Goal: Transaction & Acquisition: Purchase product/service

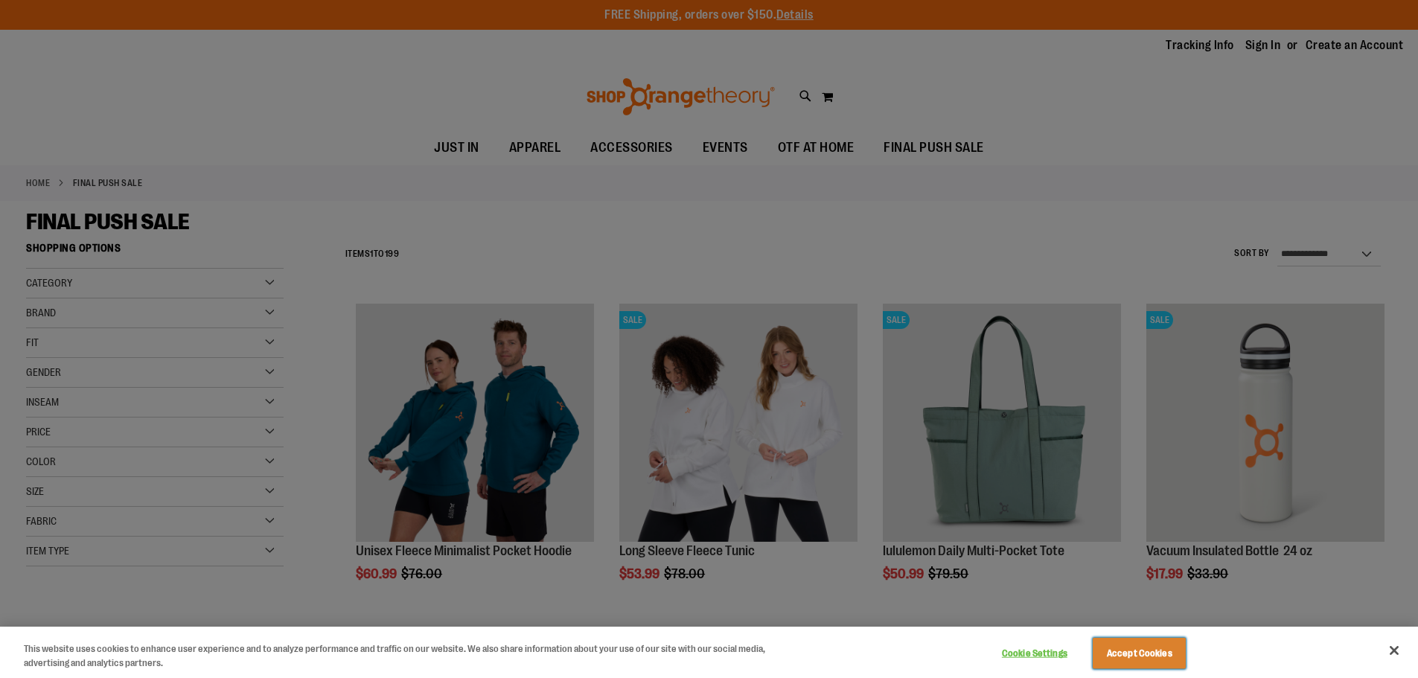
click at [1150, 650] on button "Accept Cookies" at bounding box center [1139, 653] width 93 height 31
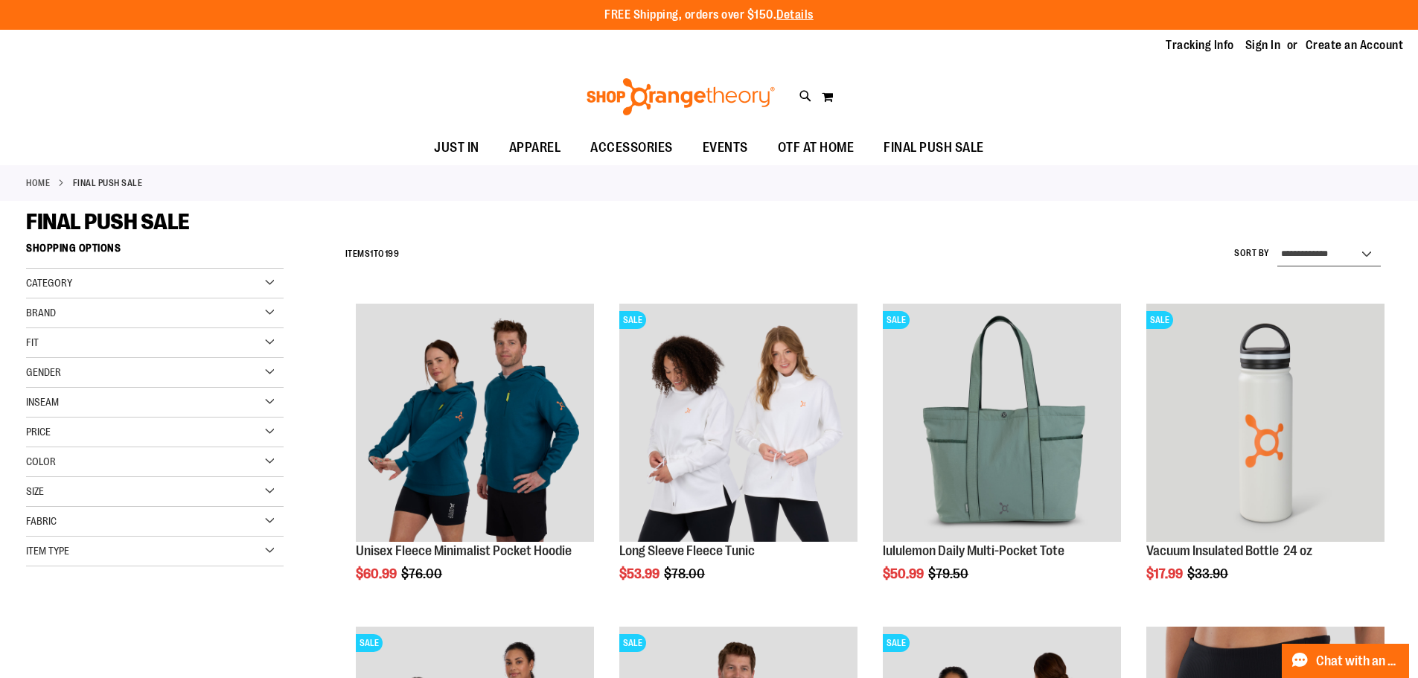
click at [1329, 253] on select "**********" at bounding box center [1328, 255] width 103 height 24
select select "*********"
click at [1277, 243] on select "**********" at bounding box center [1328, 255] width 103 height 24
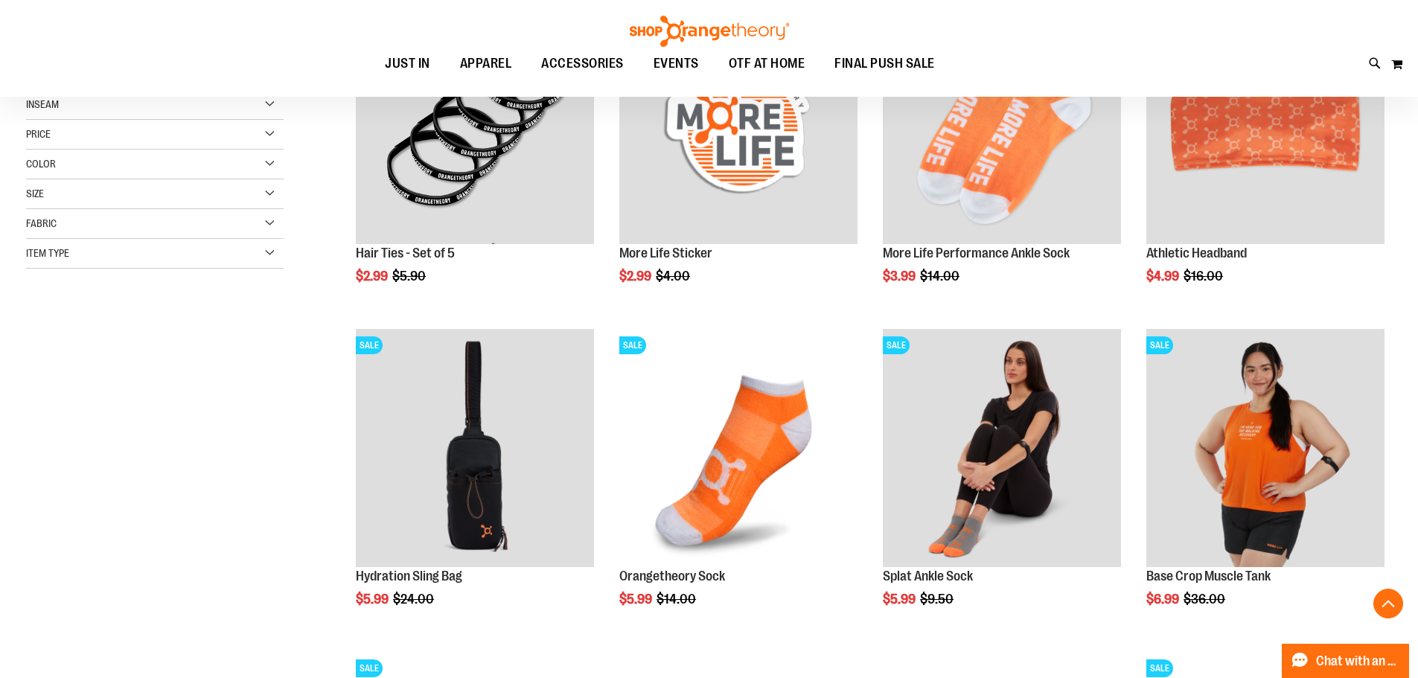
scroll to position [371, 0]
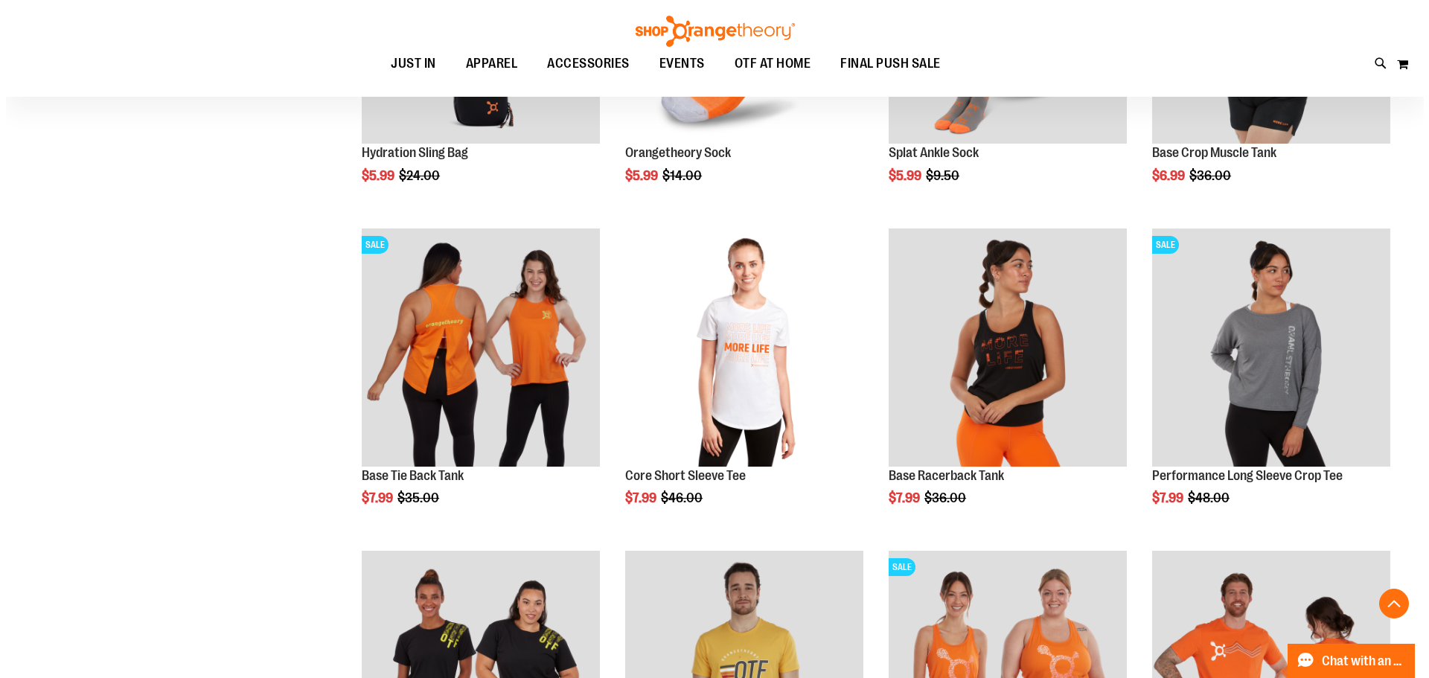
scroll to position [744, 0]
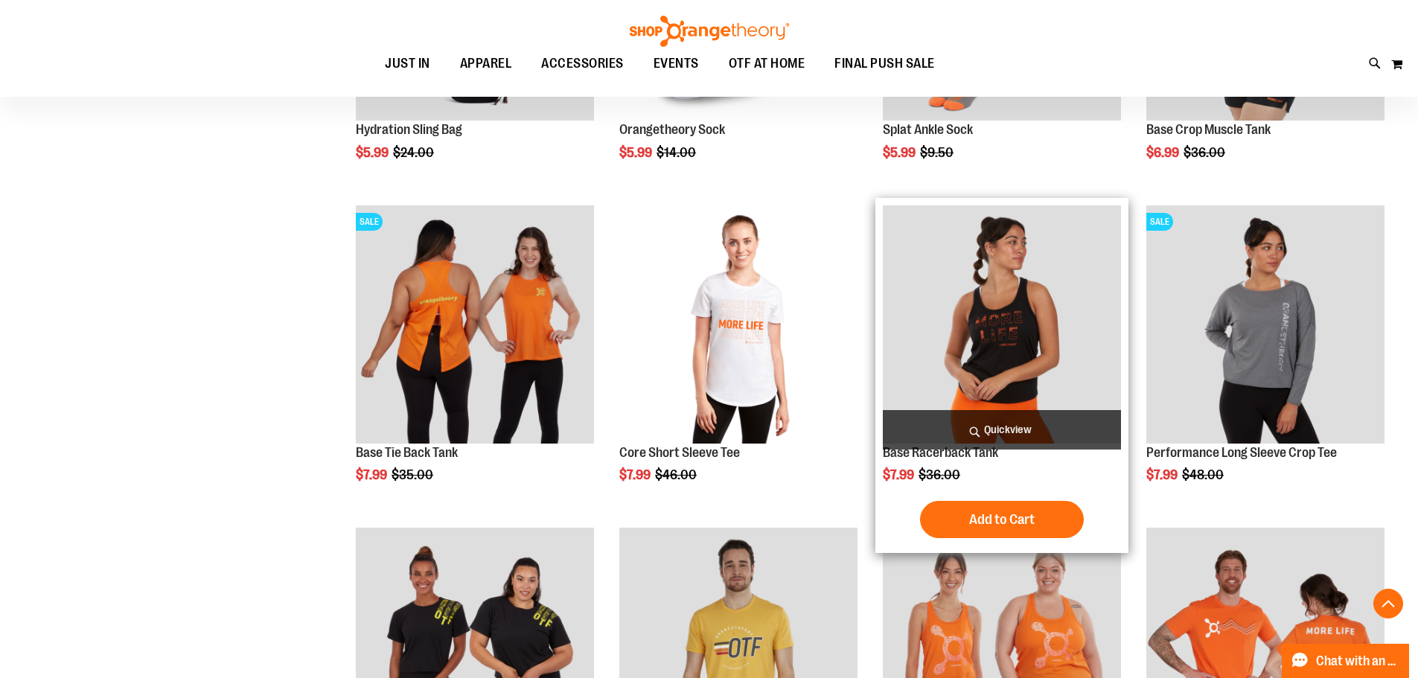
click at [1003, 433] on span "Quickview" at bounding box center [1002, 429] width 238 height 39
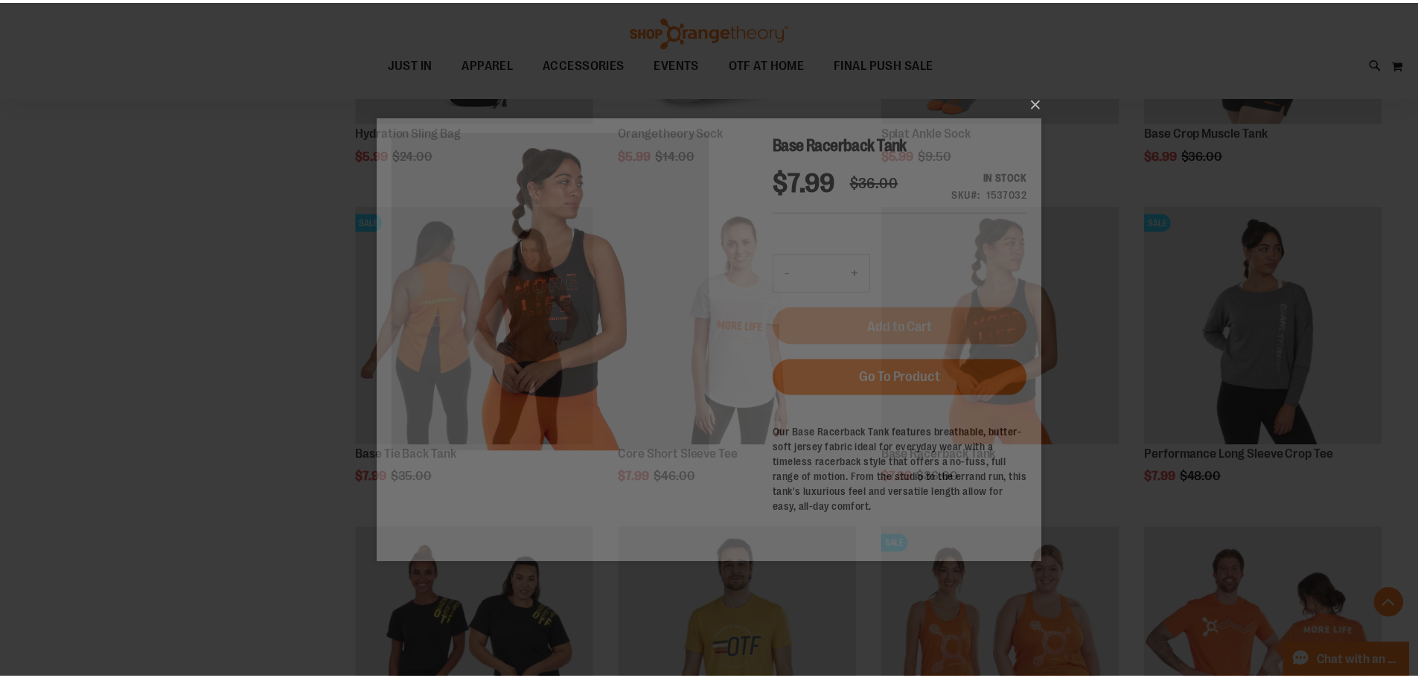
scroll to position [0, 0]
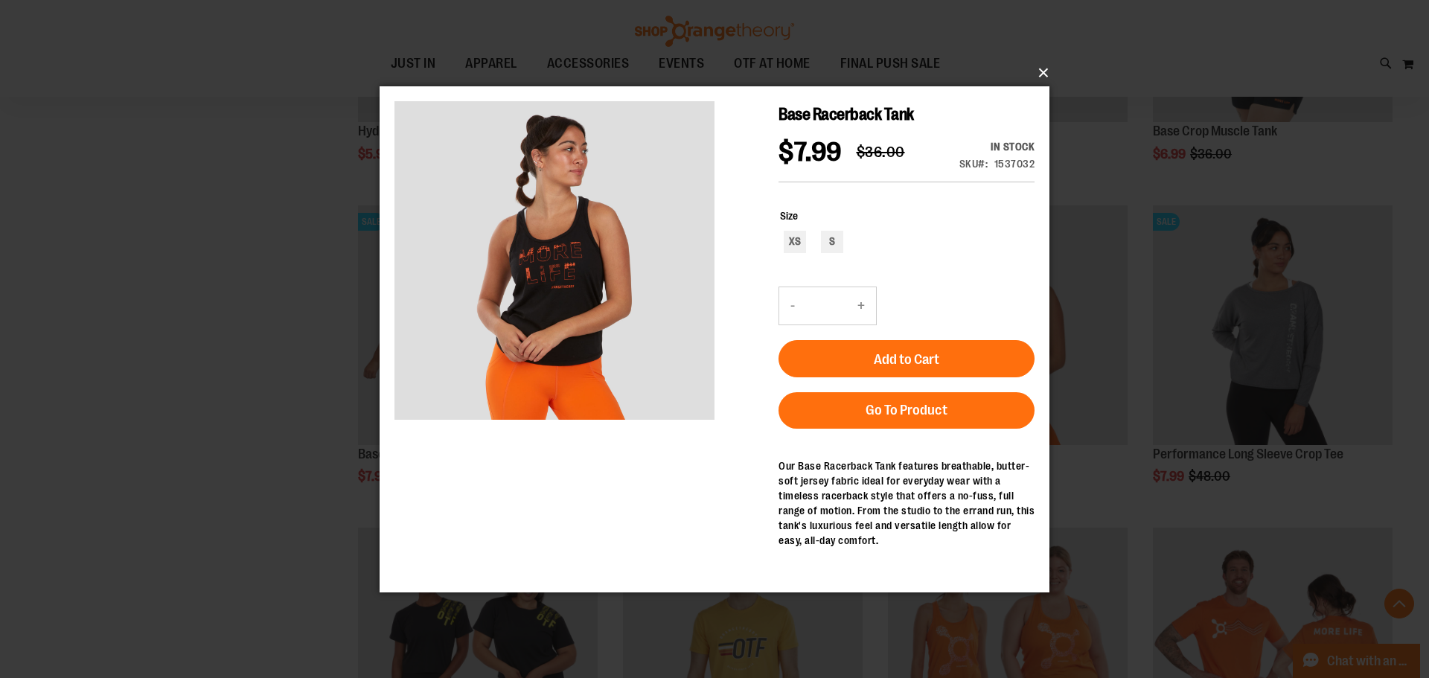
click at [1041, 72] on button "×" at bounding box center [719, 73] width 670 height 33
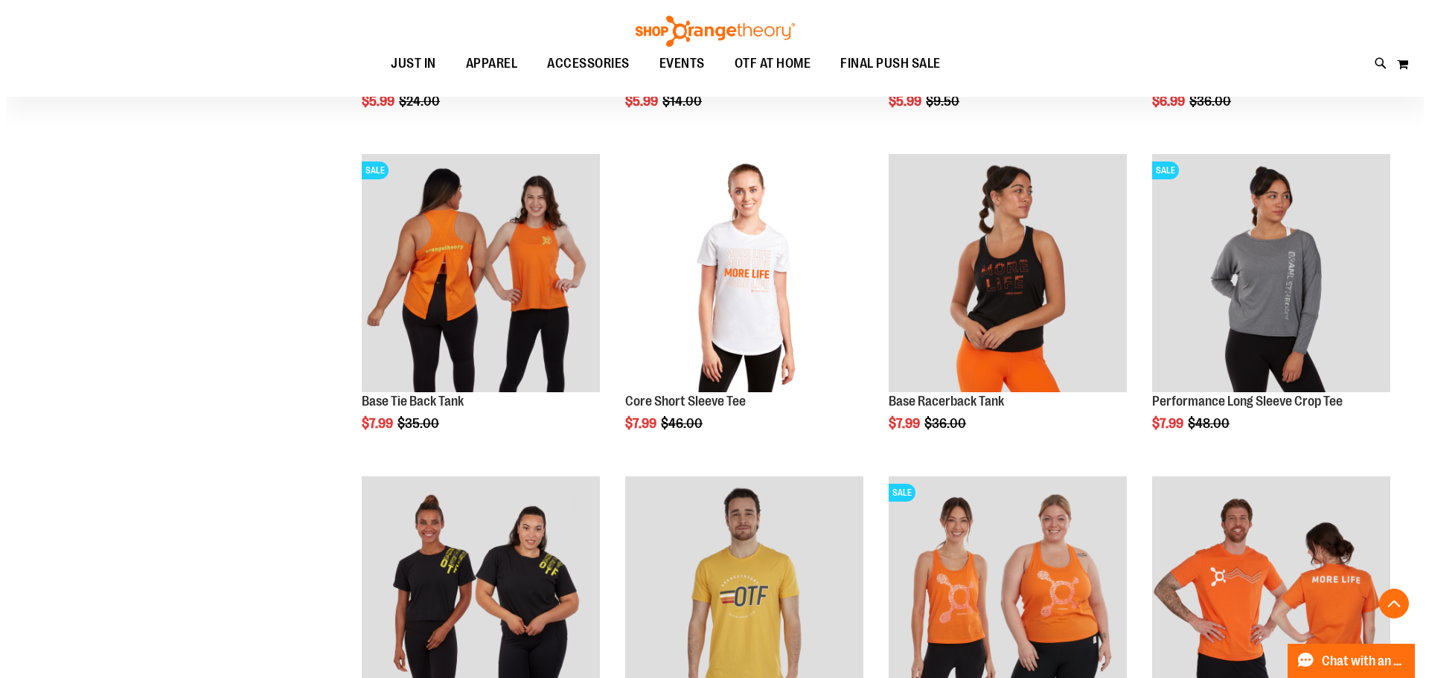
scroll to position [818, 0]
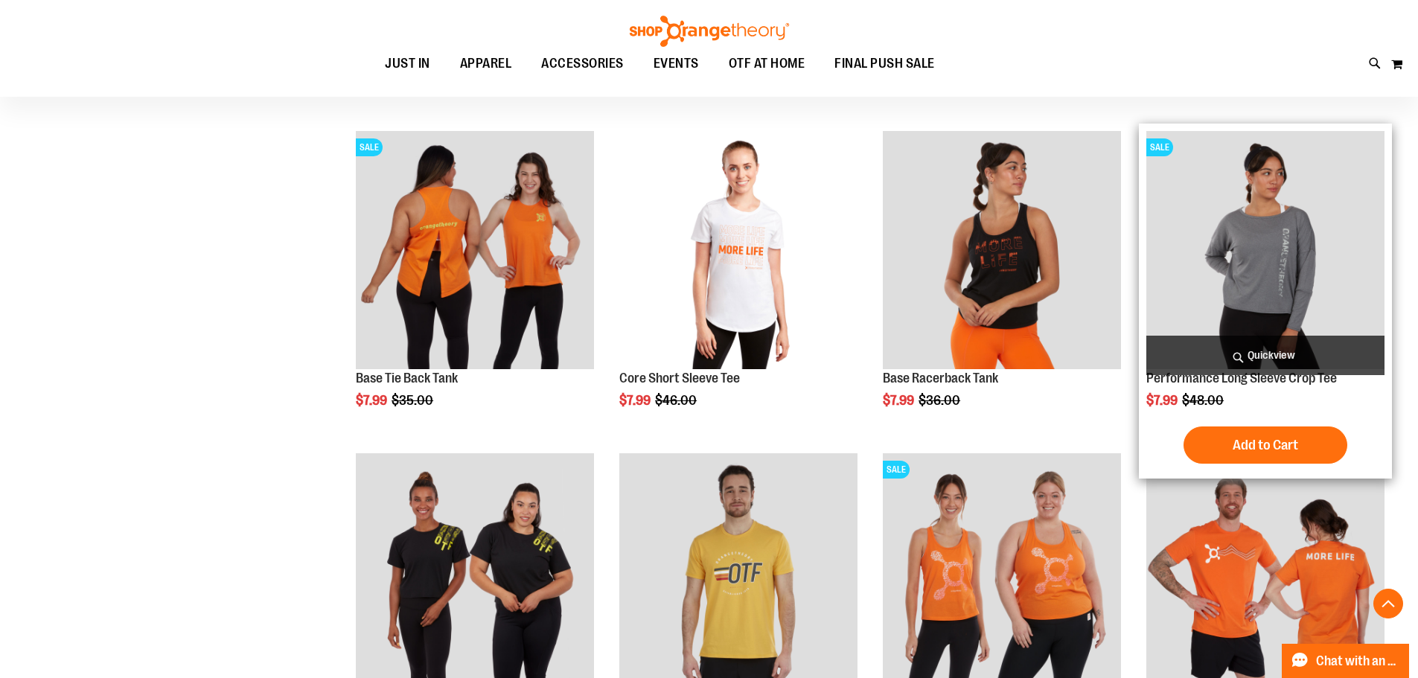
click at [1235, 354] on span "Quickview" at bounding box center [1265, 355] width 238 height 39
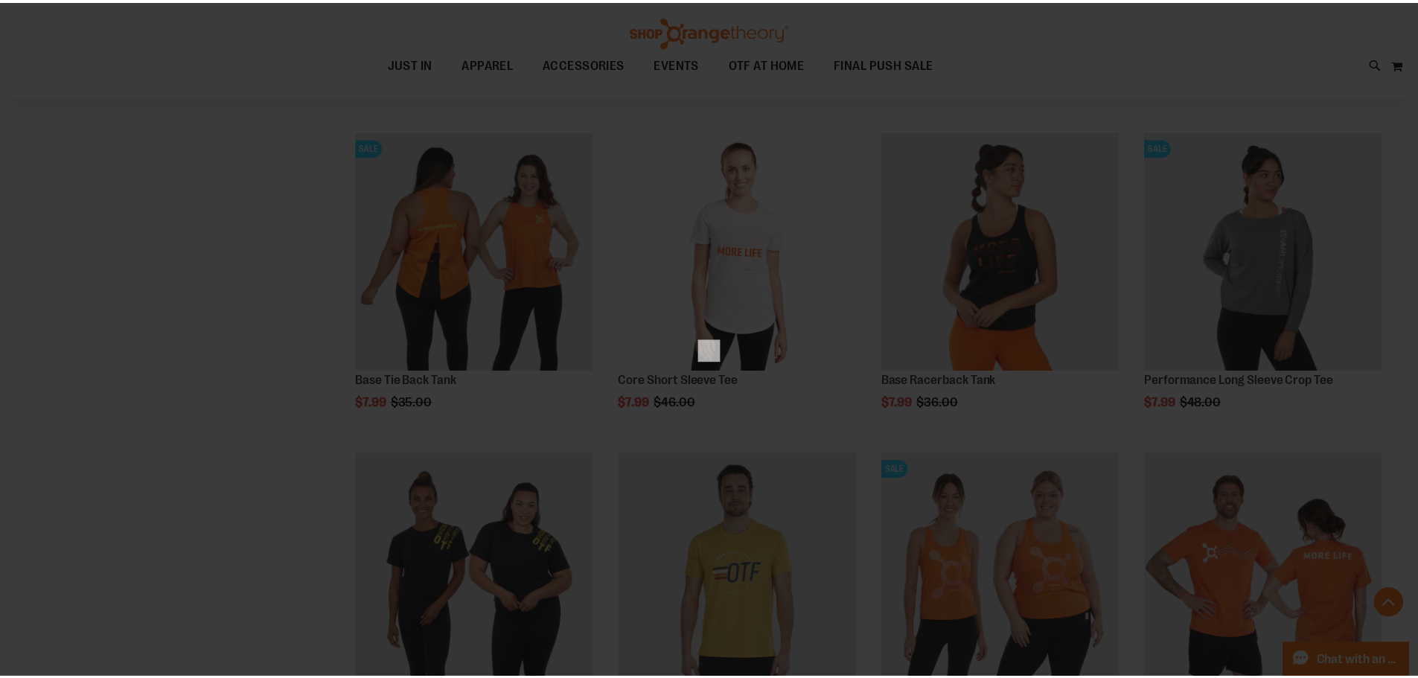
scroll to position [0, 0]
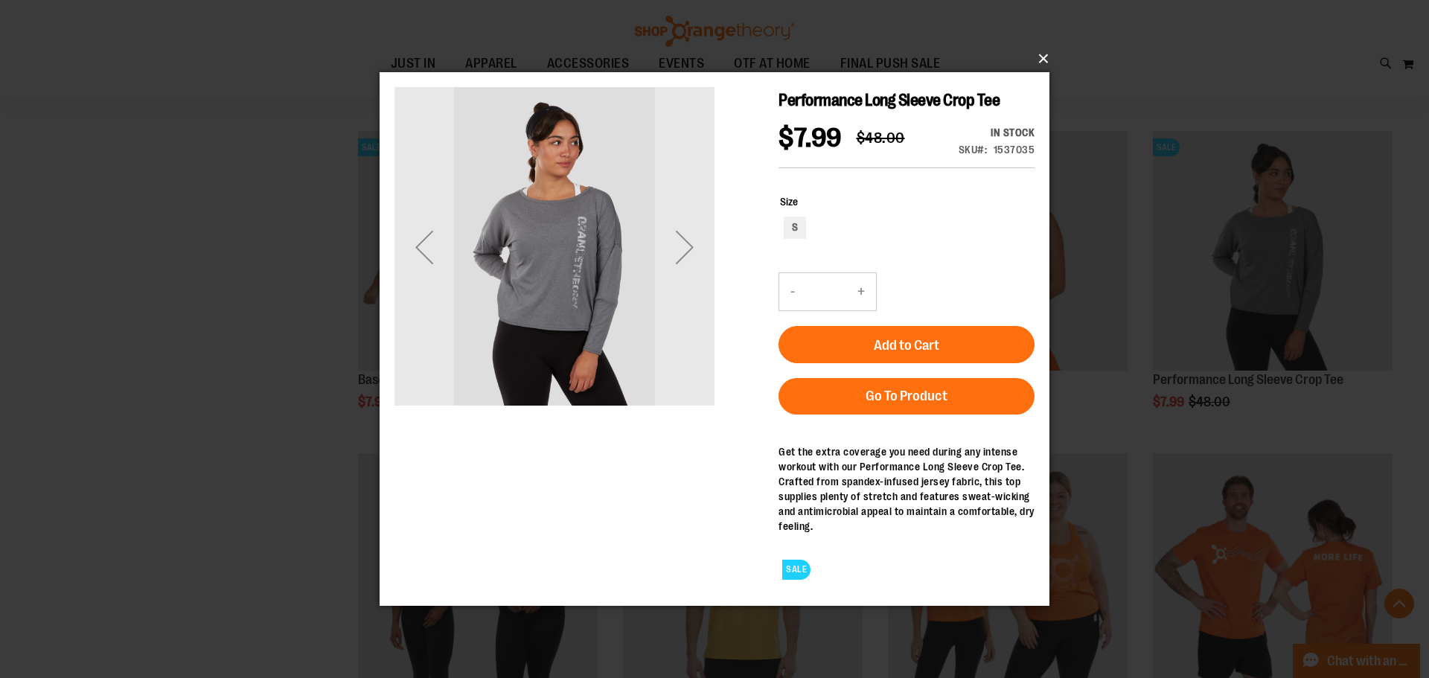
click at [1044, 60] on button "×" at bounding box center [719, 58] width 670 height 33
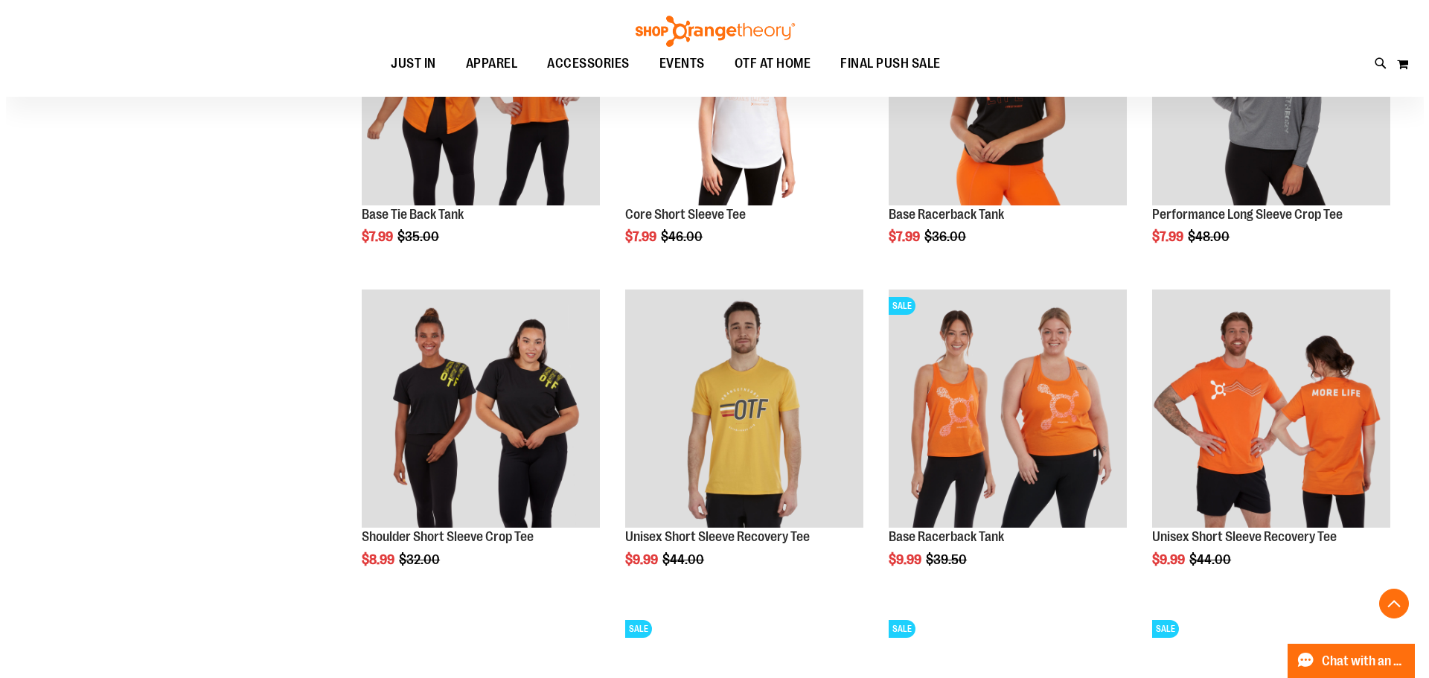
scroll to position [1041, 0]
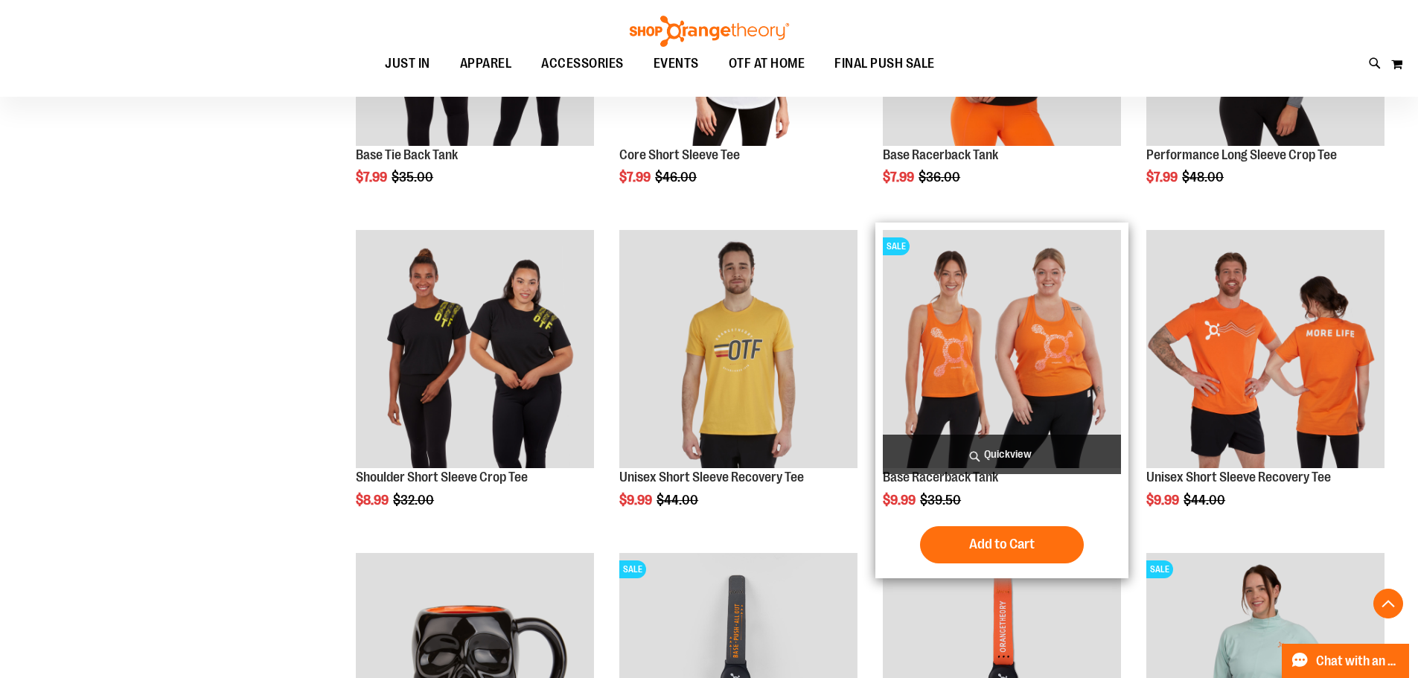
click at [978, 451] on span "Quickview" at bounding box center [1002, 454] width 238 height 39
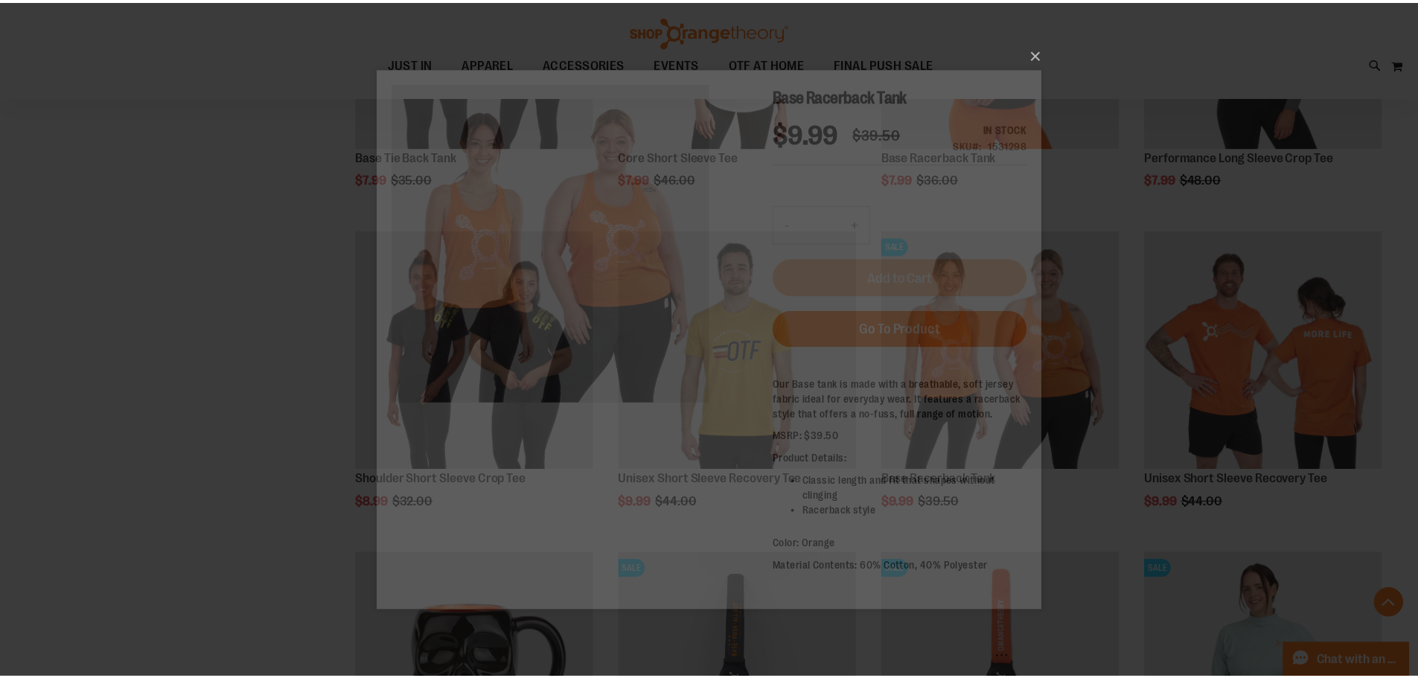
scroll to position [0, 0]
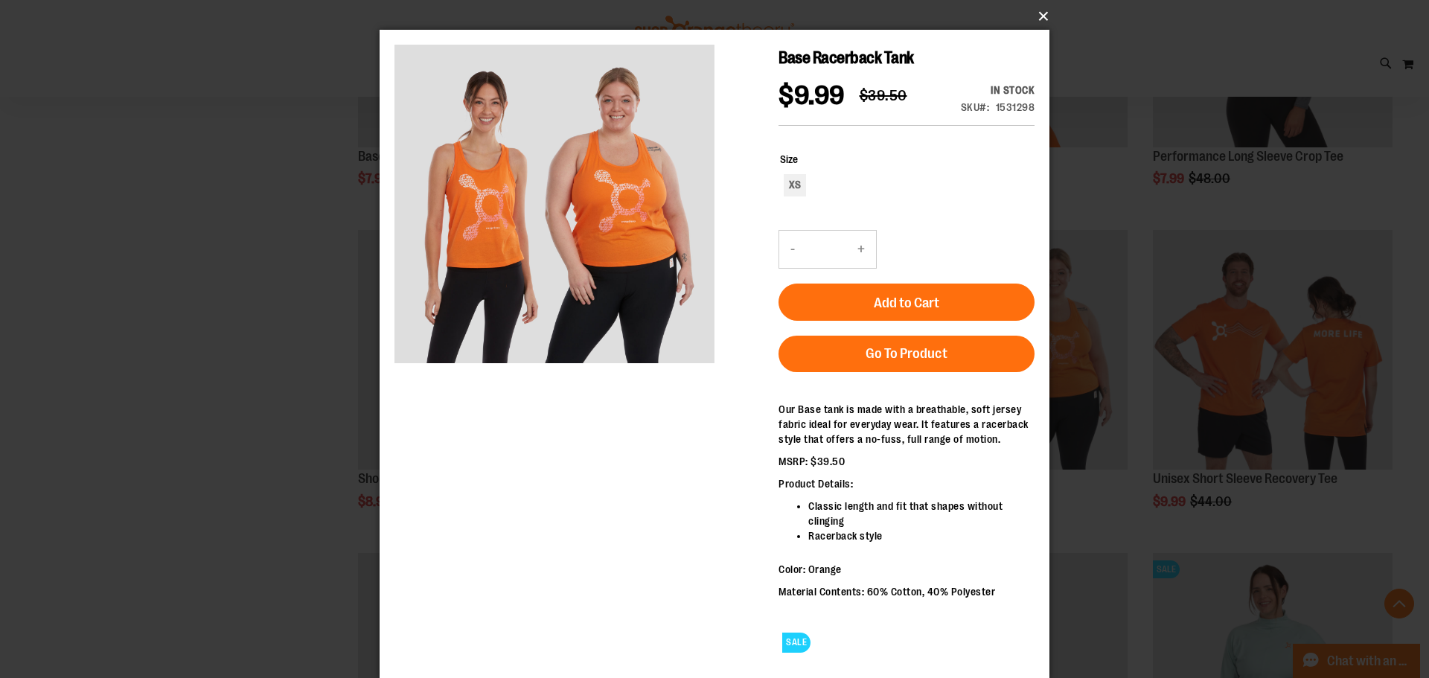
click at [1039, 18] on button "×" at bounding box center [719, 16] width 670 height 33
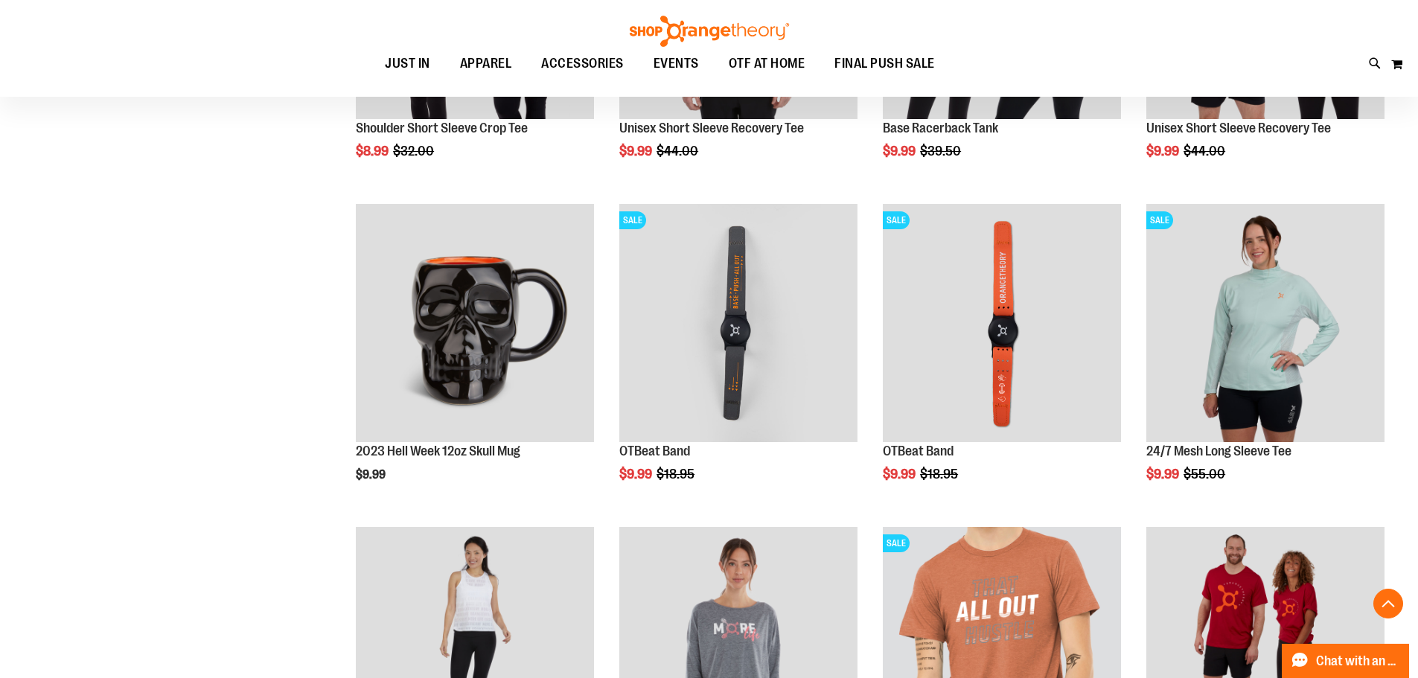
scroll to position [1413, 0]
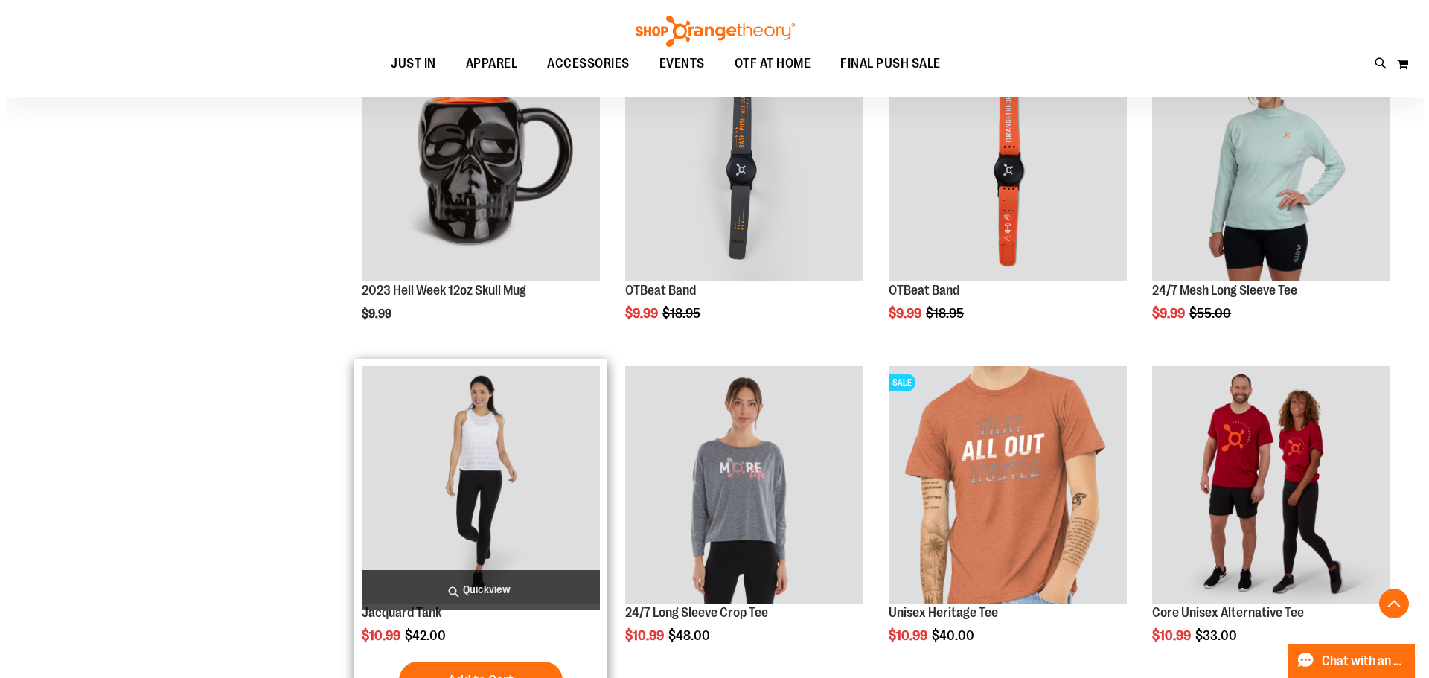
scroll to position [1562, 0]
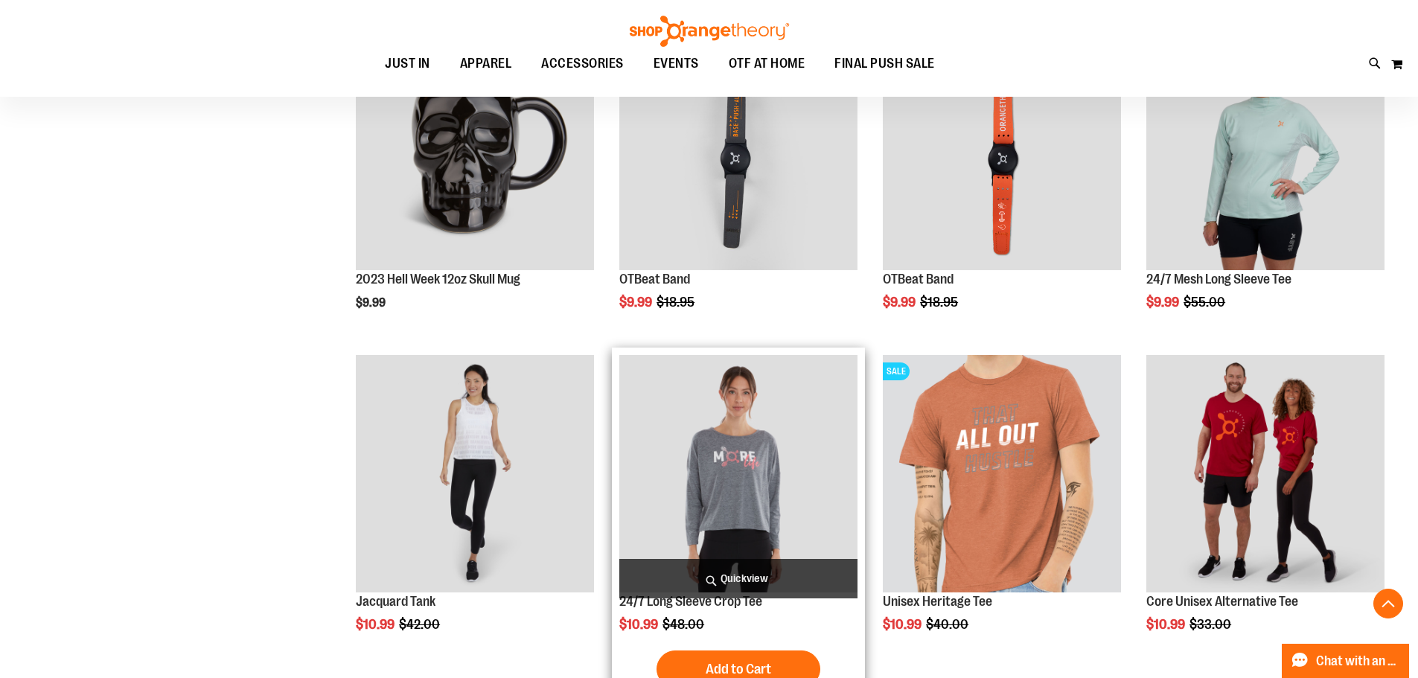
click at [768, 575] on span "Quickview" at bounding box center [738, 578] width 238 height 39
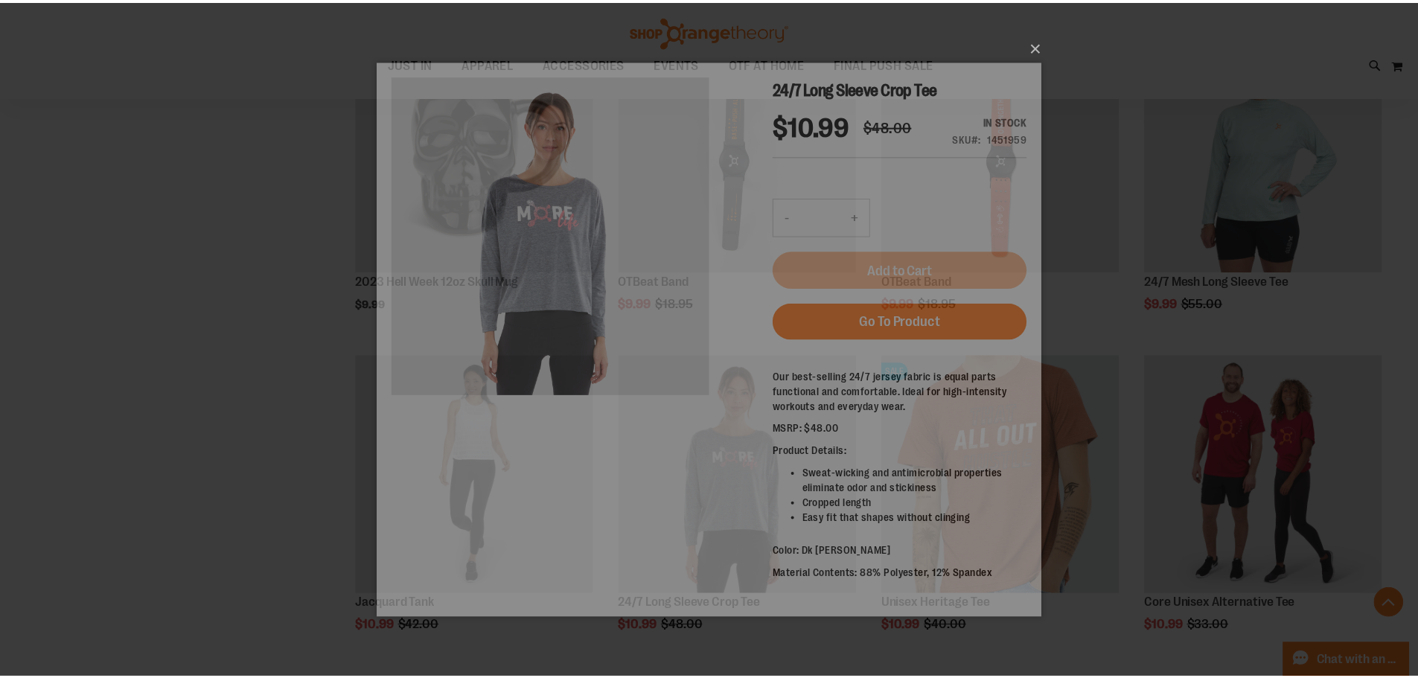
scroll to position [0, 0]
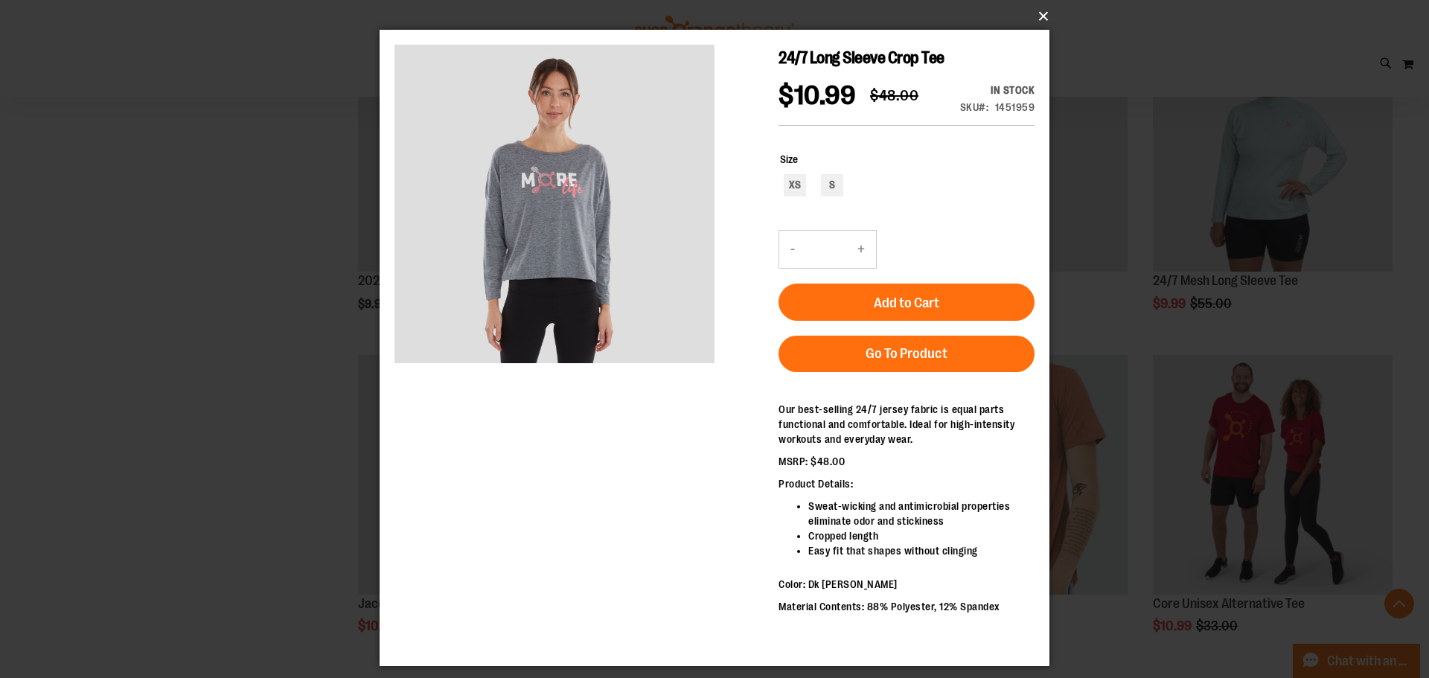
click at [1040, 19] on button "×" at bounding box center [719, 16] width 670 height 33
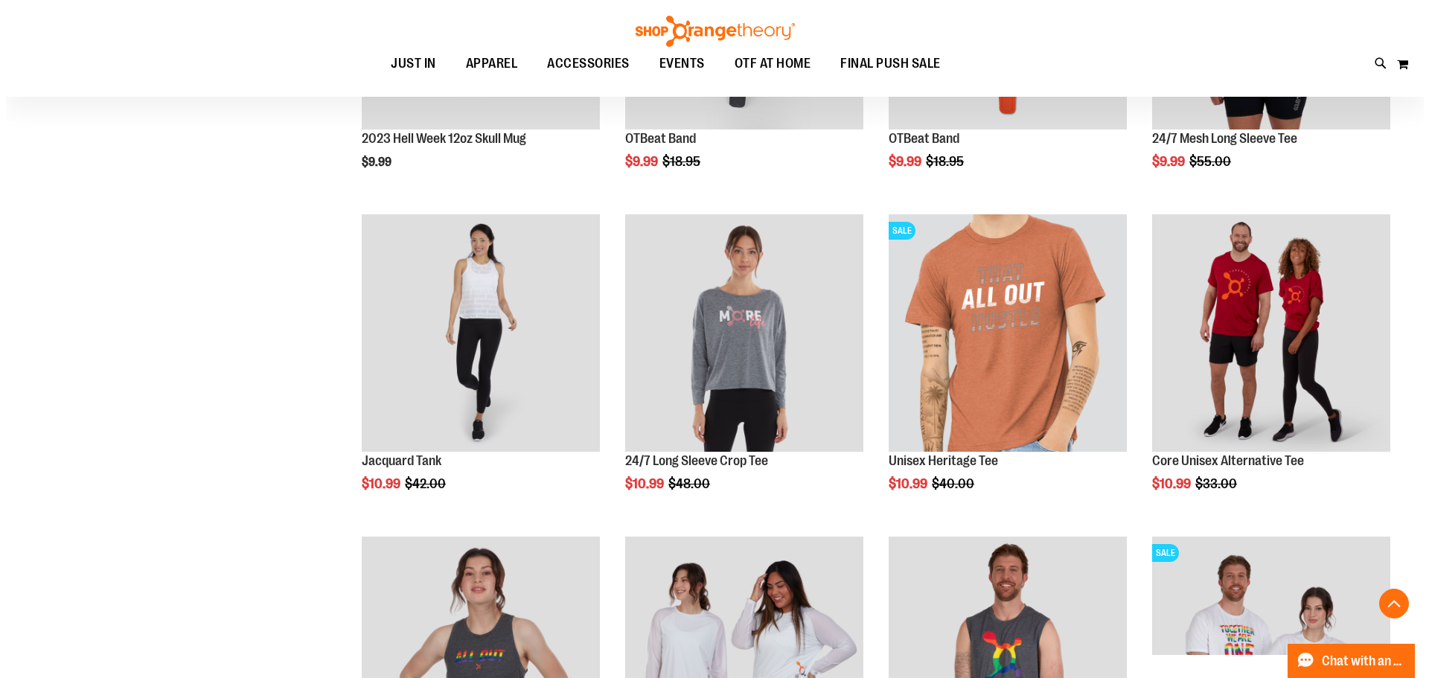
scroll to position [1711, 0]
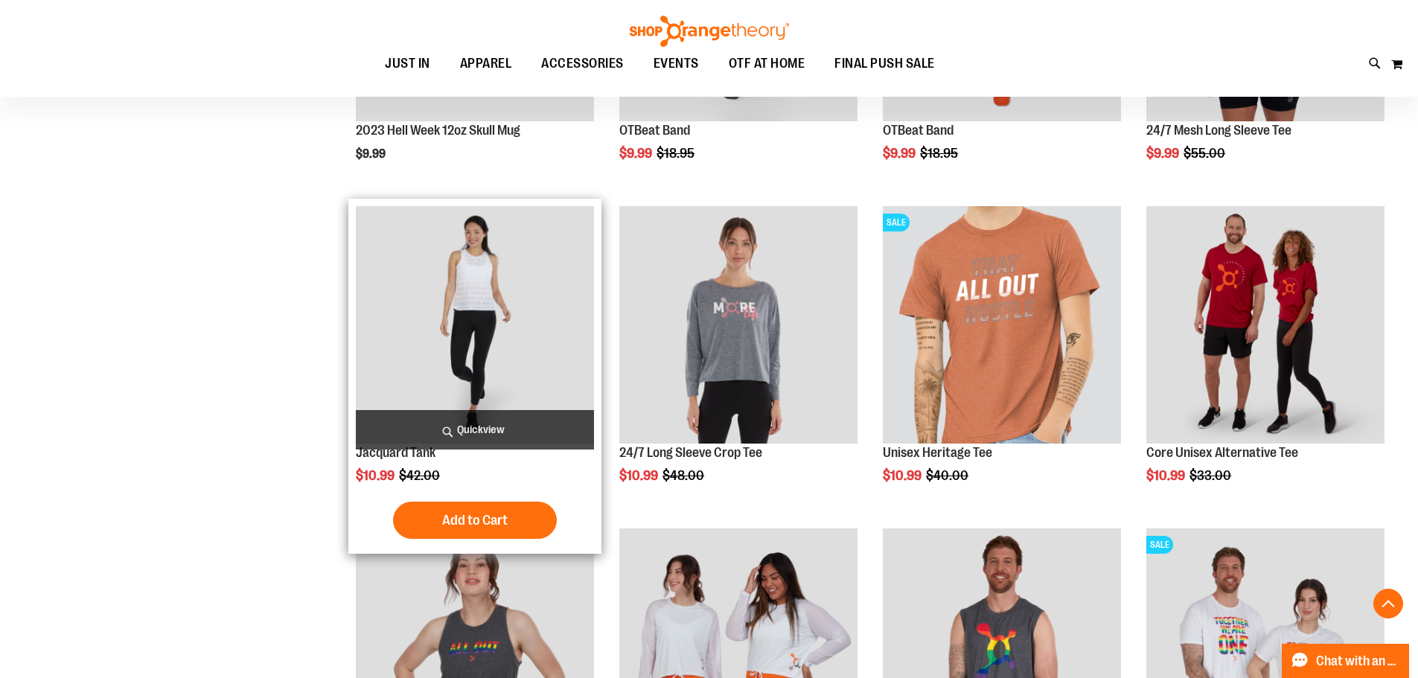
click at [525, 426] on span "Quickview" at bounding box center [475, 429] width 238 height 39
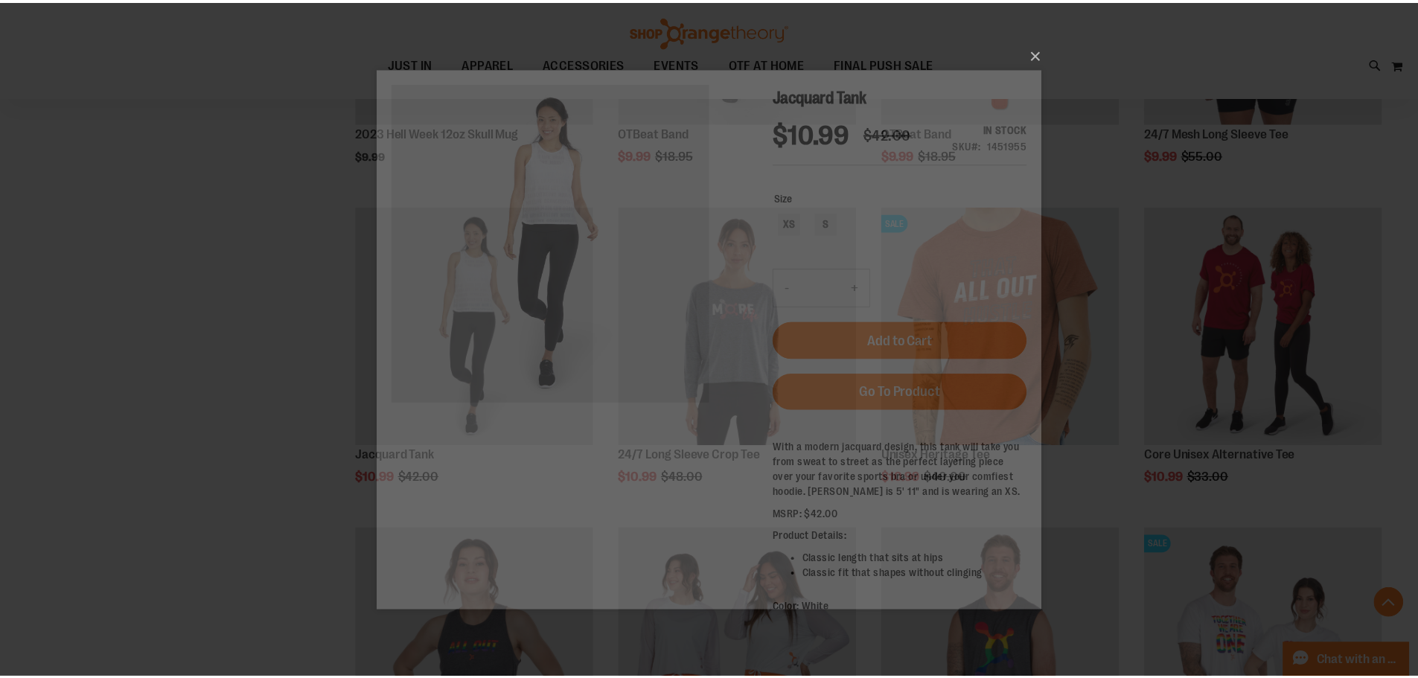
scroll to position [0, 0]
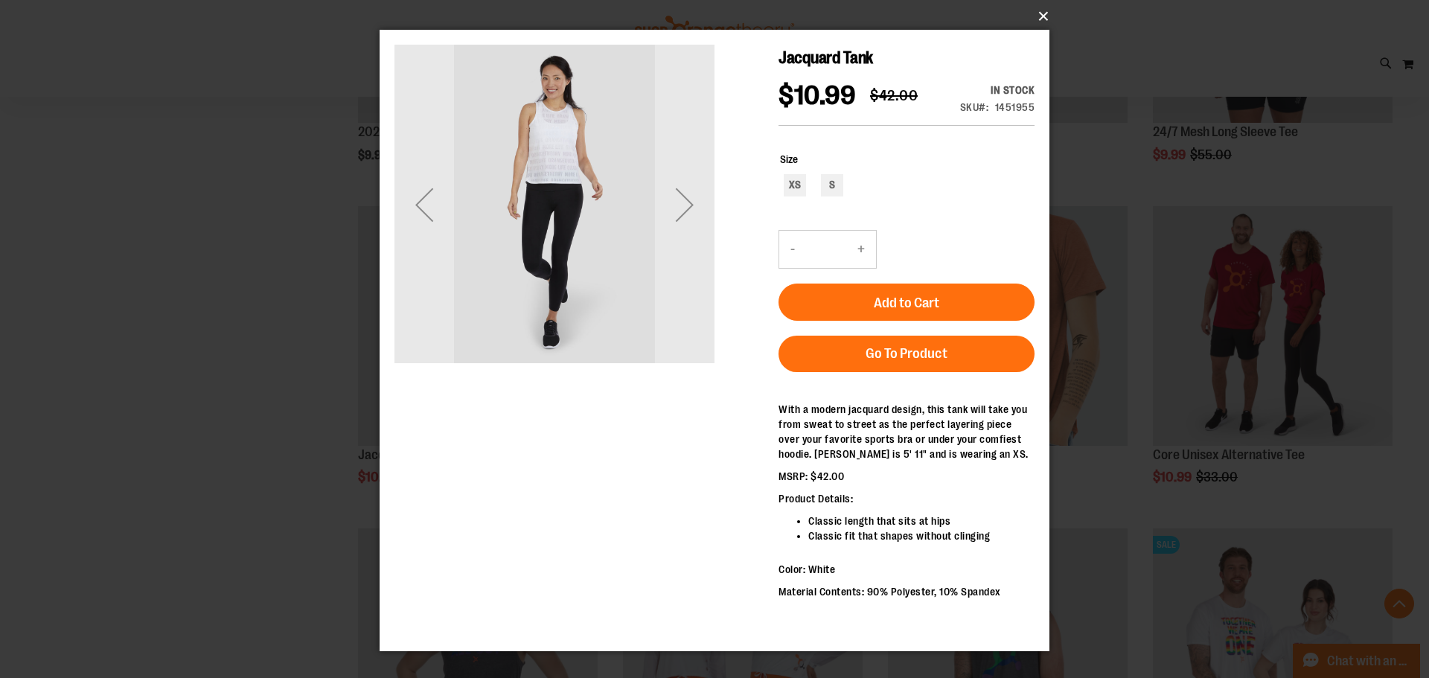
click at [1040, 20] on button "×" at bounding box center [719, 16] width 670 height 33
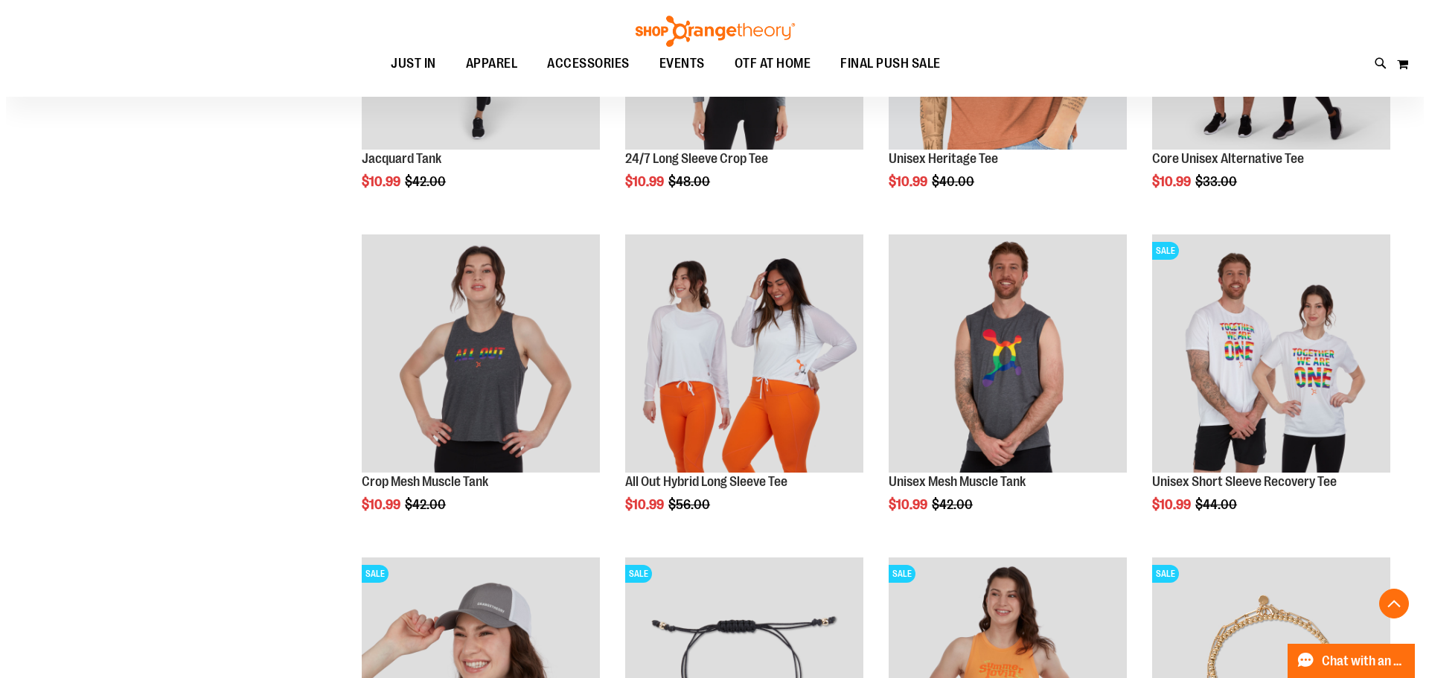
scroll to position [2083, 0]
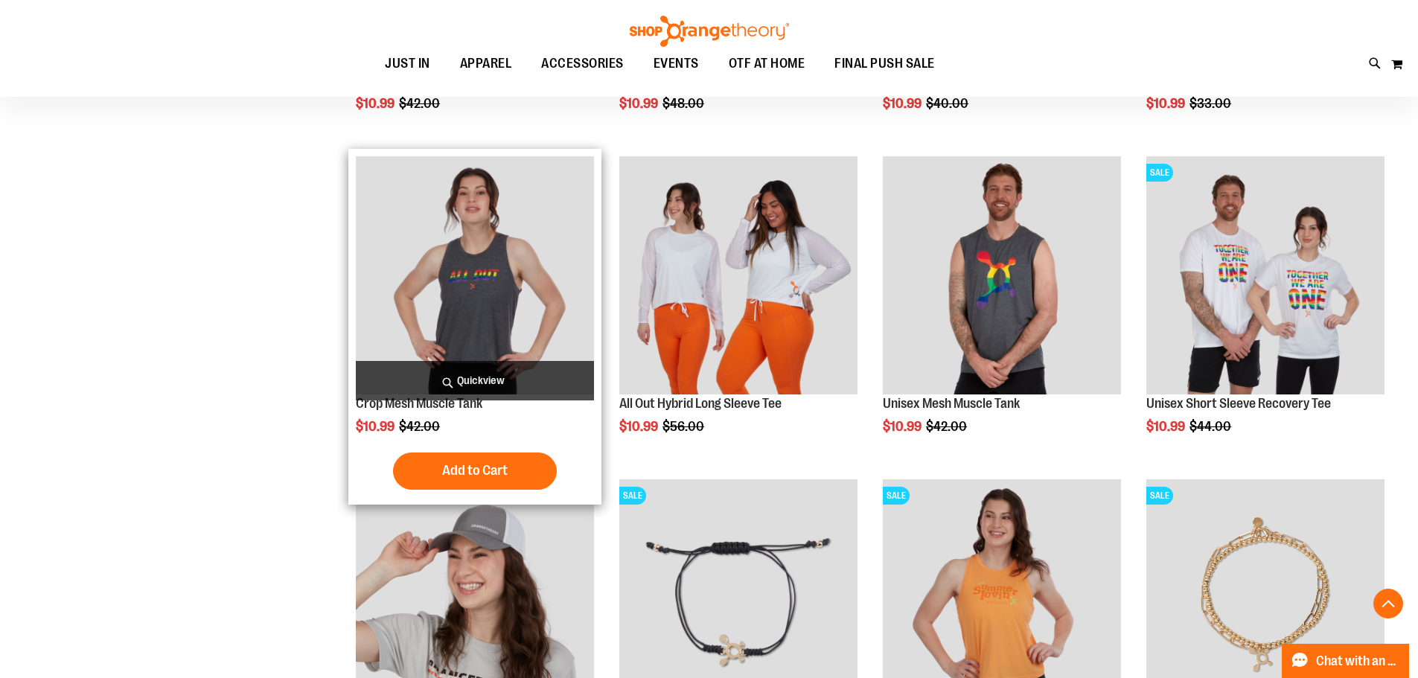
click at [501, 378] on span "Quickview" at bounding box center [475, 380] width 238 height 39
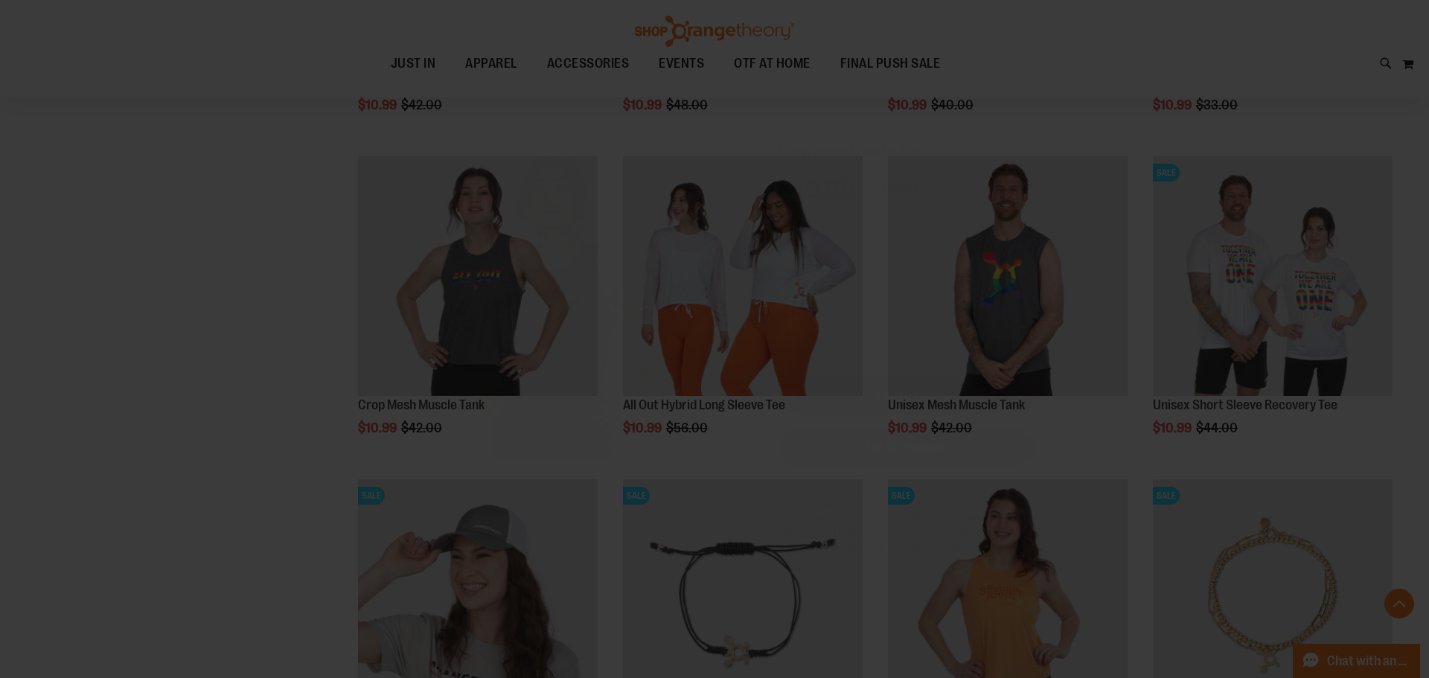
scroll to position [0, 0]
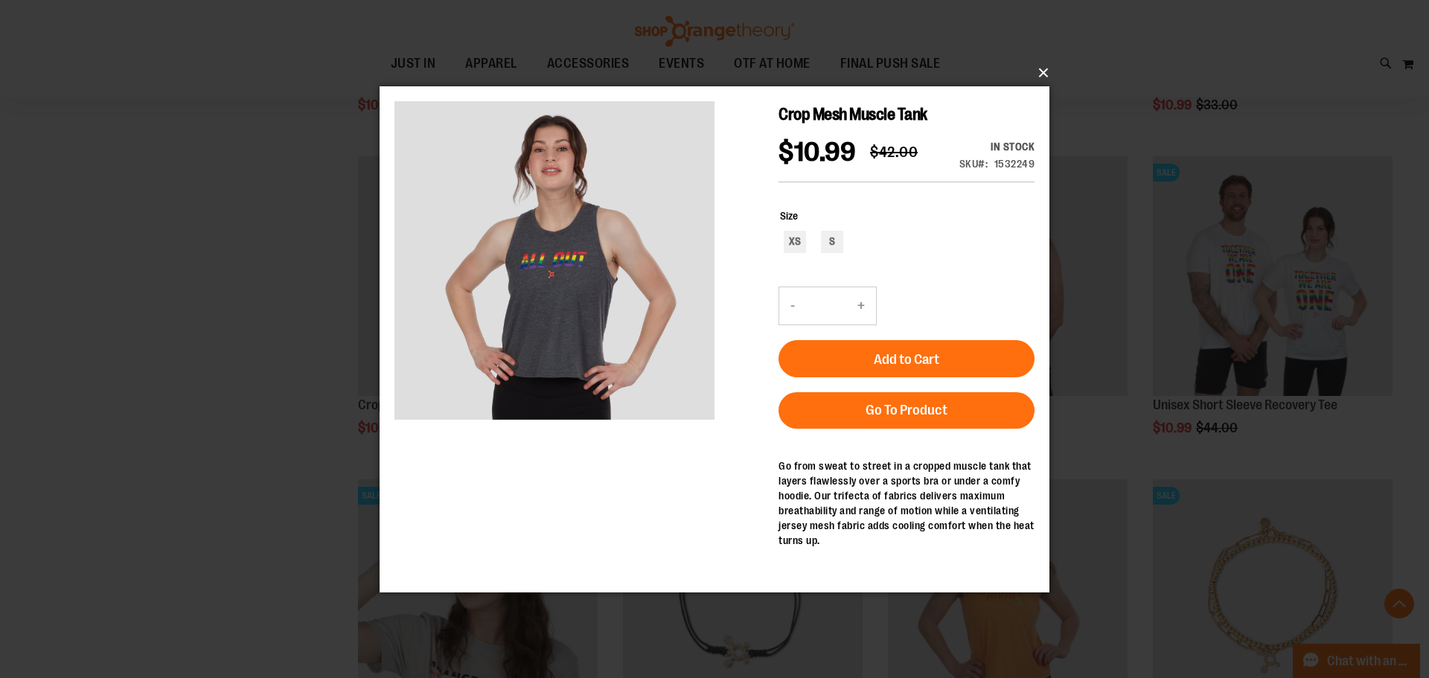
click at [1047, 67] on button "×" at bounding box center [719, 73] width 670 height 33
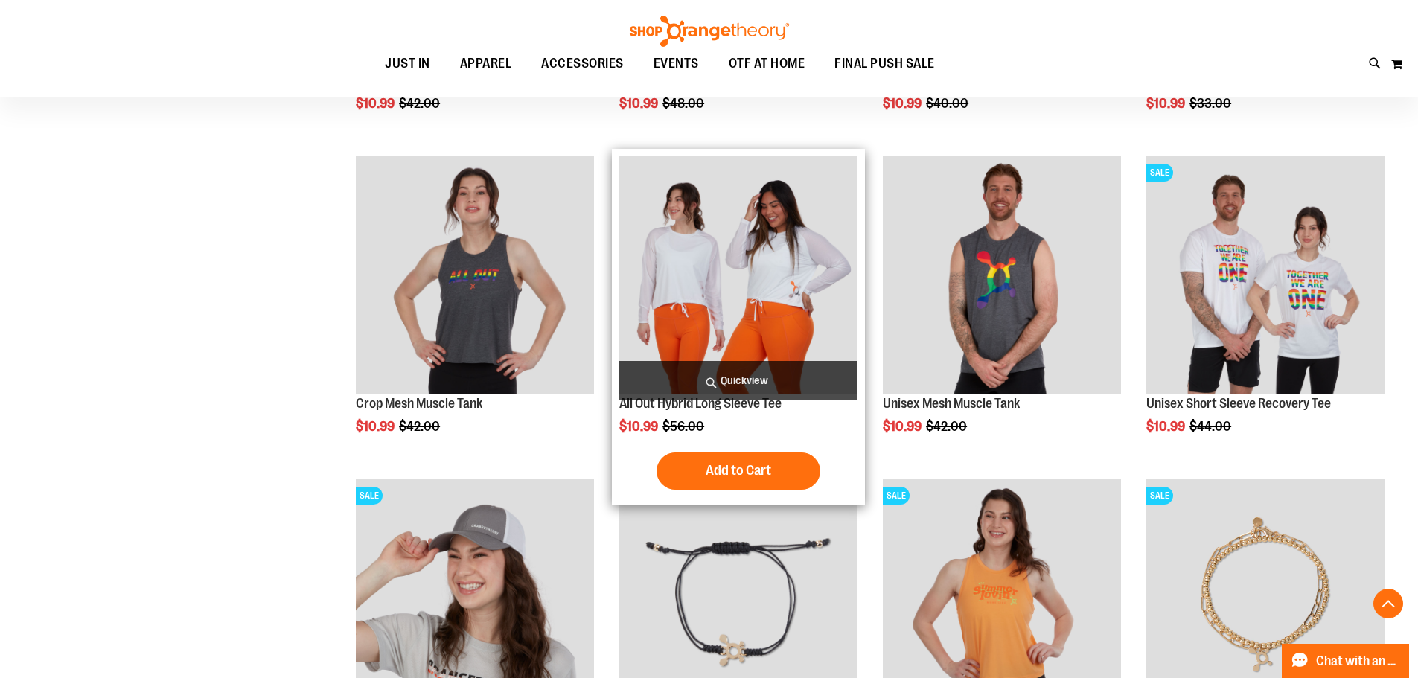
click at [734, 380] on span "Quickview" at bounding box center [738, 380] width 238 height 39
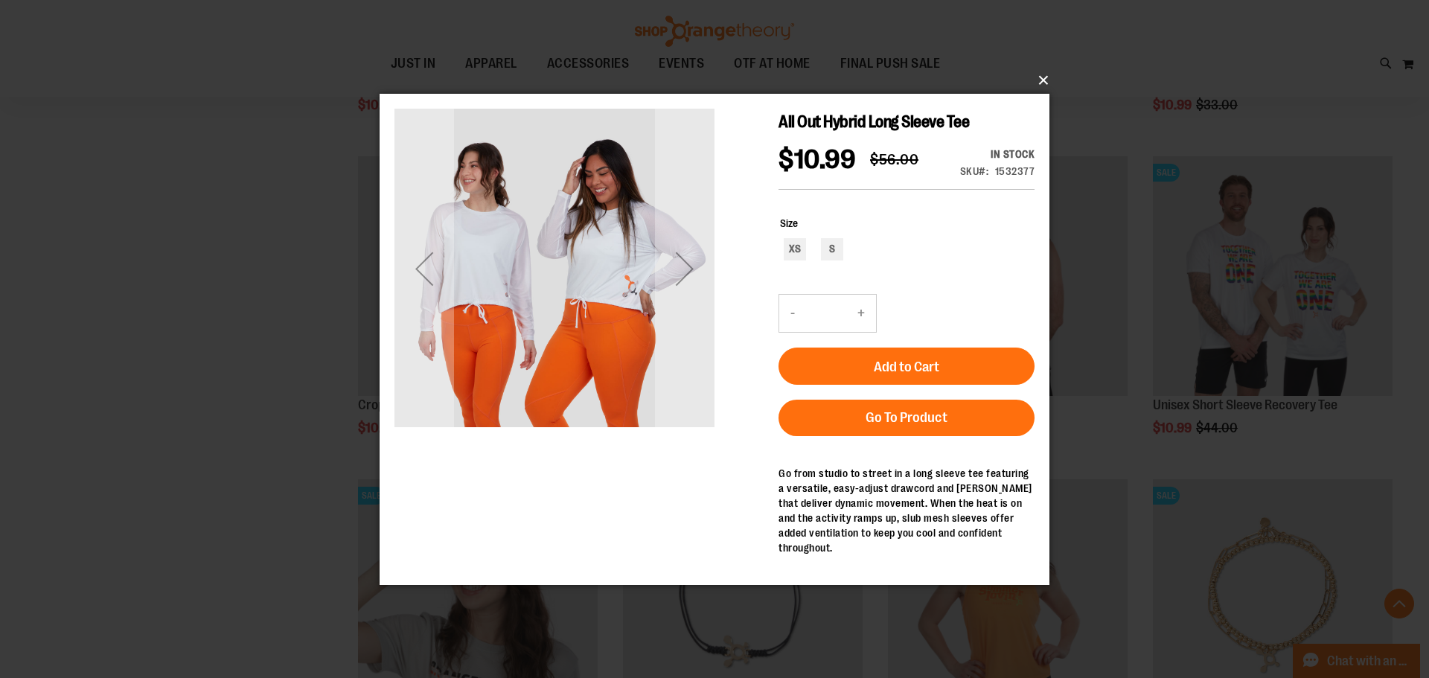
click at [1040, 83] on button "×" at bounding box center [719, 80] width 670 height 33
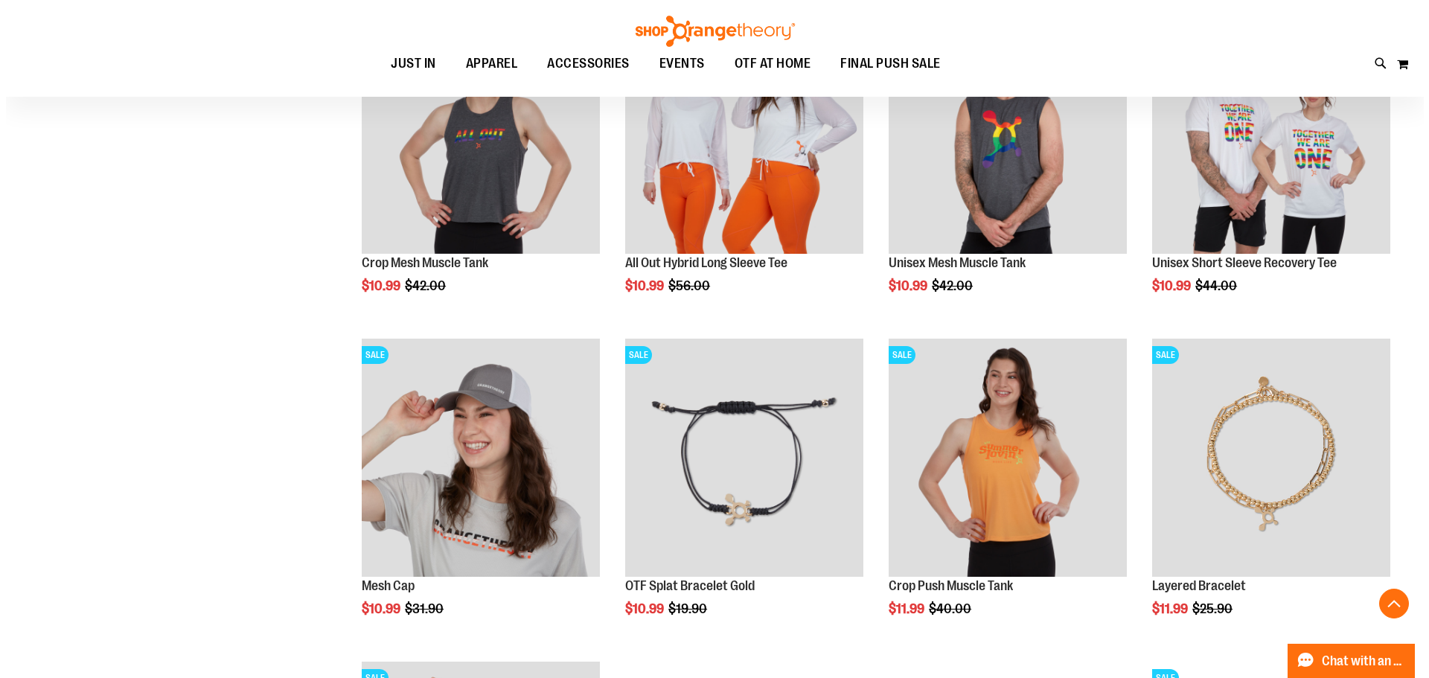
scroll to position [2232, 0]
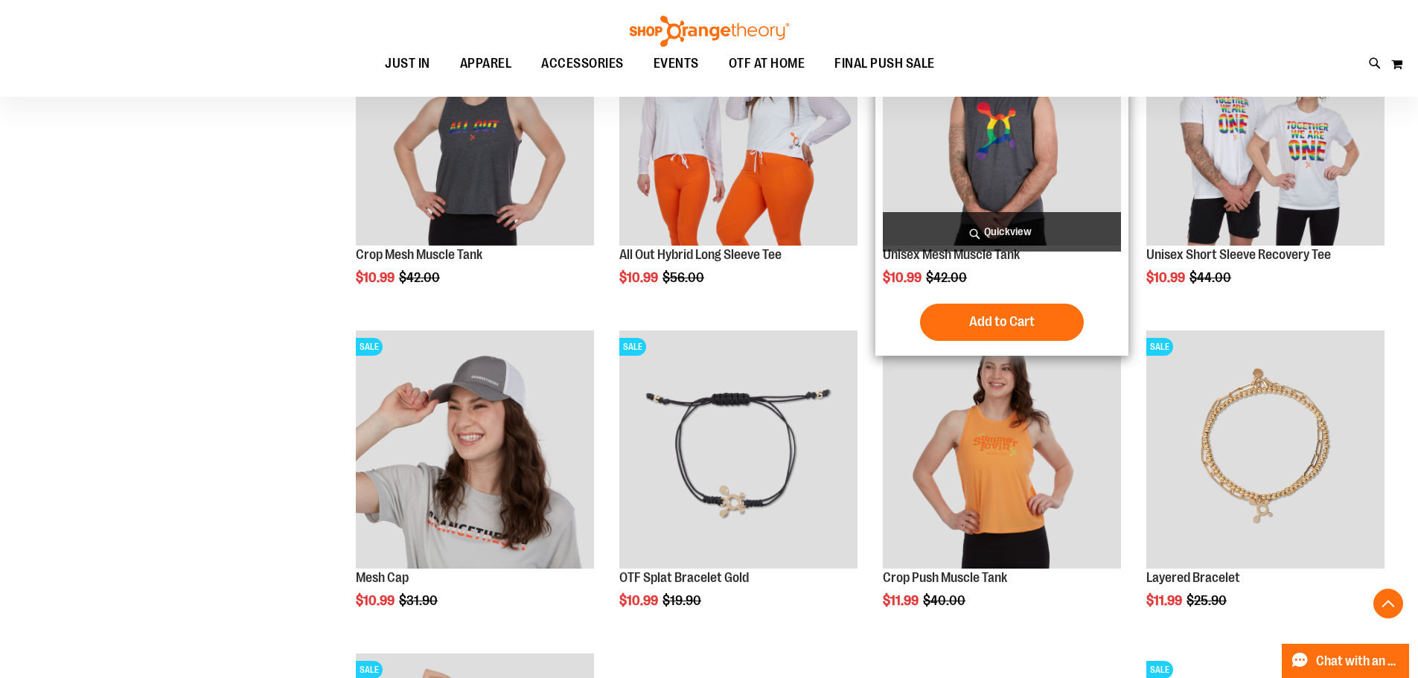
click at [1027, 231] on span "Quickview" at bounding box center [1002, 231] width 238 height 39
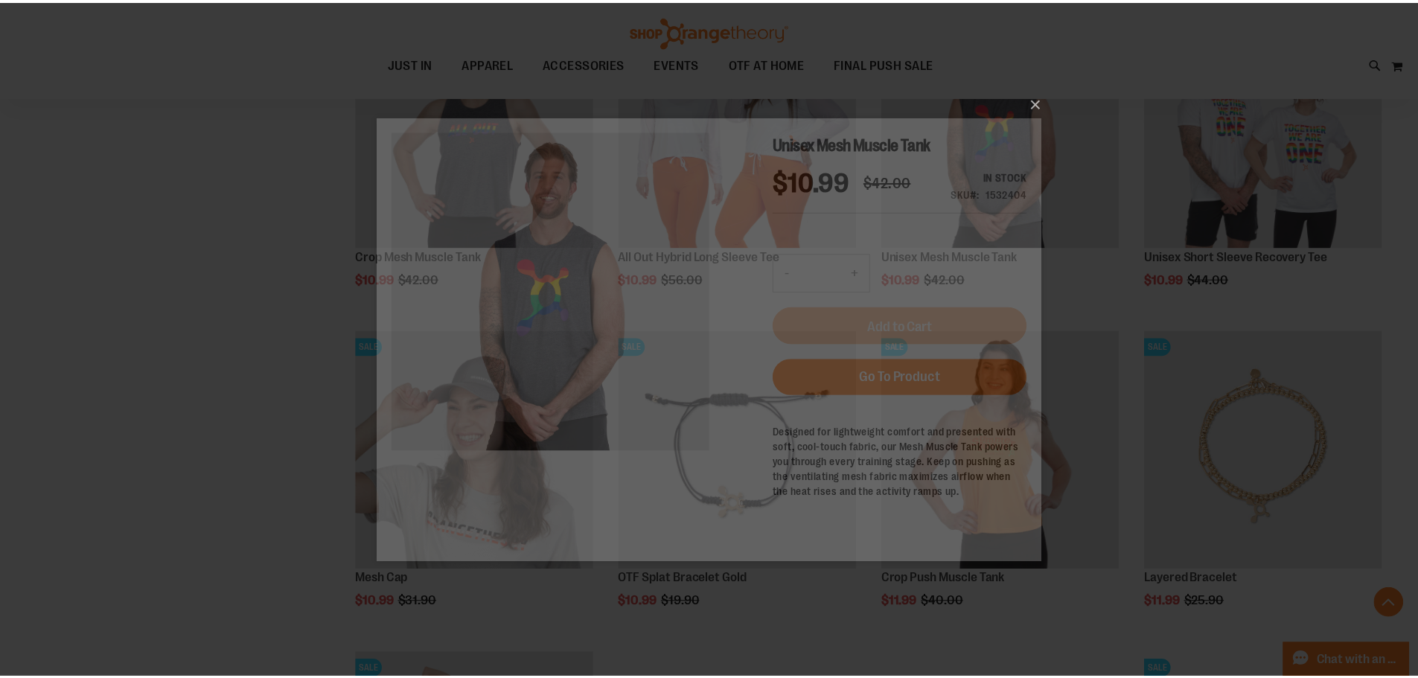
scroll to position [0, 0]
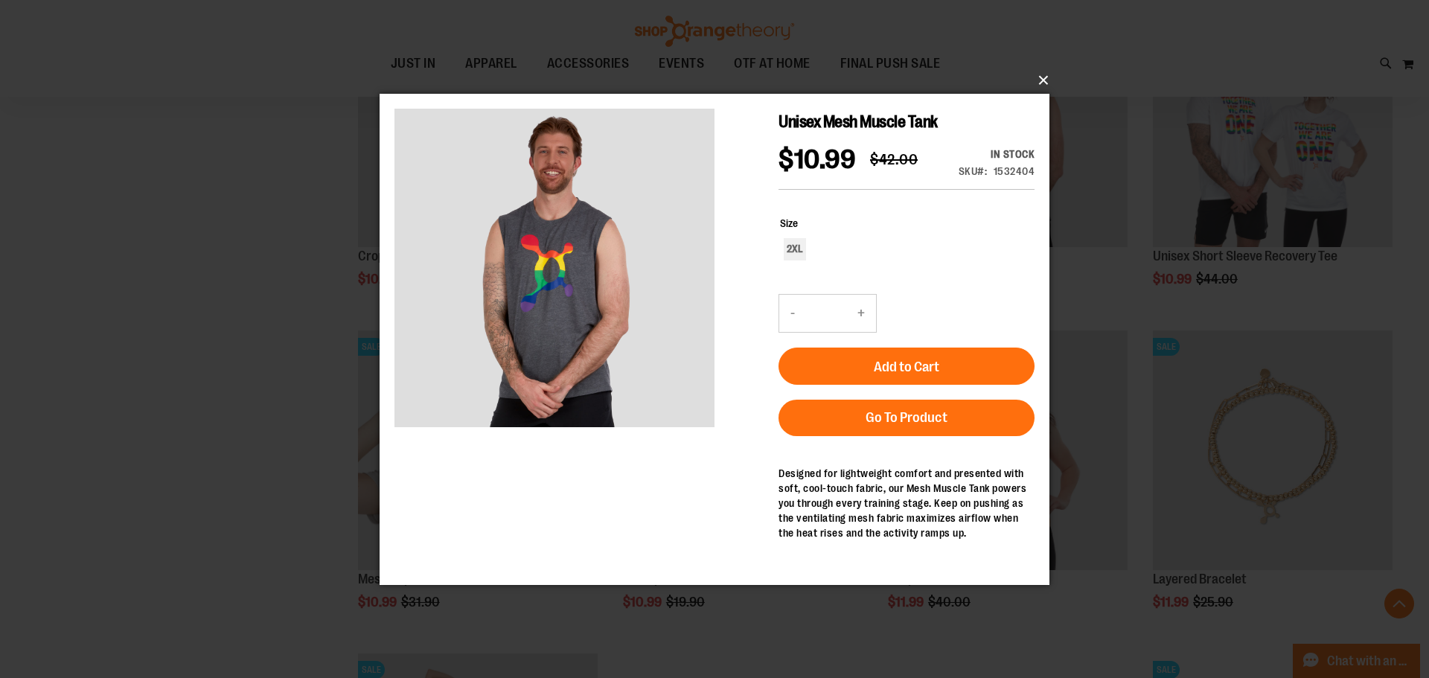
click at [1046, 76] on button "×" at bounding box center [719, 80] width 670 height 33
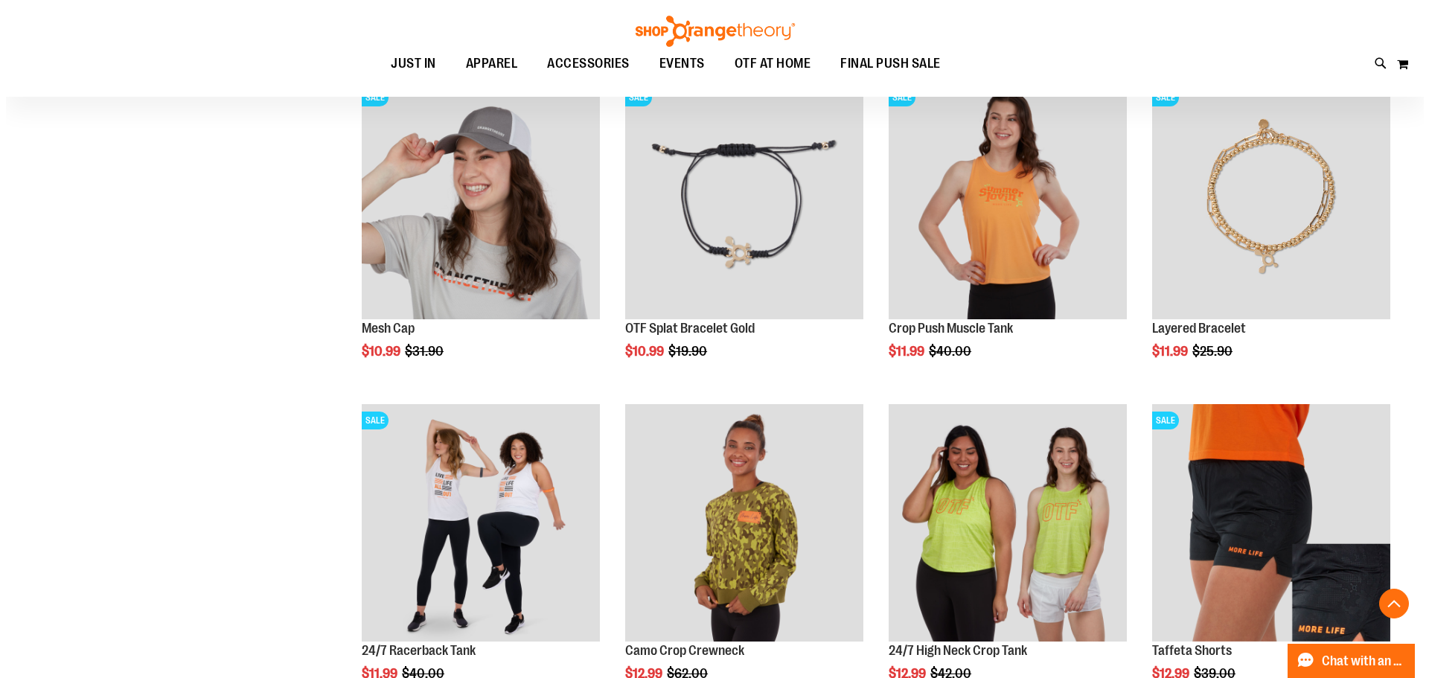
scroll to position [2455, 0]
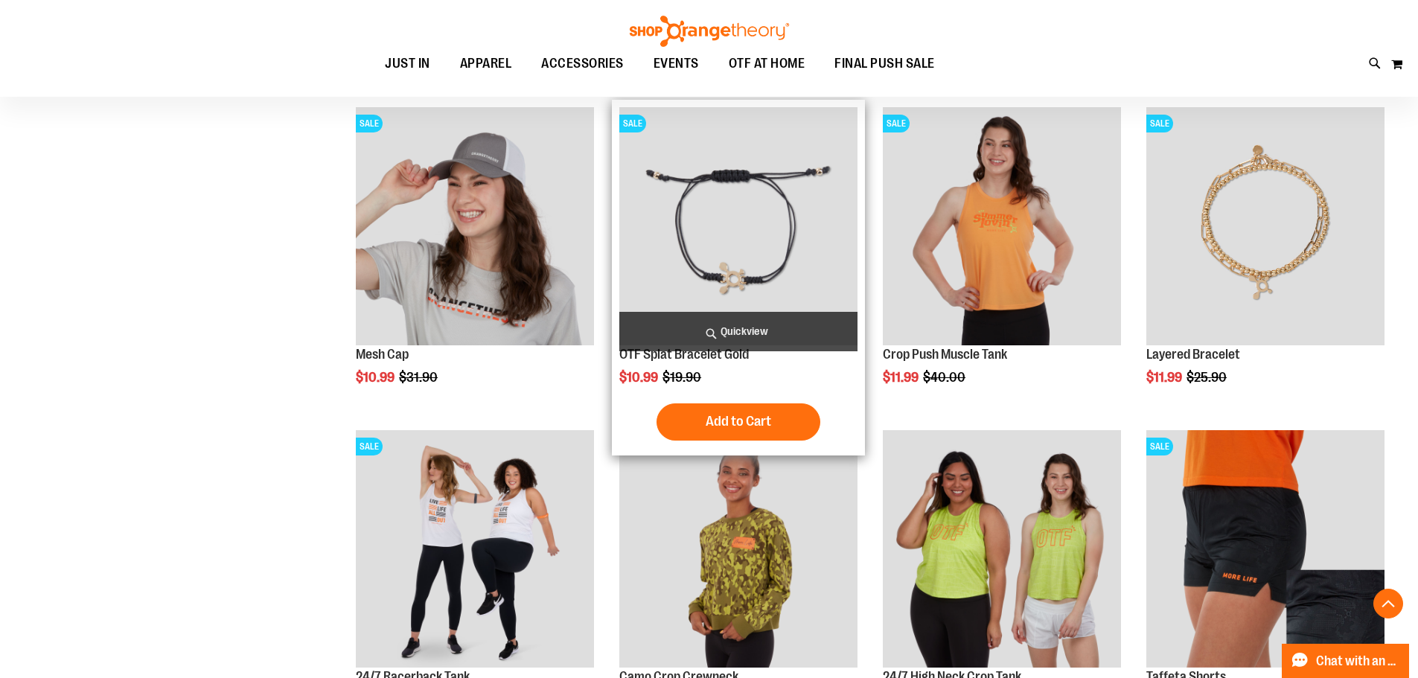
click at [777, 319] on span "Quickview" at bounding box center [738, 331] width 238 height 39
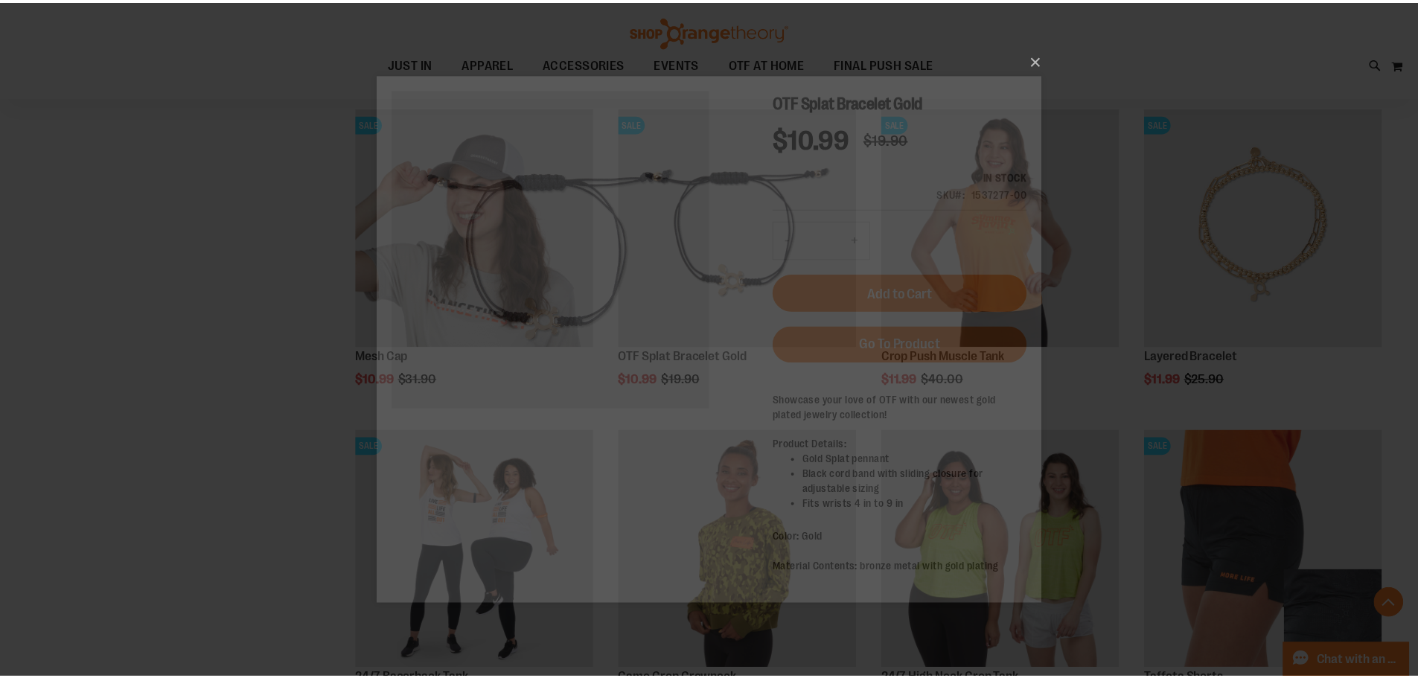
scroll to position [0, 0]
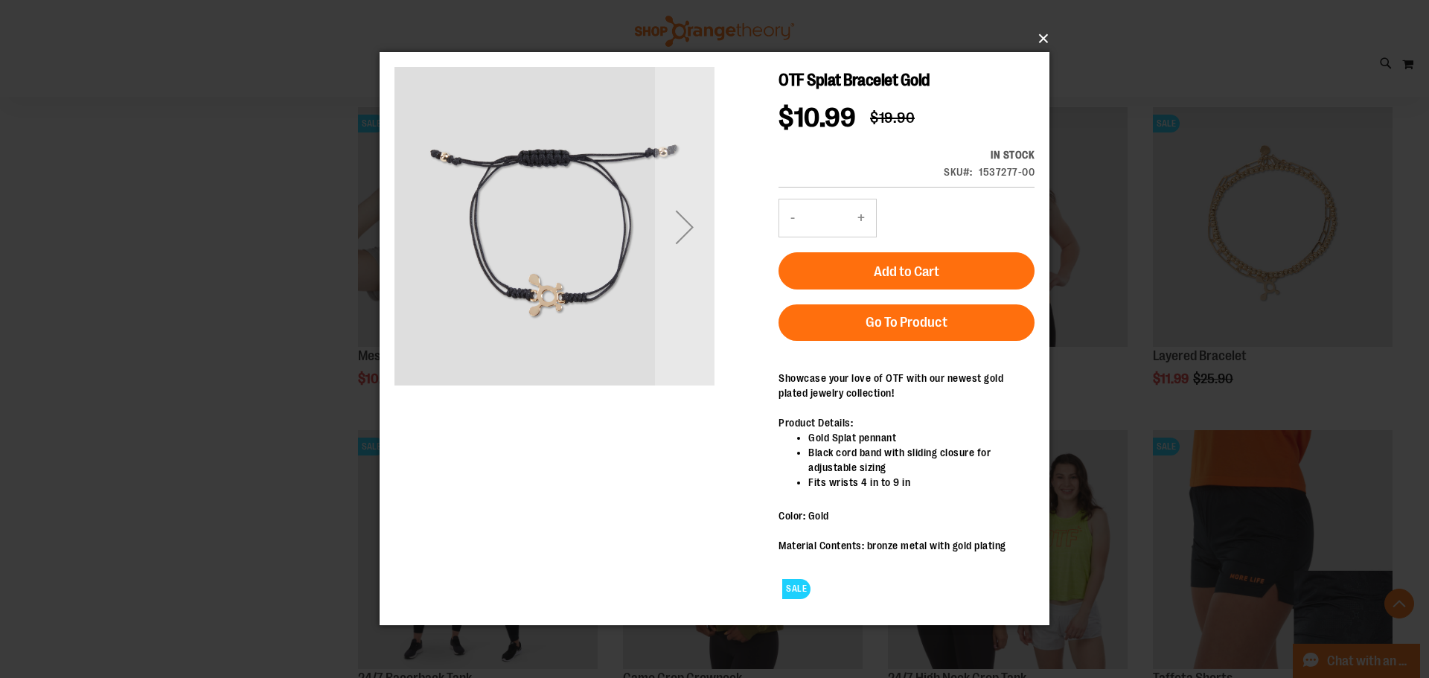
click at [1040, 39] on button "×" at bounding box center [719, 38] width 670 height 33
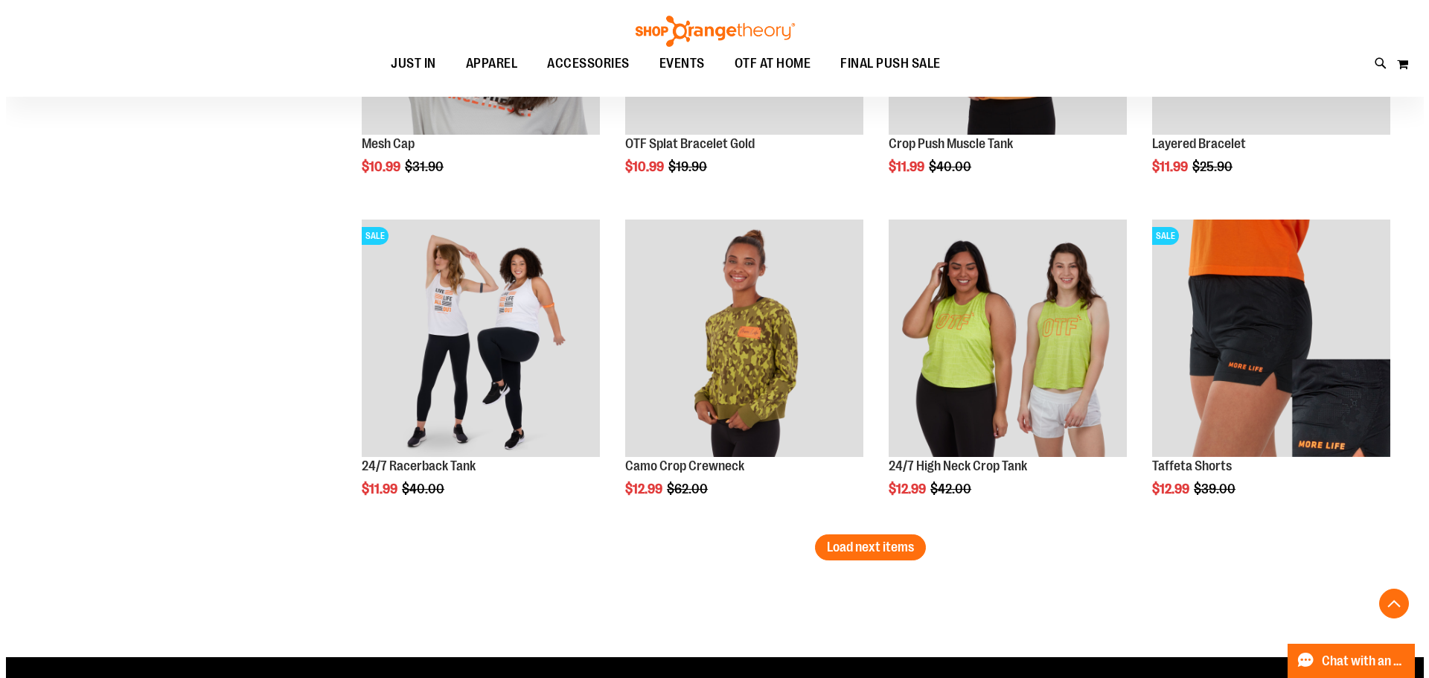
scroll to position [2679, 0]
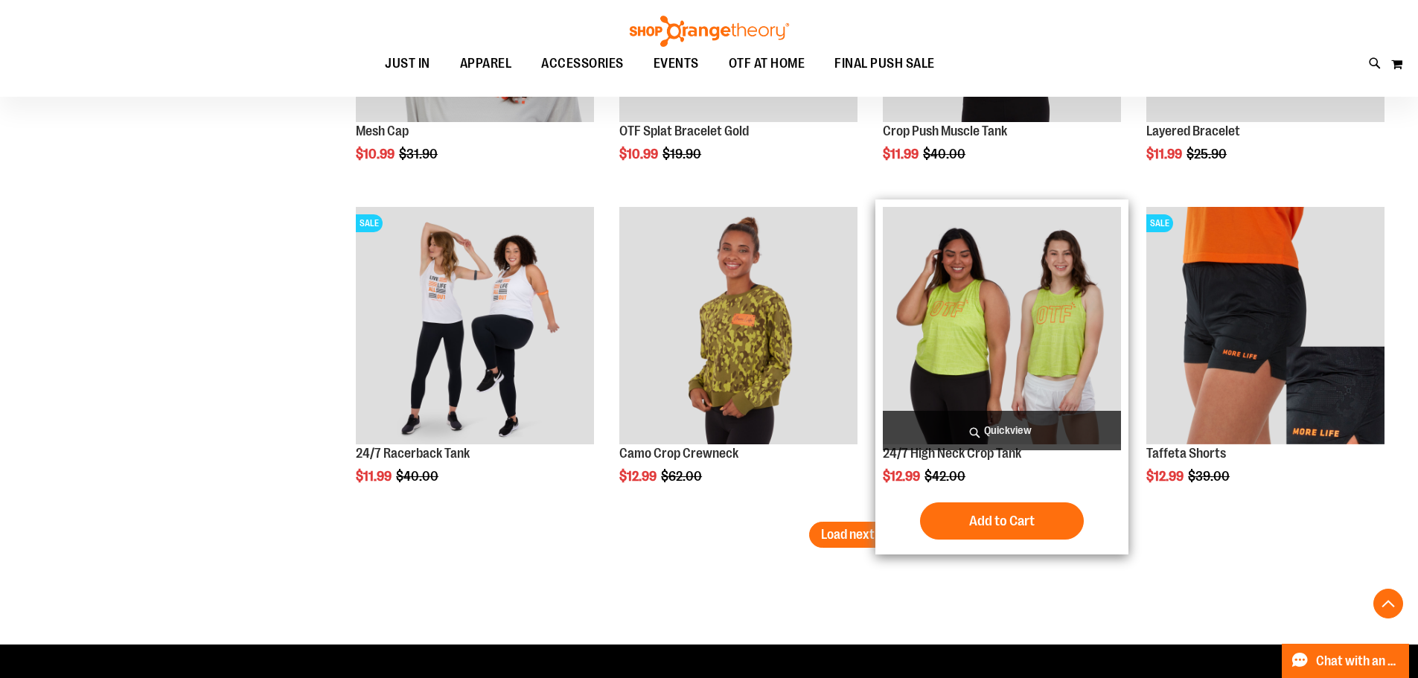
click at [1005, 429] on span "Quickview" at bounding box center [1002, 430] width 238 height 39
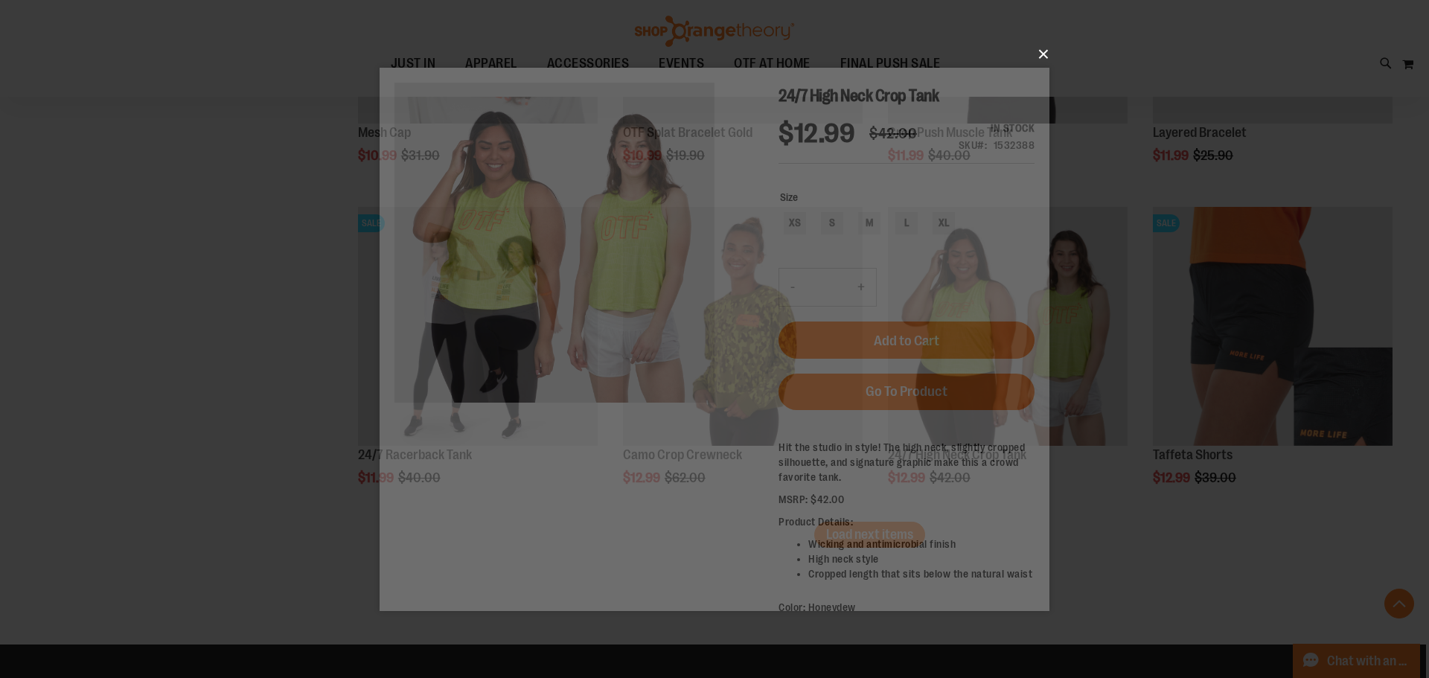
scroll to position [0, 0]
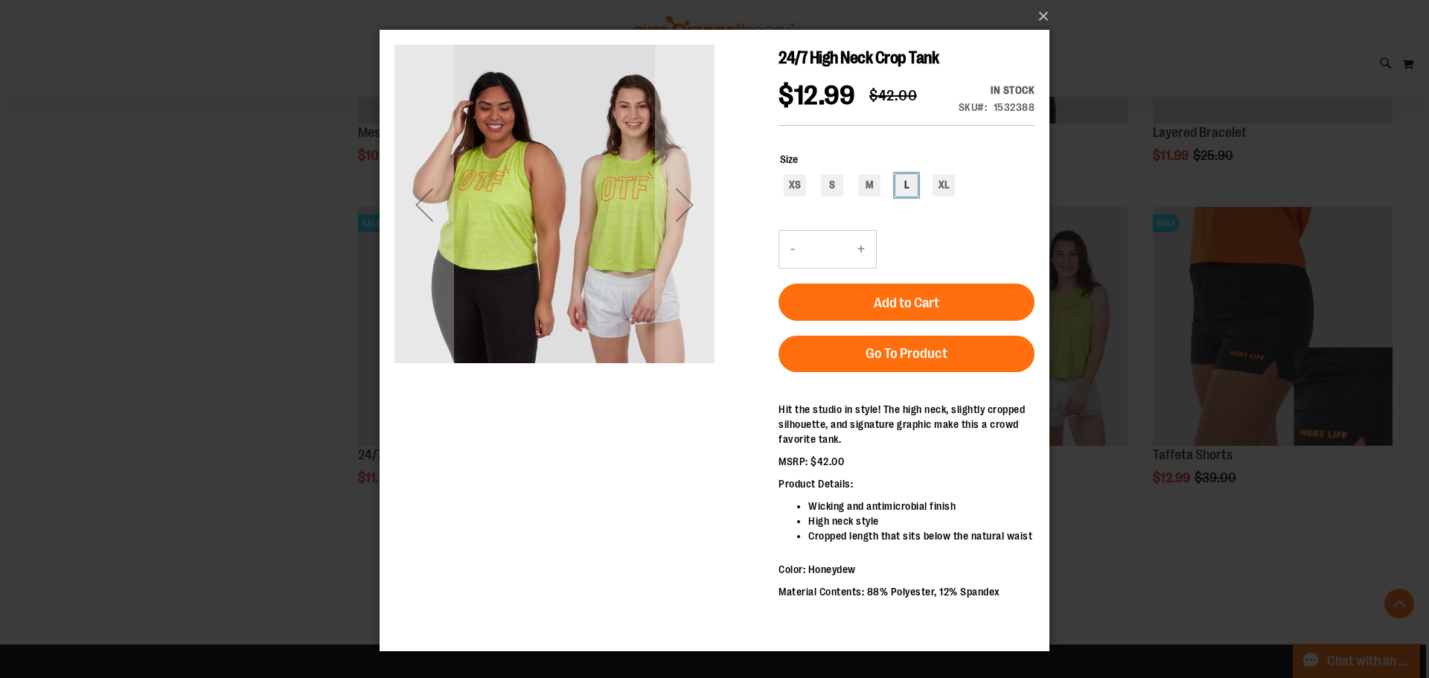
click at [908, 181] on div "L" at bounding box center [906, 185] width 22 height 22
type input "***"
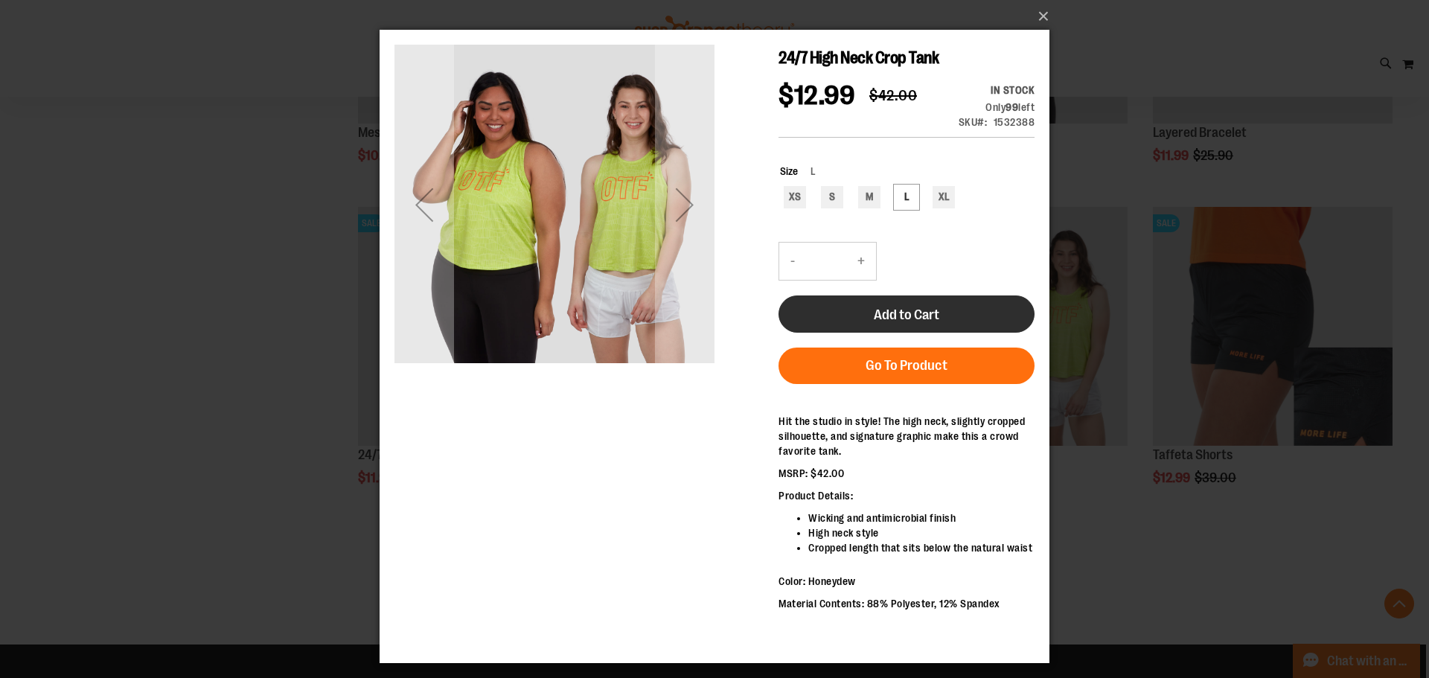
click at [907, 310] on span "Add to Cart" at bounding box center [906, 315] width 65 height 16
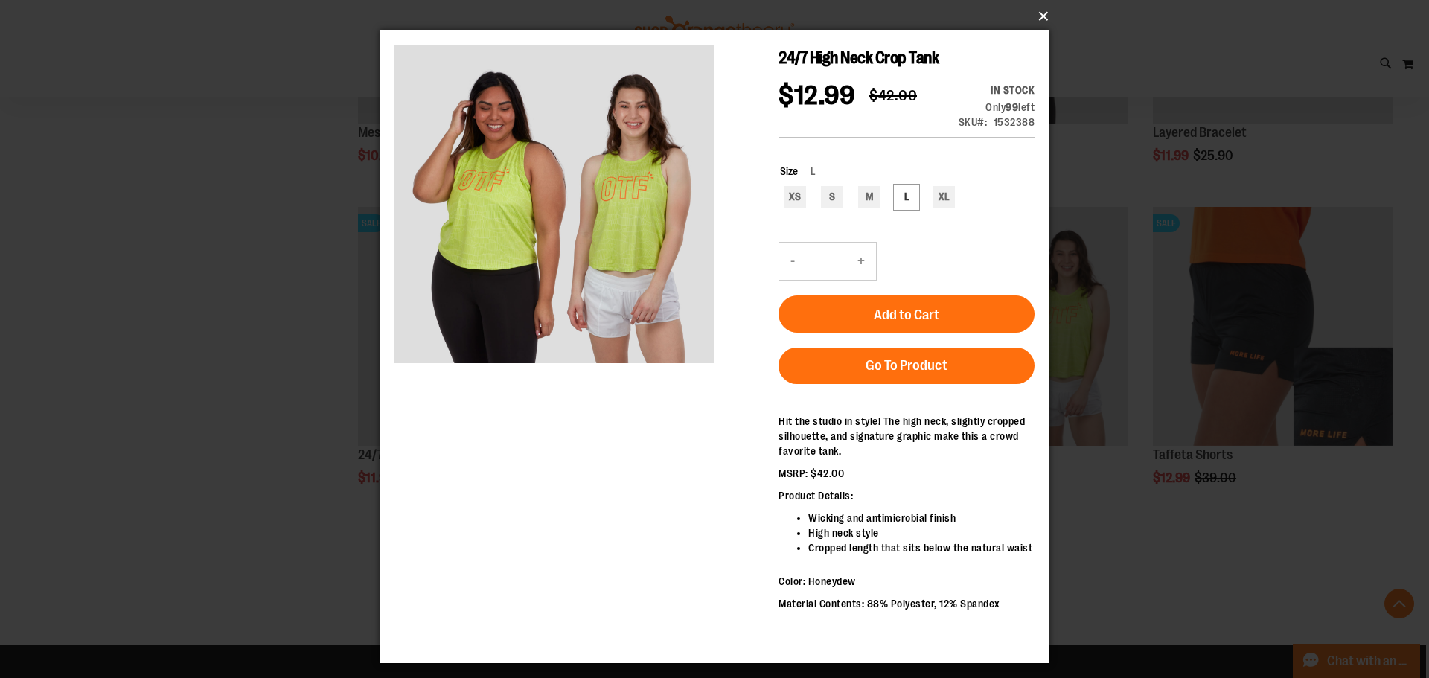
click at [1045, 12] on button "×" at bounding box center [719, 16] width 670 height 33
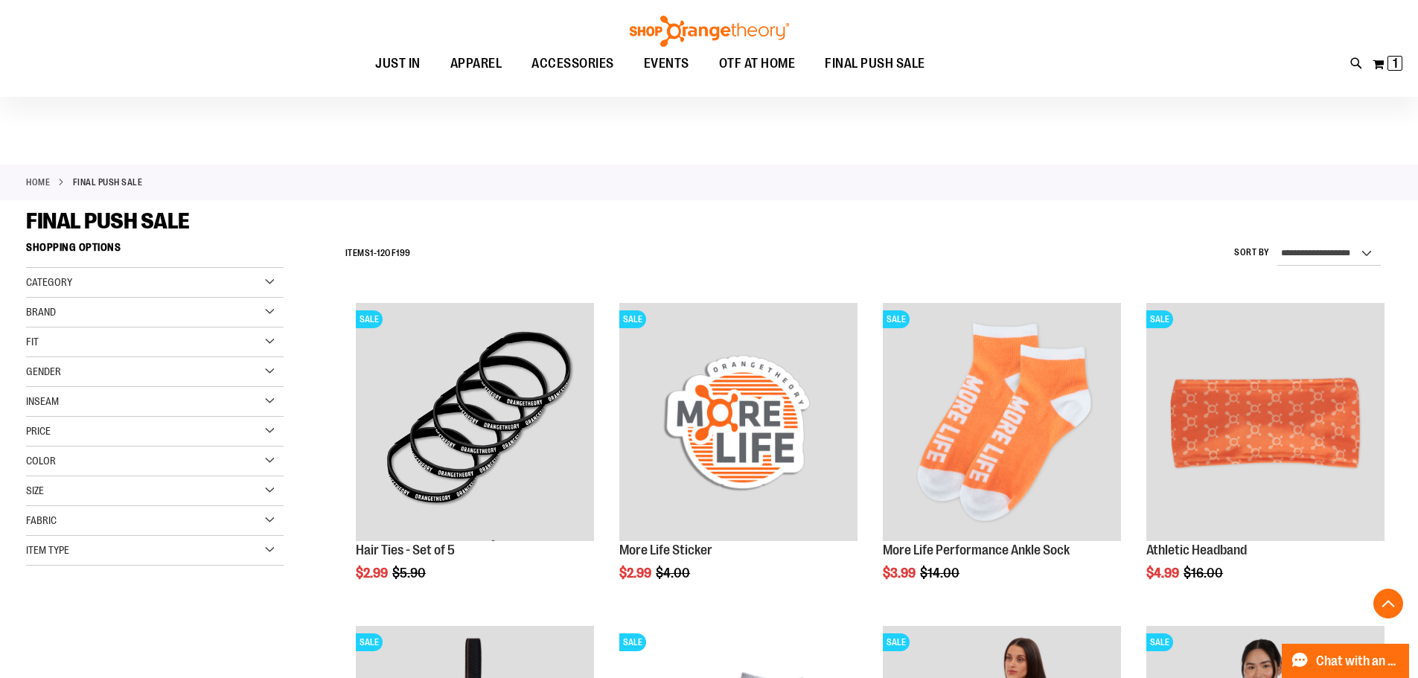
scroll to position [2923, 0]
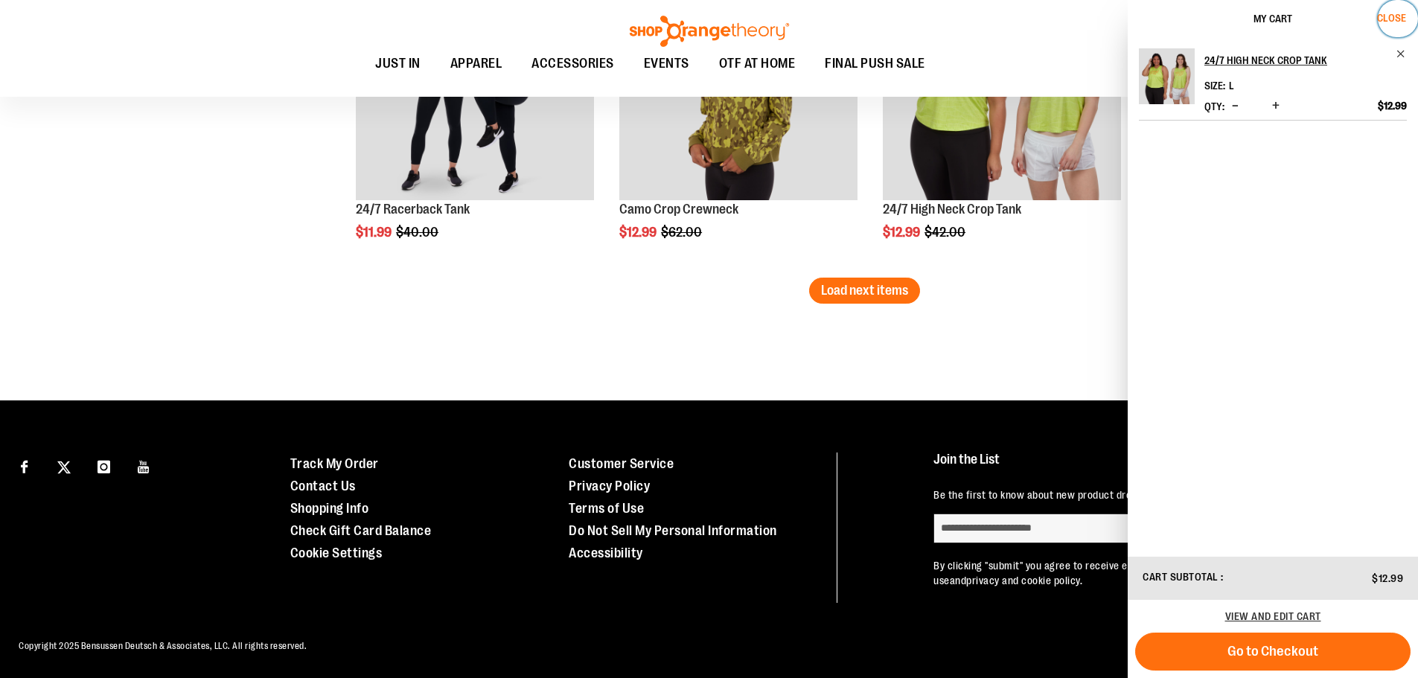
click at [1394, 25] on button "Close" at bounding box center [1398, 18] width 40 height 37
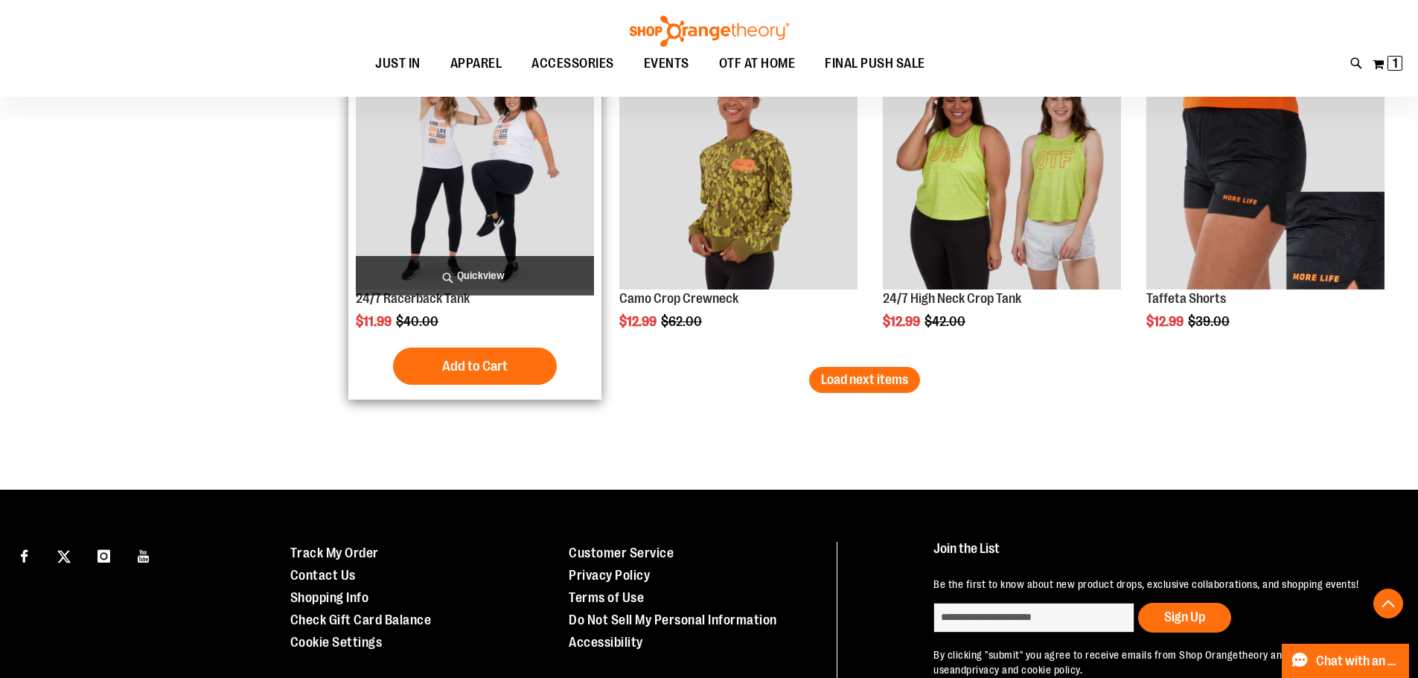
scroll to position [2699, 0]
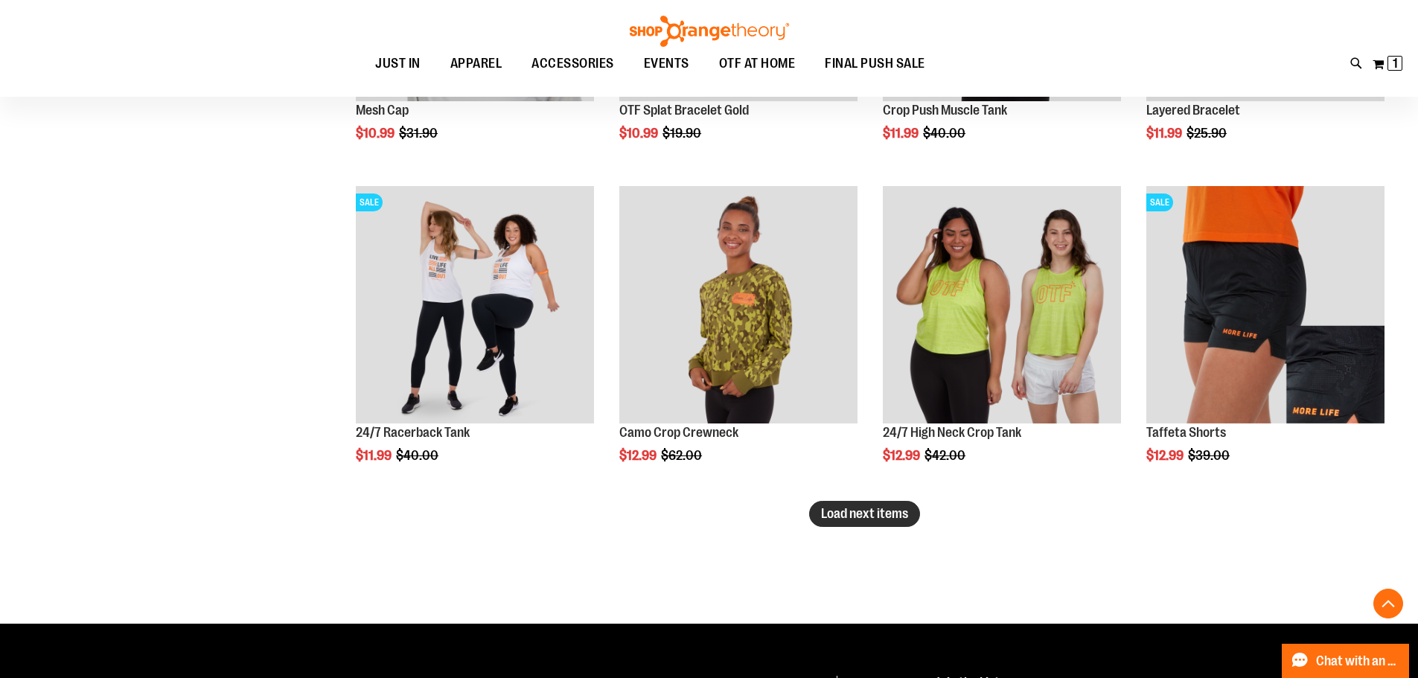
click at [850, 518] on span "Load next items" at bounding box center [864, 513] width 87 height 15
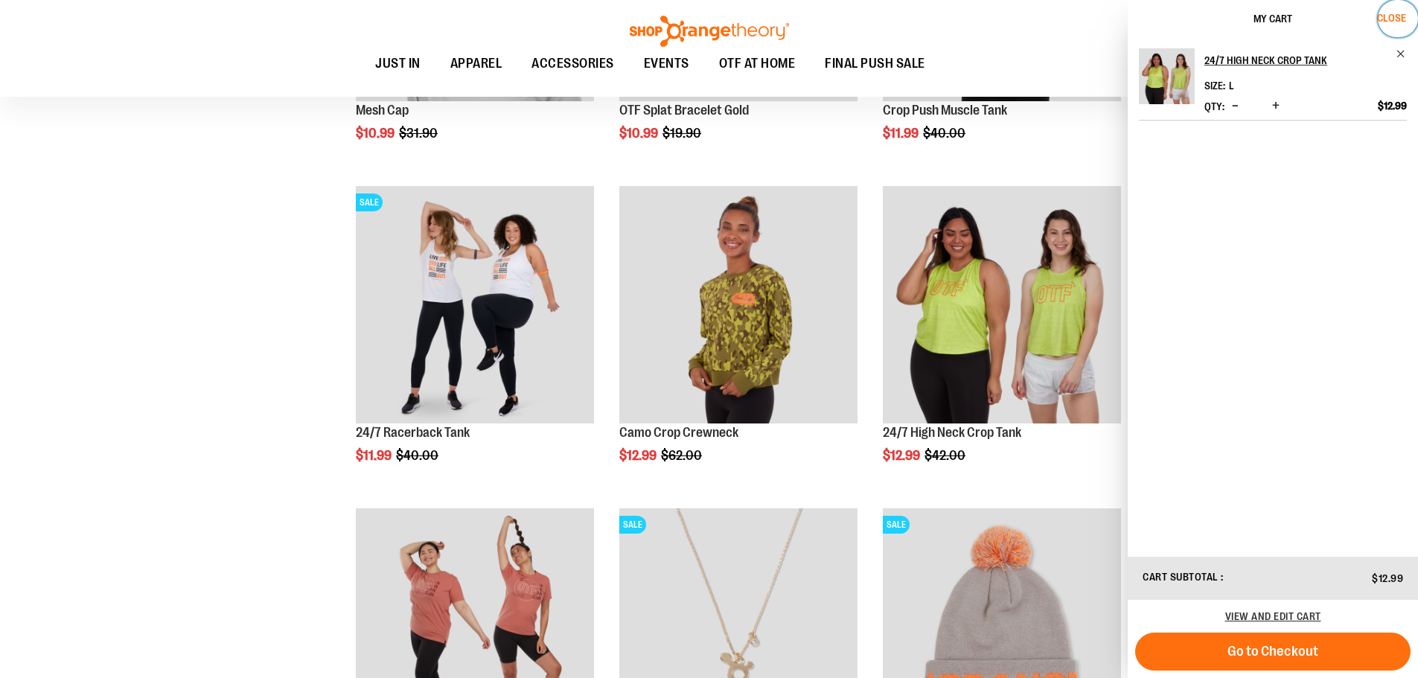
click at [1387, 20] on span "Close" at bounding box center [1391, 18] width 29 height 12
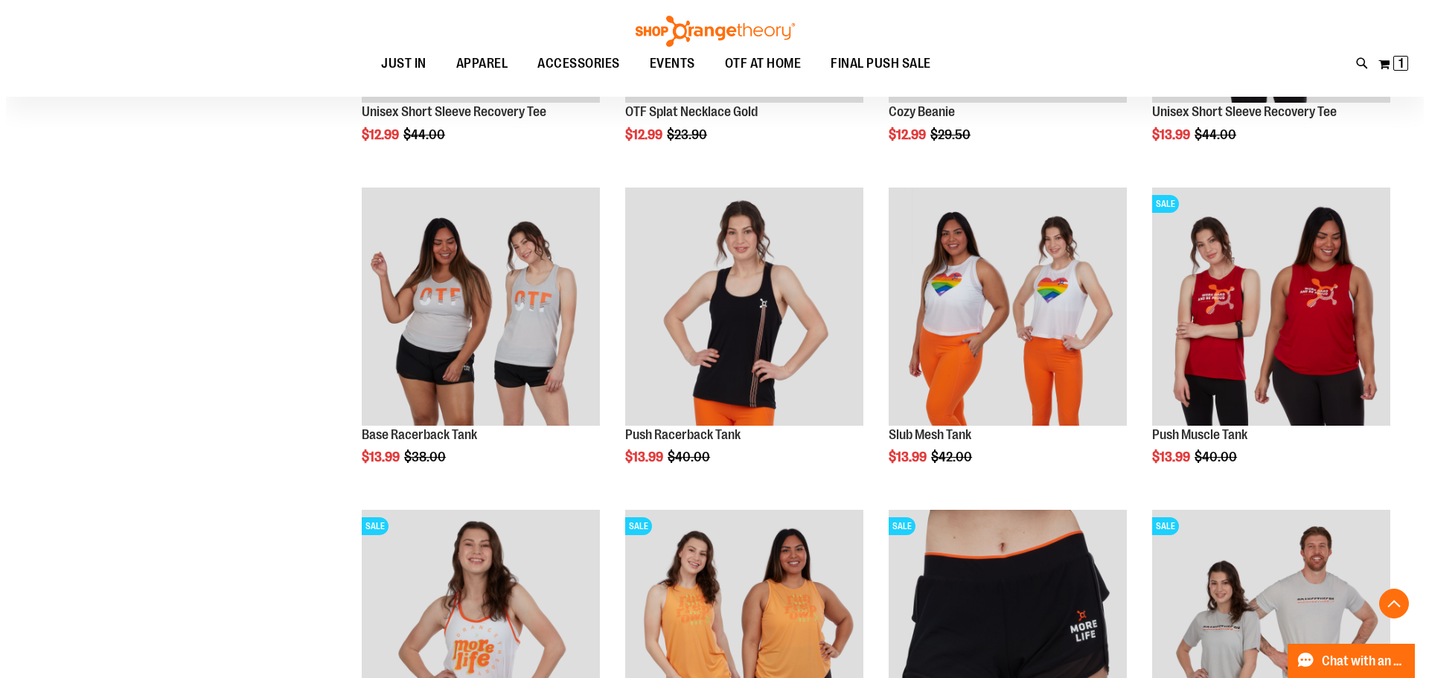
scroll to position [3369, 0]
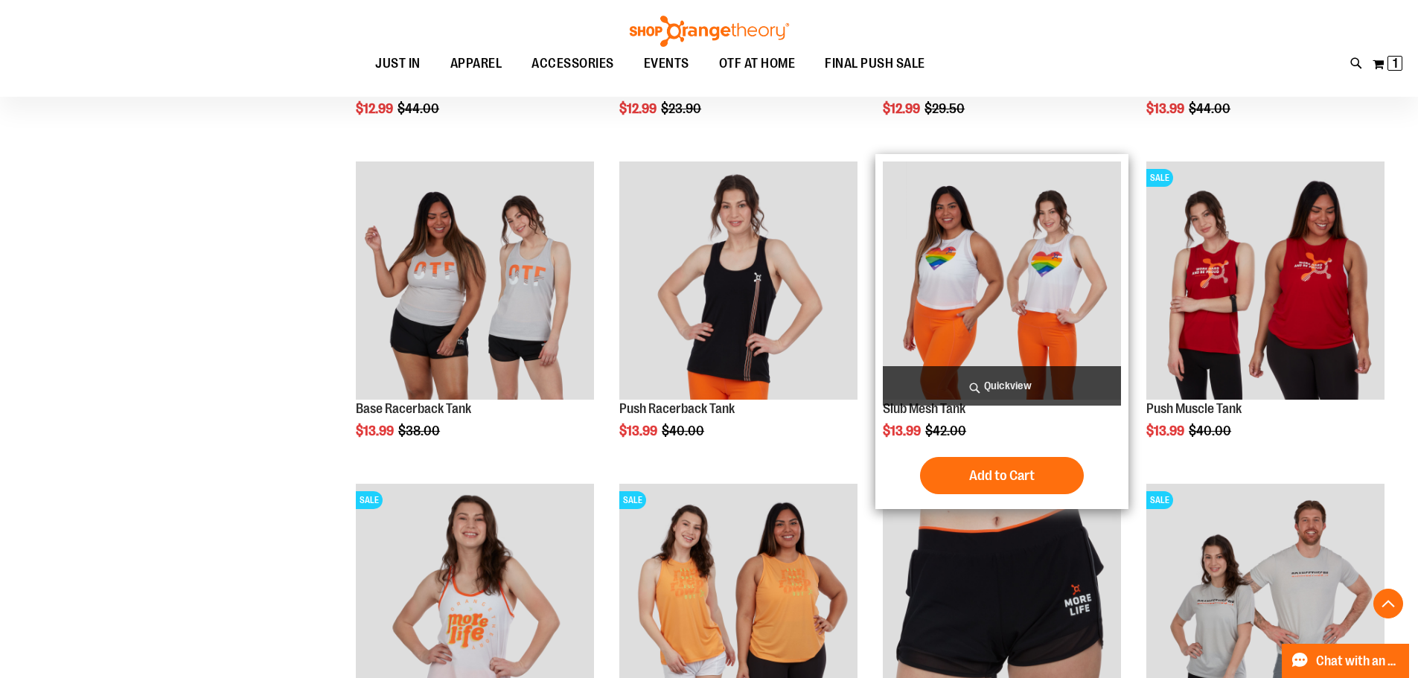
click at [1033, 380] on span "Quickview" at bounding box center [1002, 385] width 238 height 39
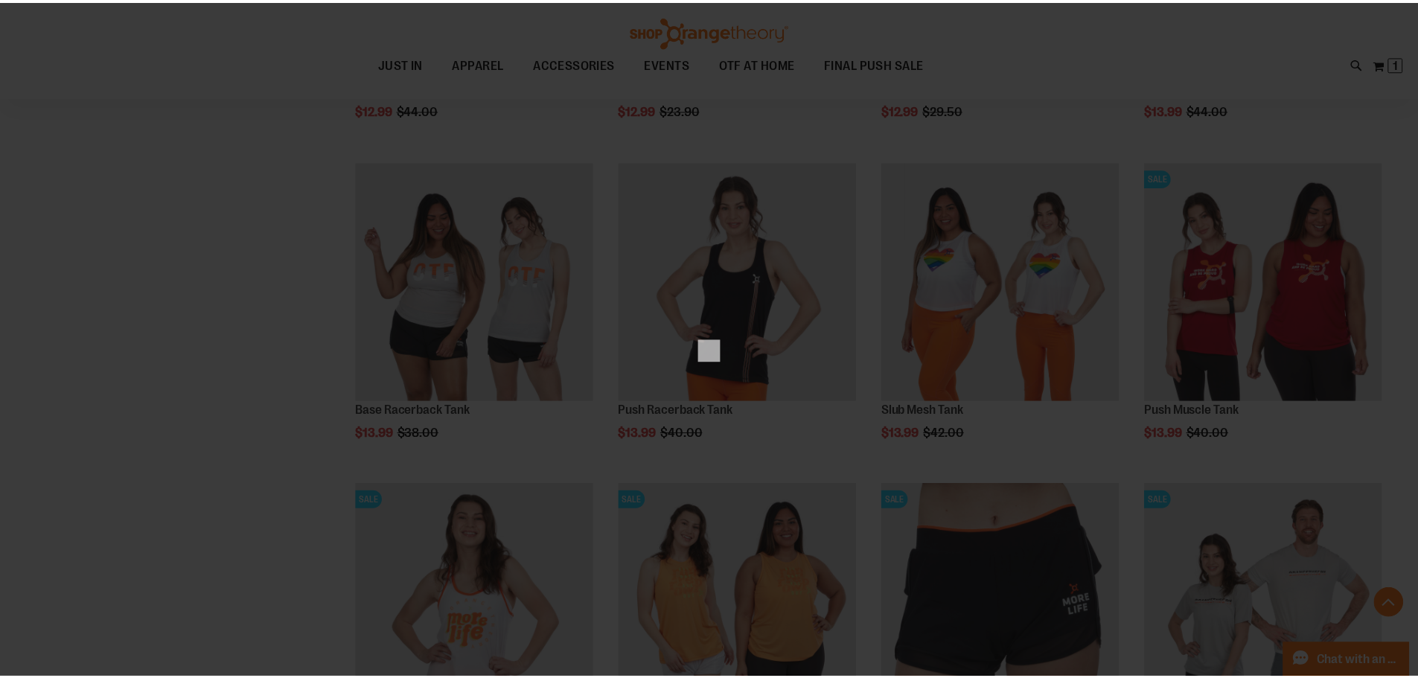
scroll to position [0, 0]
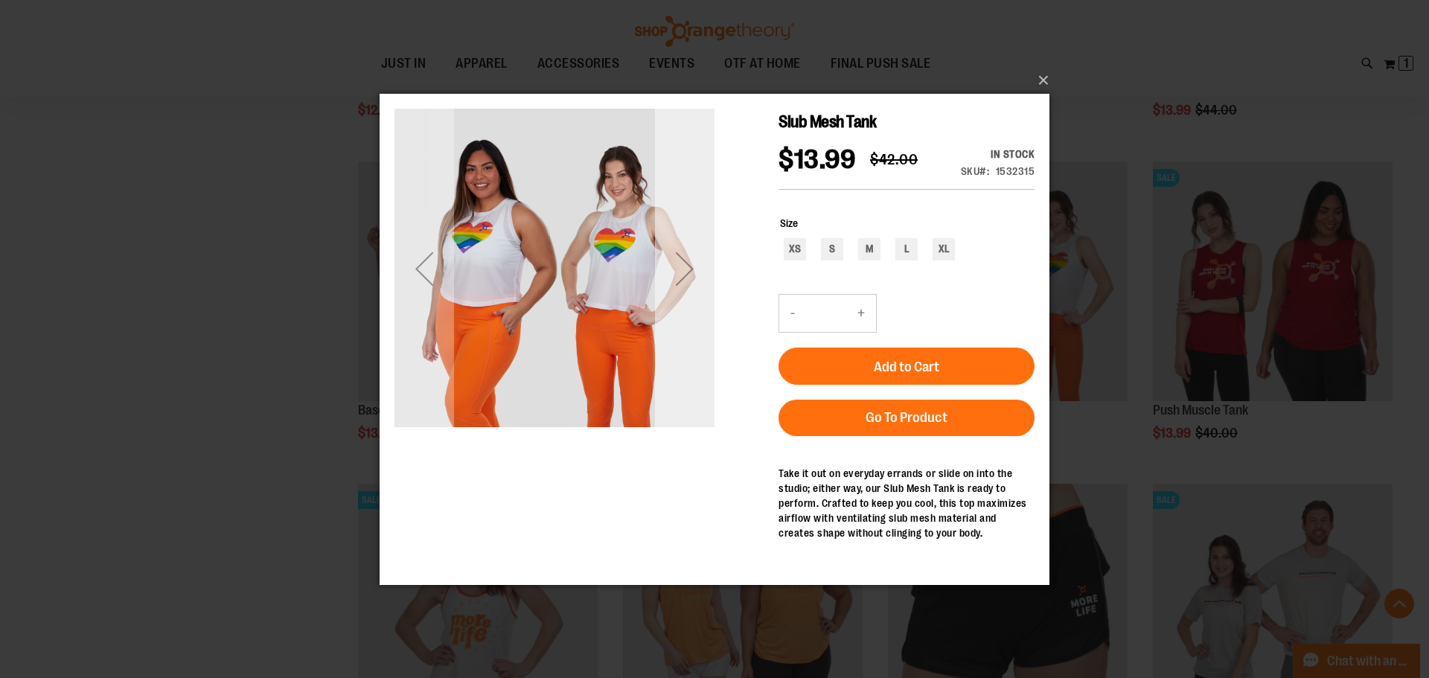
click at [697, 285] on div "Next" at bounding box center [685, 268] width 60 height 60
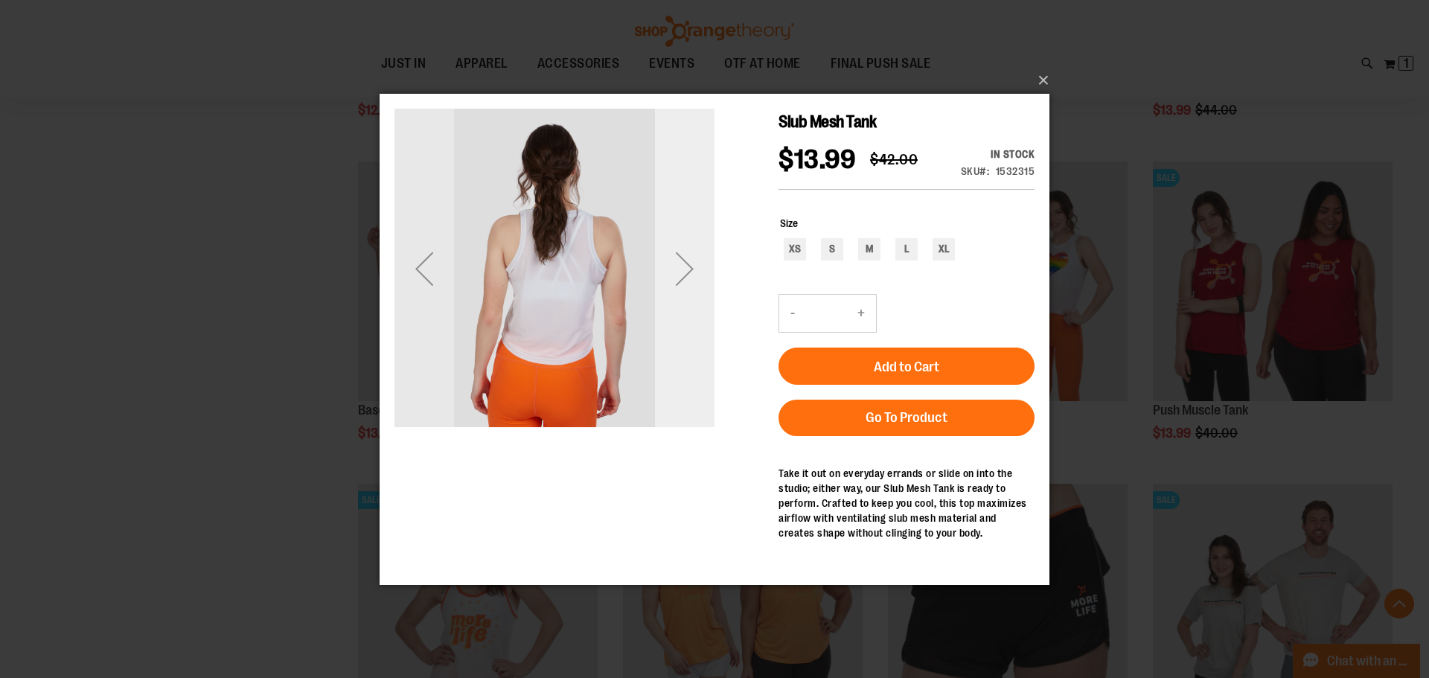
click at [697, 281] on div "Next" at bounding box center [685, 268] width 60 height 60
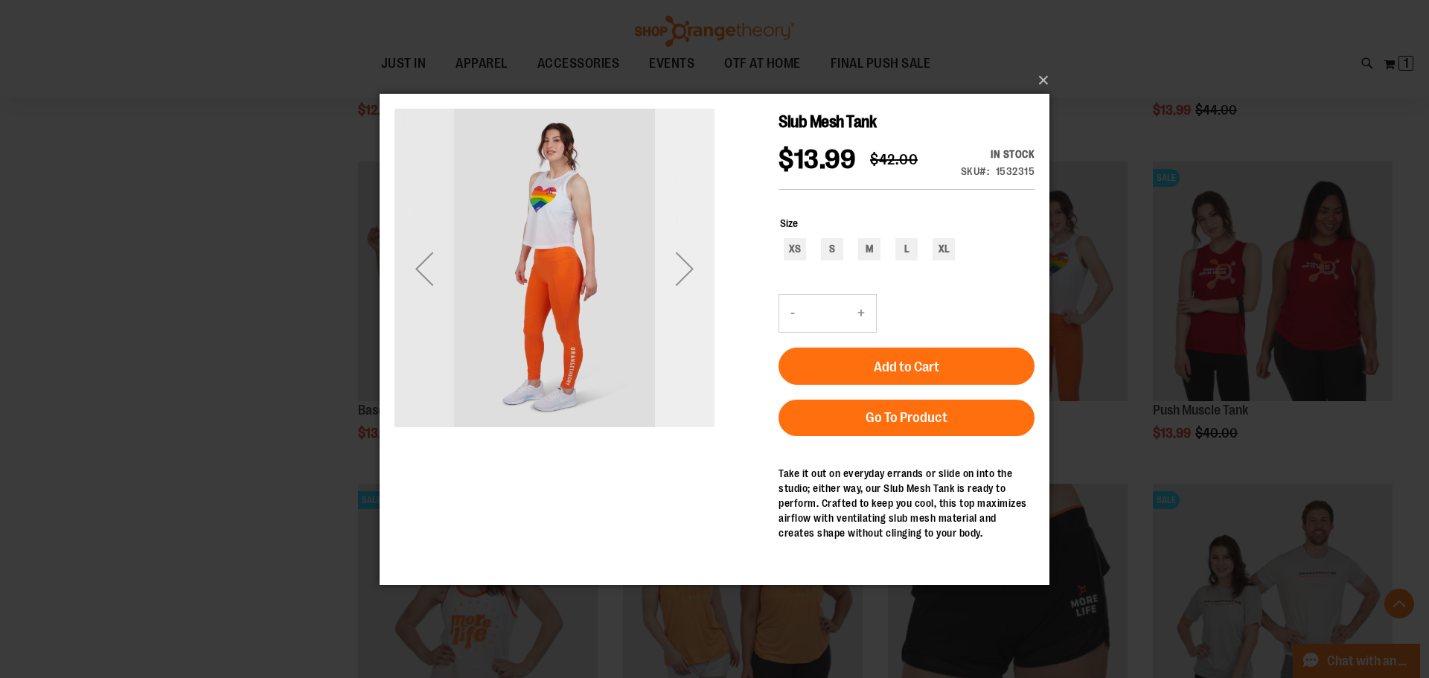
click at [697, 281] on div "Next" at bounding box center [685, 268] width 60 height 60
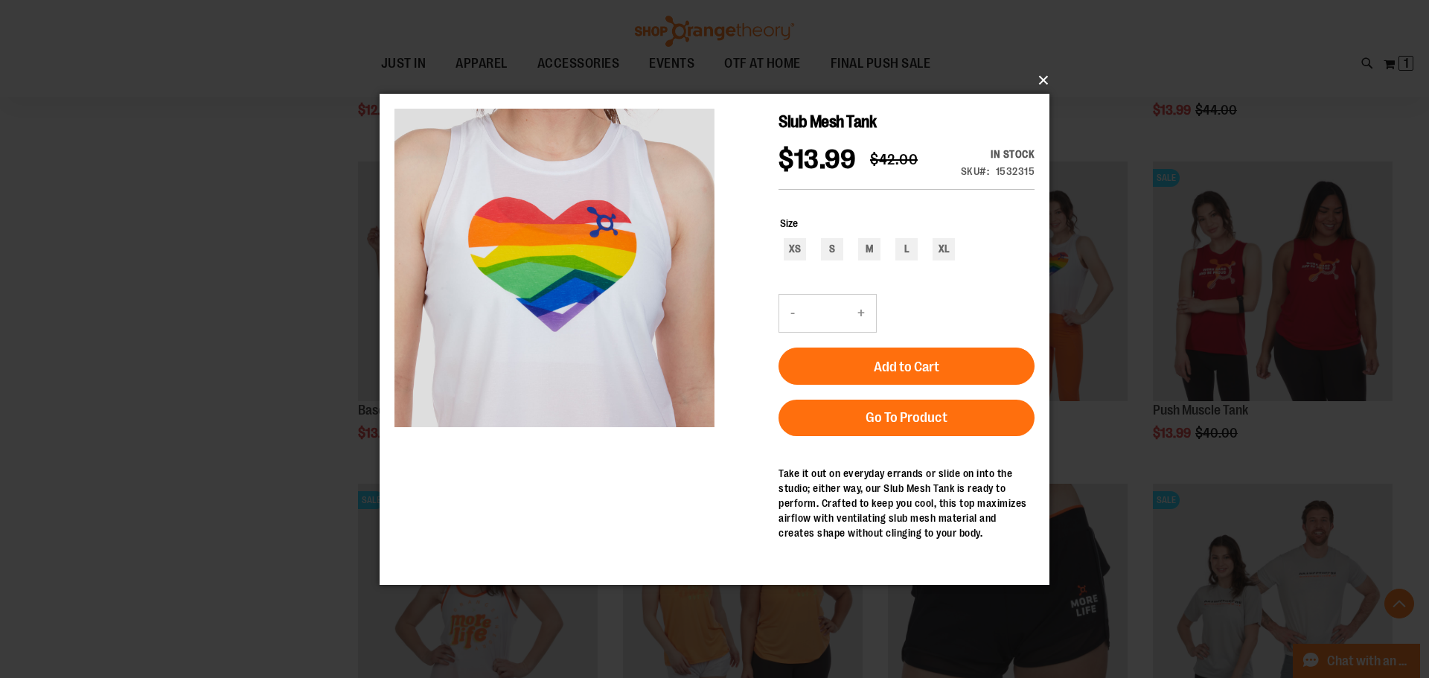
click at [1042, 77] on button "×" at bounding box center [719, 80] width 670 height 33
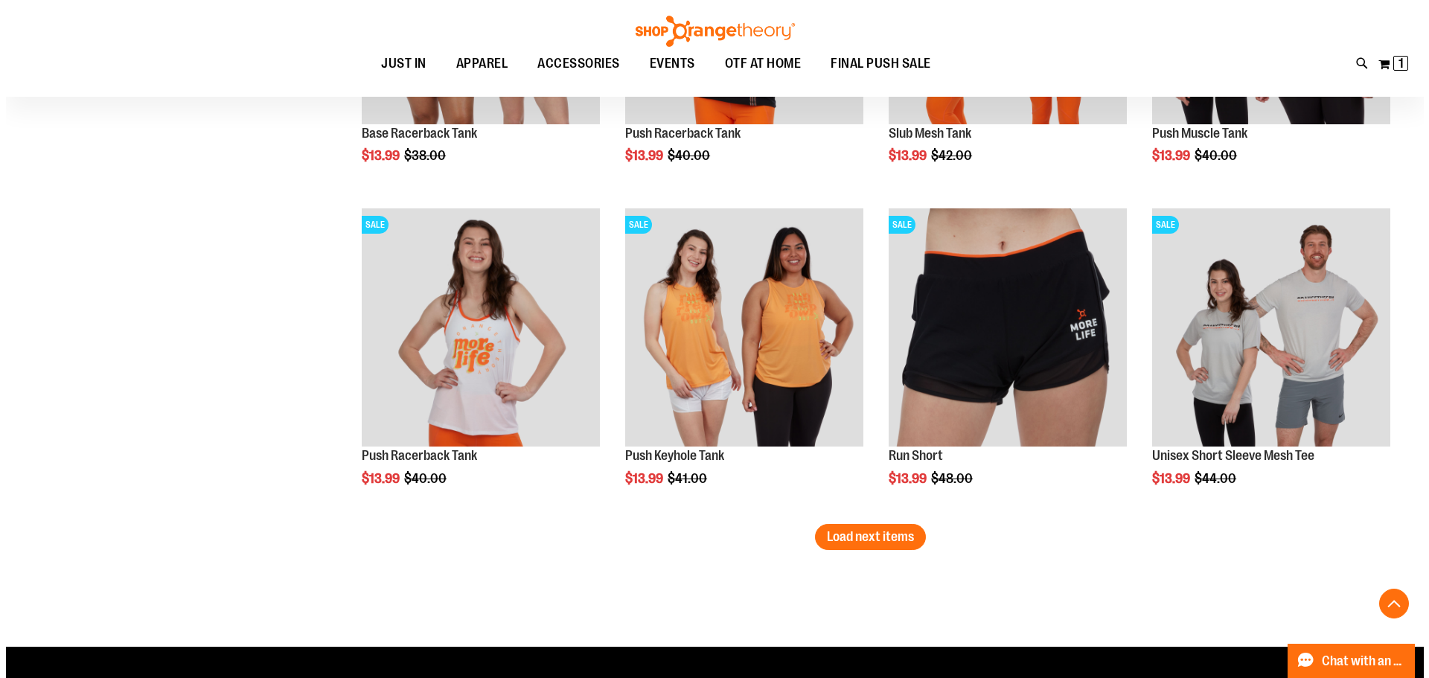
scroll to position [3667, 0]
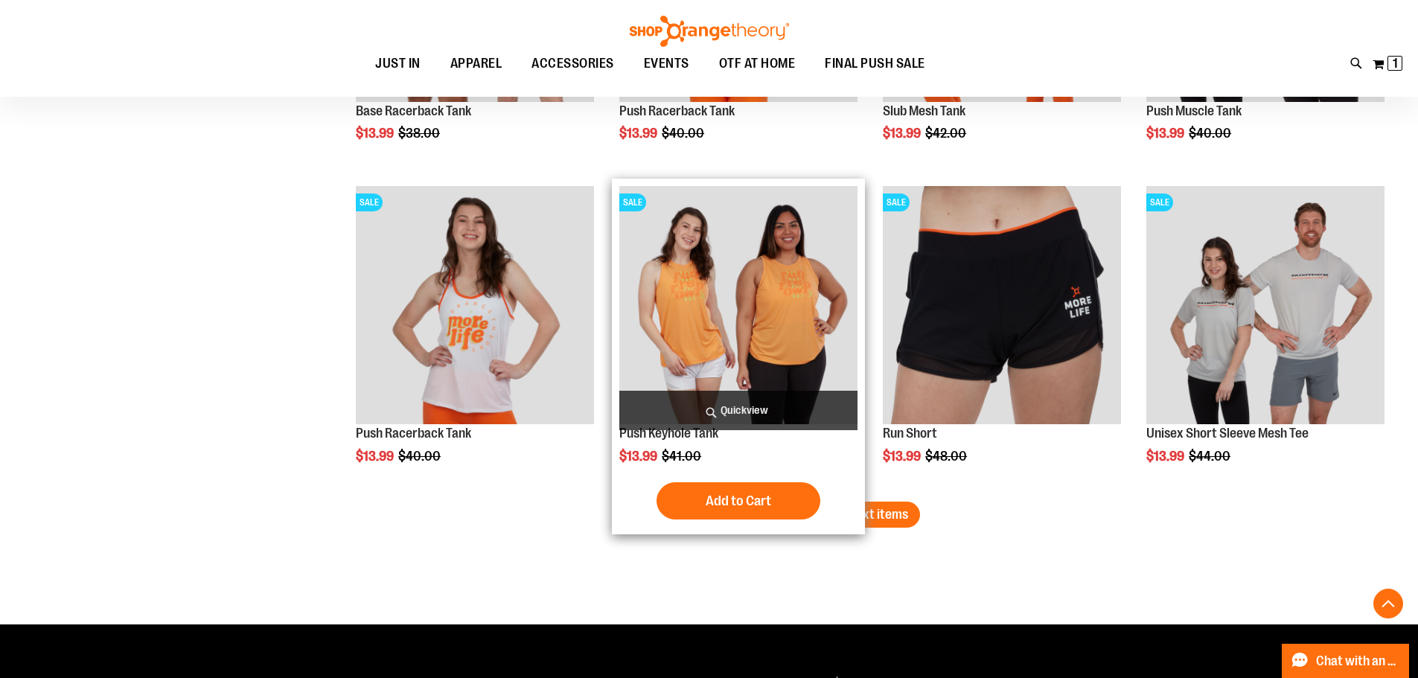
click at [743, 411] on span "Quickview" at bounding box center [738, 410] width 238 height 39
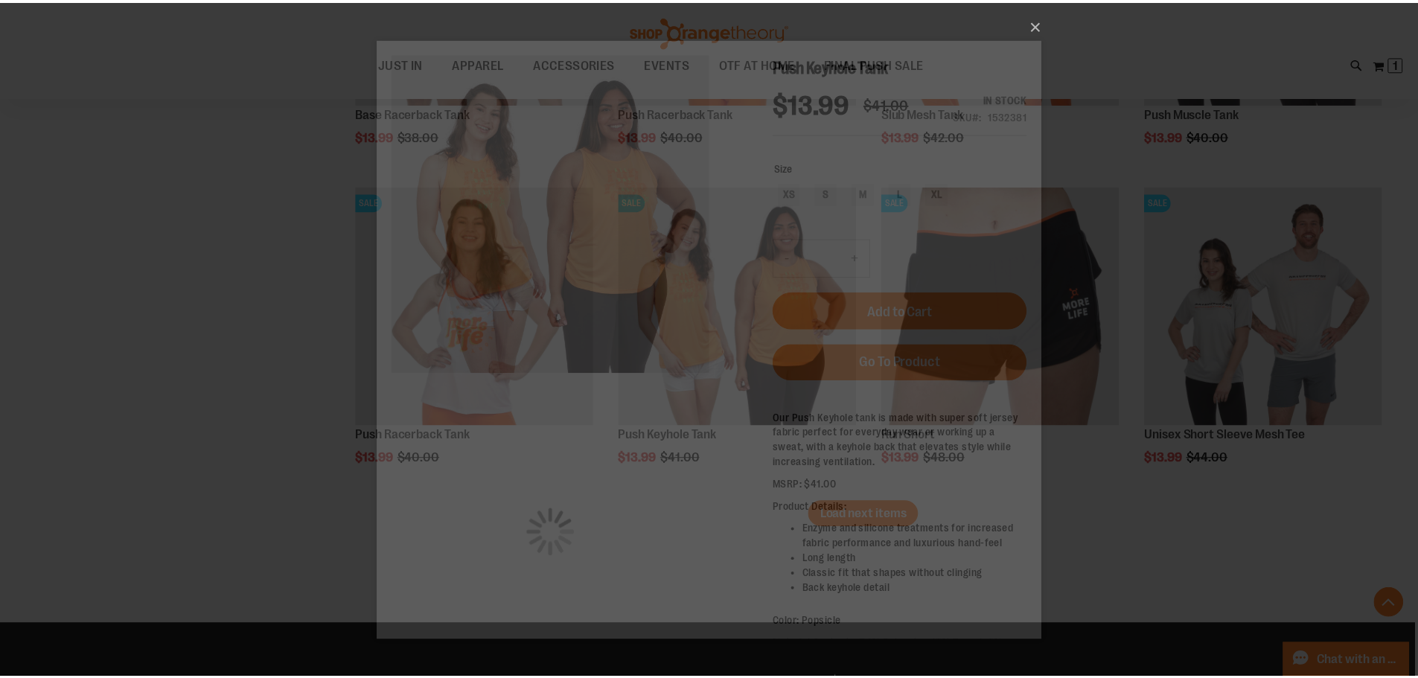
scroll to position [0, 0]
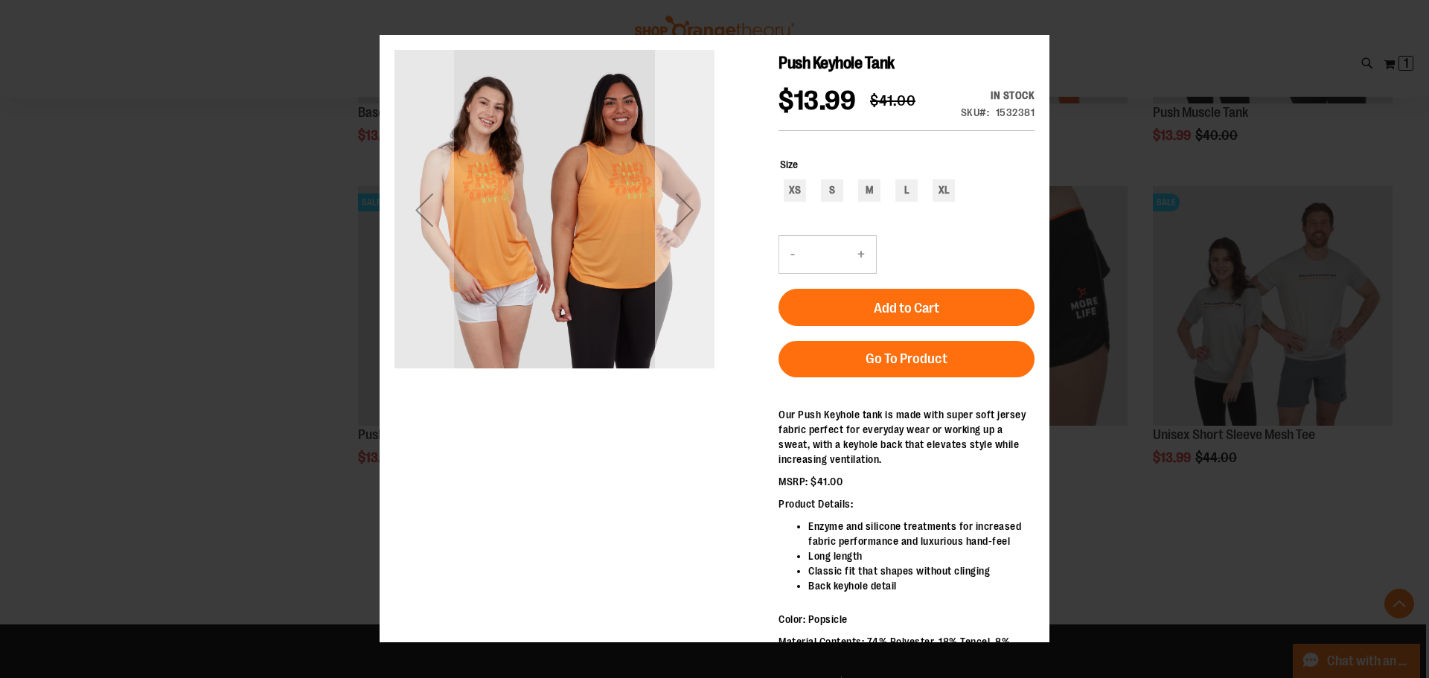
click at [680, 198] on div "Next" at bounding box center [685, 210] width 60 height 60
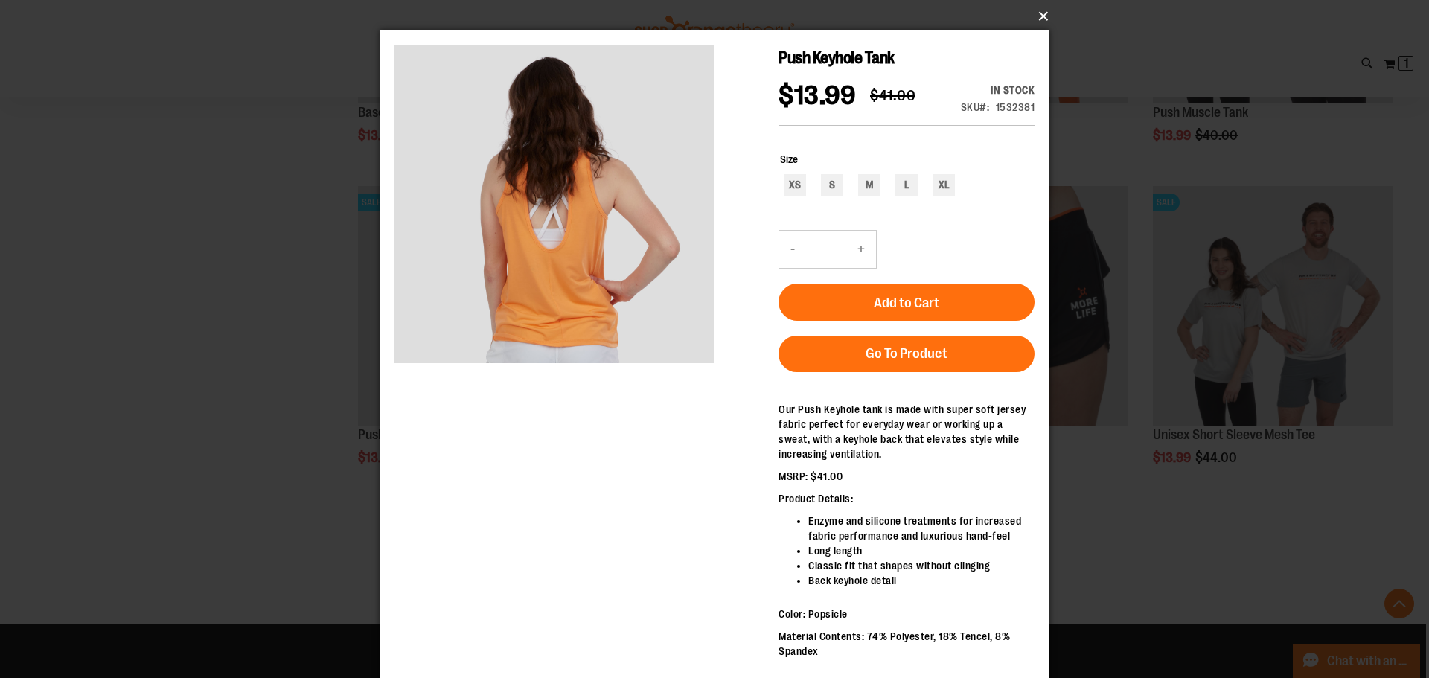
click at [1046, 13] on button "×" at bounding box center [719, 16] width 670 height 33
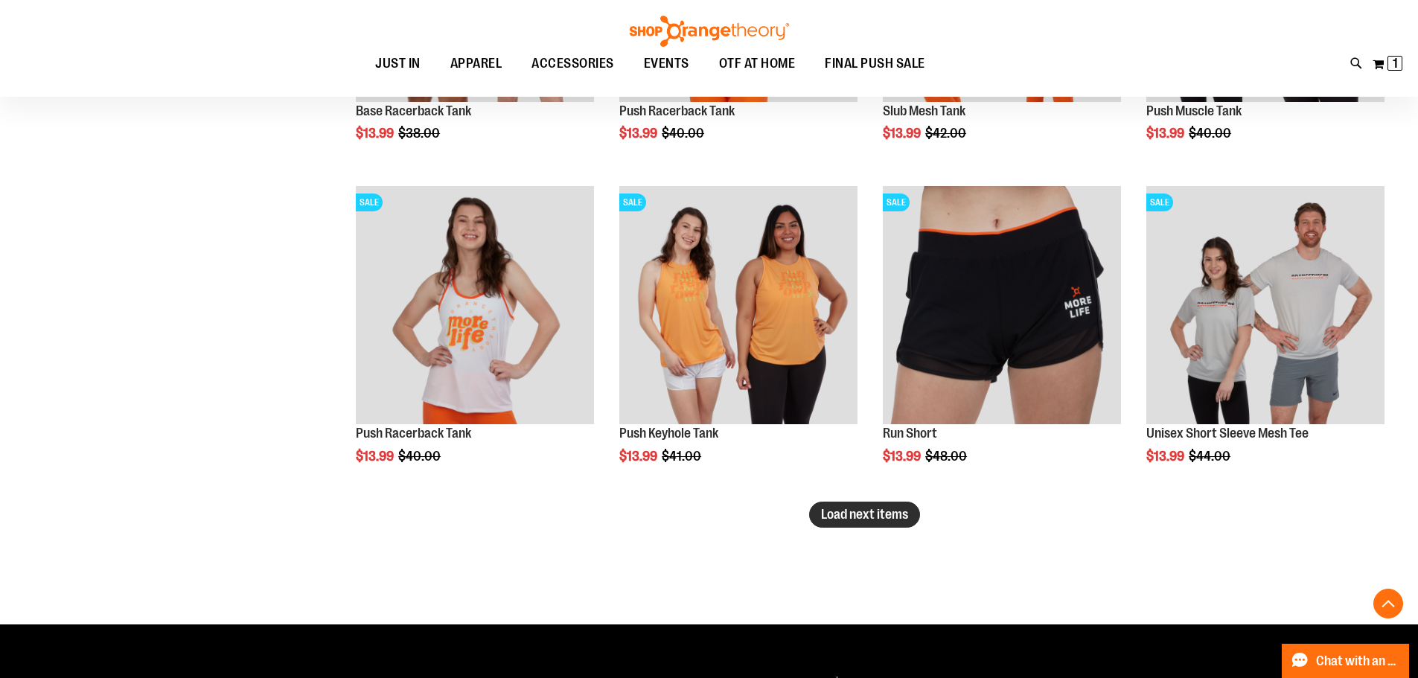
click at [889, 514] on span "Load next items" at bounding box center [864, 514] width 87 height 15
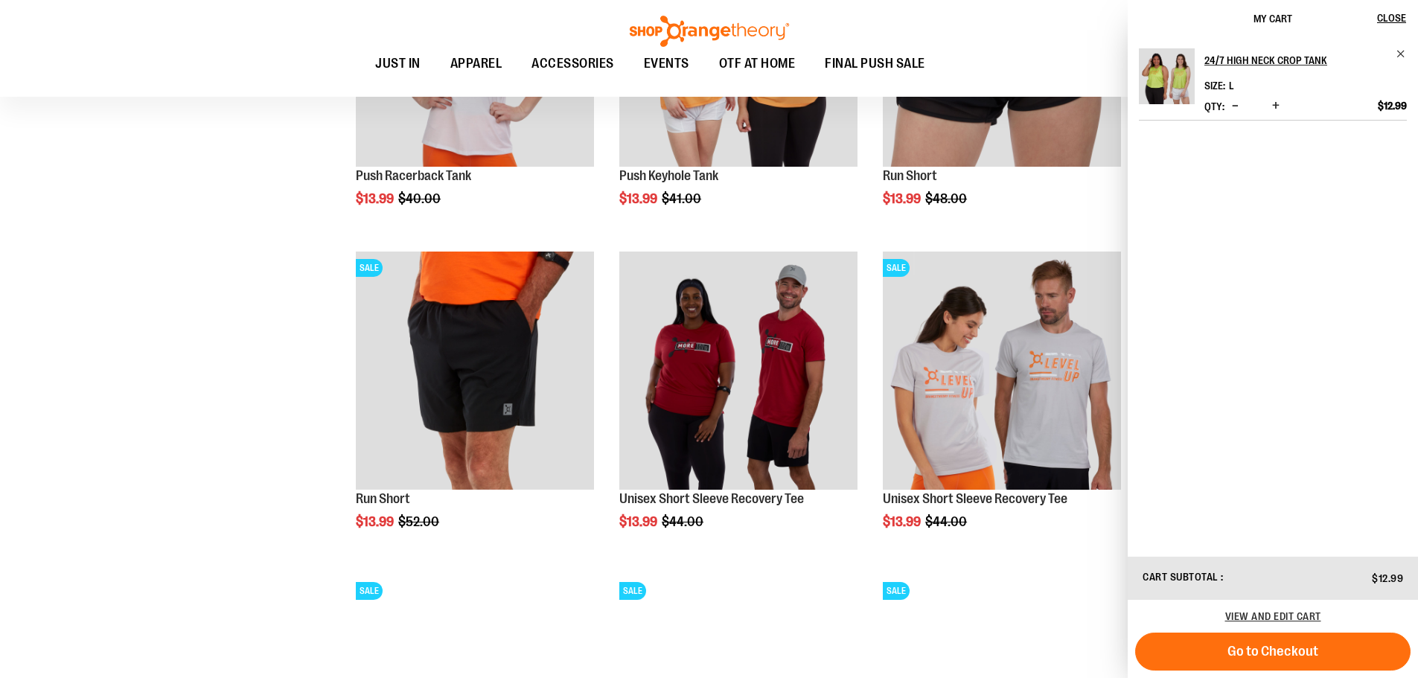
scroll to position [3965, 0]
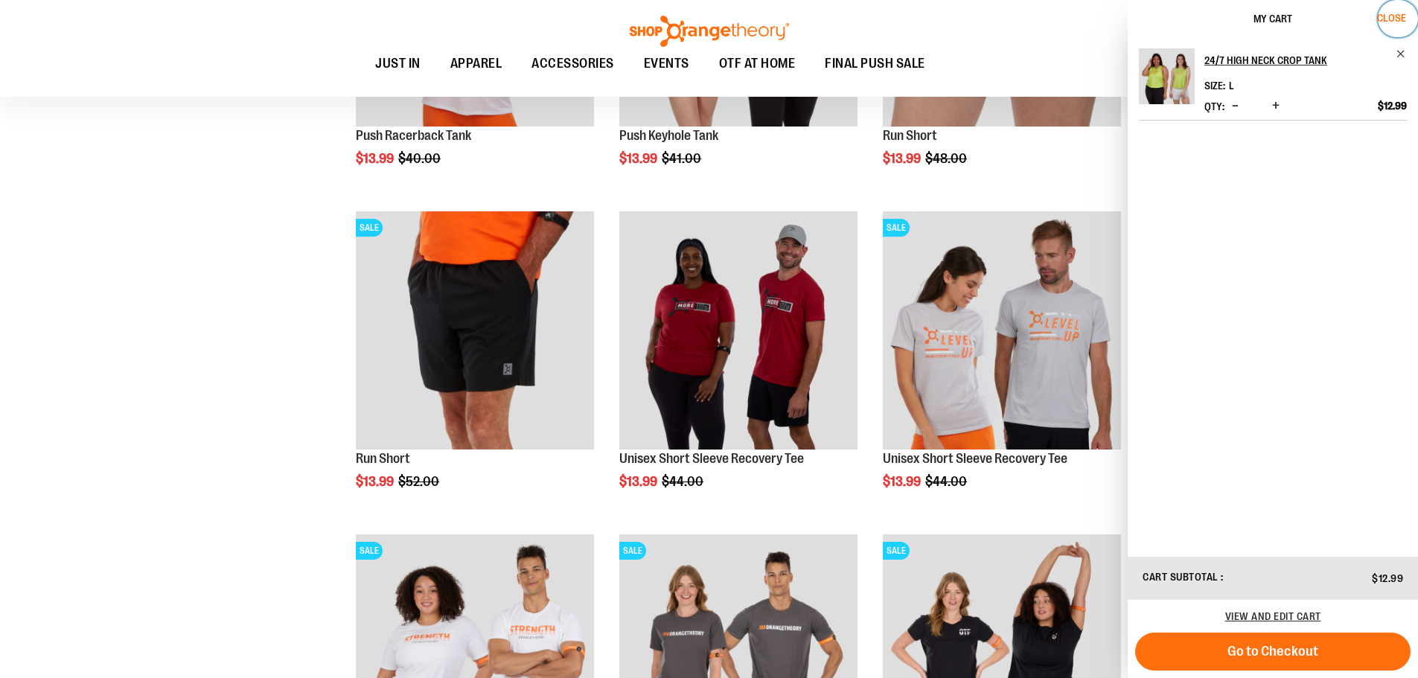
click at [1392, 21] on span "Close" at bounding box center [1391, 18] width 29 height 12
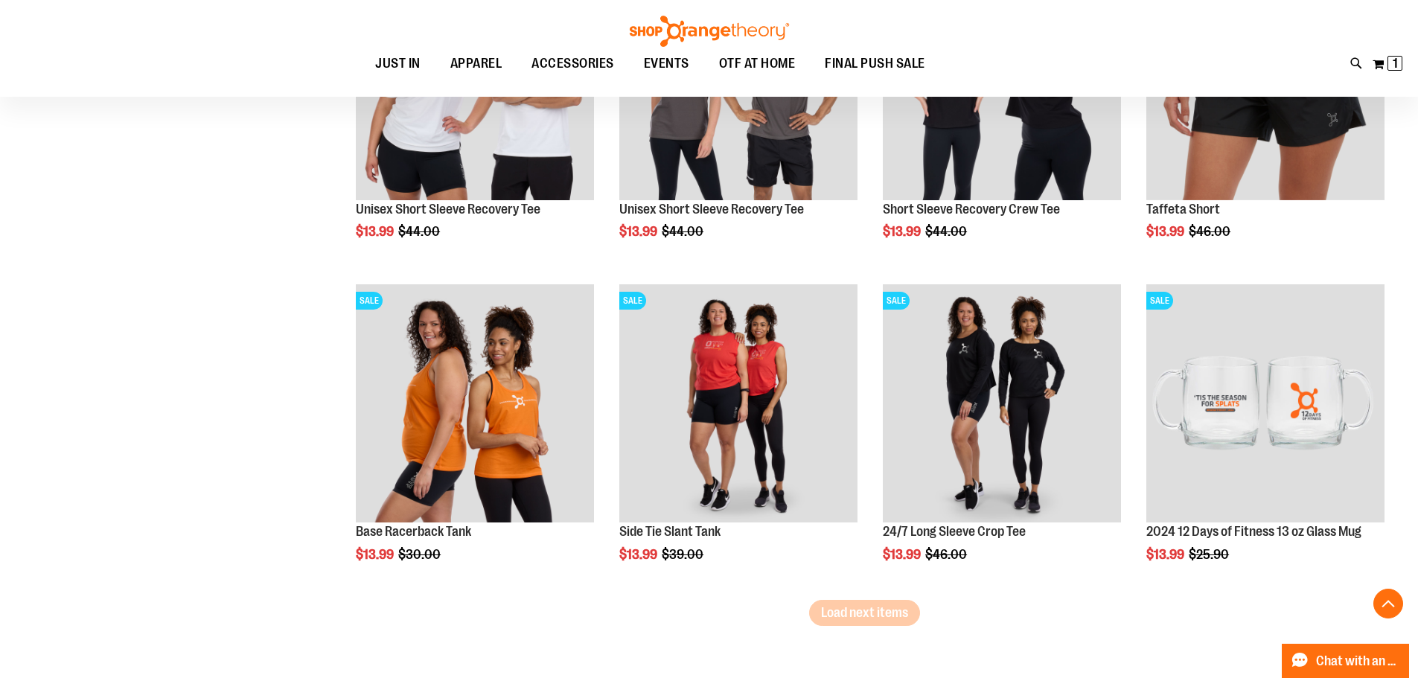
scroll to position [4560, 0]
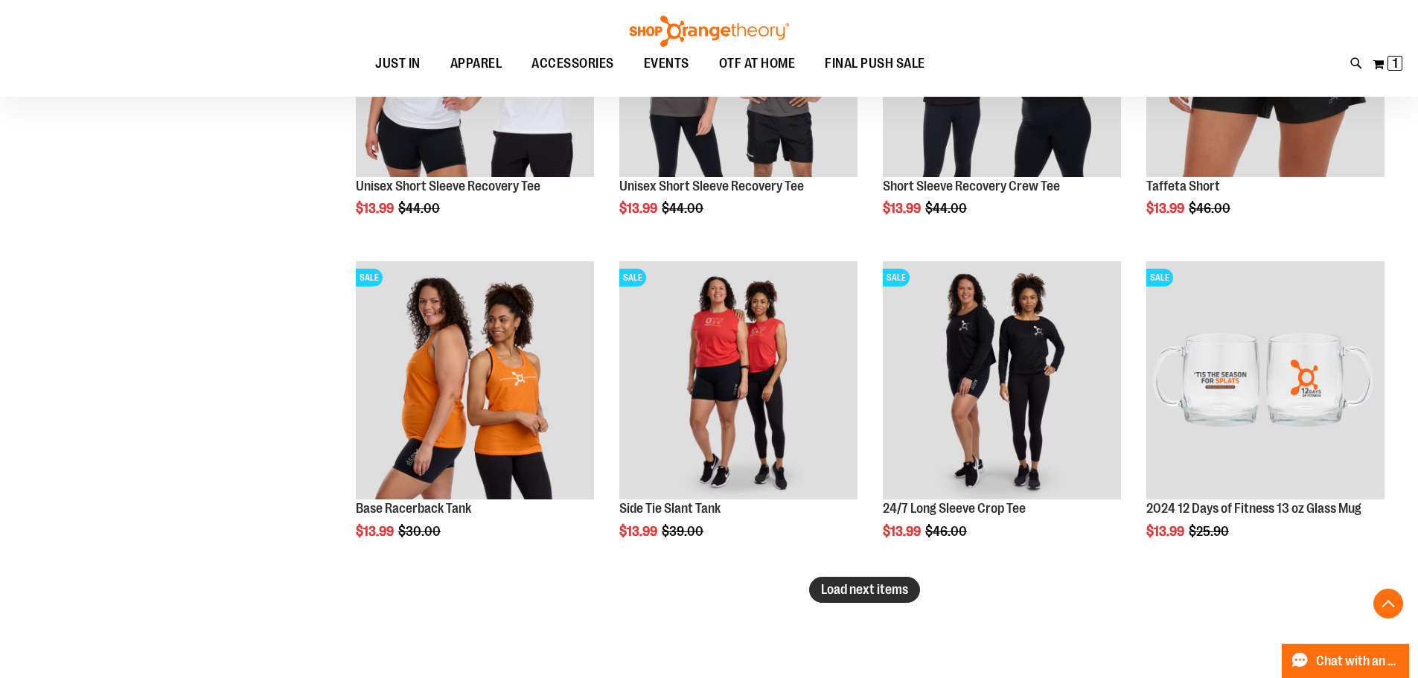
click at [879, 592] on span "Load next items" at bounding box center [864, 589] width 87 height 15
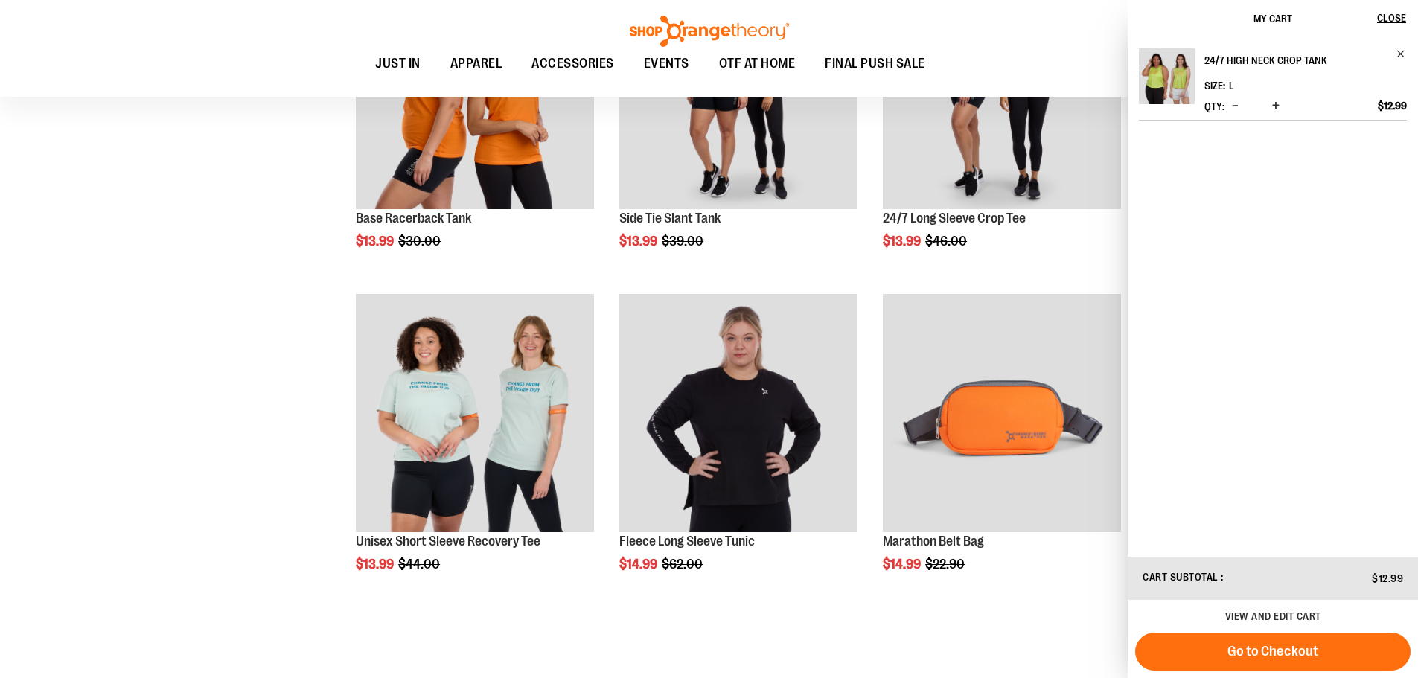
scroll to position [4858, 0]
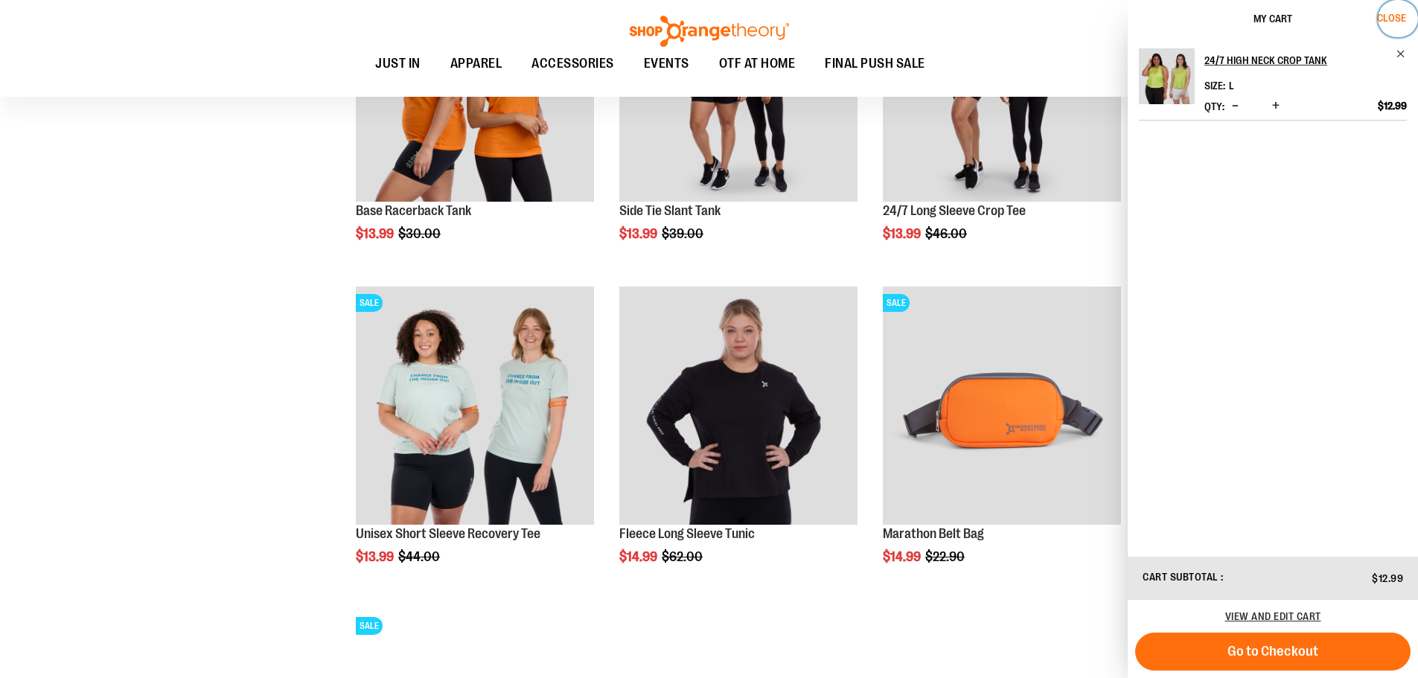
click at [1384, 17] on span "Close" at bounding box center [1391, 18] width 29 height 12
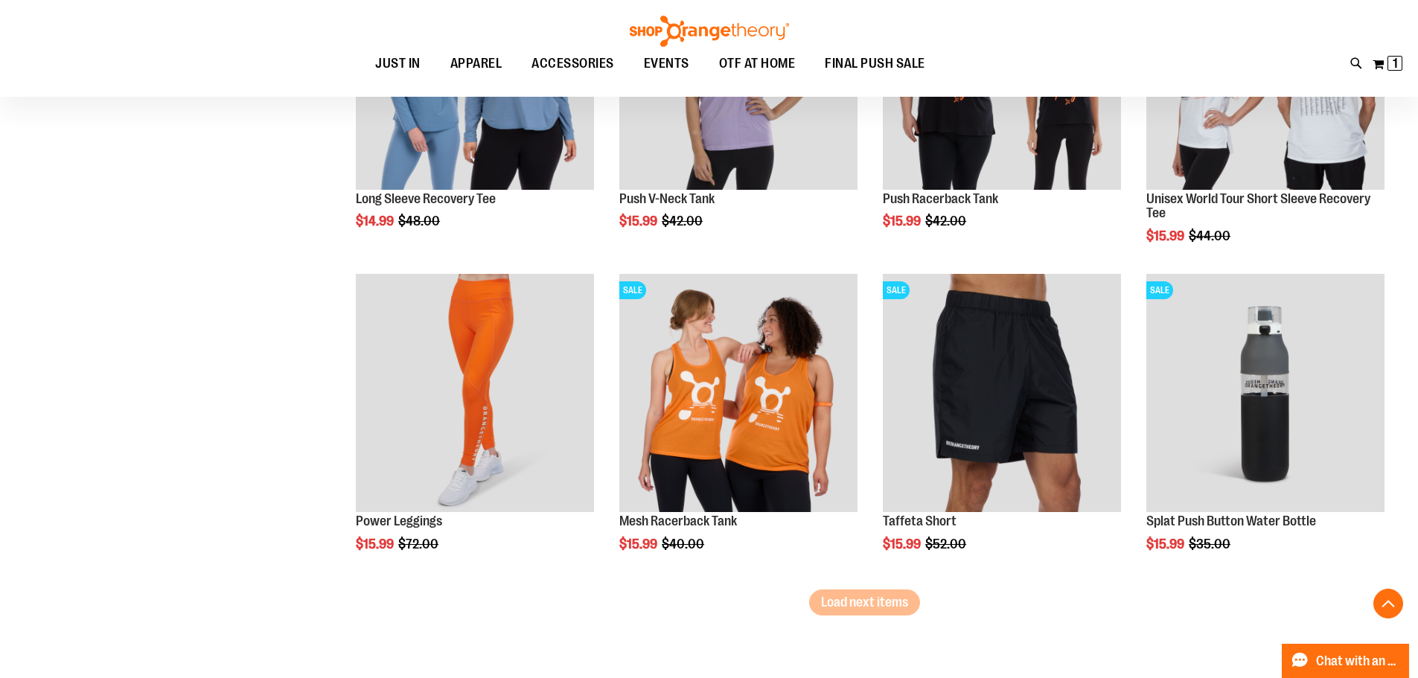
scroll to position [5602, 0]
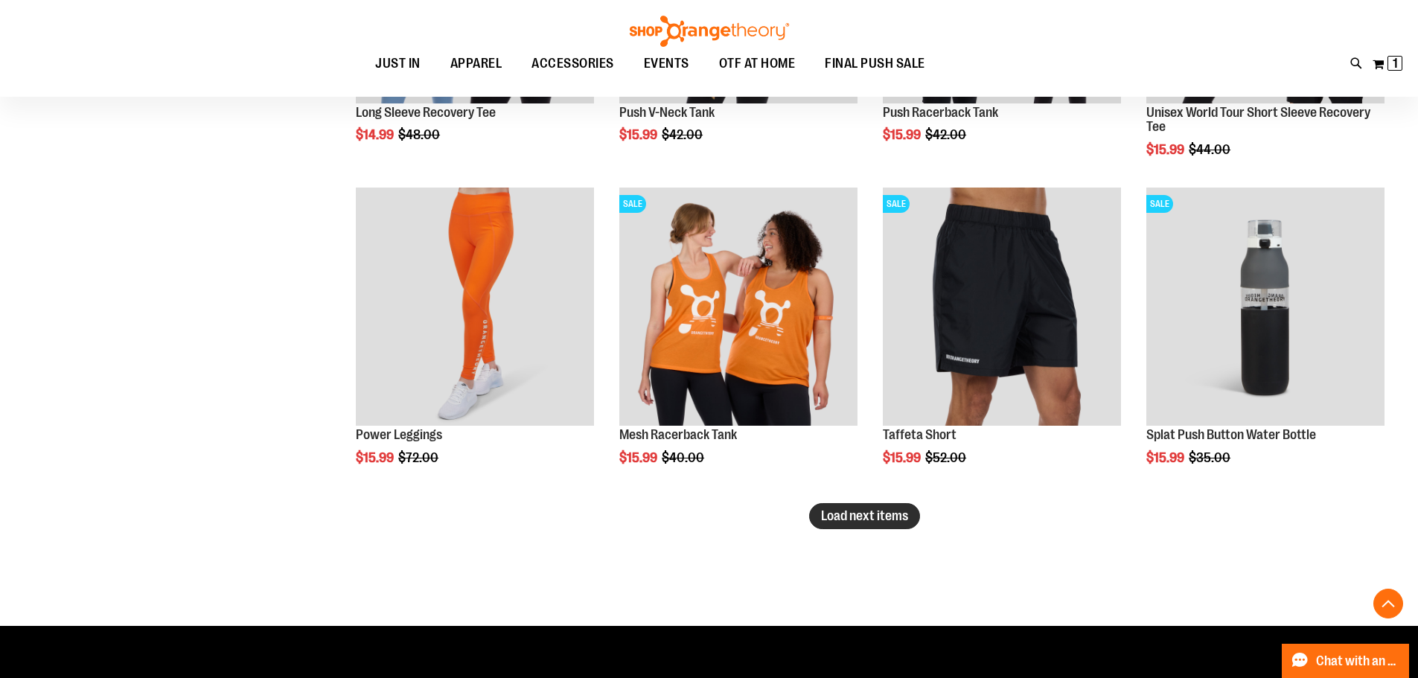
click at [885, 520] on span "Load next items" at bounding box center [864, 515] width 87 height 15
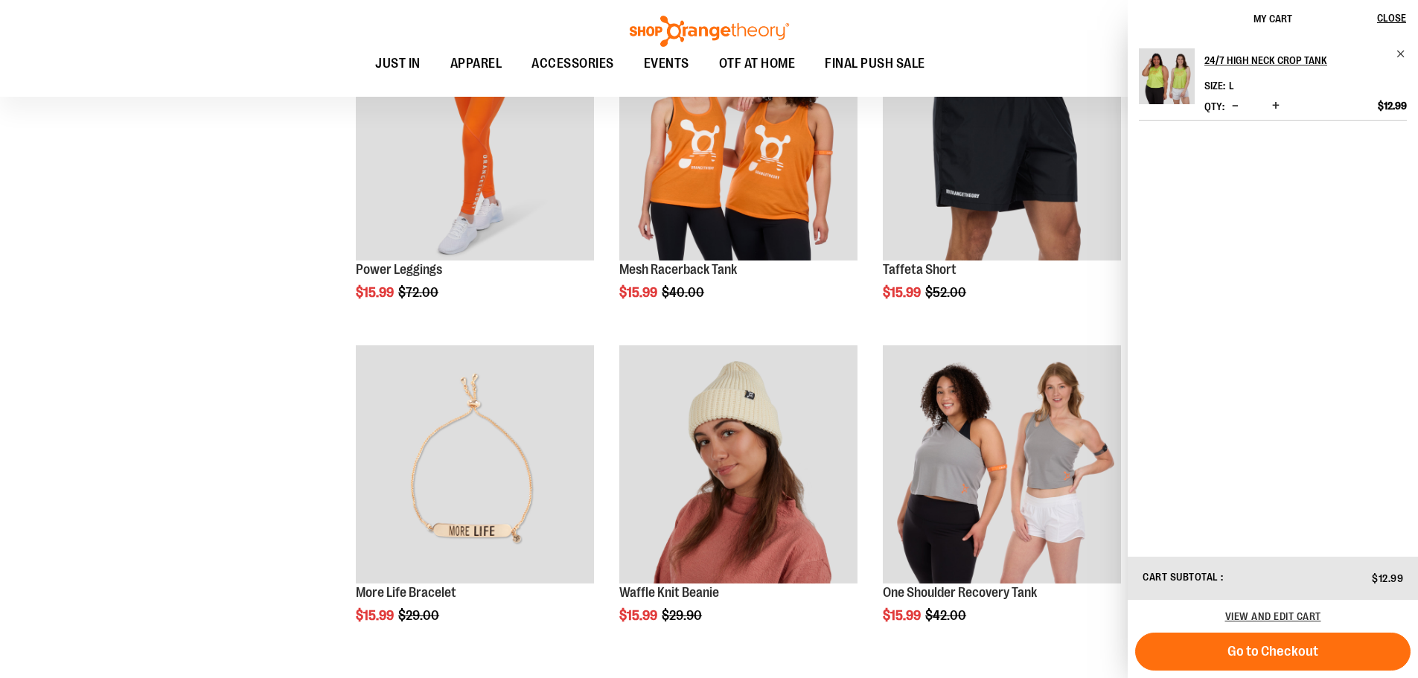
scroll to position [5825, 0]
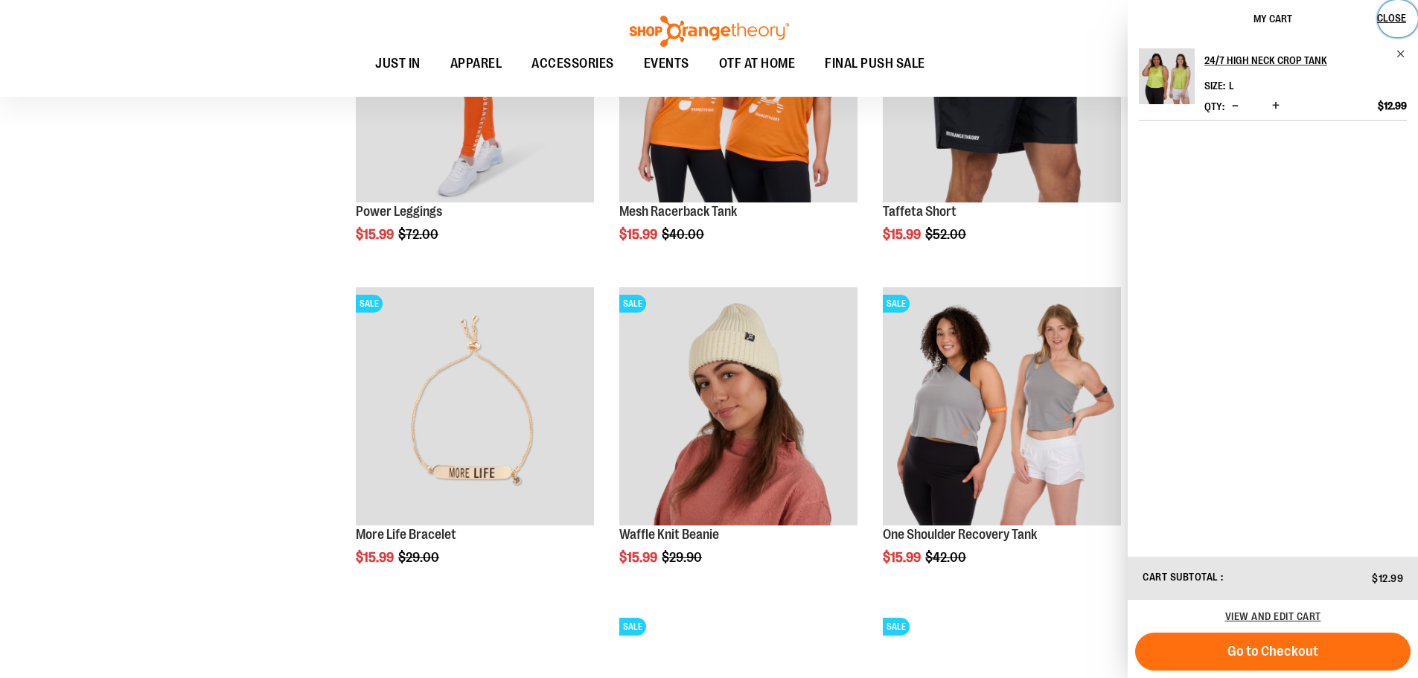
click at [1385, 22] on span "Close" at bounding box center [1391, 18] width 29 height 12
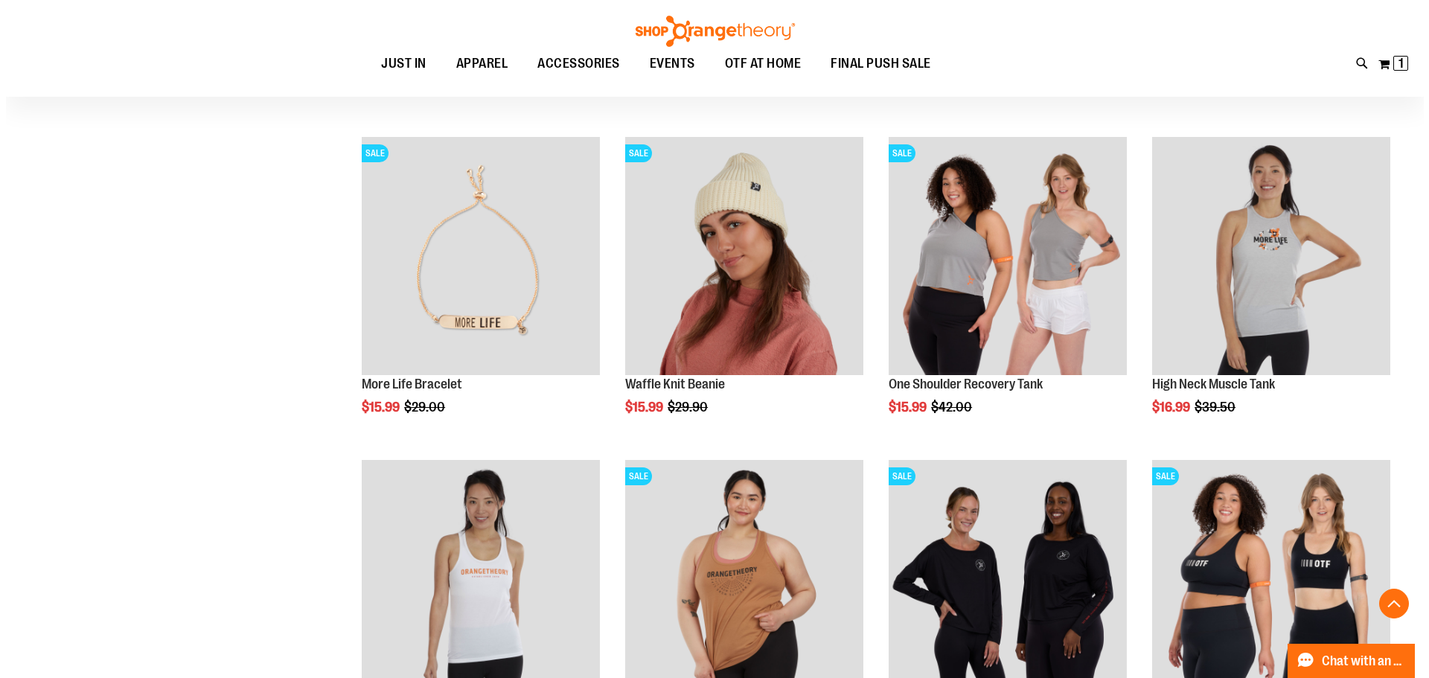
scroll to position [5974, 0]
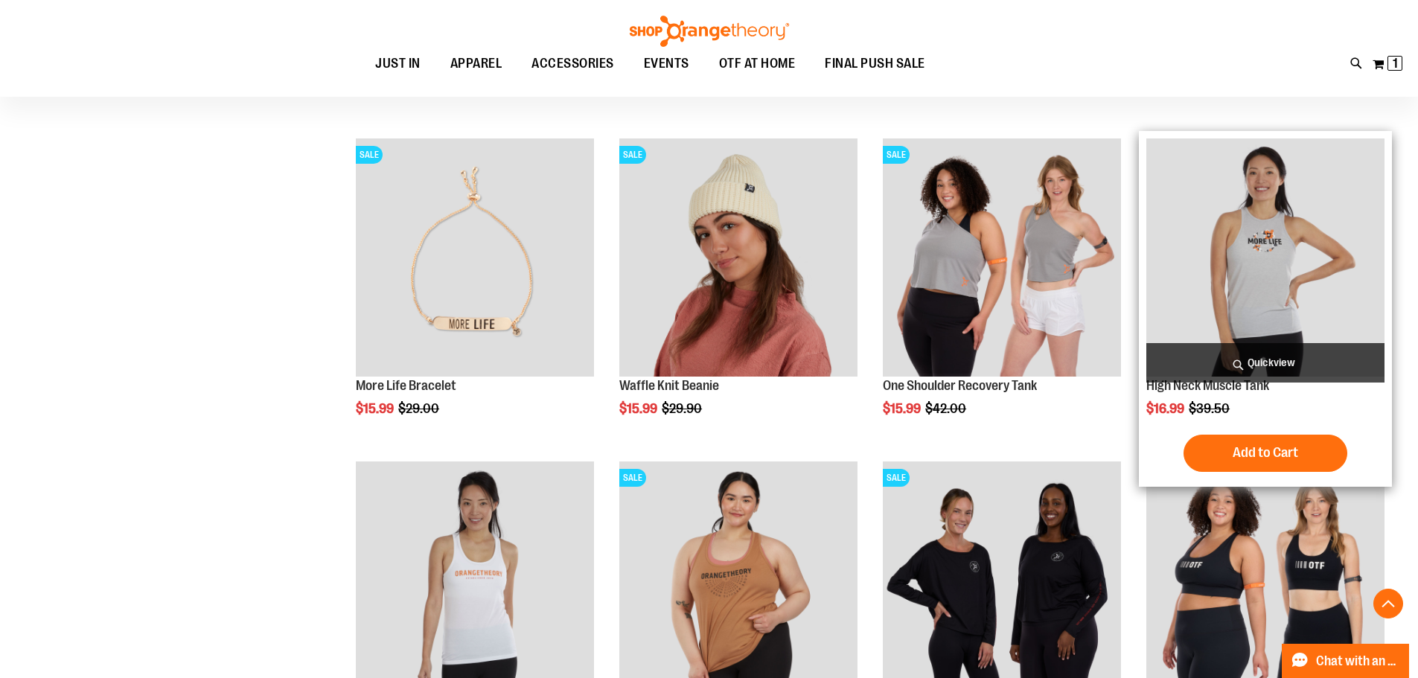
click at [1240, 361] on span "Quickview" at bounding box center [1265, 362] width 238 height 39
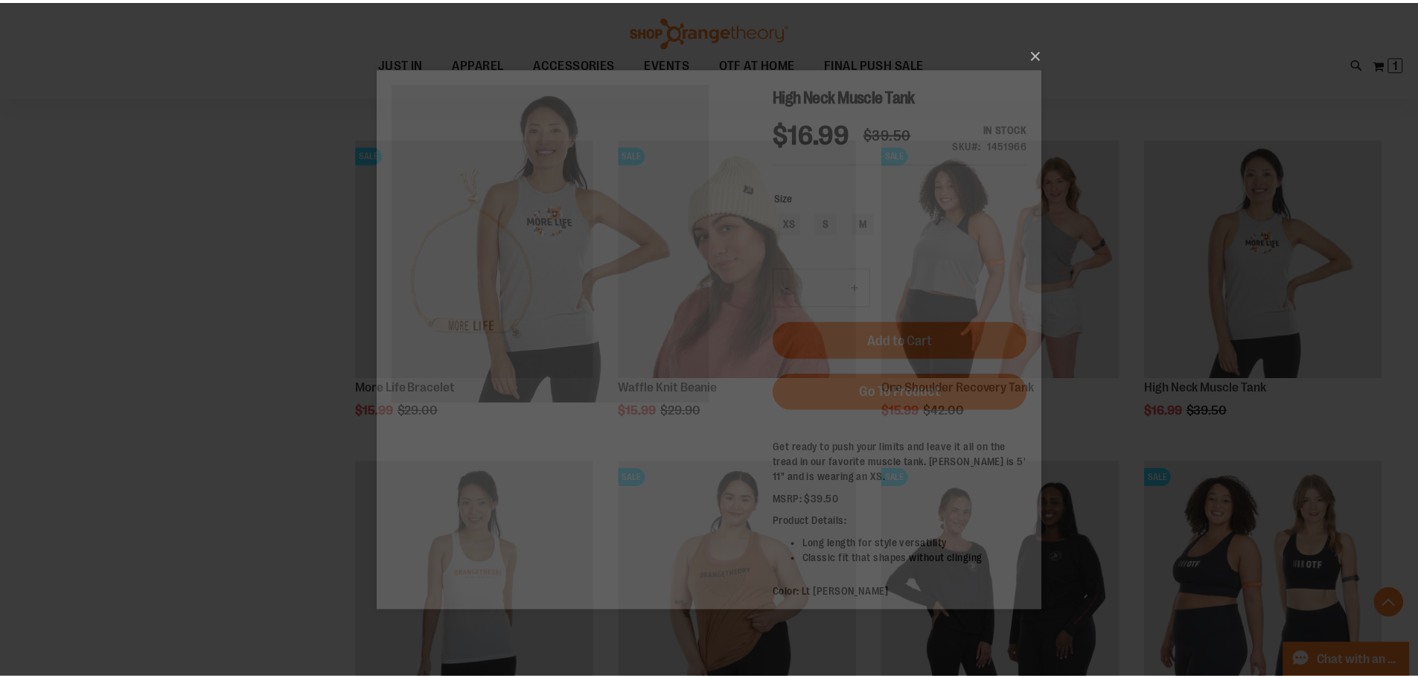
scroll to position [0, 0]
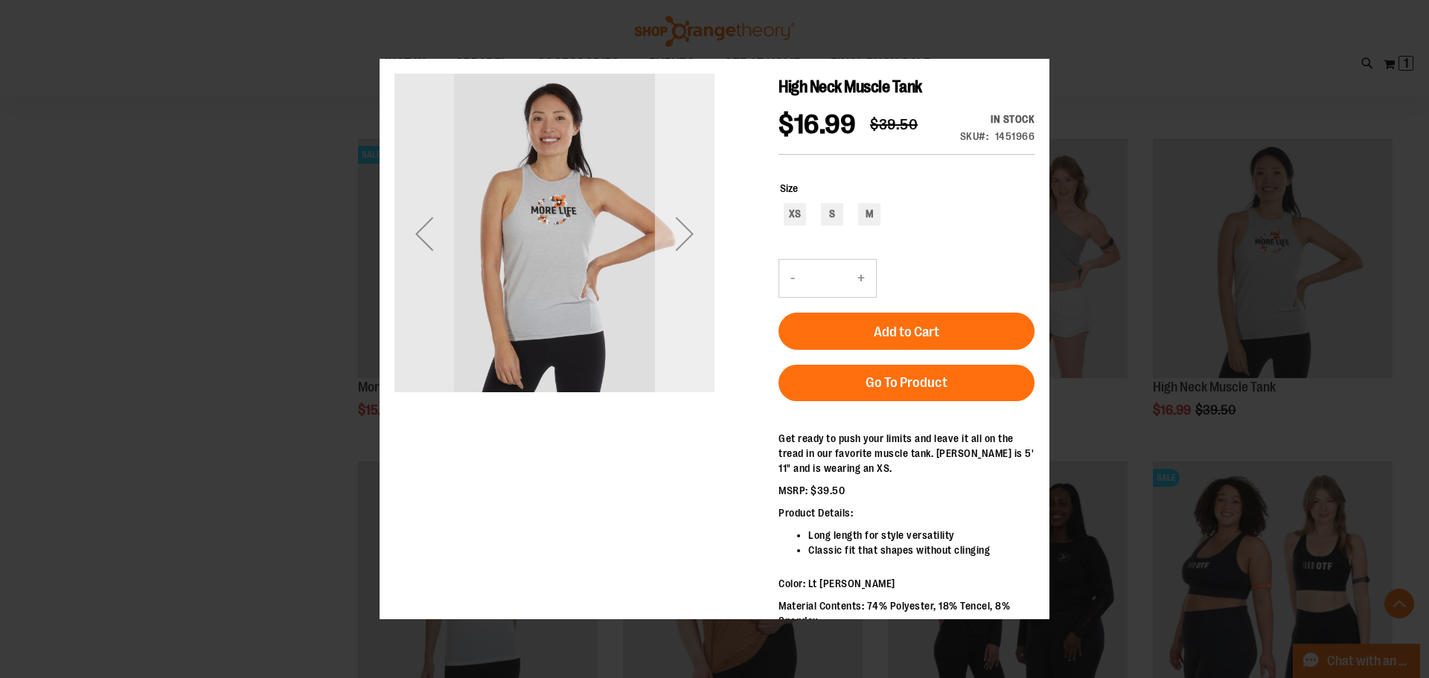
click at [671, 258] on div "Next" at bounding box center [685, 234] width 60 height 60
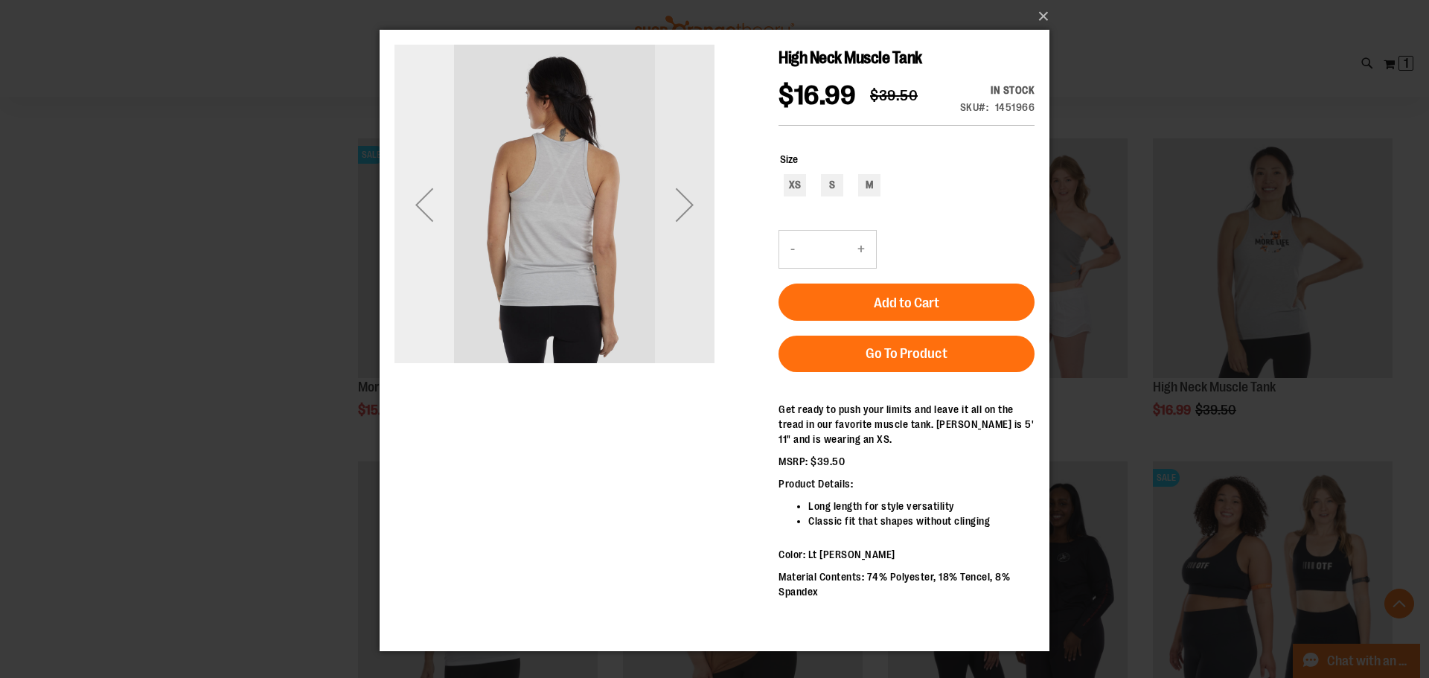
click at [439, 199] on div "Previous" at bounding box center [424, 205] width 60 height 60
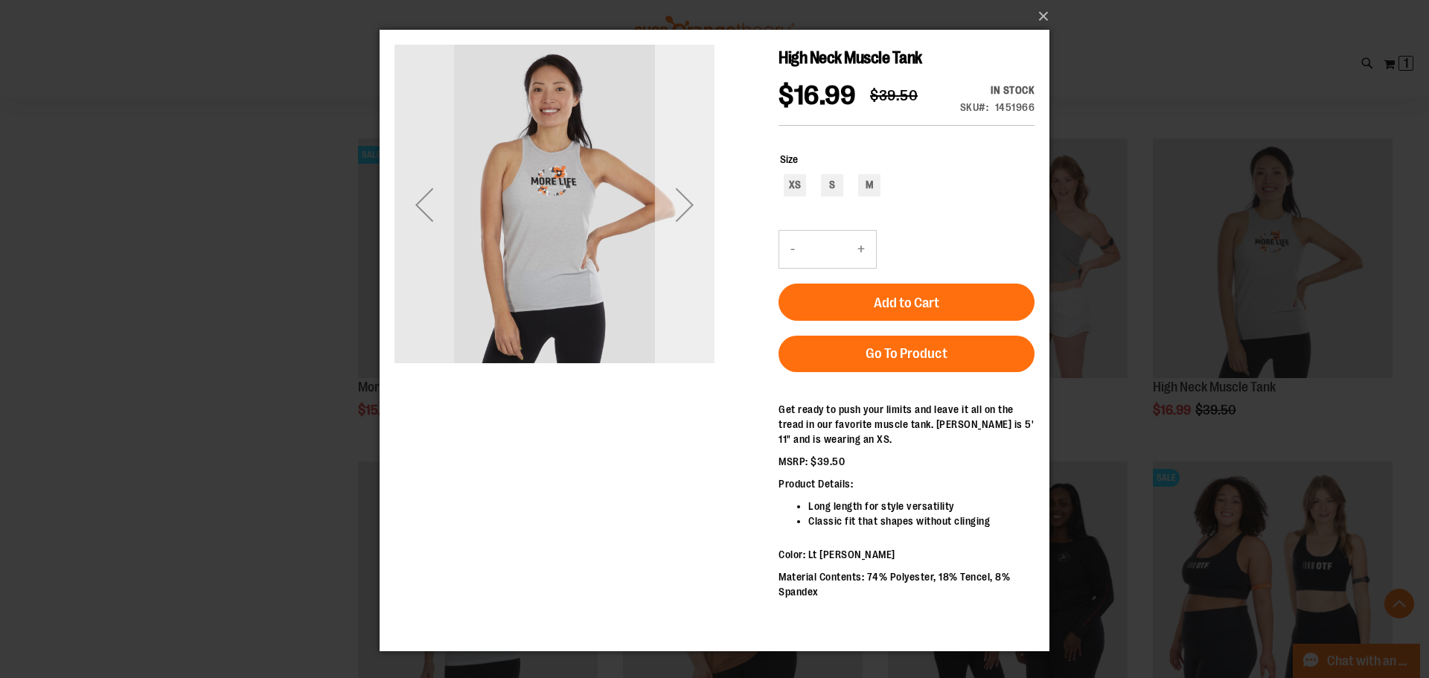
click at [686, 180] on div "Next" at bounding box center [685, 205] width 60 height 60
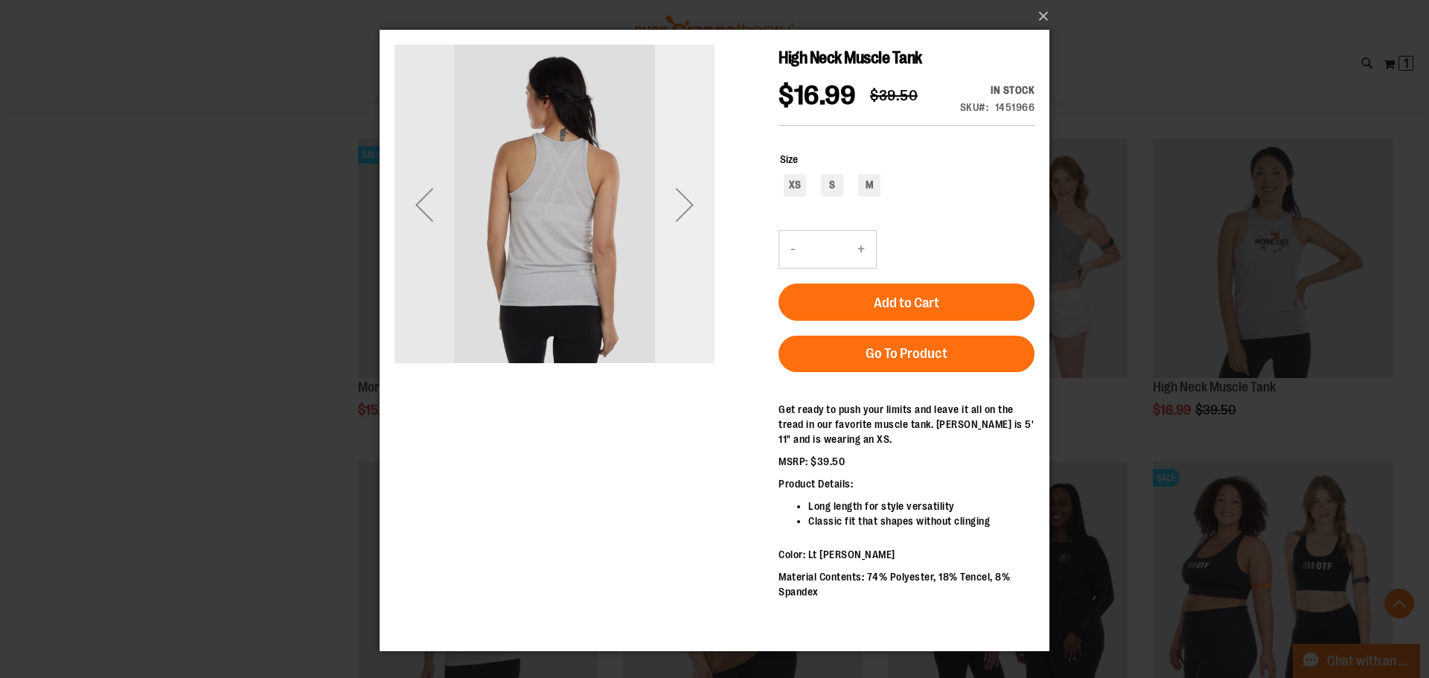
click at [686, 180] on div "Next" at bounding box center [685, 205] width 60 height 60
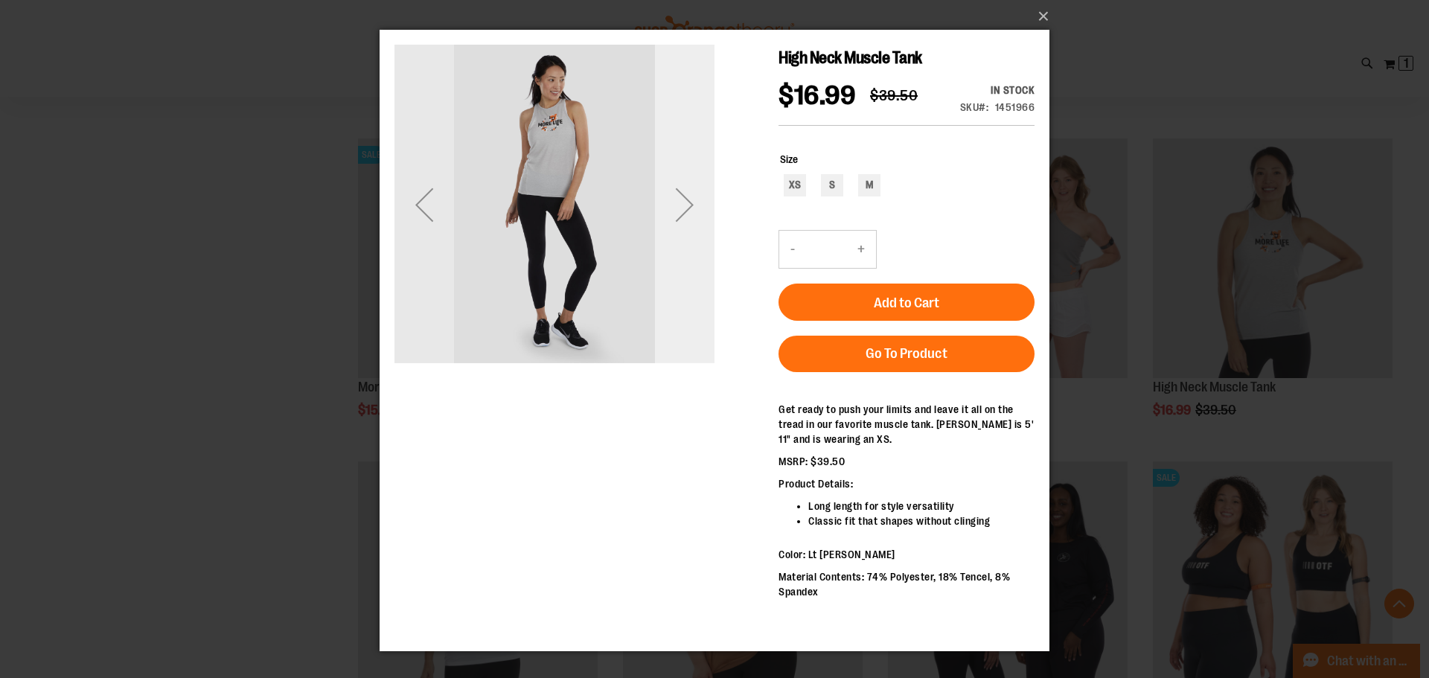
click at [686, 180] on div "Next" at bounding box center [685, 205] width 60 height 60
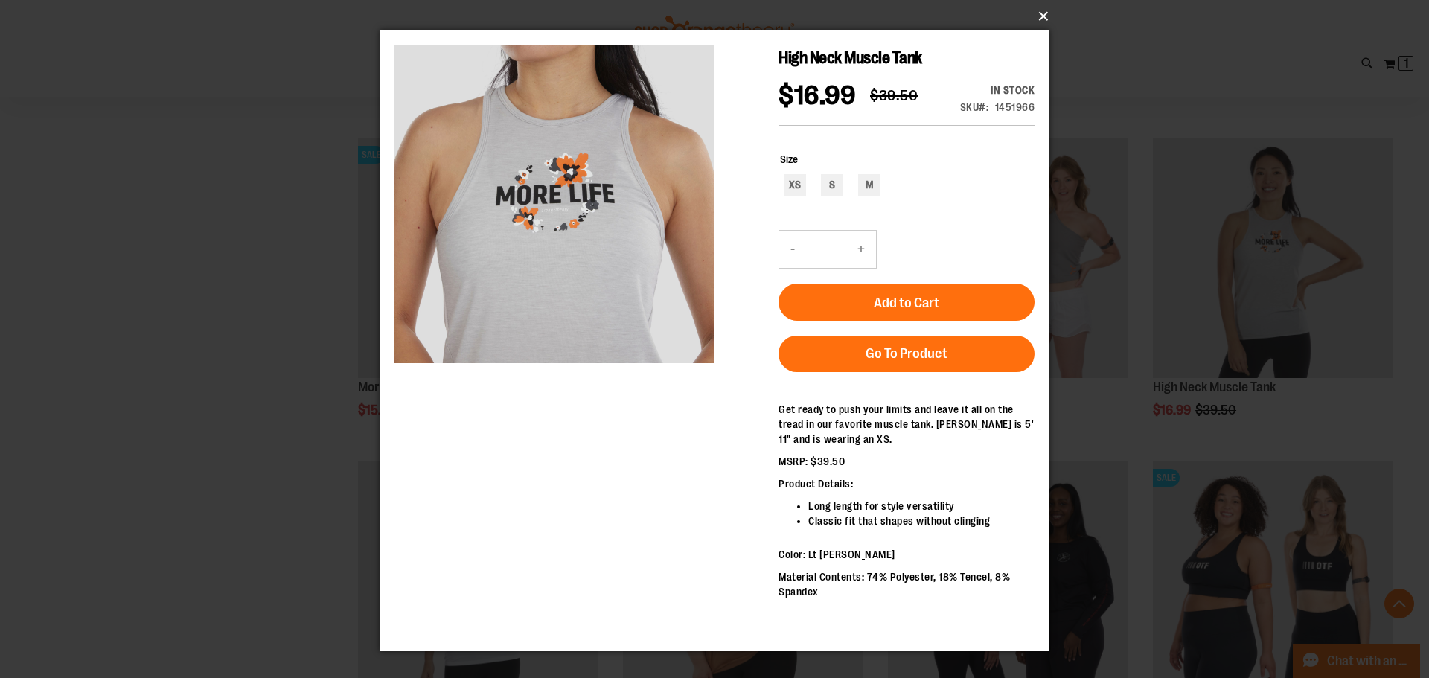
click at [1035, 14] on button "×" at bounding box center [719, 16] width 670 height 33
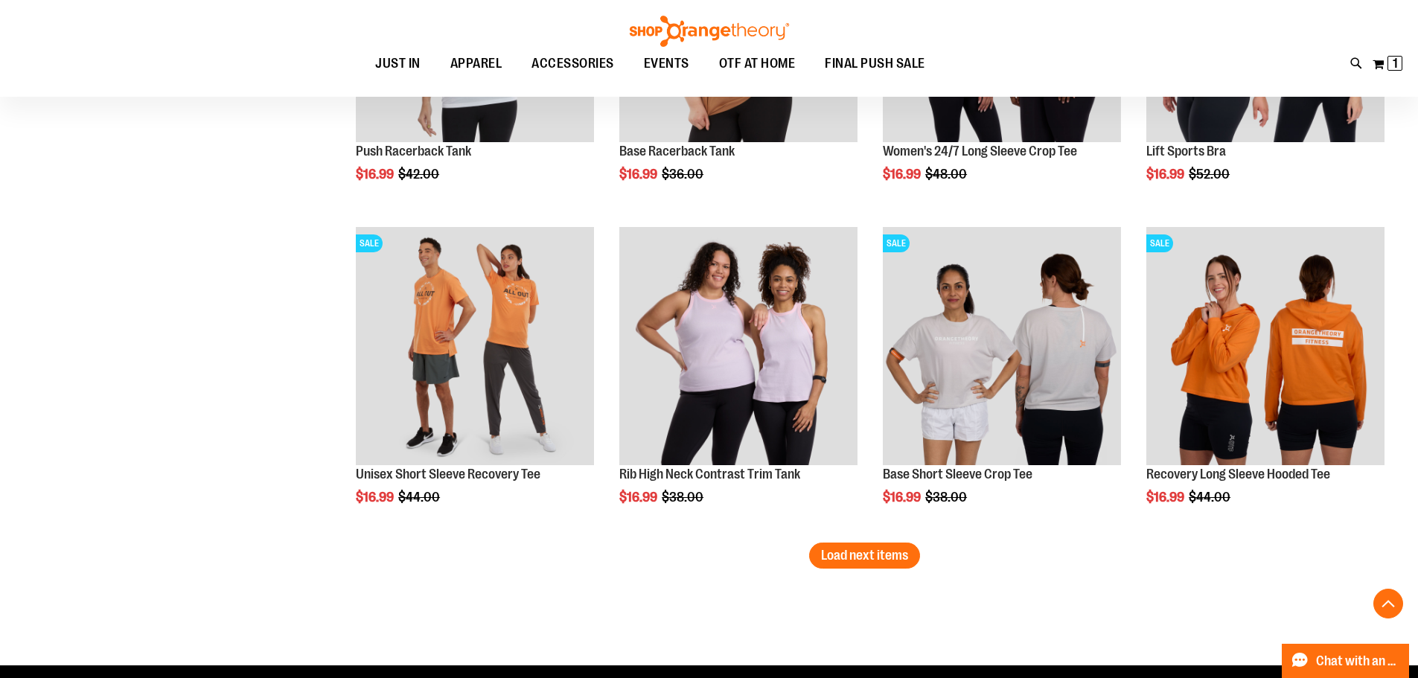
scroll to position [6570, 0]
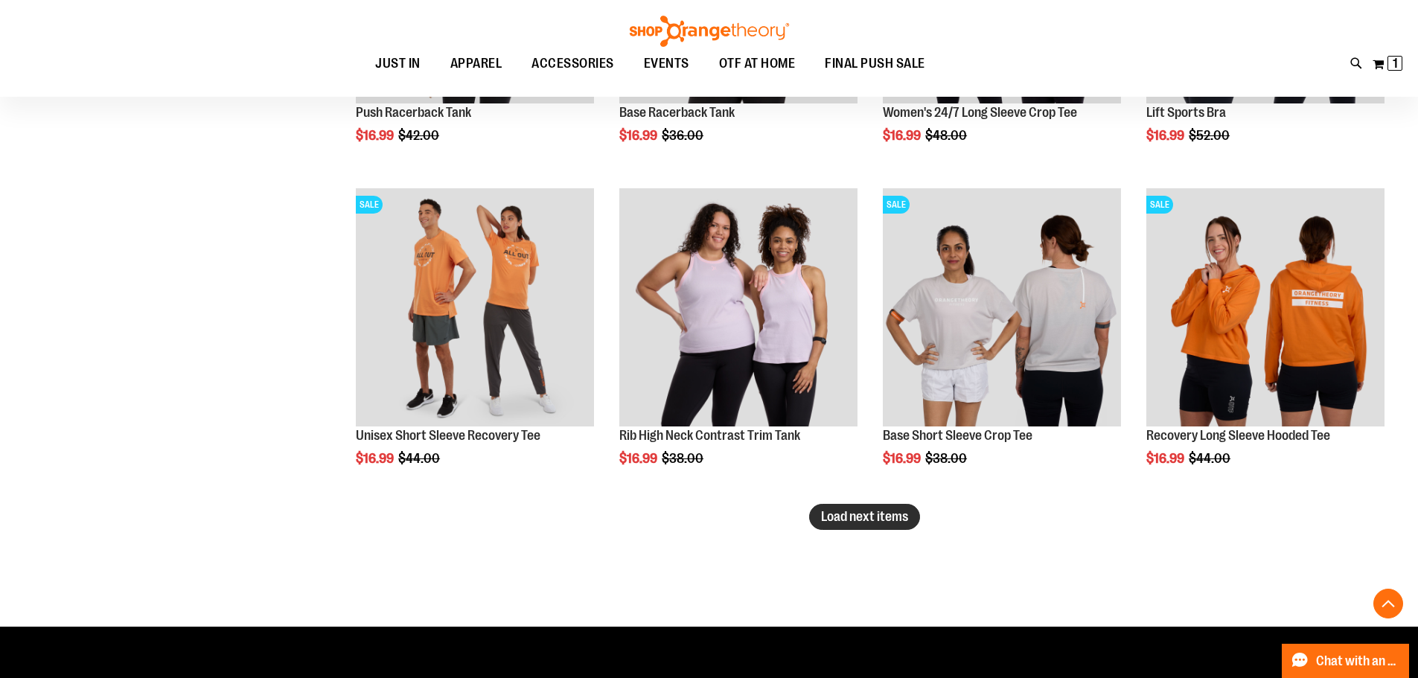
click at [869, 507] on button "Load next items" at bounding box center [864, 517] width 111 height 26
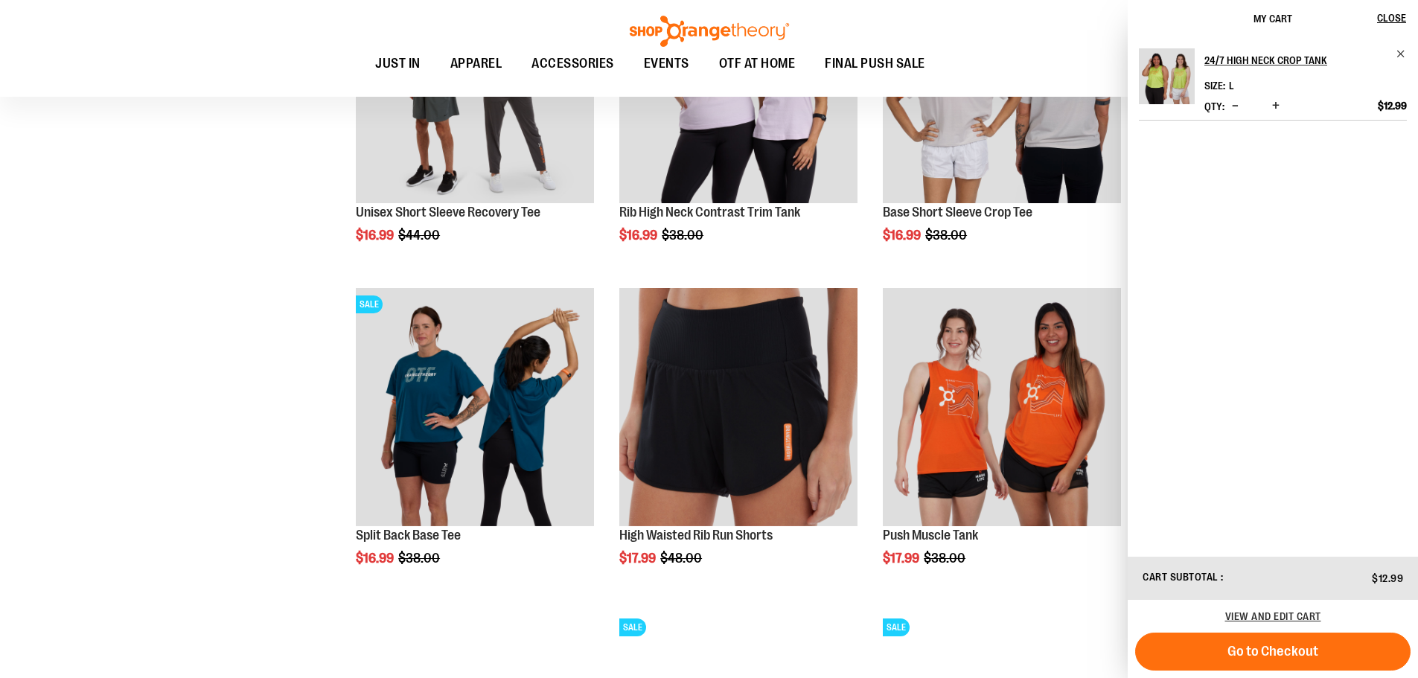
scroll to position [6867, 0]
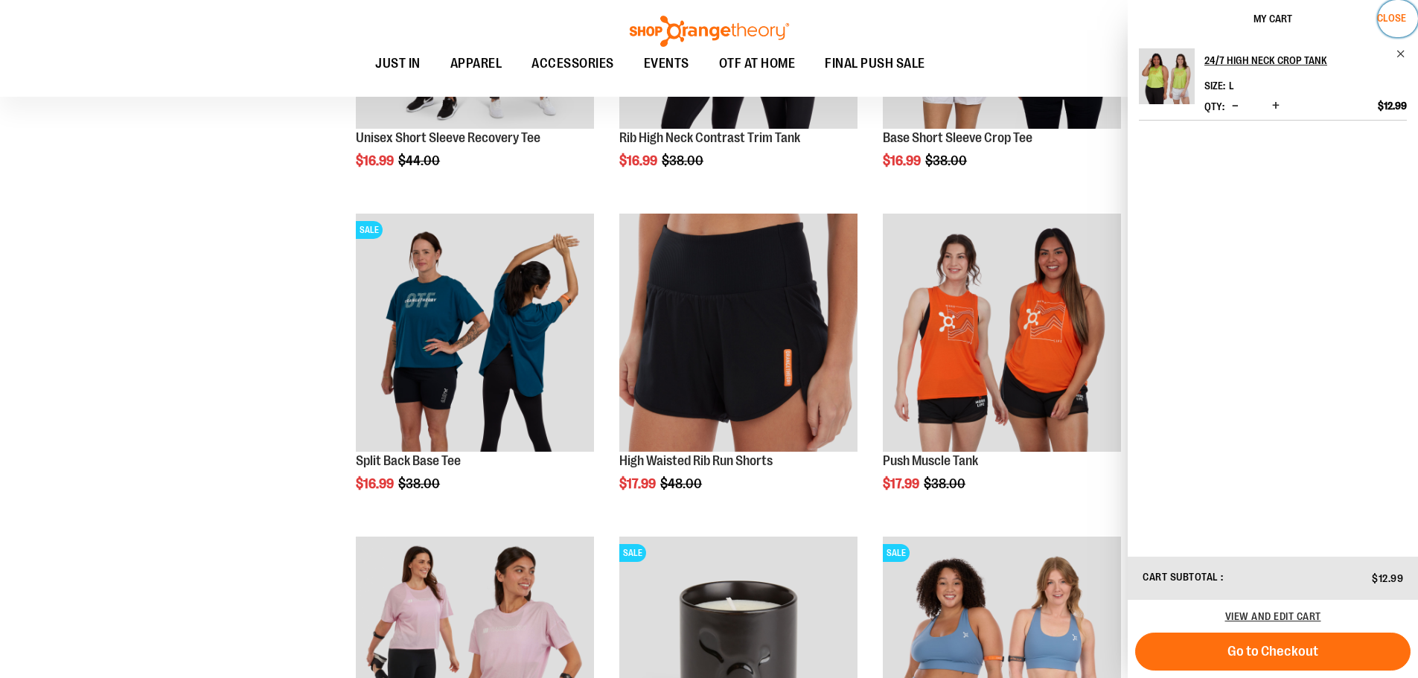
click at [1395, 7] on button "Close" at bounding box center [1398, 18] width 40 height 37
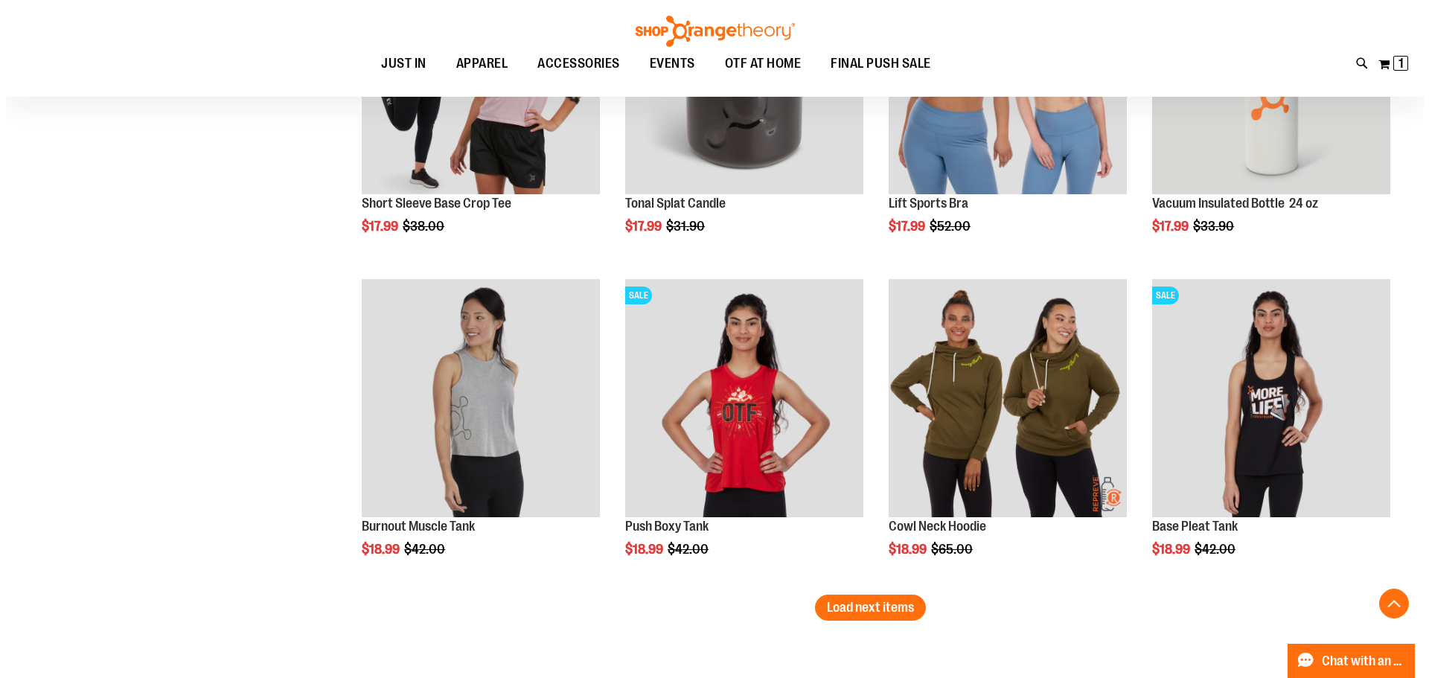
scroll to position [7463, 0]
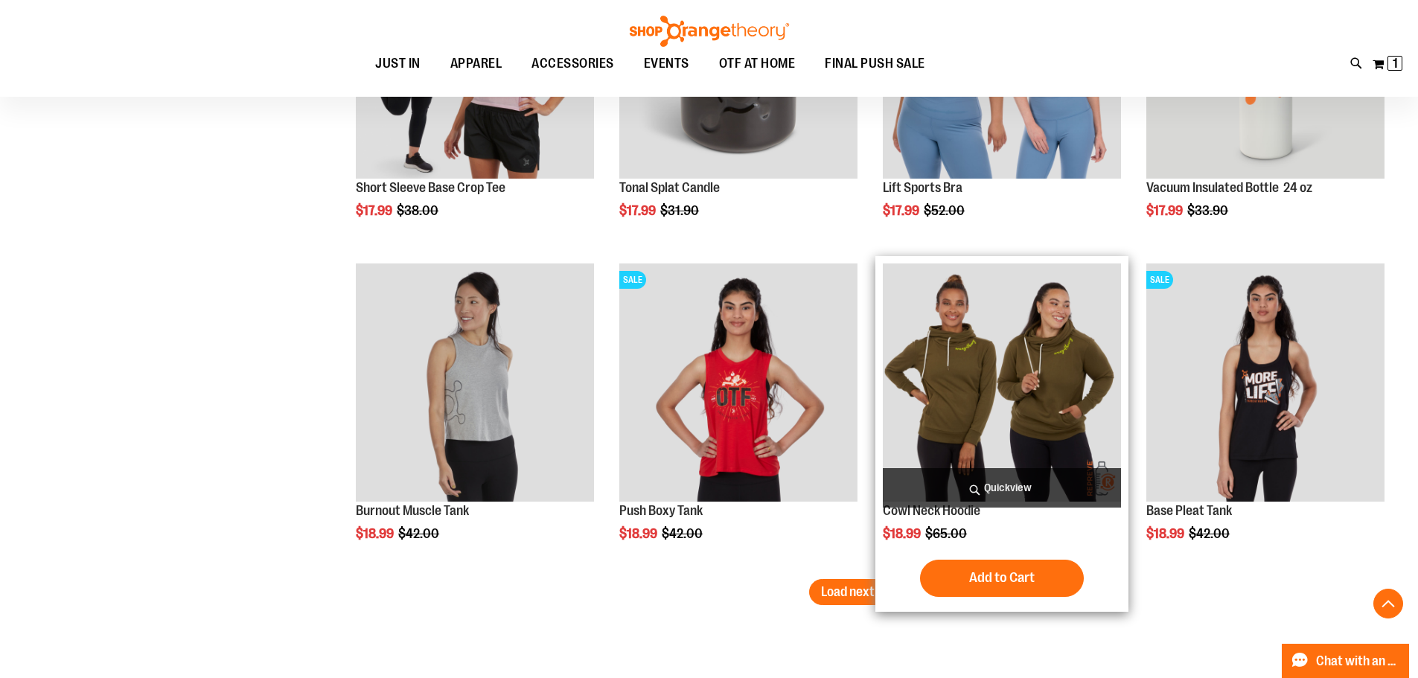
click at [1007, 486] on span "Quickview" at bounding box center [1002, 487] width 238 height 39
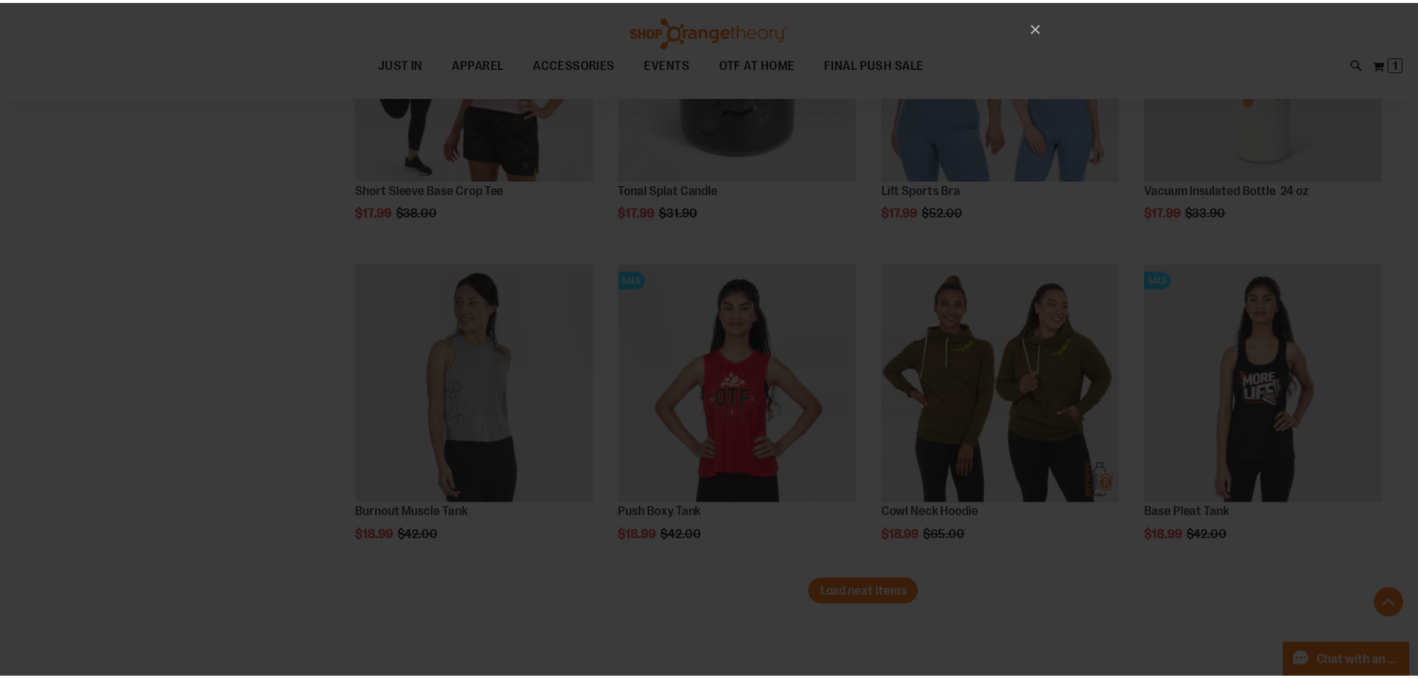
scroll to position [0, 0]
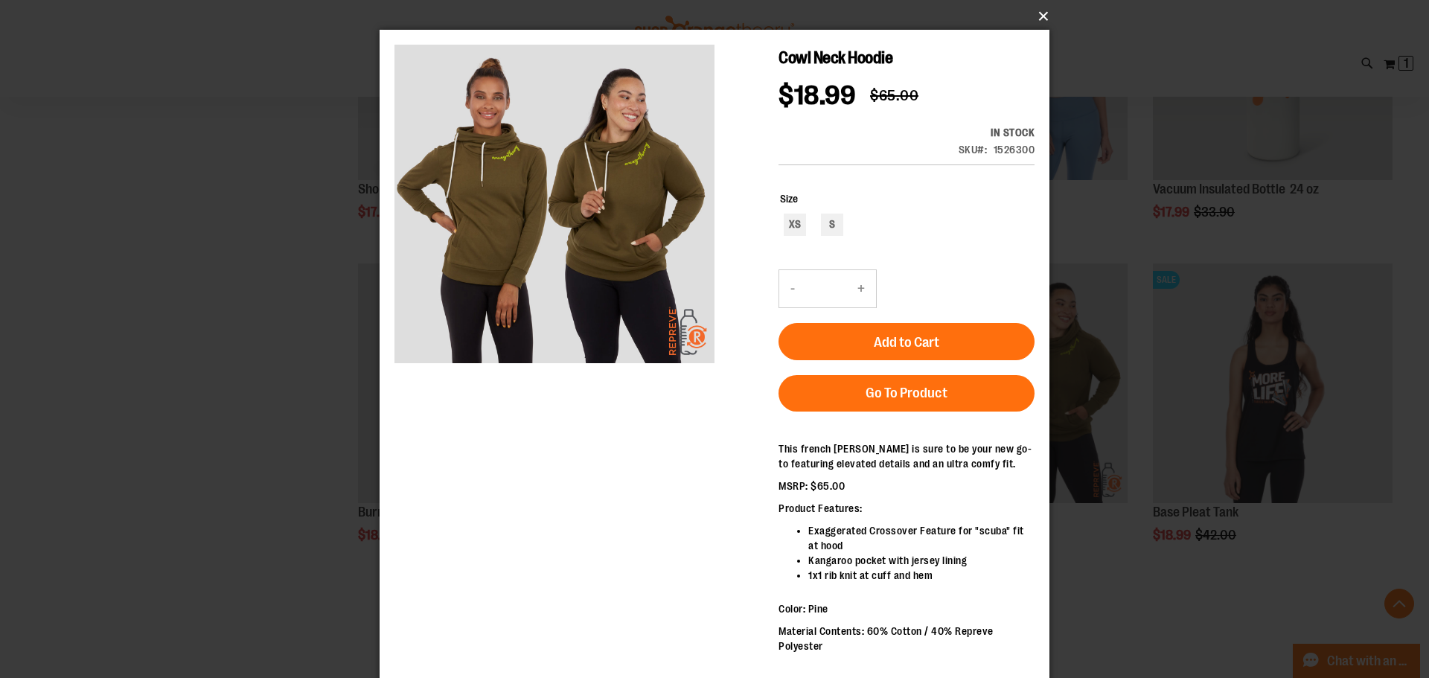
click at [1043, 16] on button "×" at bounding box center [719, 16] width 670 height 33
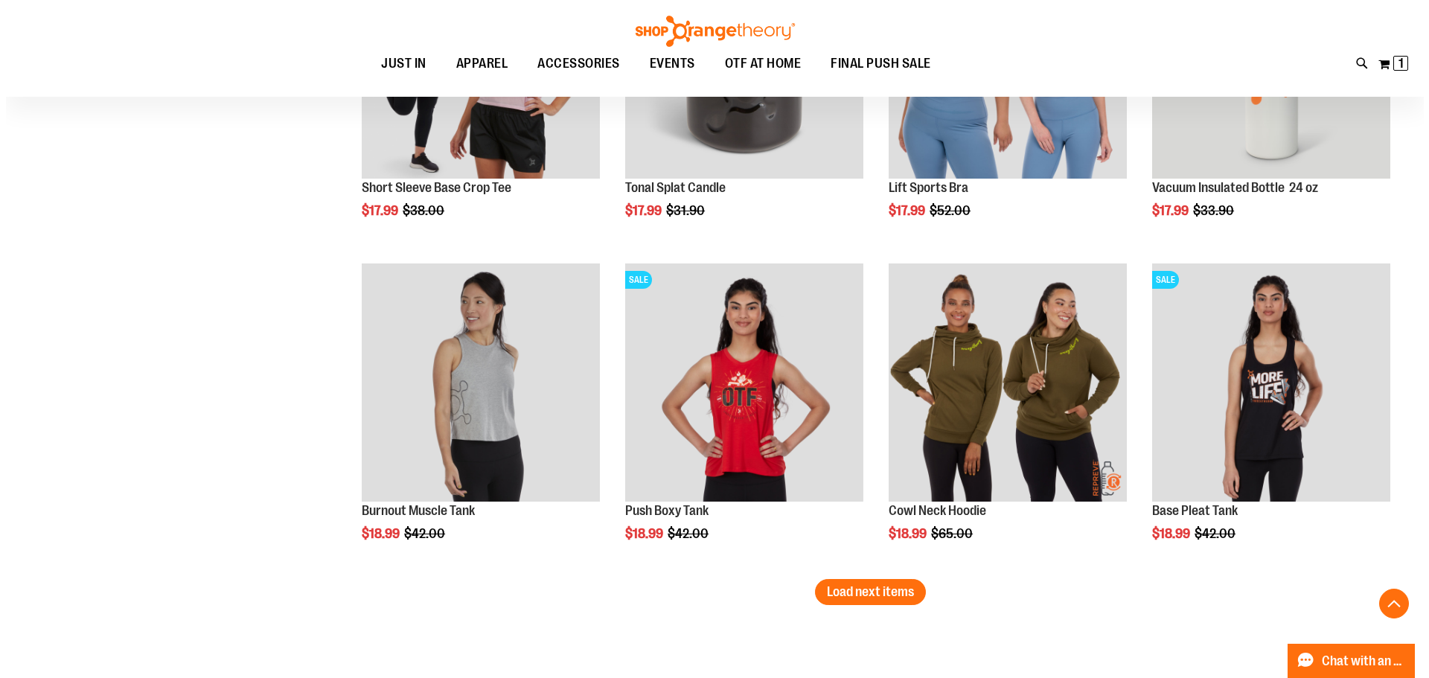
scroll to position [7537, 0]
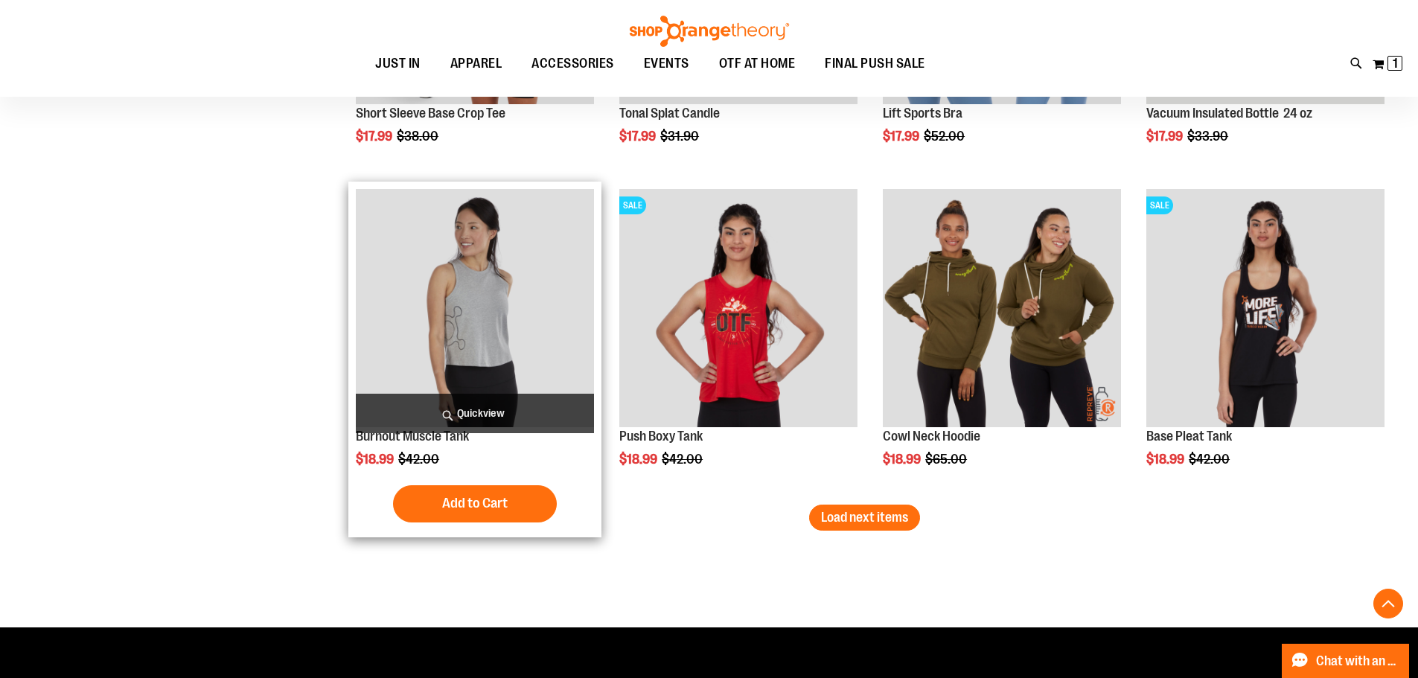
click at [490, 412] on span "Quickview" at bounding box center [475, 413] width 238 height 39
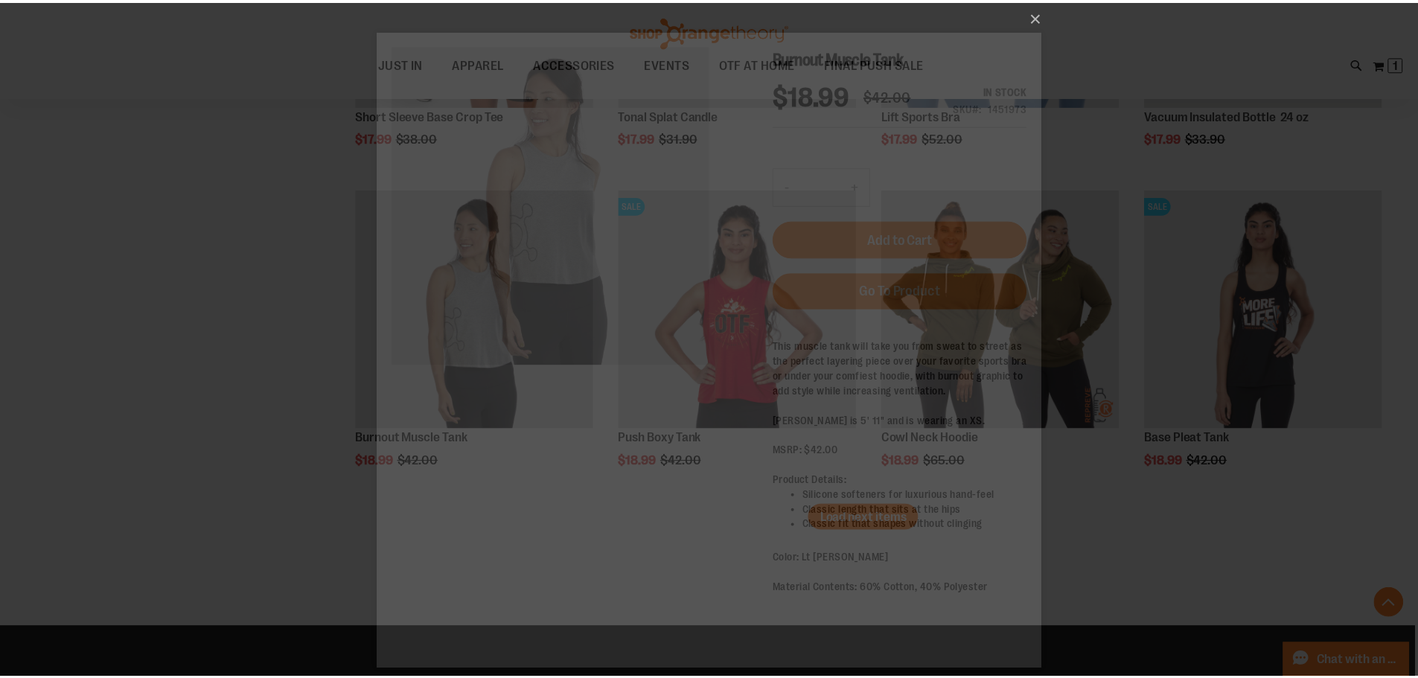
scroll to position [0, 0]
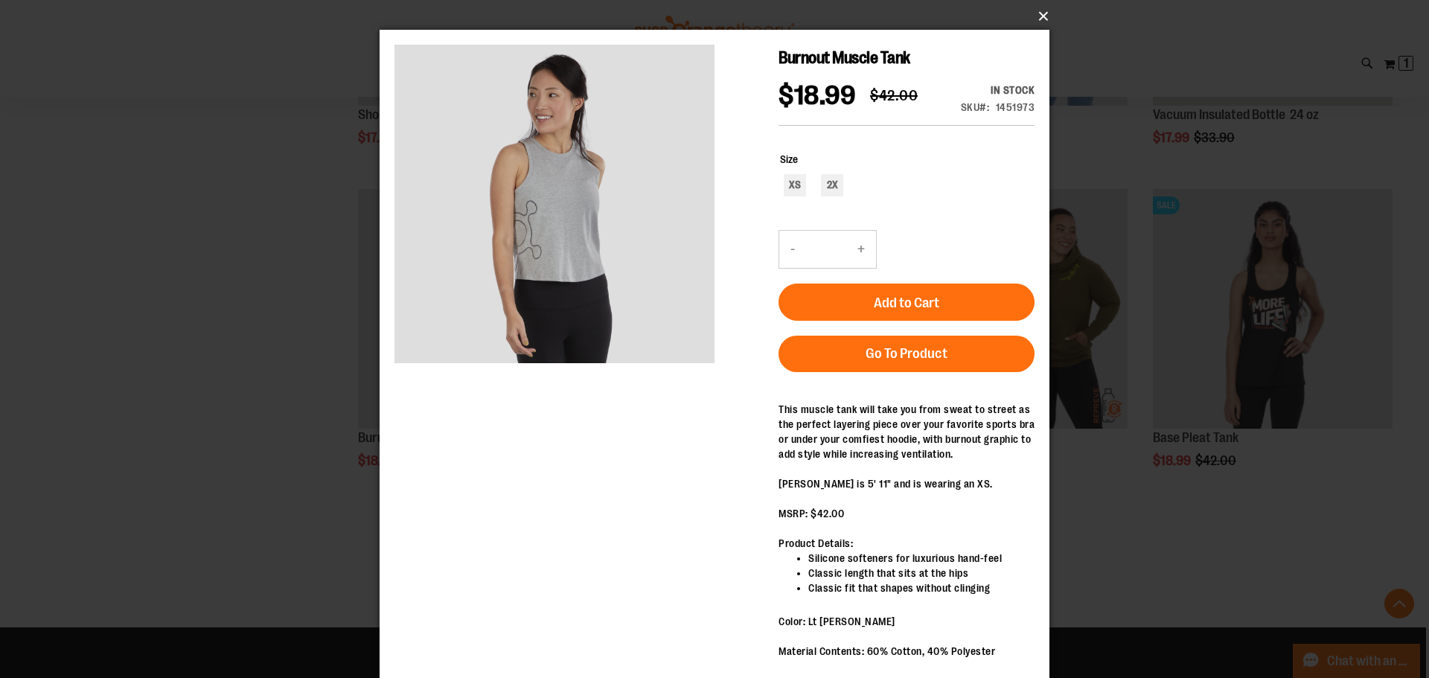
click at [1045, 21] on button "×" at bounding box center [719, 16] width 670 height 33
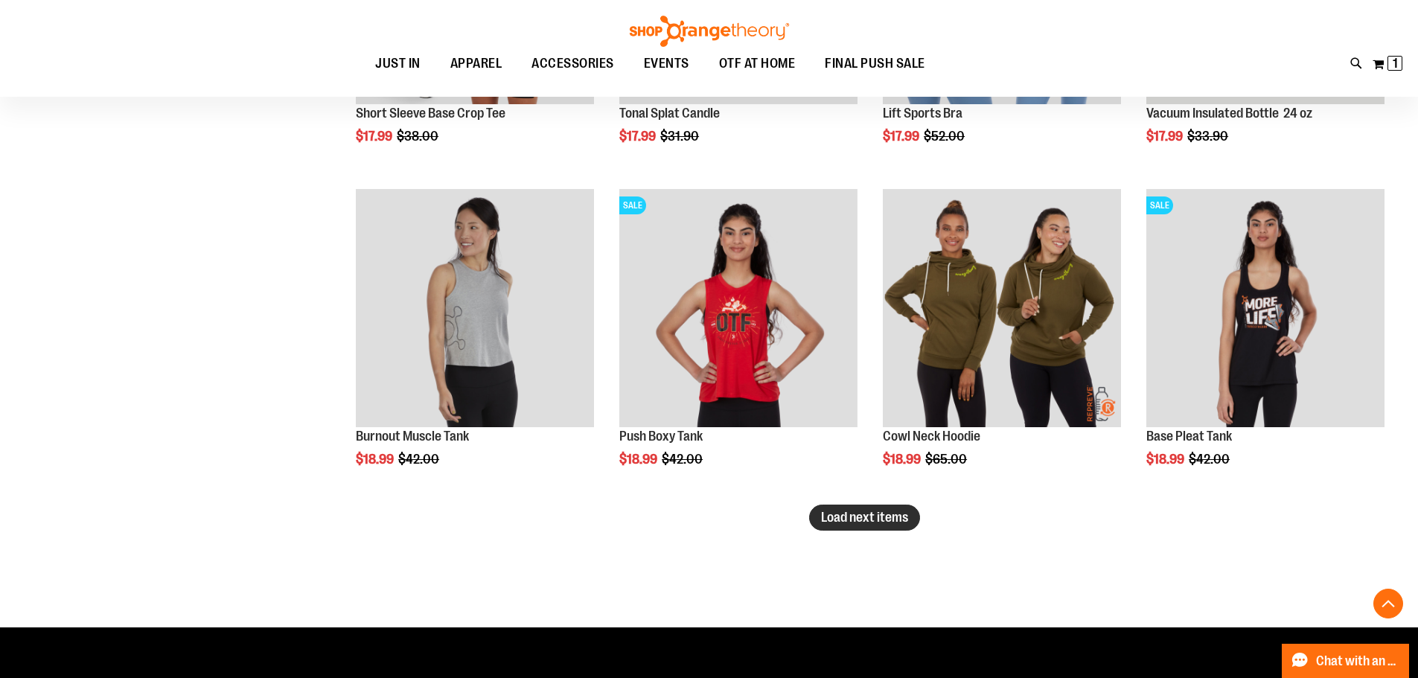
click at [878, 527] on button "Load next items" at bounding box center [864, 518] width 111 height 26
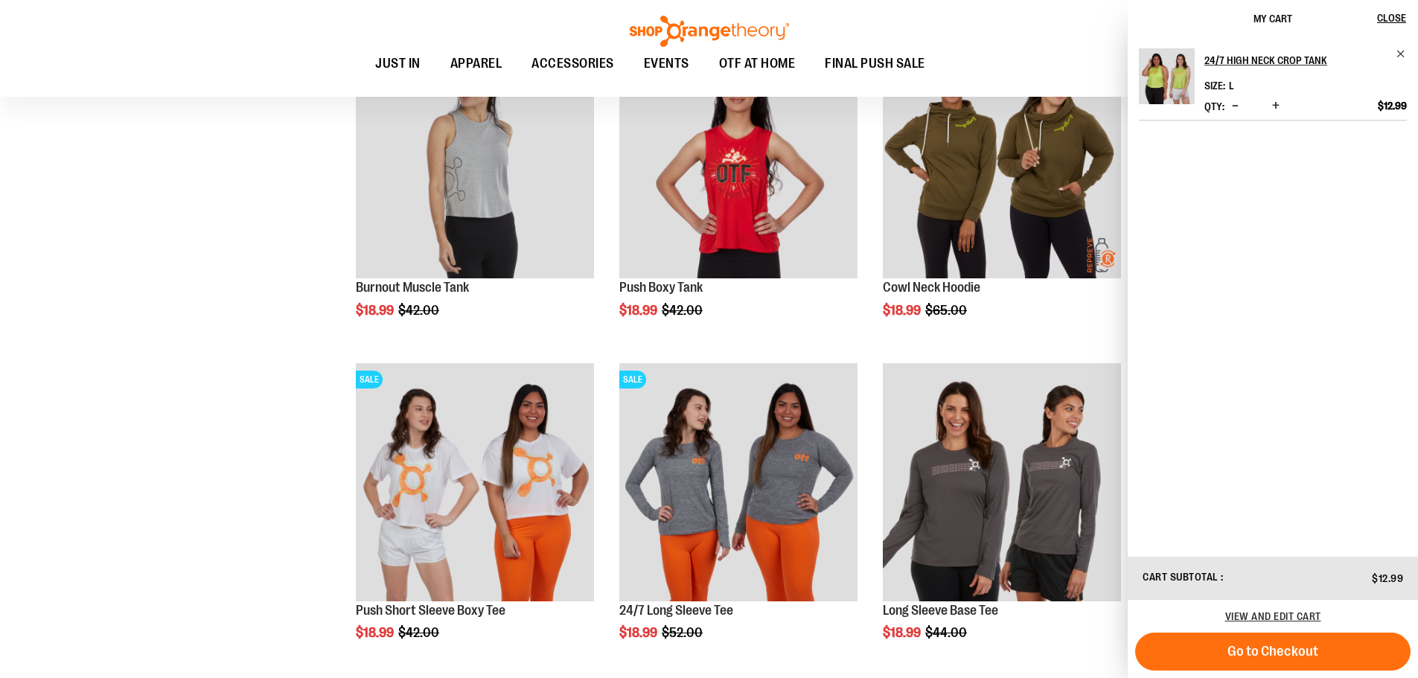
scroll to position [7761, 0]
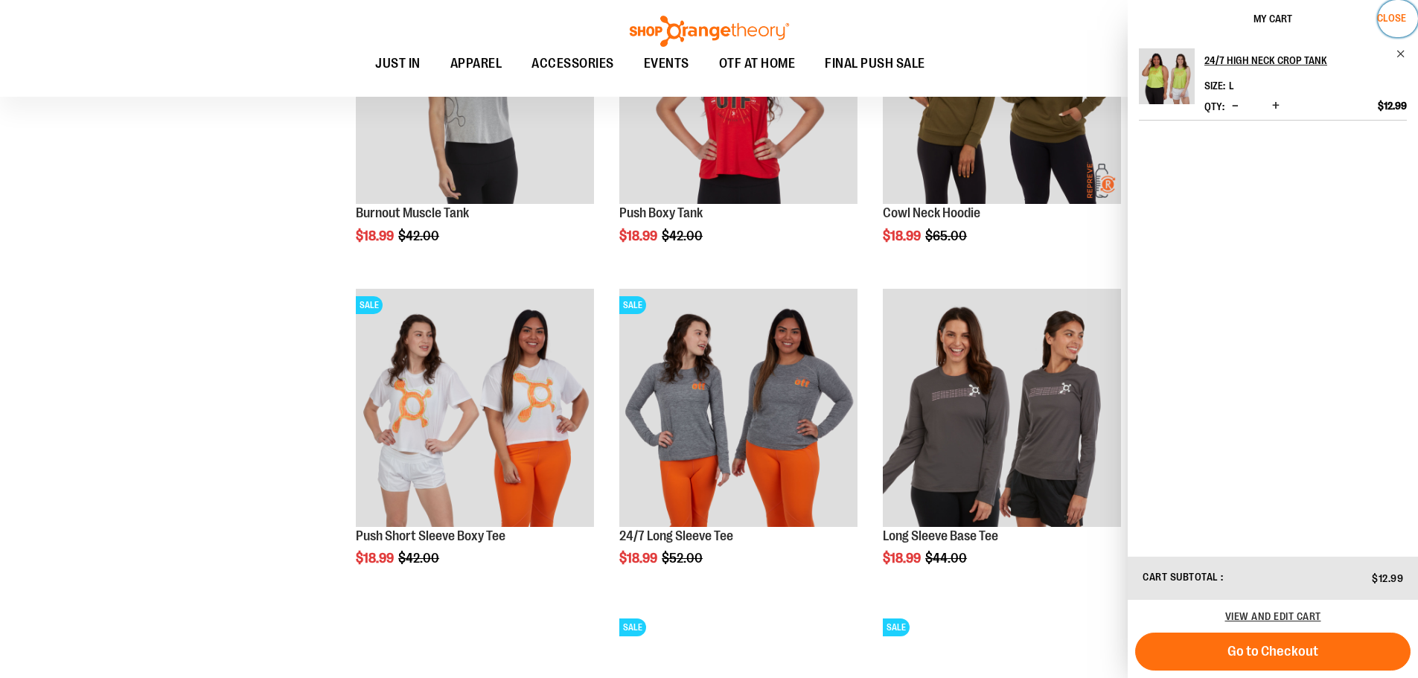
click at [1386, 16] on span "Close" at bounding box center [1391, 18] width 29 height 12
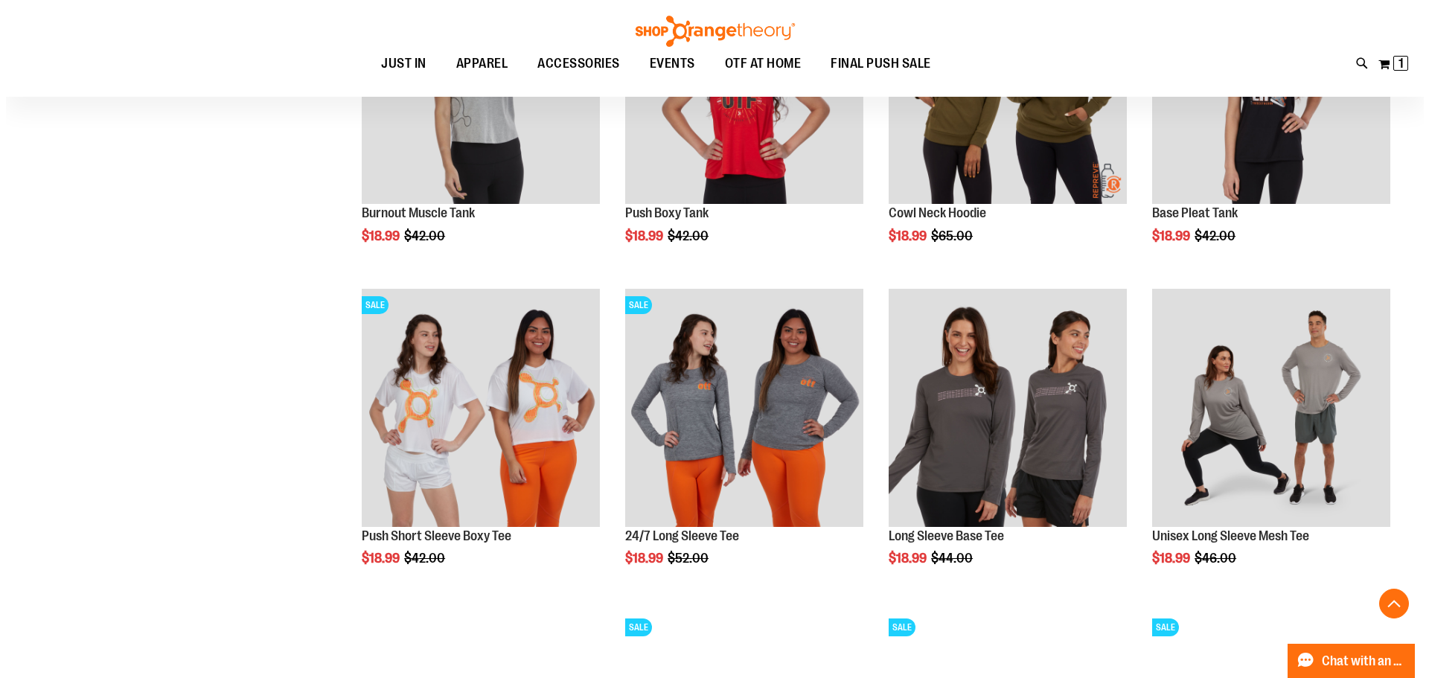
scroll to position [7835, 0]
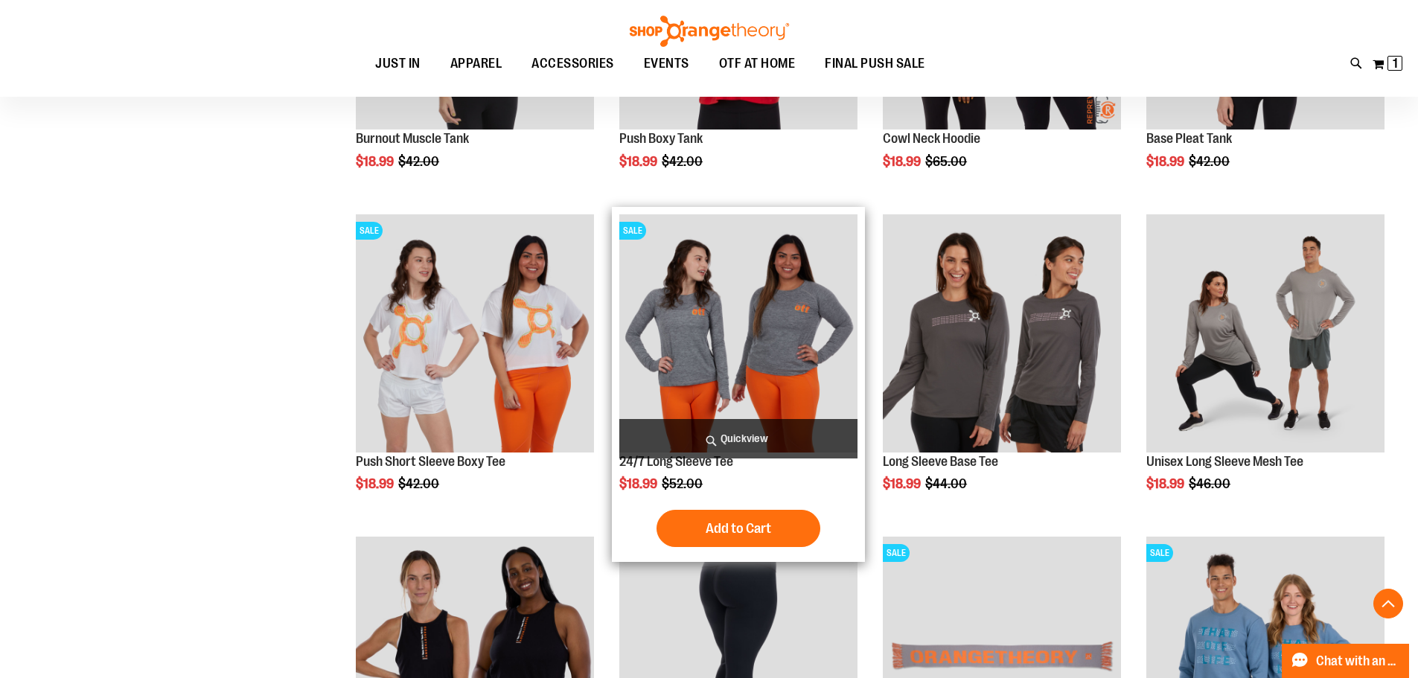
click at [723, 437] on span "Quickview" at bounding box center [738, 438] width 238 height 39
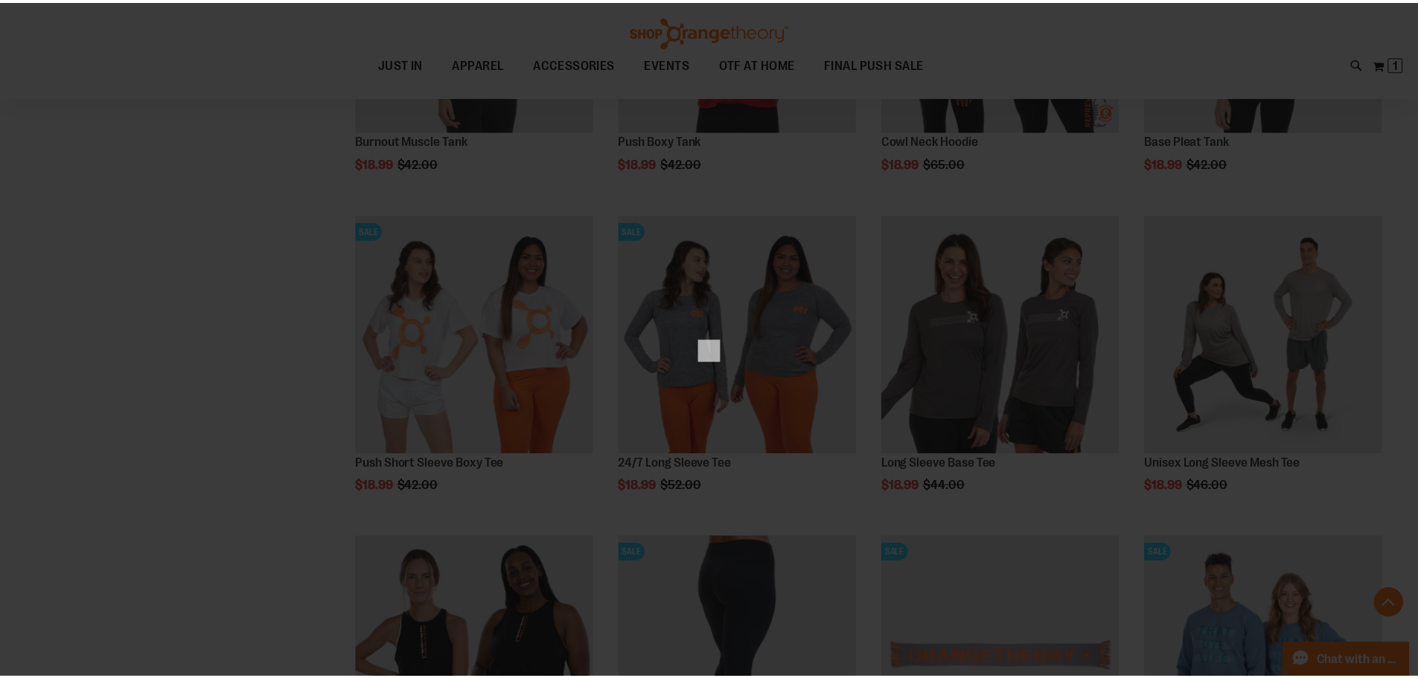
scroll to position [0, 0]
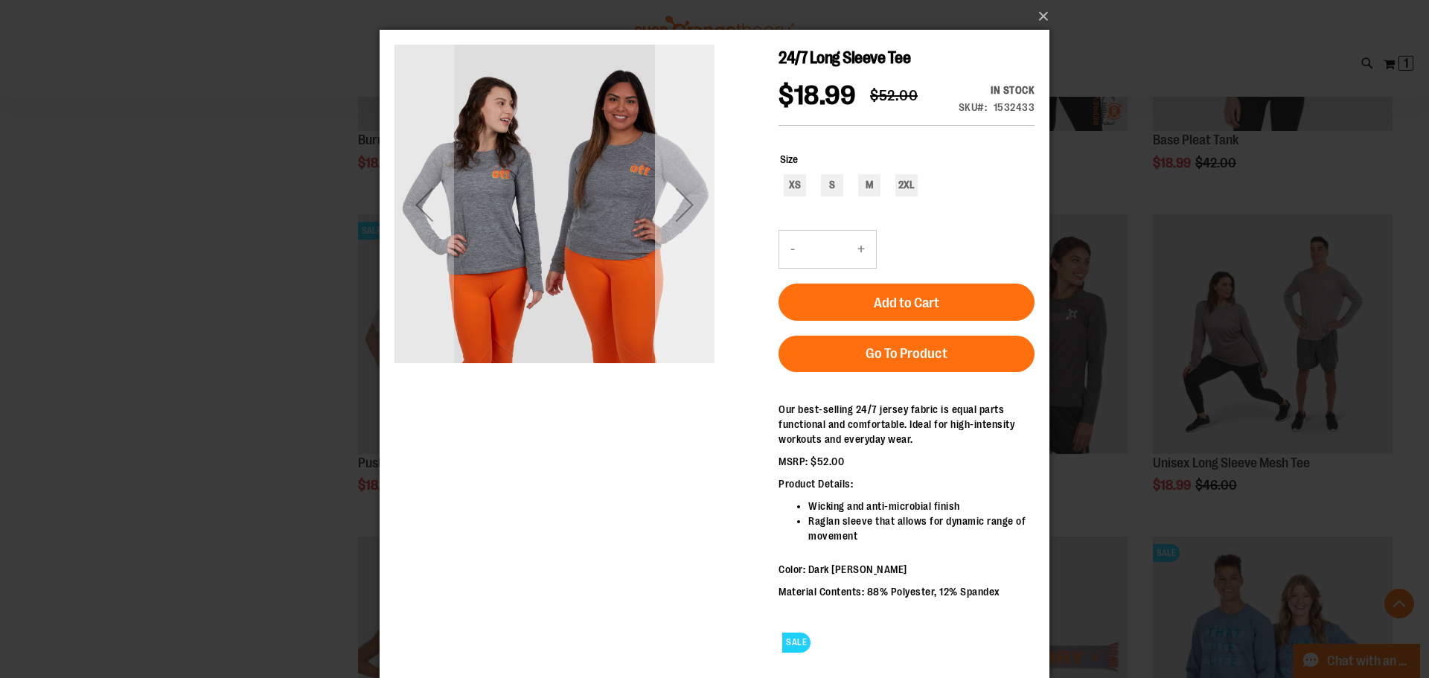
click at [685, 205] on div "Next" at bounding box center [685, 205] width 60 height 60
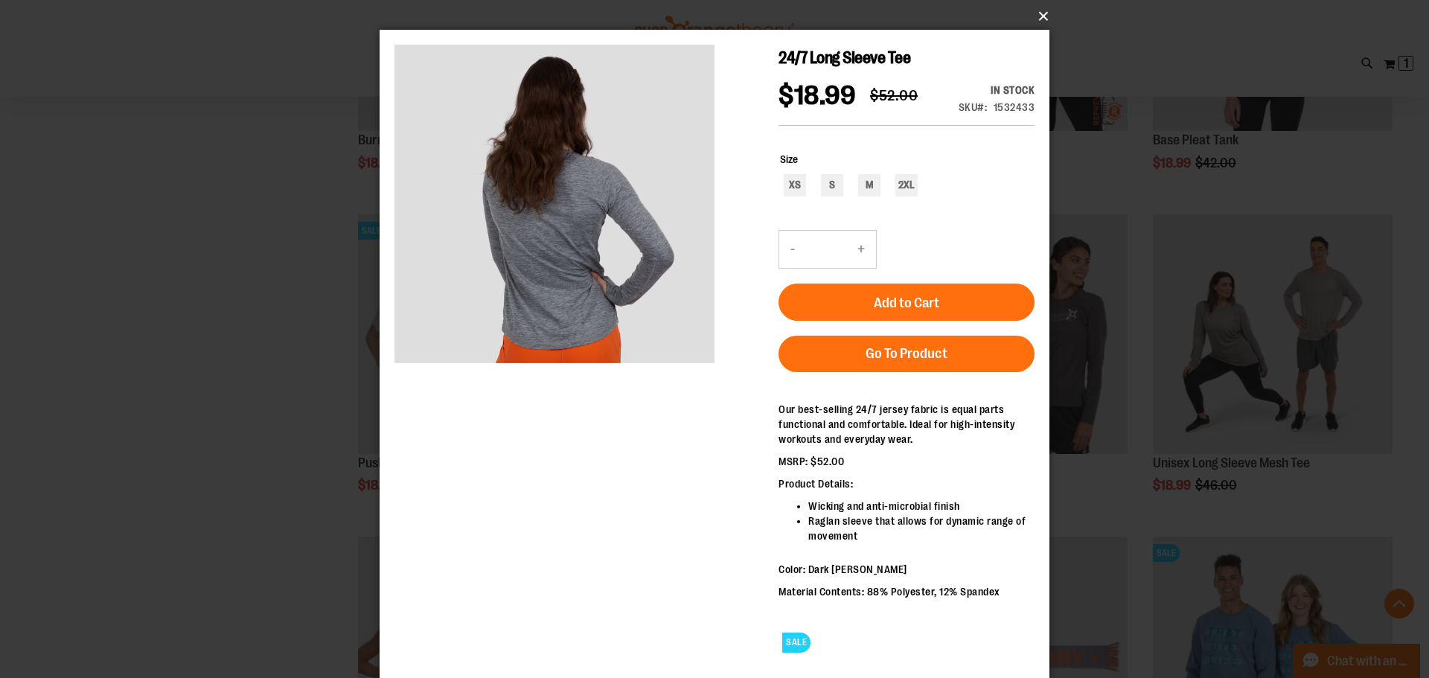
click at [1035, 13] on button "×" at bounding box center [719, 16] width 670 height 33
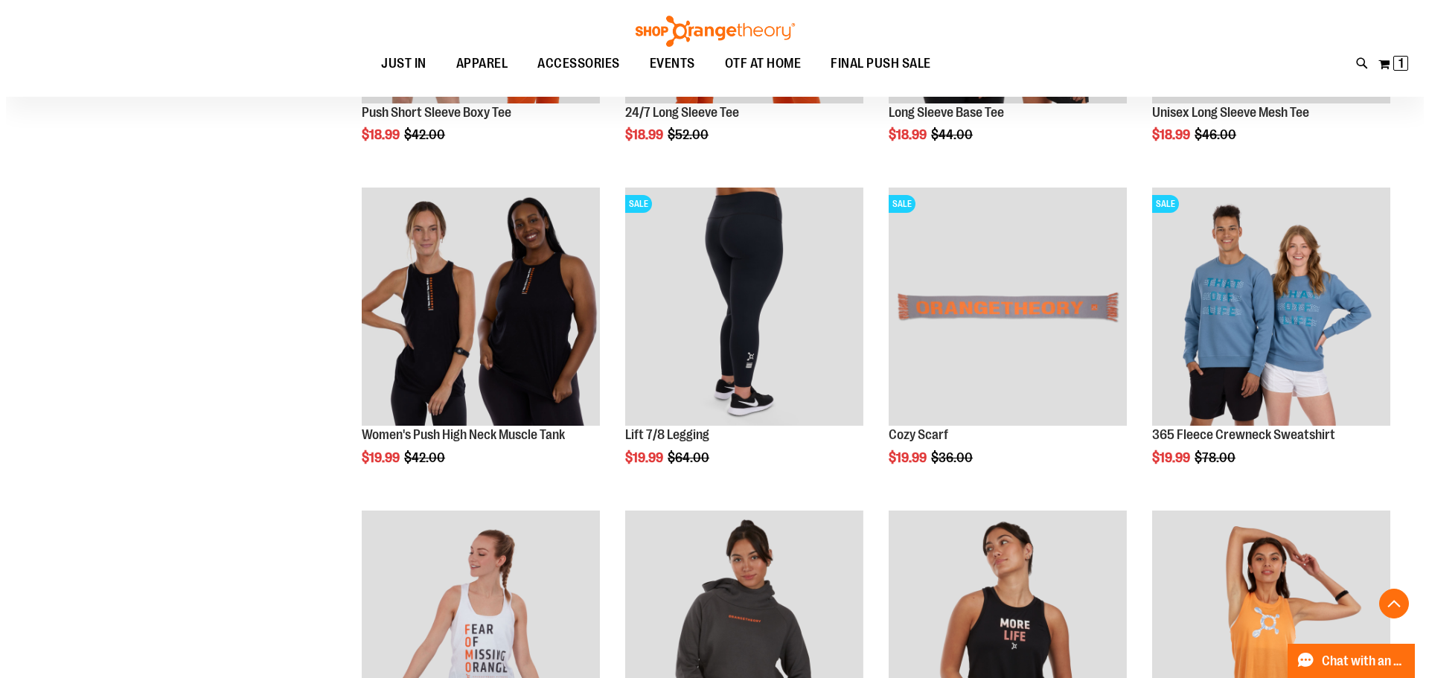
scroll to position [8207, 0]
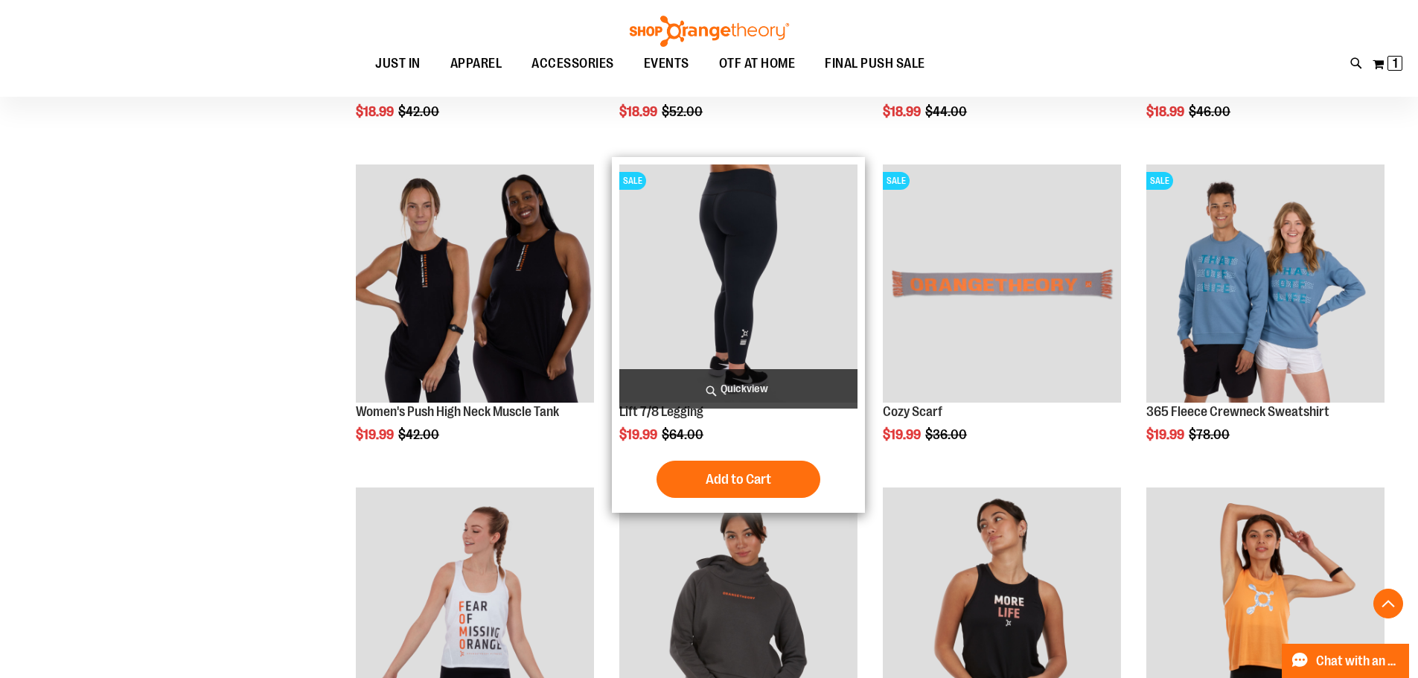
click at [706, 390] on span "Quickview" at bounding box center [738, 388] width 238 height 39
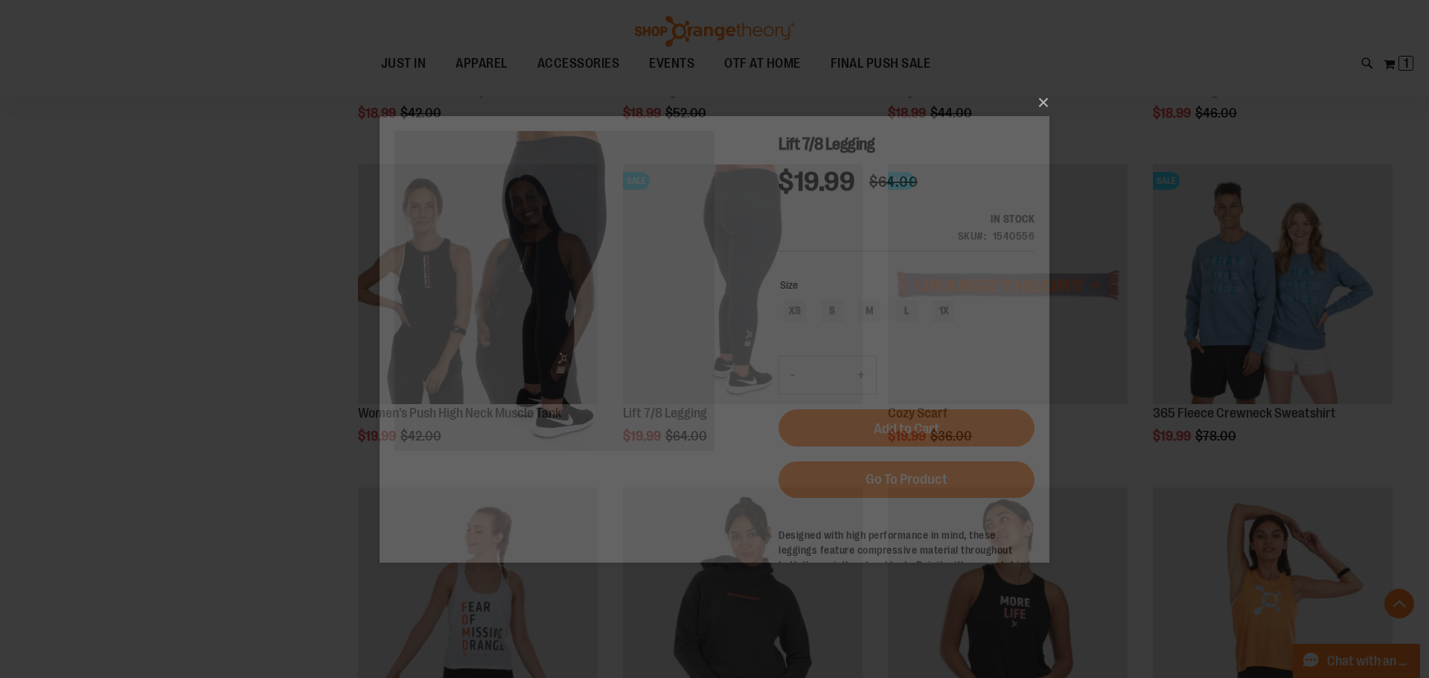
scroll to position [0, 0]
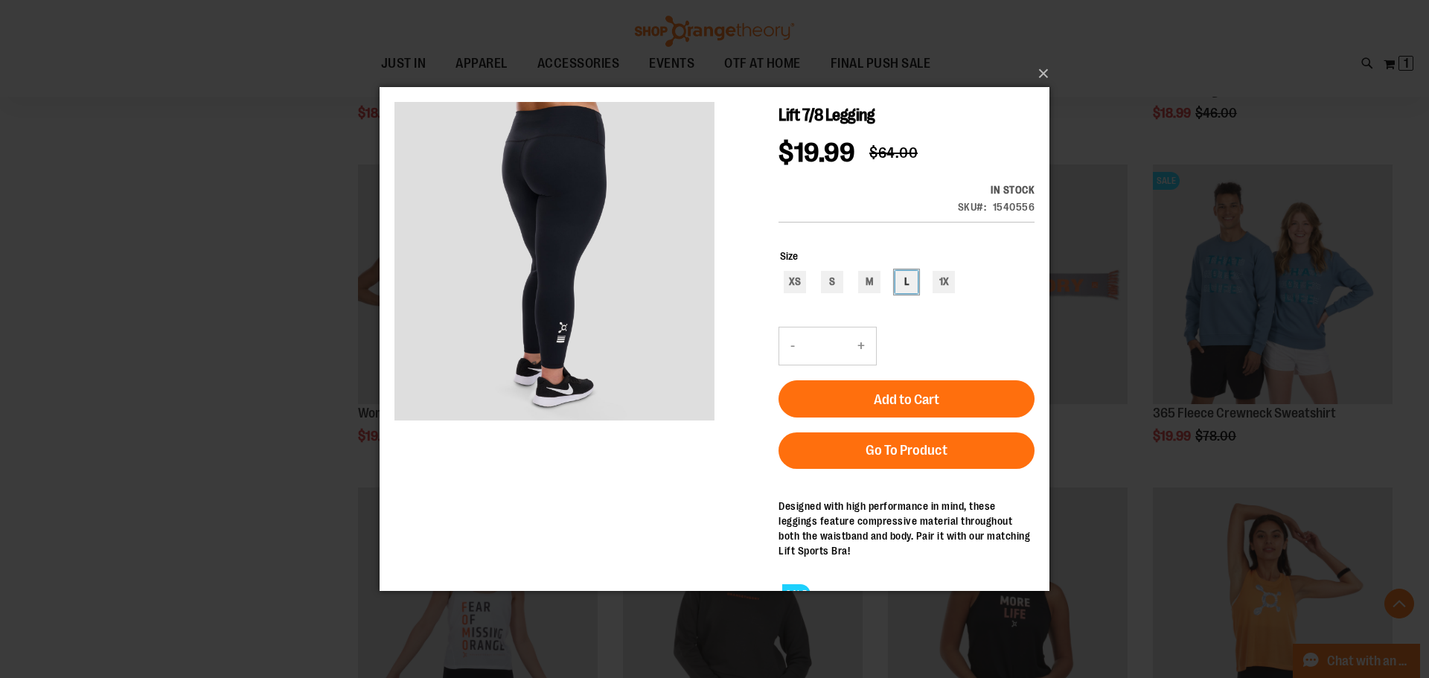
click at [901, 270] on div "L" at bounding box center [906, 281] width 22 height 22
type input "***"
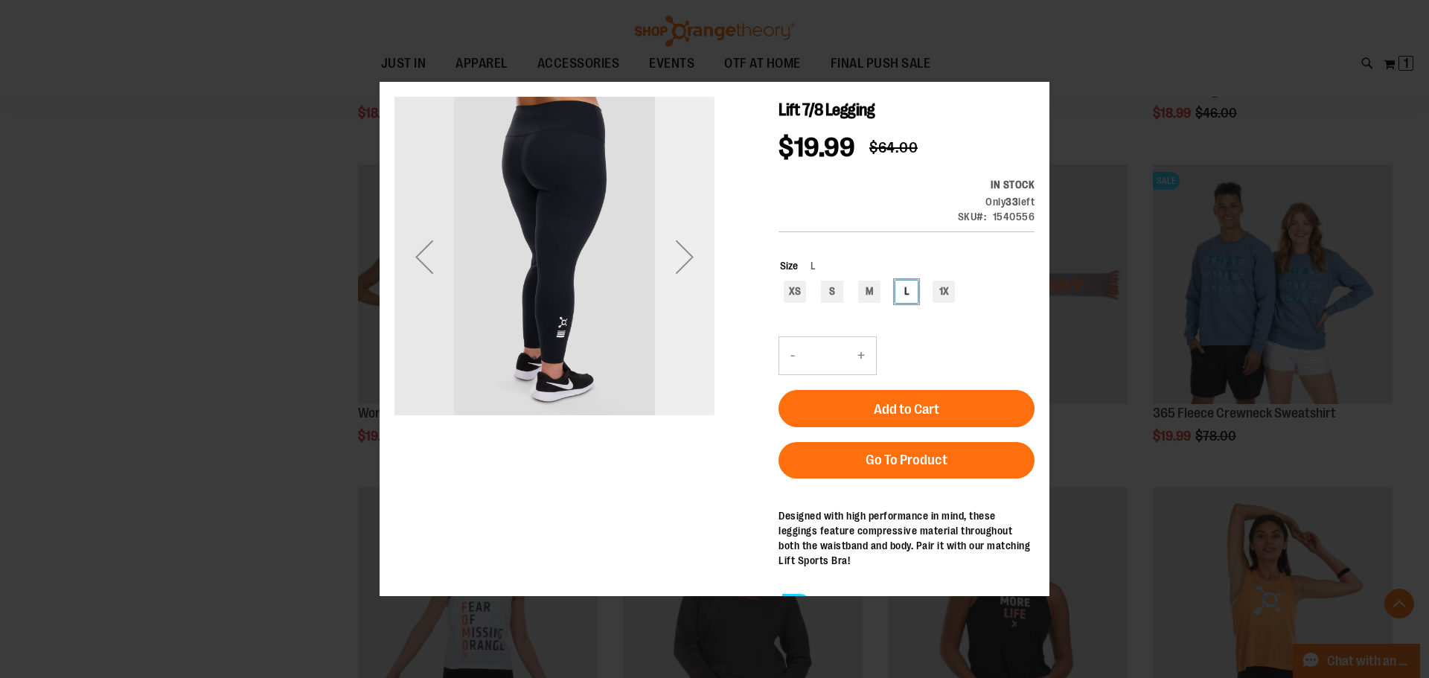
click at [685, 255] on div "Next" at bounding box center [685, 257] width 60 height 60
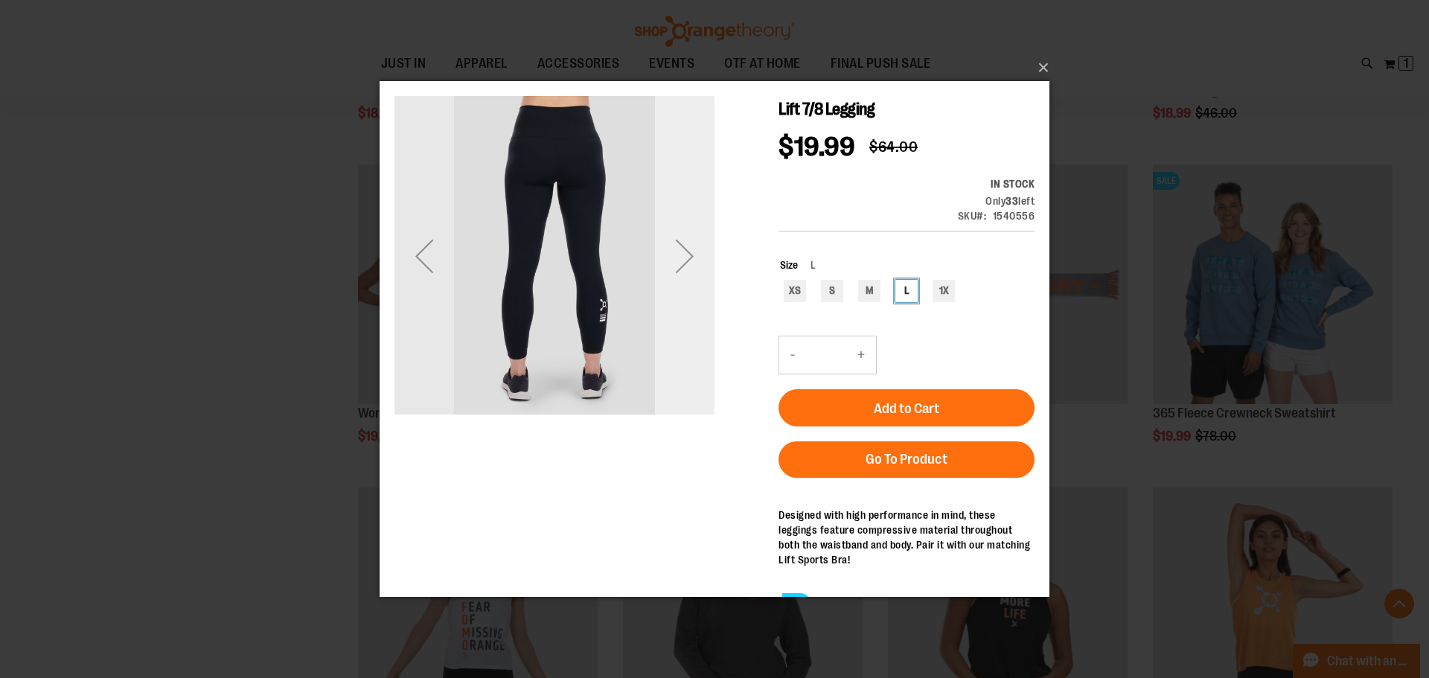
click at [685, 254] on div "Next" at bounding box center [685, 256] width 60 height 60
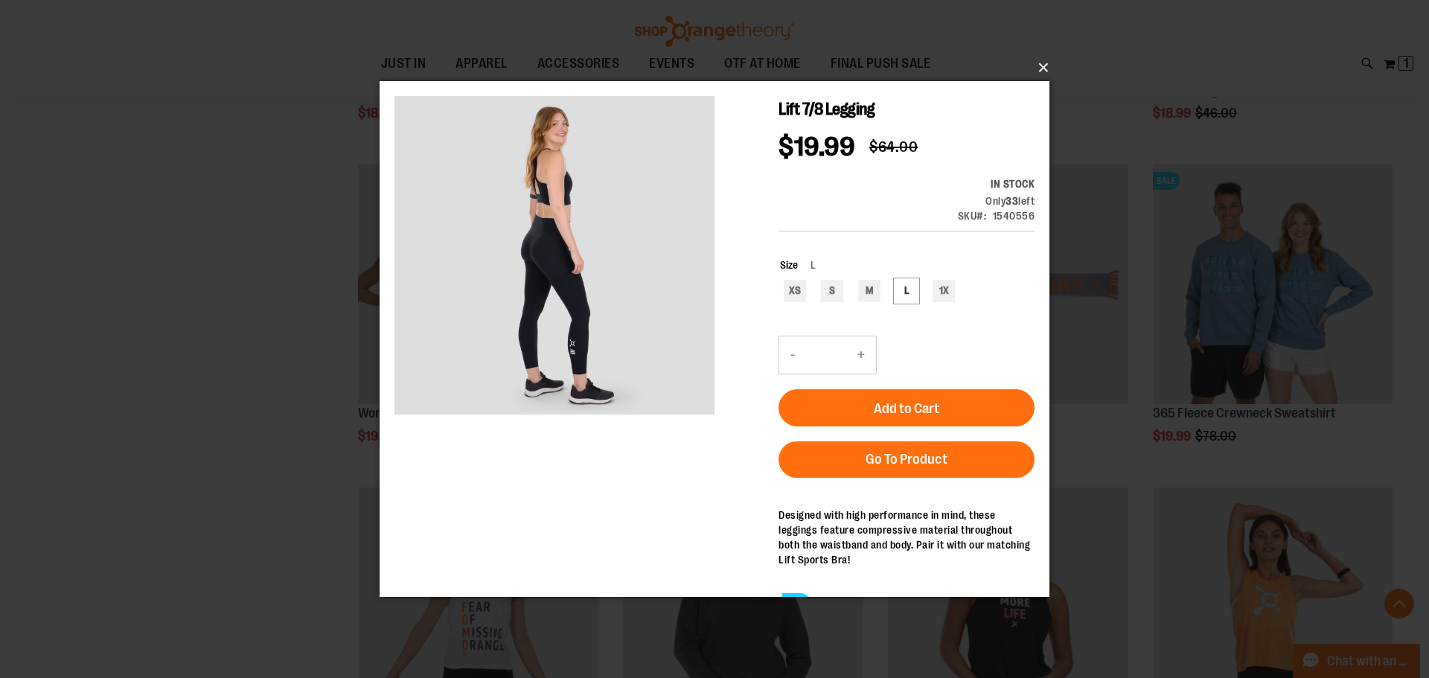
click at [1038, 67] on button "×" at bounding box center [719, 67] width 670 height 33
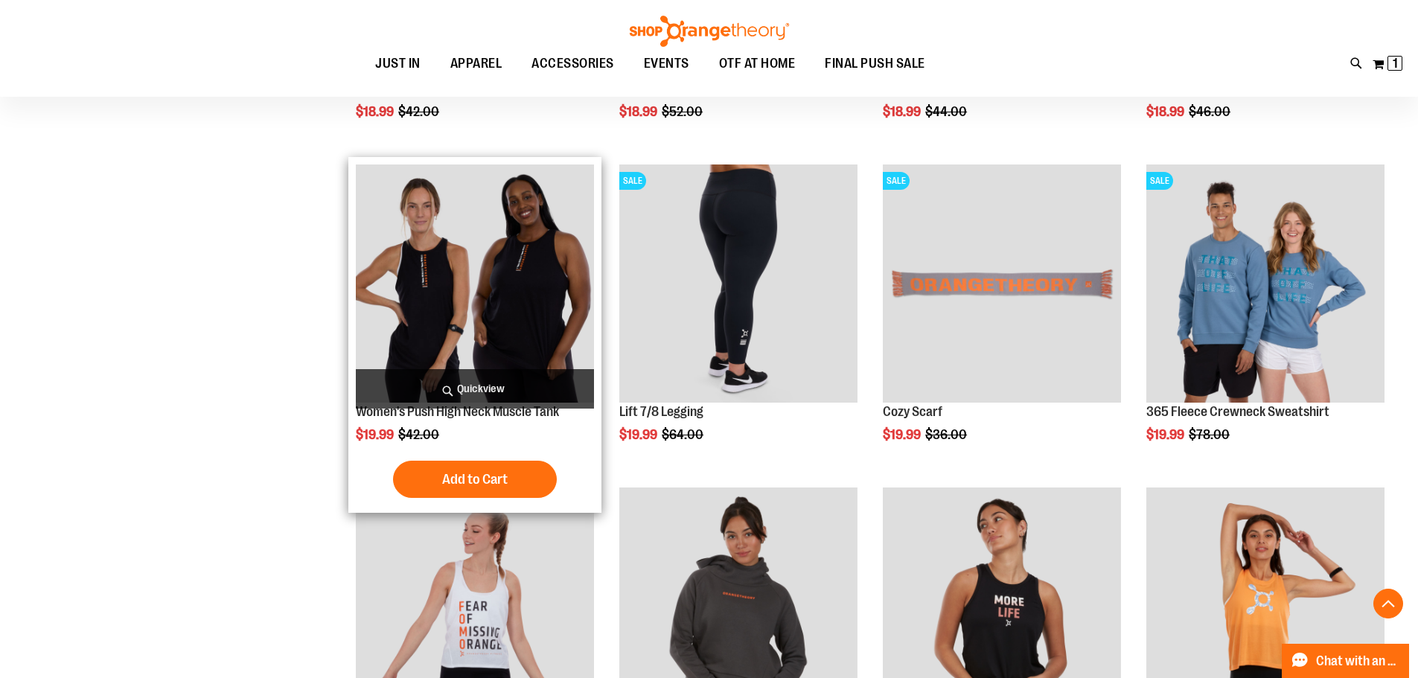
click at [463, 380] on span "Quickview" at bounding box center [475, 388] width 238 height 39
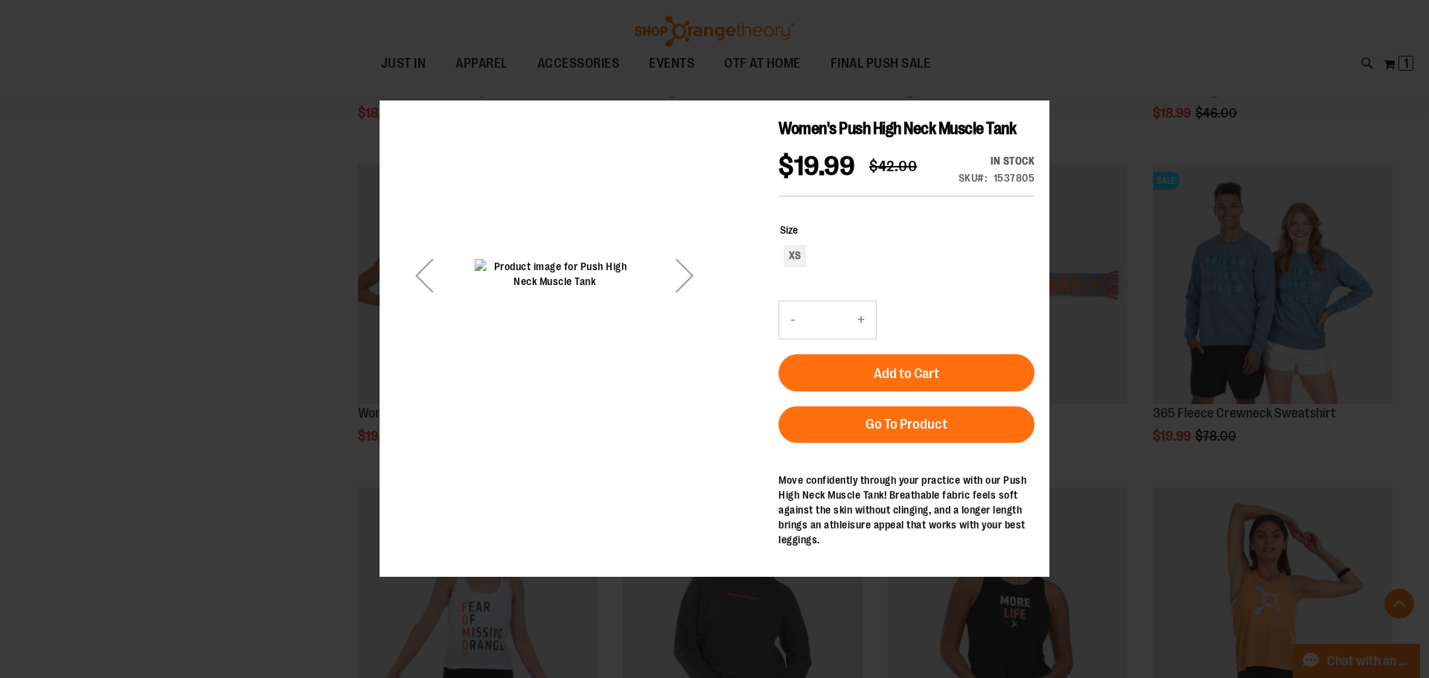
drag, startPoint x: 684, startPoint y: 291, endPoint x: 685, endPoint y: 298, distance: 7.5
click at [685, 298] on div "Next" at bounding box center [685, 276] width 60 height 60
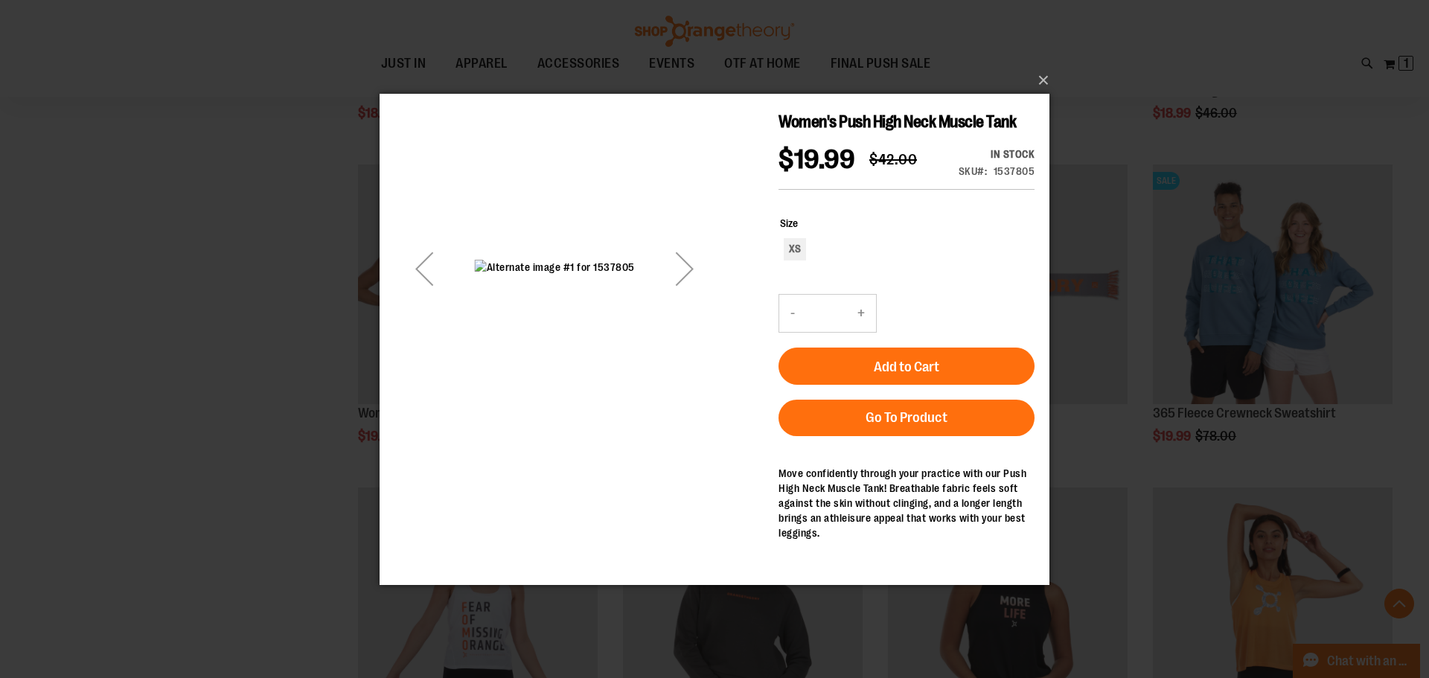
click at [685, 293] on div "Next" at bounding box center [685, 268] width 60 height 60
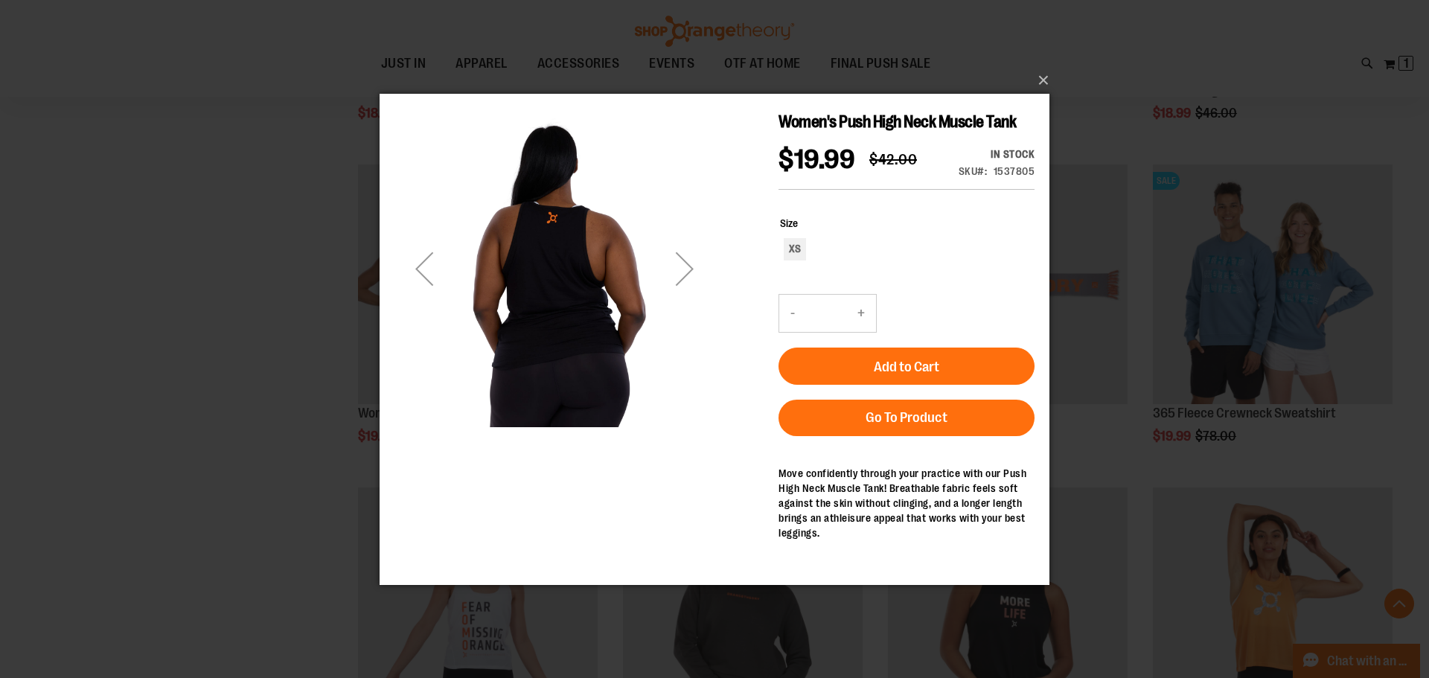
click at [685, 293] on div "Next" at bounding box center [685, 268] width 60 height 60
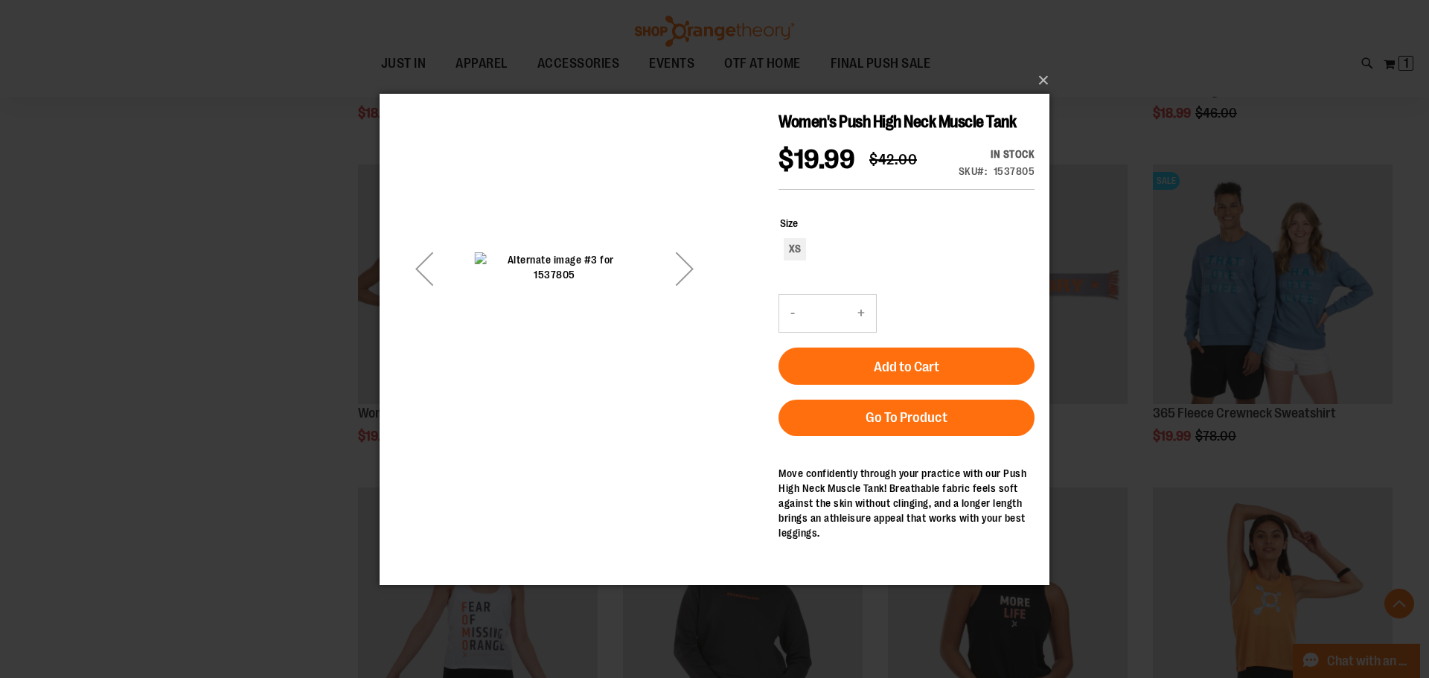
click at [685, 293] on div "Next" at bounding box center [685, 268] width 60 height 60
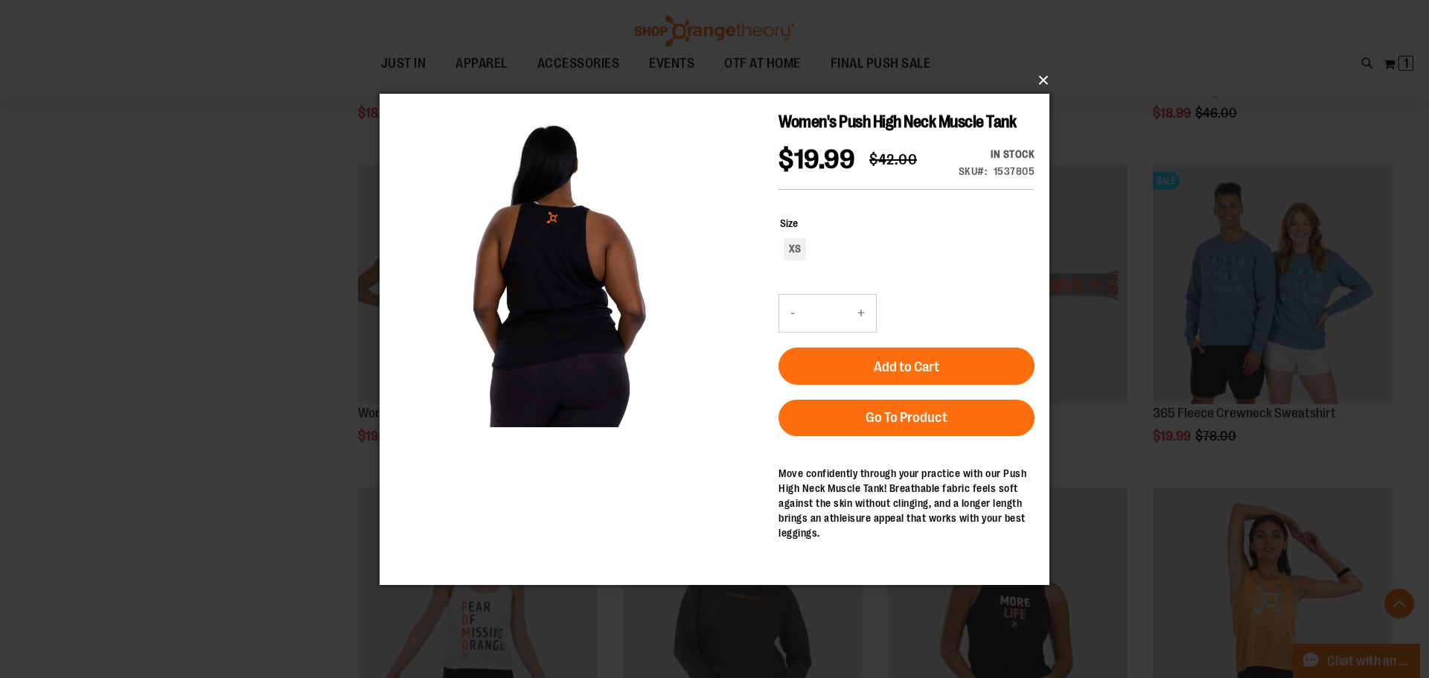
click at [1049, 76] on button "×" at bounding box center [719, 80] width 670 height 33
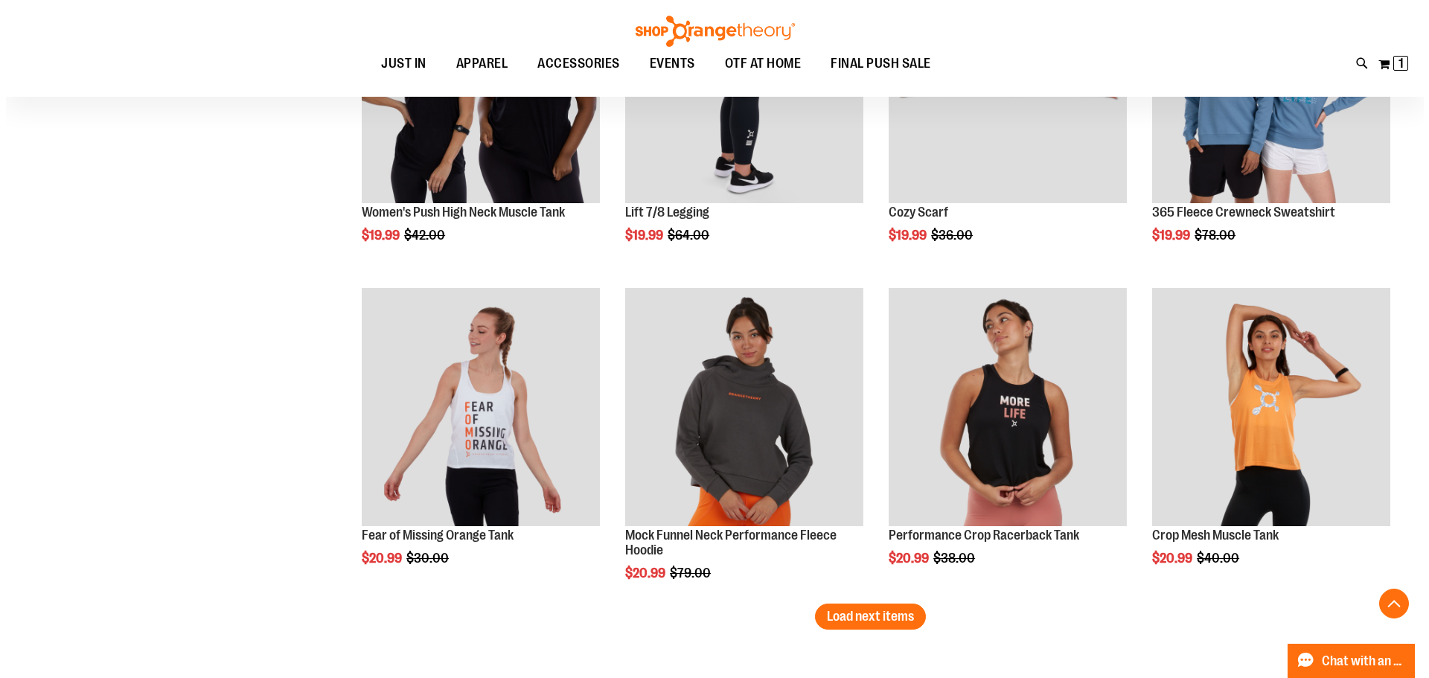
scroll to position [8430, 0]
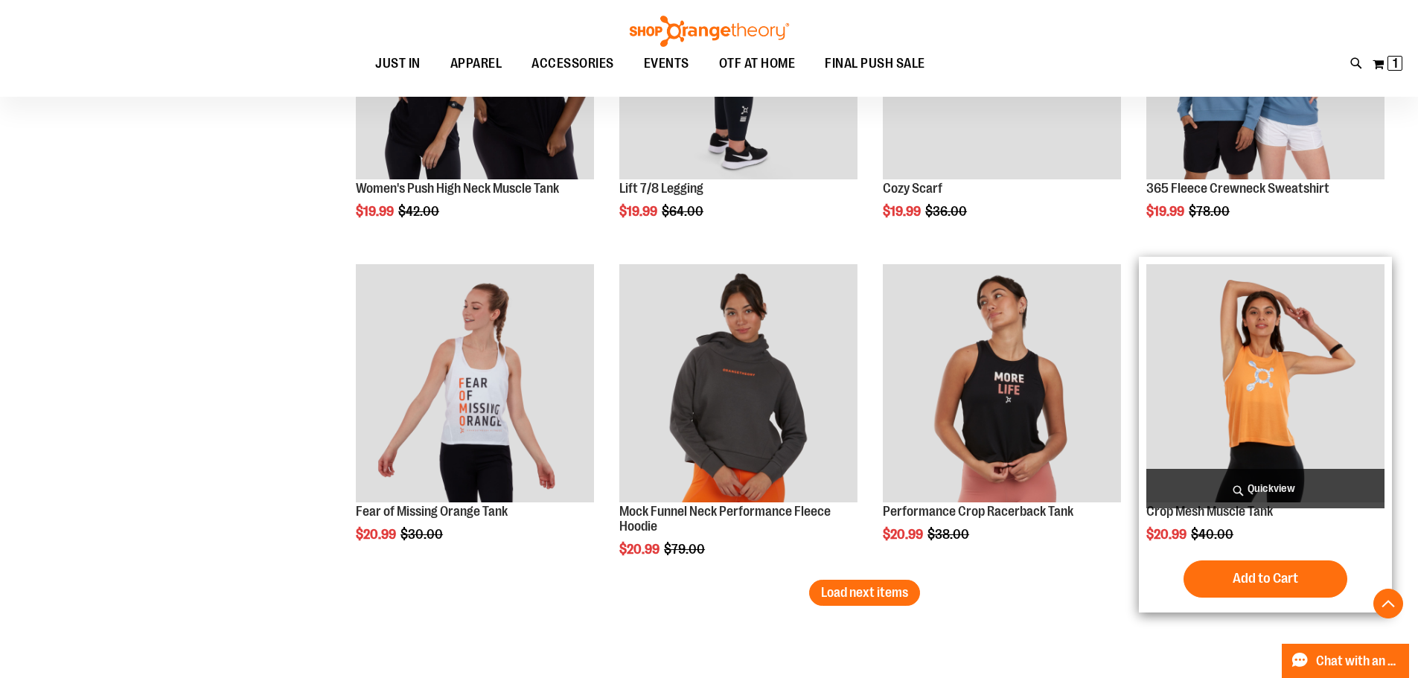
click at [1281, 487] on span "Quickview" at bounding box center [1265, 488] width 238 height 39
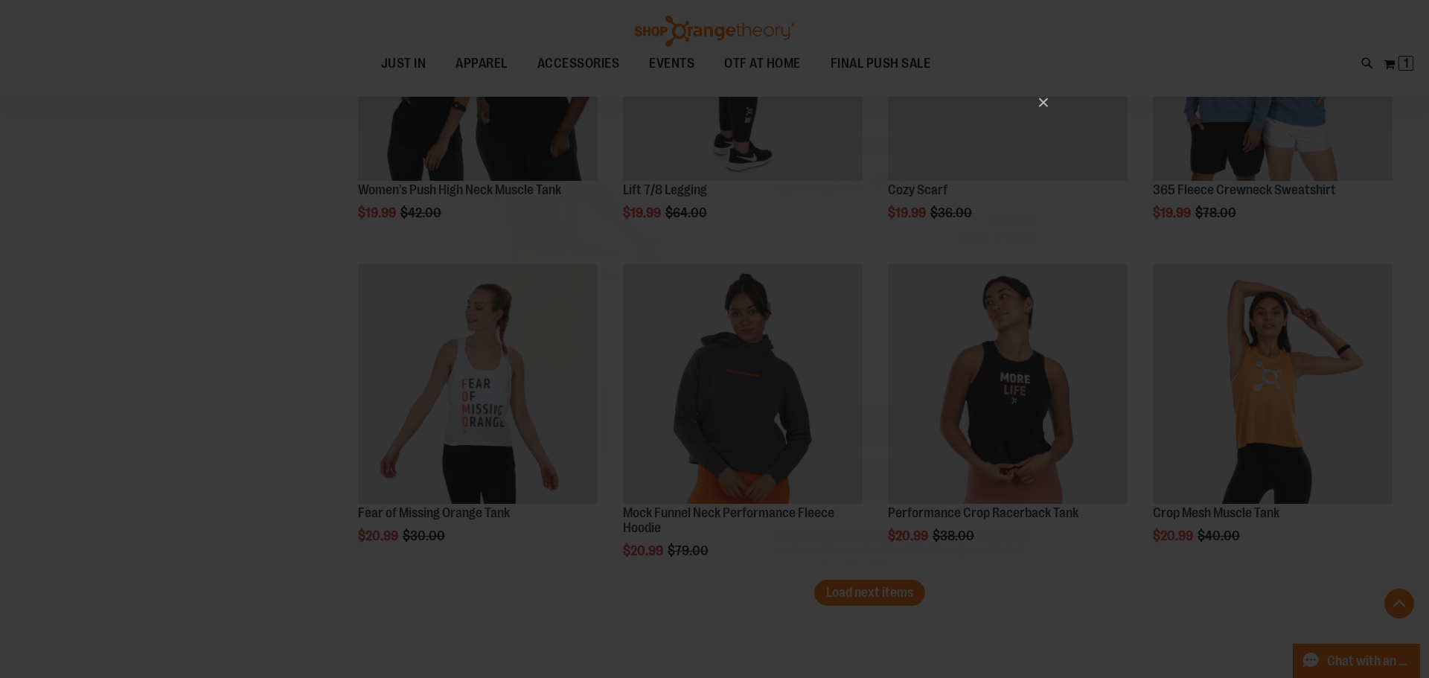
scroll to position [0, 0]
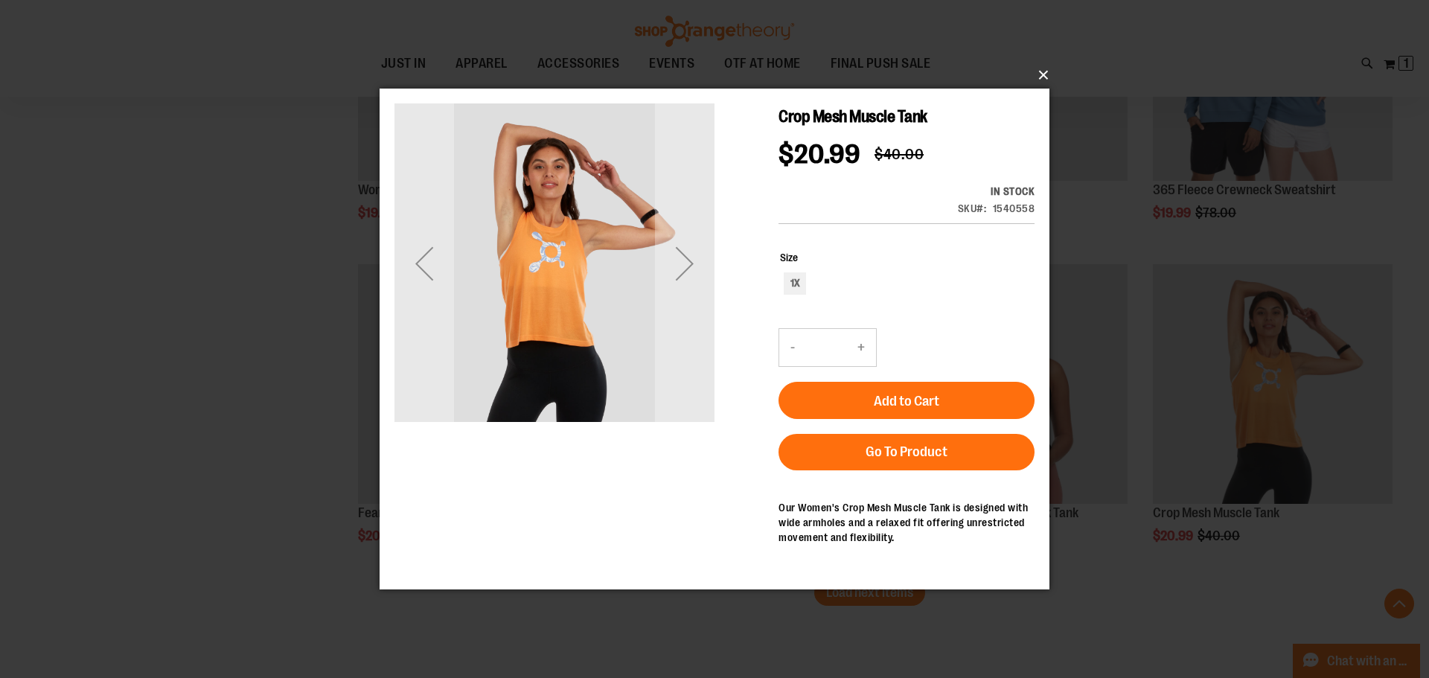
click at [1046, 68] on button "×" at bounding box center [719, 75] width 670 height 33
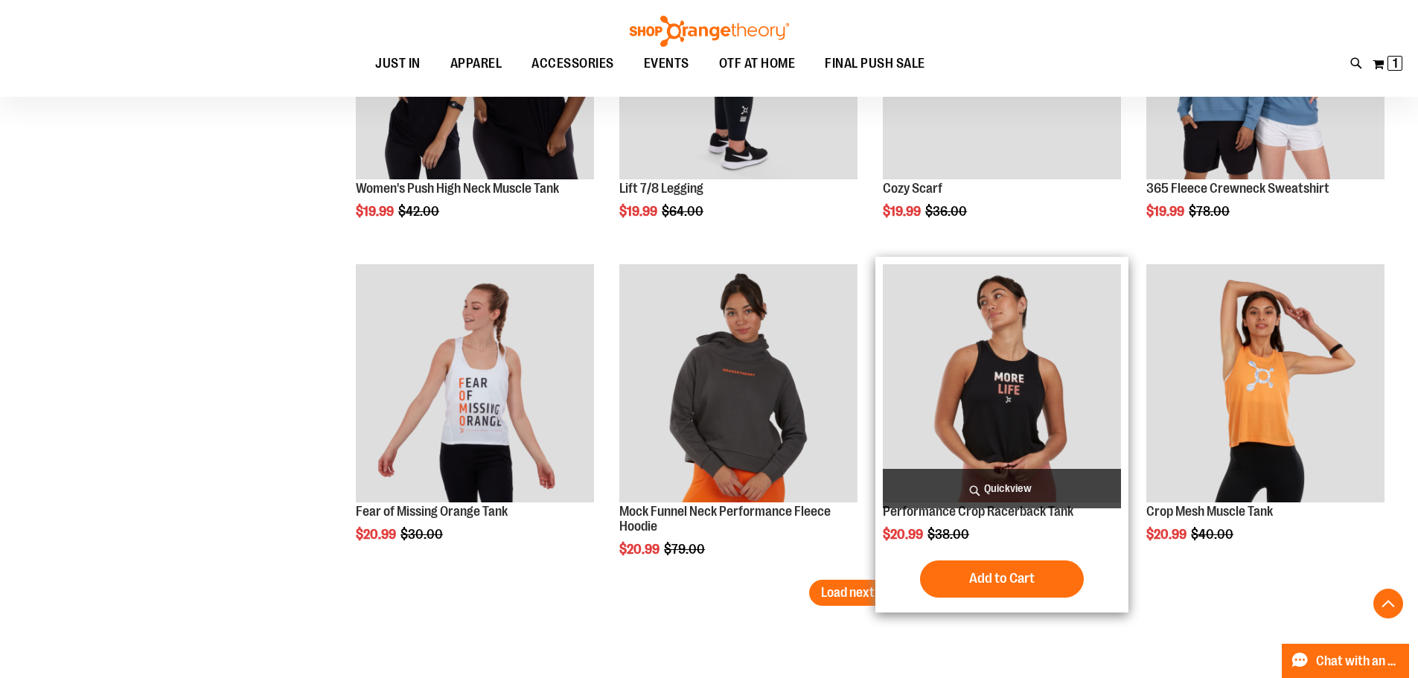
click at [1008, 486] on span "Quickview" at bounding box center [1002, 488] width 238 height 39
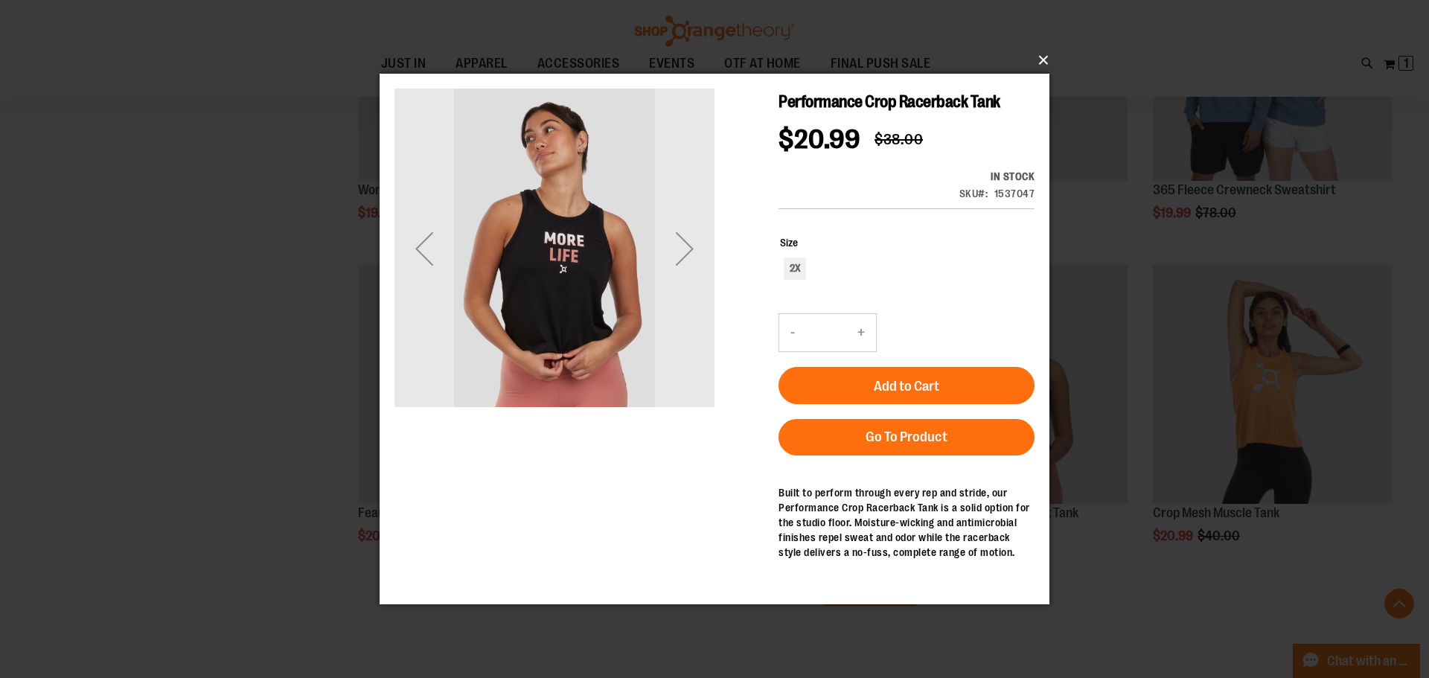
click at [1043, 58] on button "×" at bounding box center [719, 60] width 670 height 33
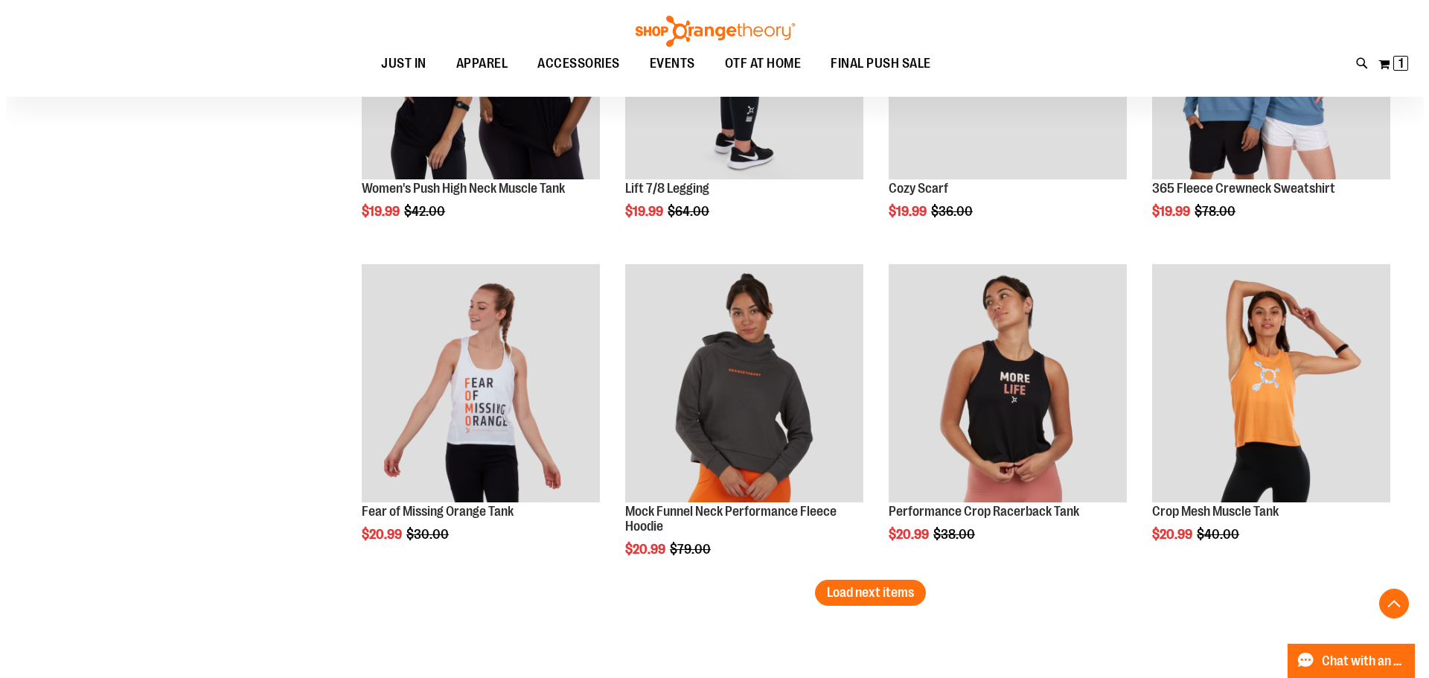
scroll to position [8505, 0]
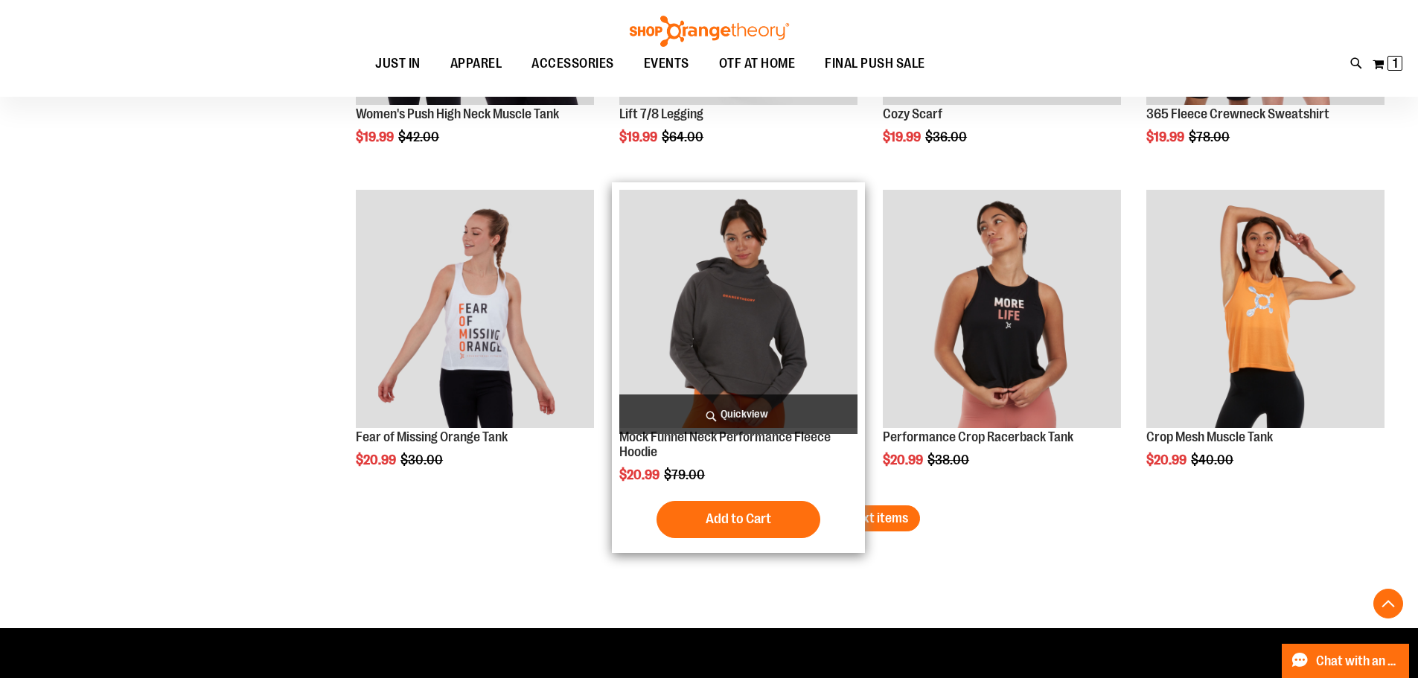
click at [761, 415] on span "Quickview" at bounding box center [738, 413] width 238 height 39
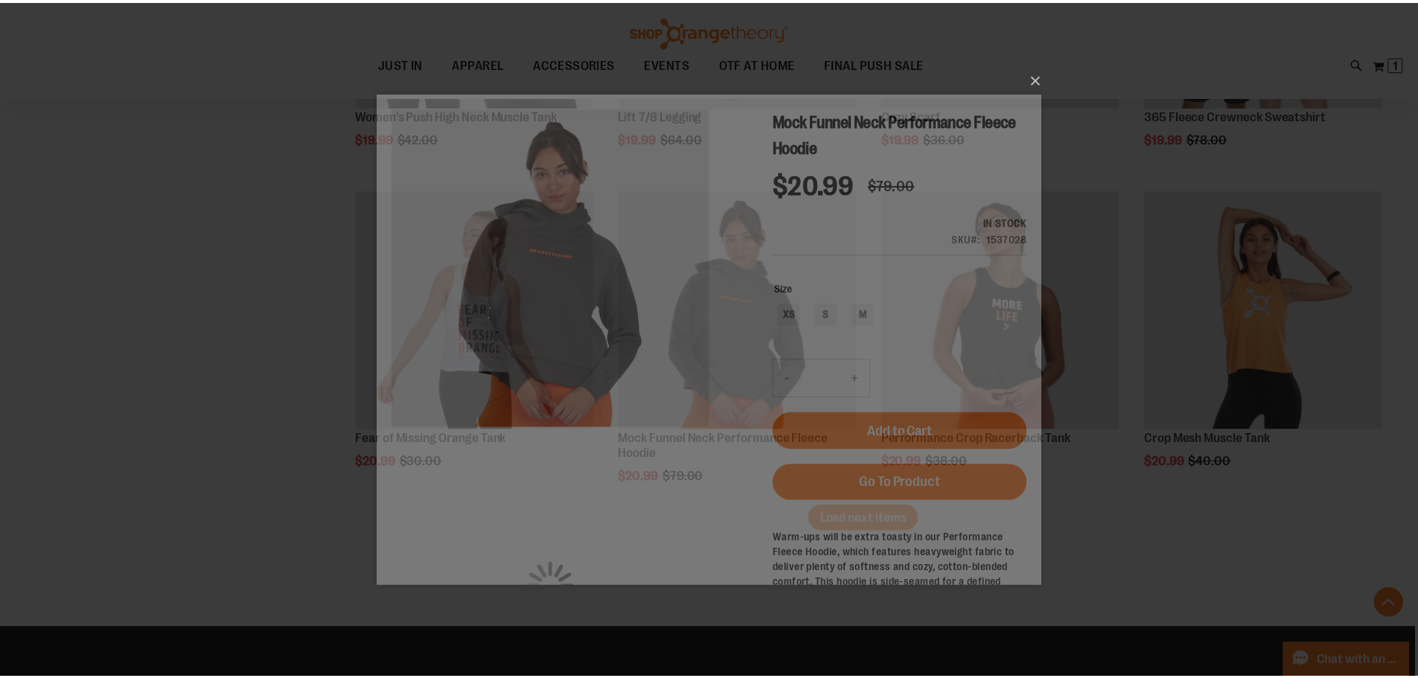
scroll to position [0, 0]
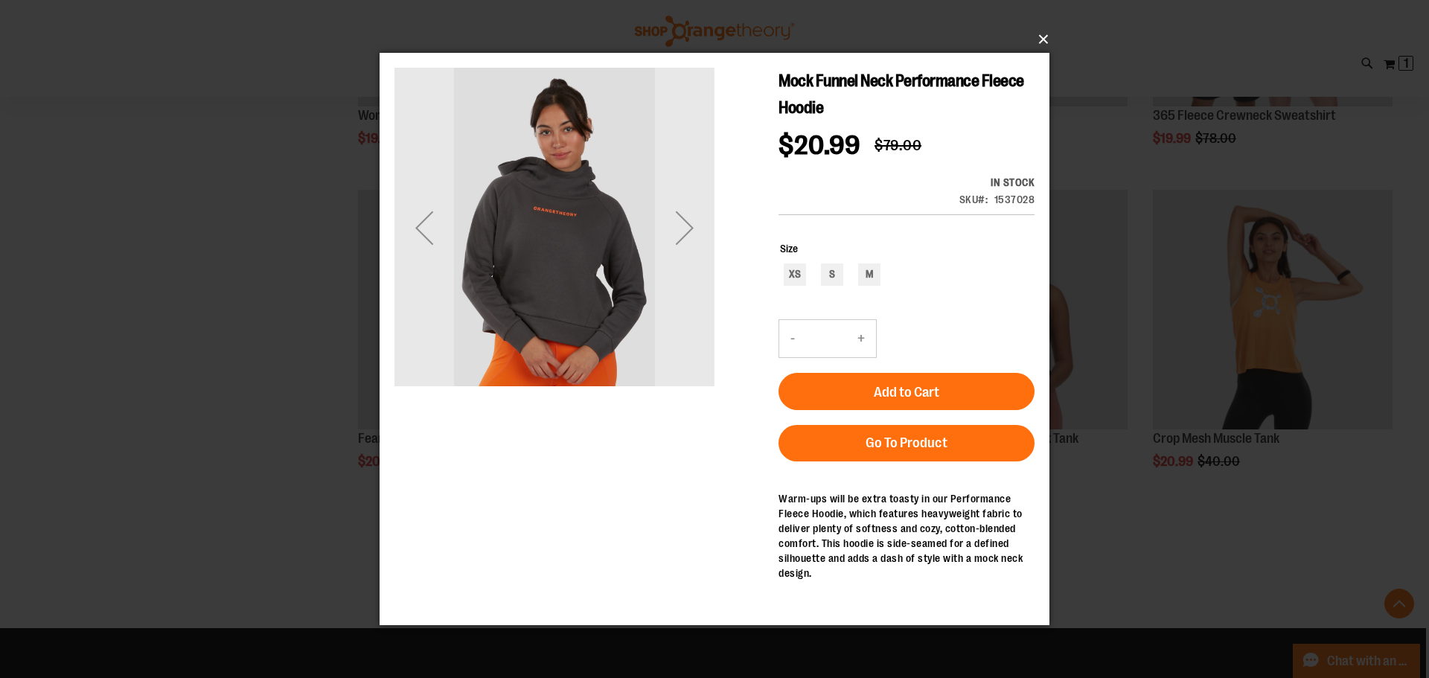
click at [1040, 41] on button "×" at bounding box center [719, 39] width 670 height 33
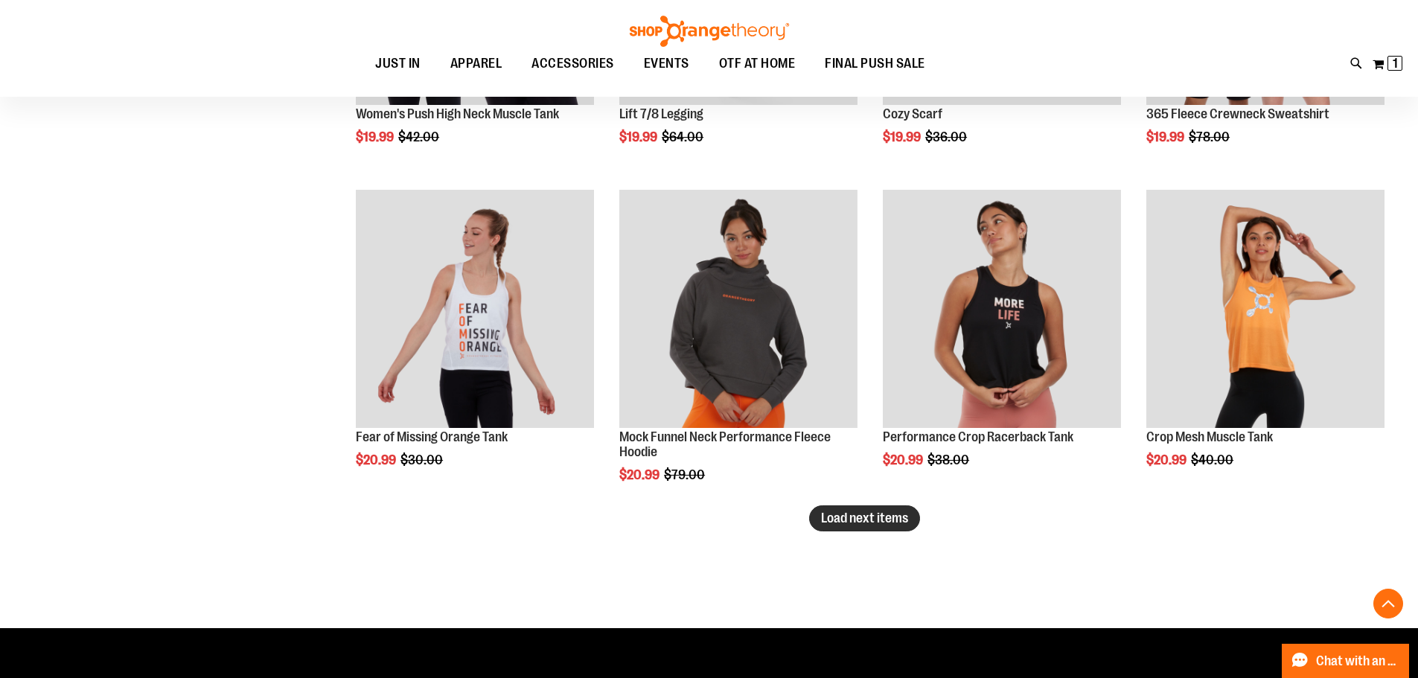
click at [837, 525] on button "Load next items" at bounding box center [864, 518] width 111 height 26
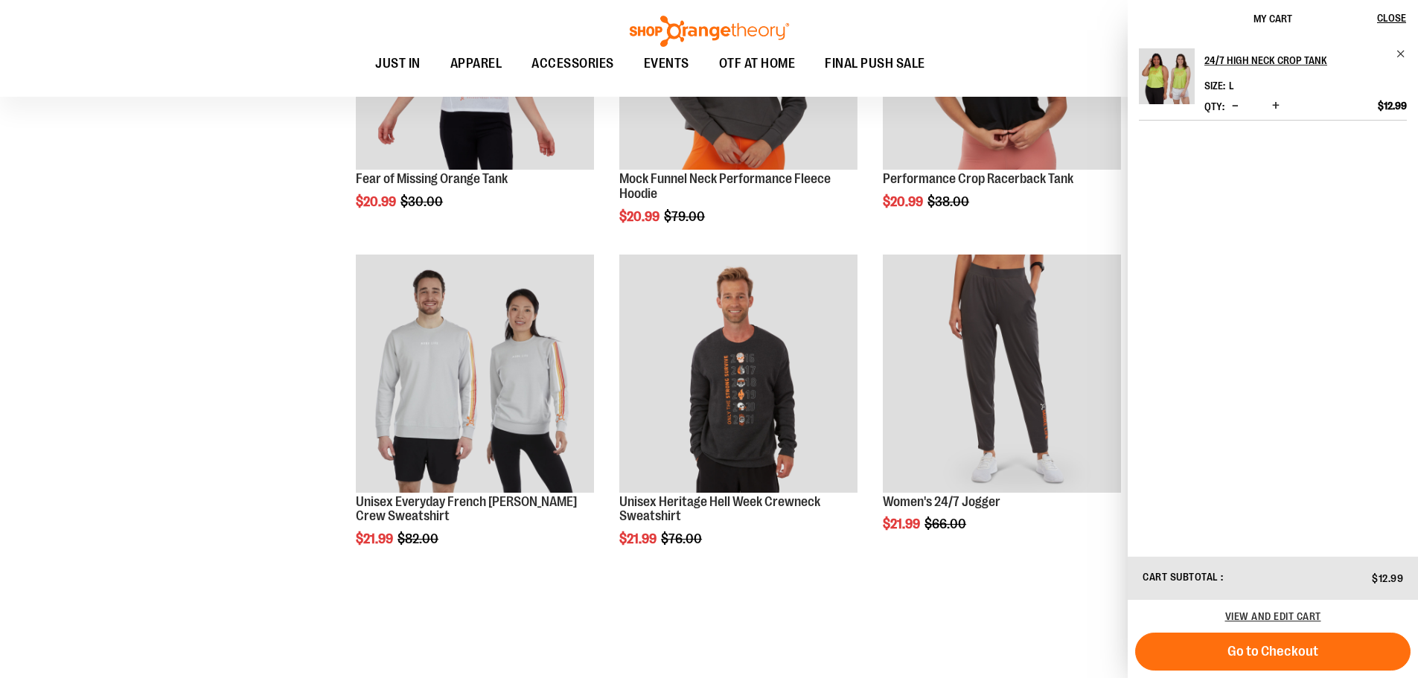
scroll to position [8802, 0]
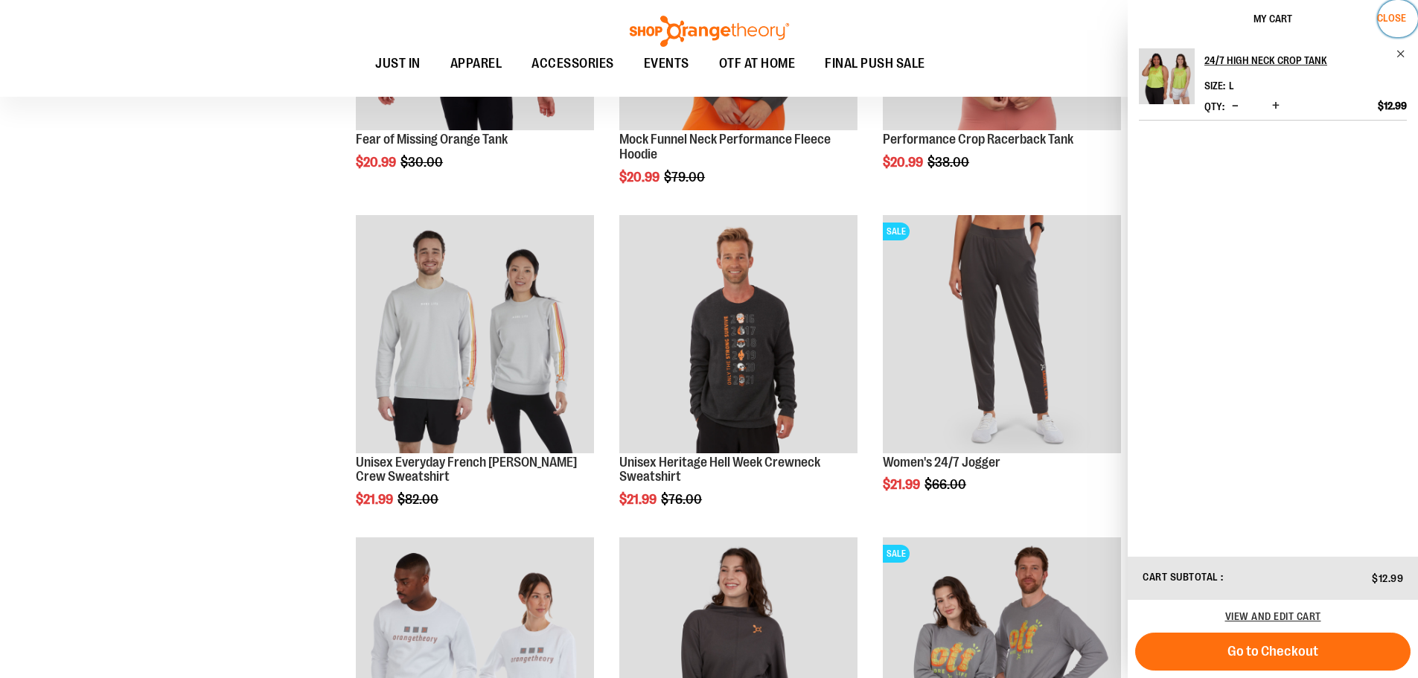
click at [1382, 16] on span "Close" at bounding box center [1391, 18] width 29 height 12
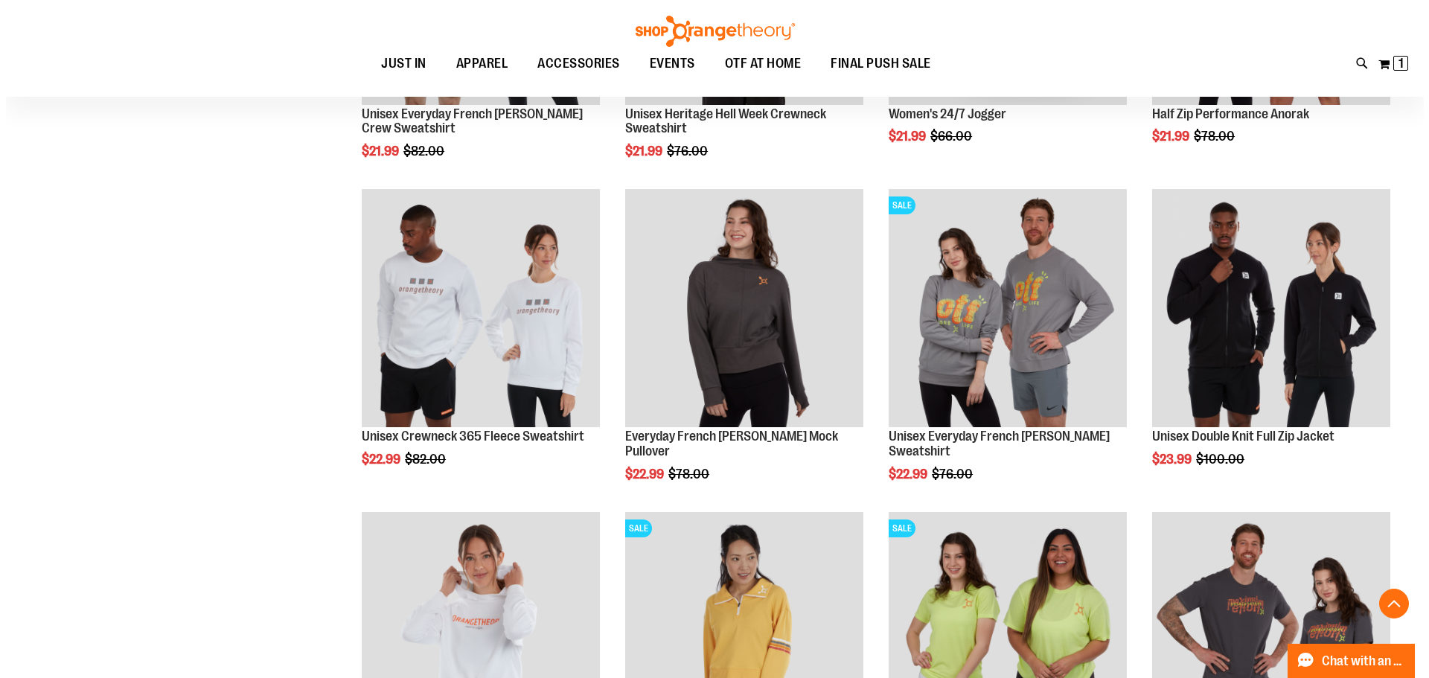
scroll to position [9175, 0]
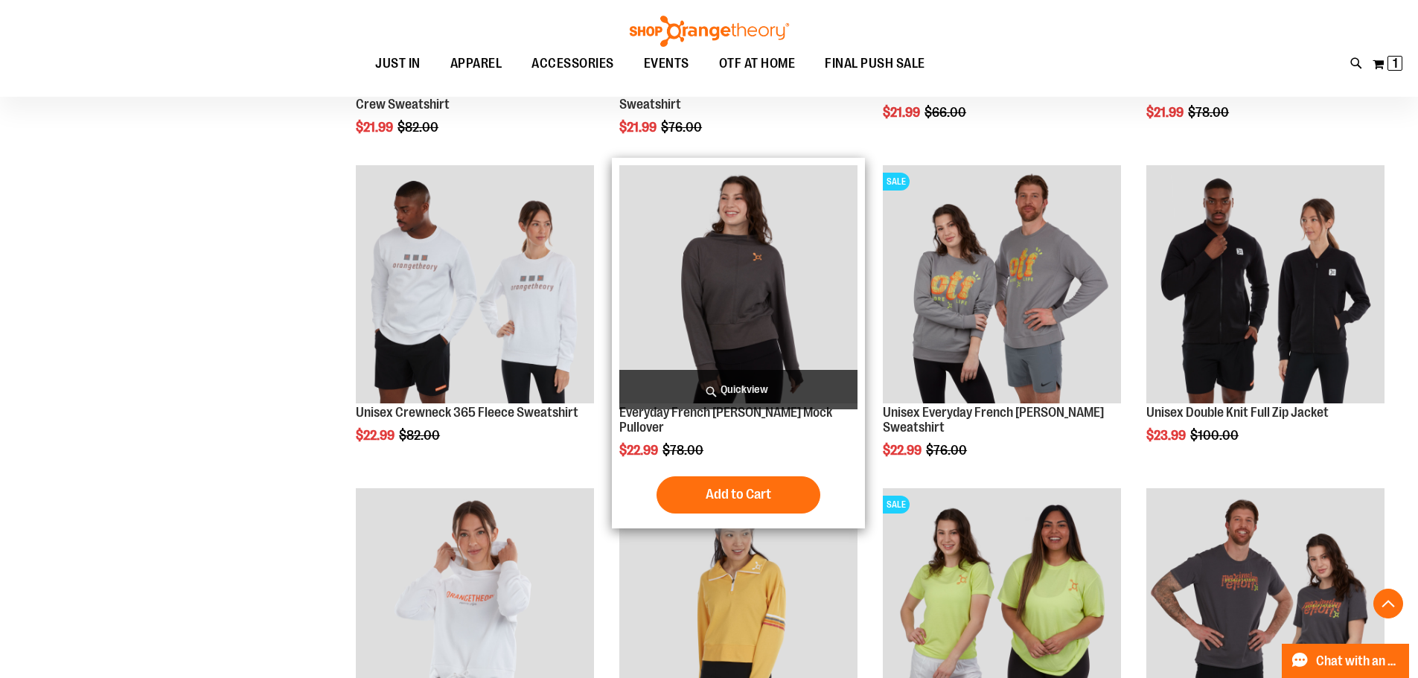
click at [741, 384] on span "Quickview" at bounding box center [738, 389] width 238 height 39
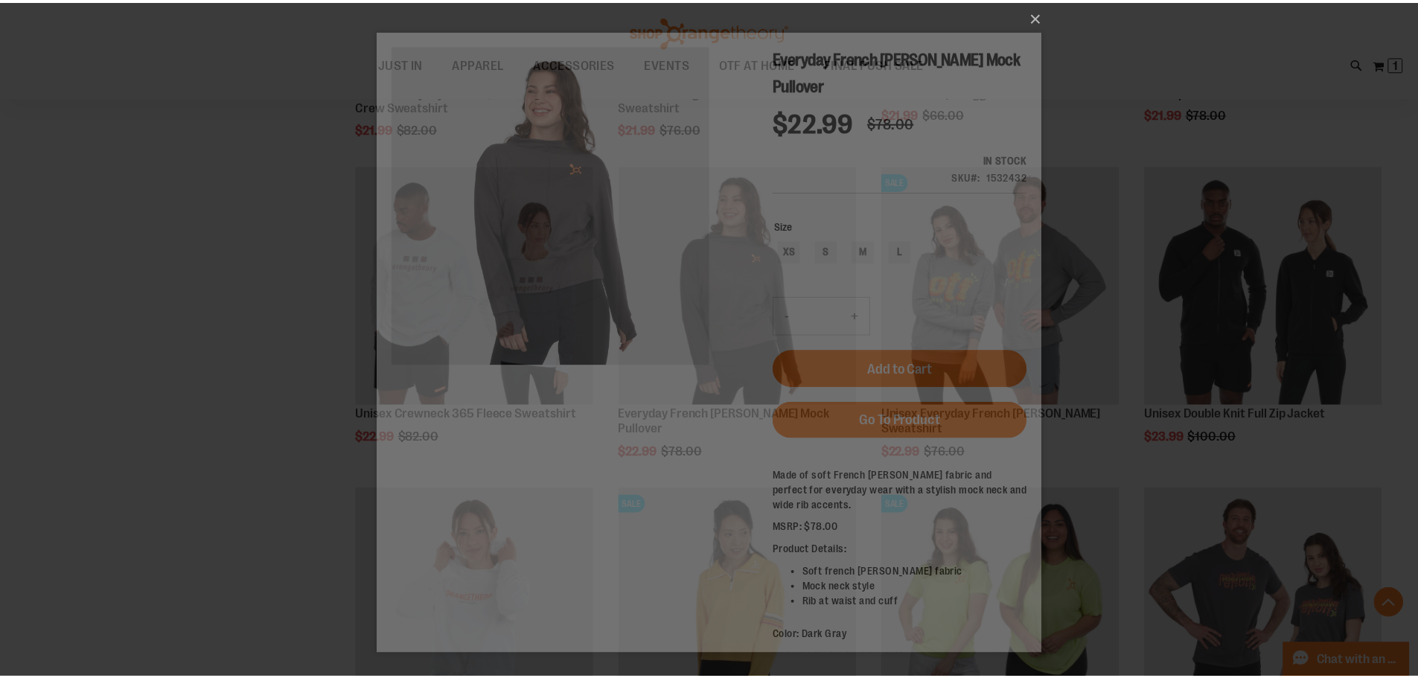
scroll to position [0, 0]
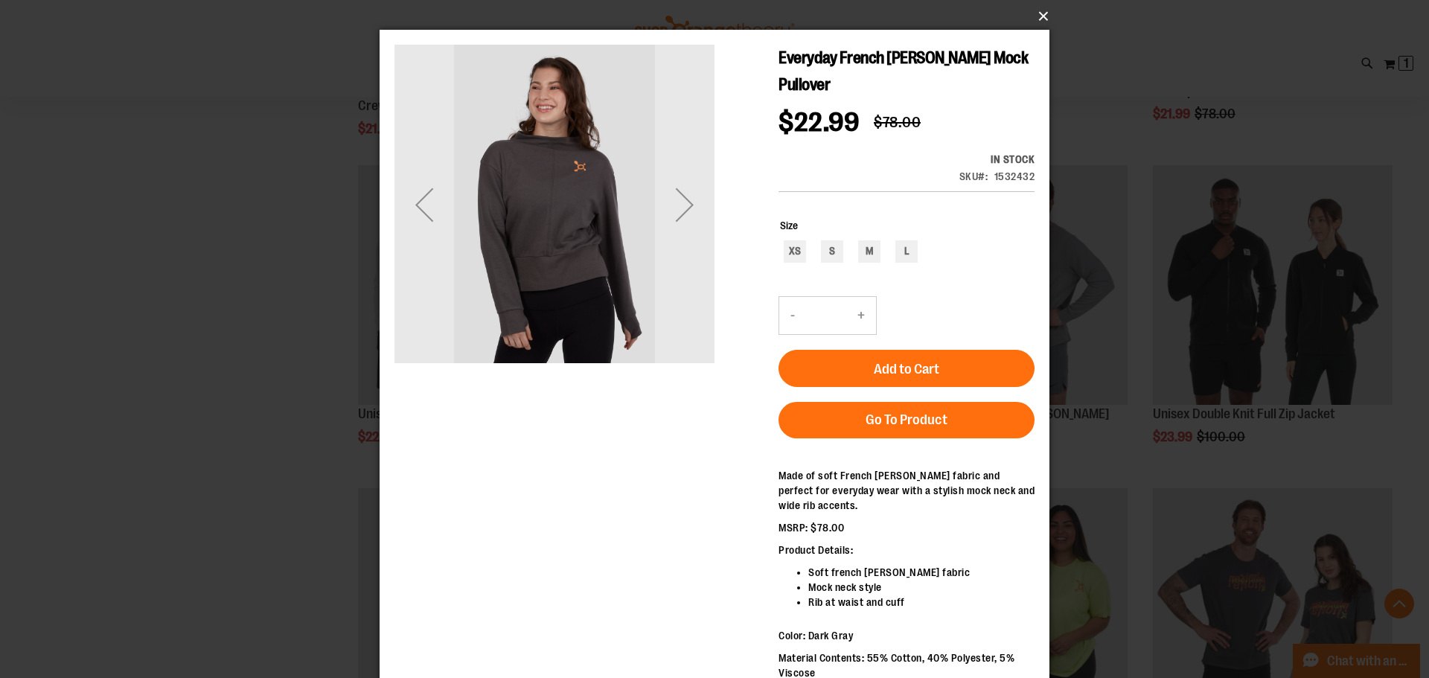
click at [1048, 13] on button "×" at bounding box center [719, 16] width 670 height 33
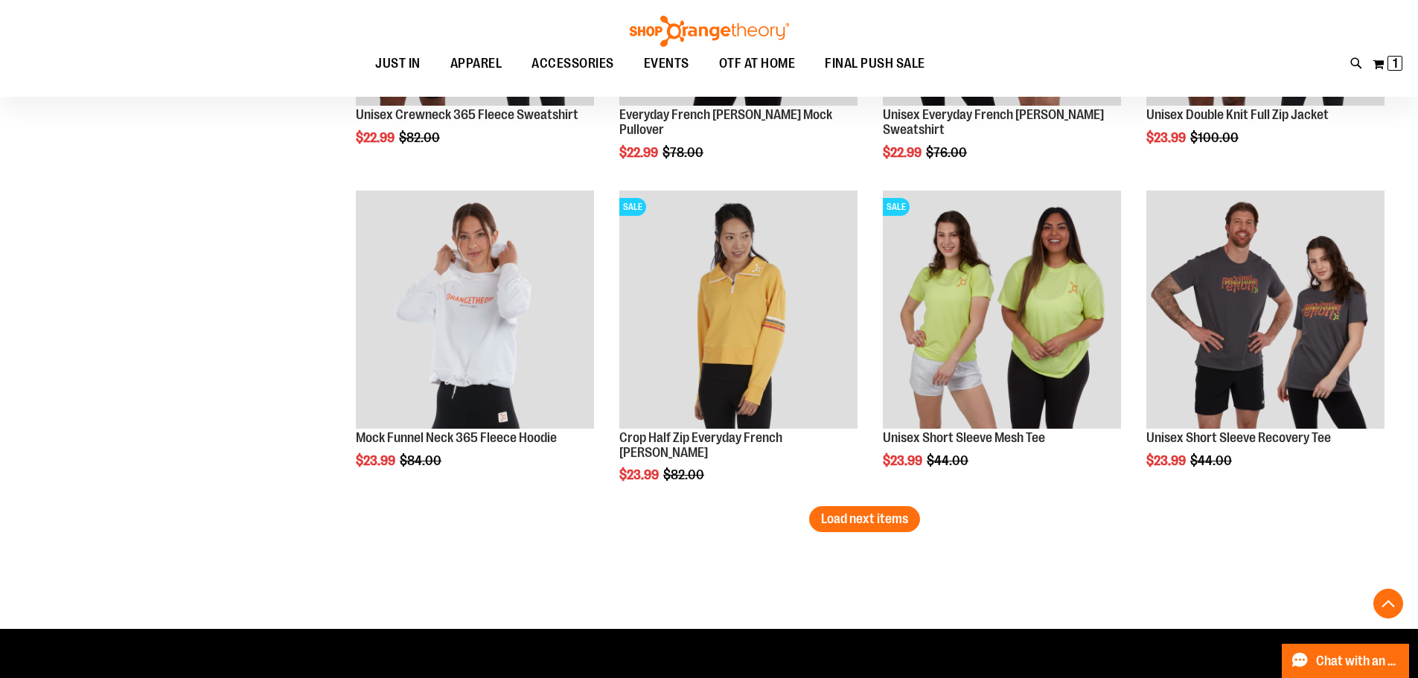
scroll to position [9547, 0]
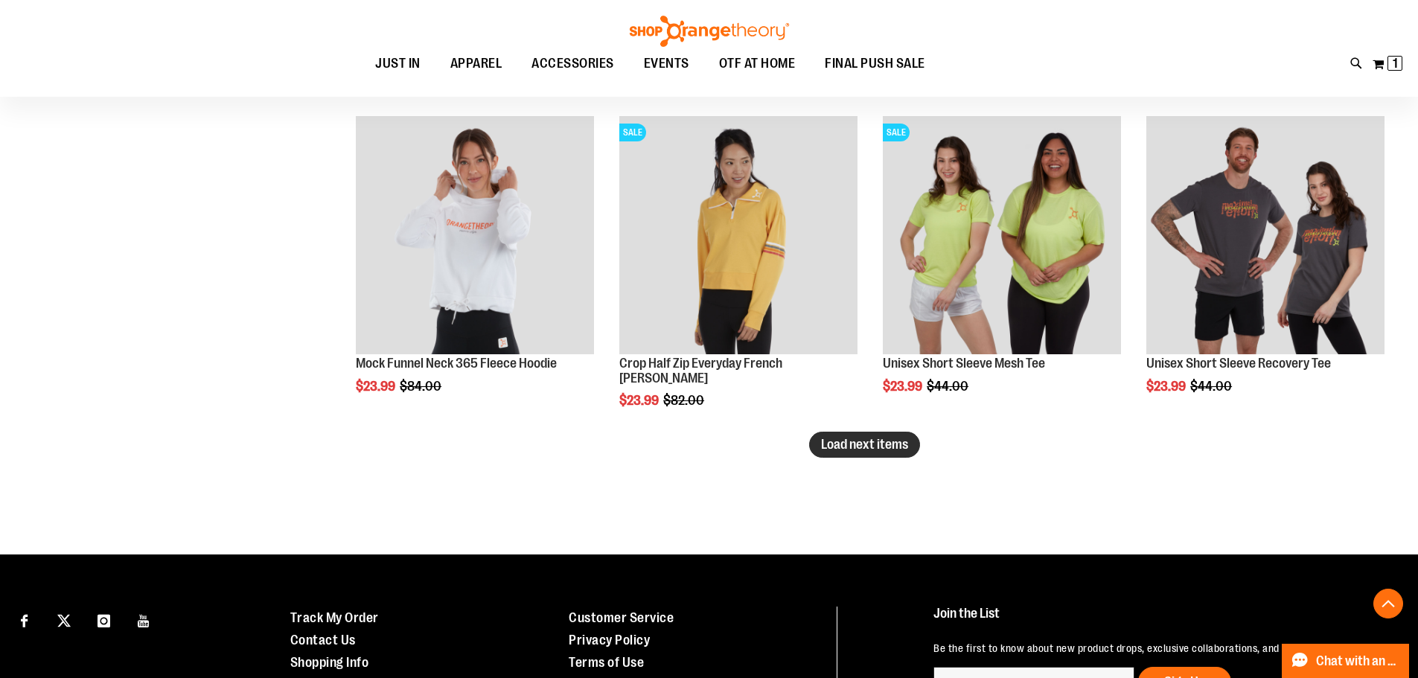
click at [893, 440] on span "Load next items" at bounding box center [864, 444] width 87 height 15
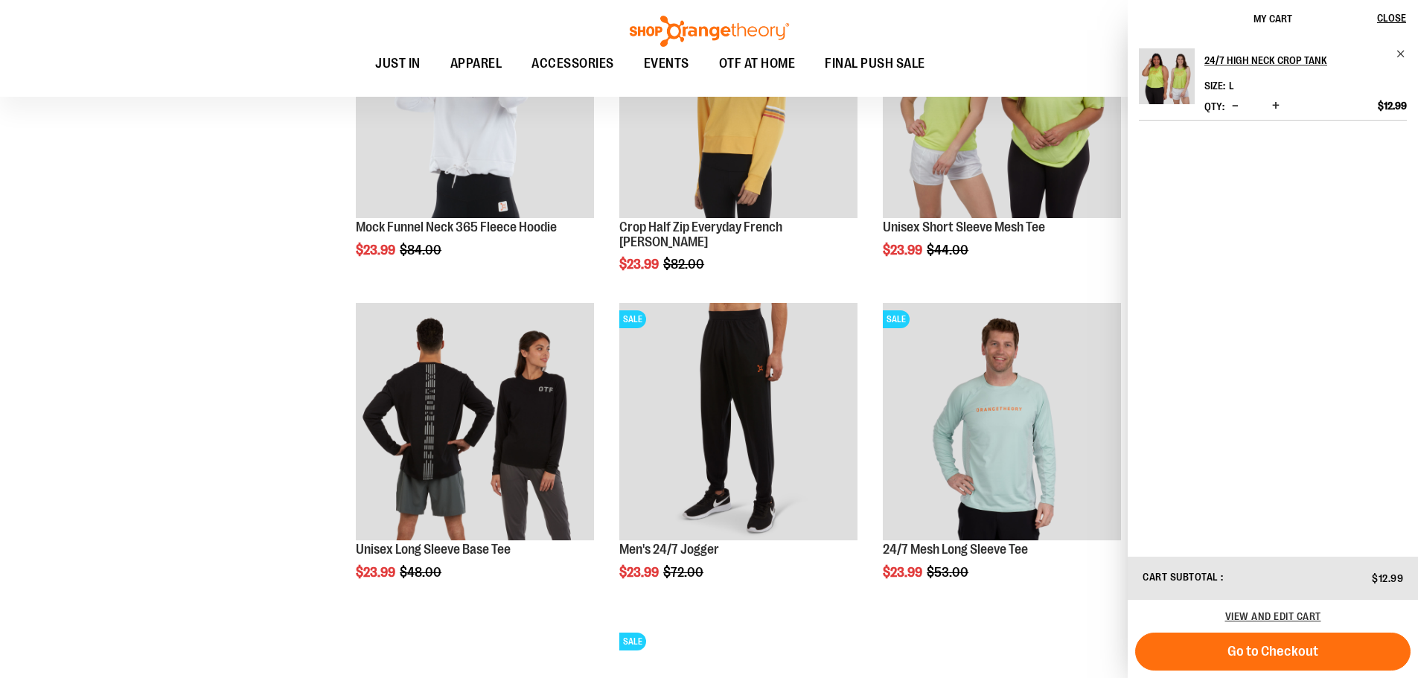
scroll to position [9696, 0]
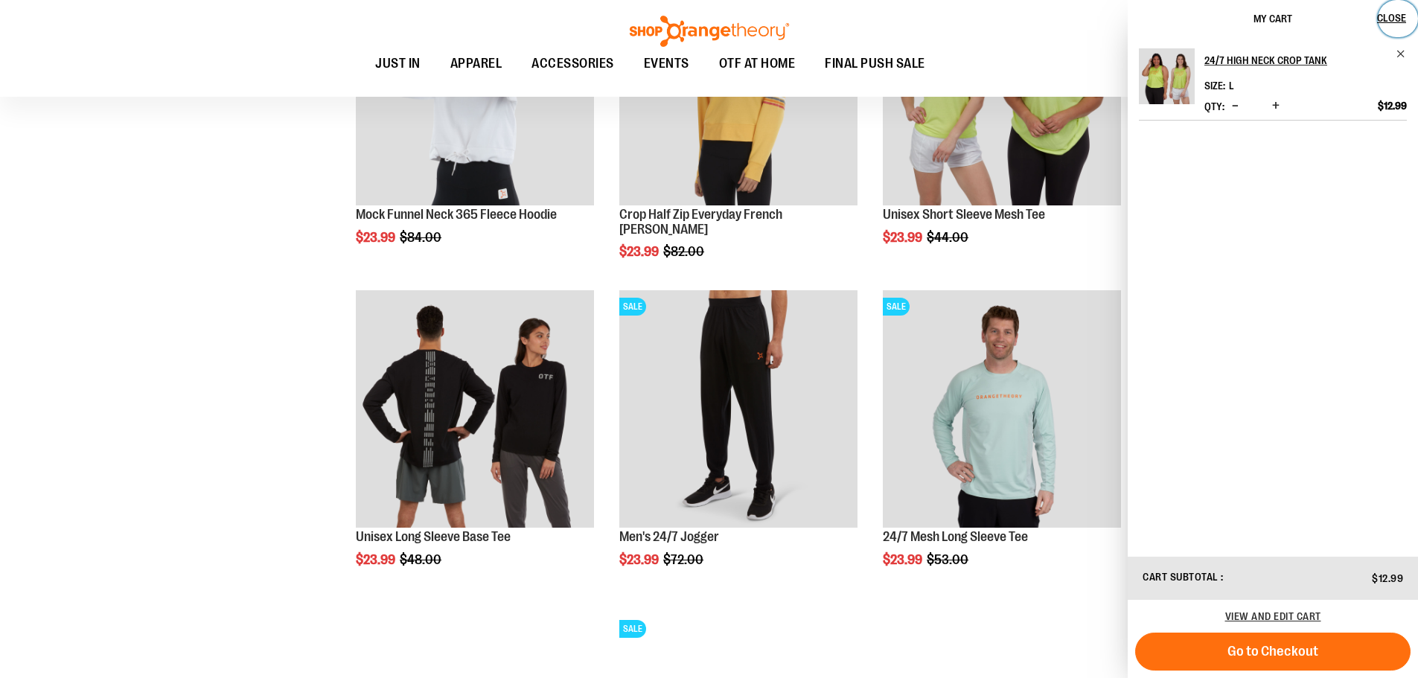
click at [1394, 19] on span "Close" at bounding box center [1391, 18] width 29 height 12
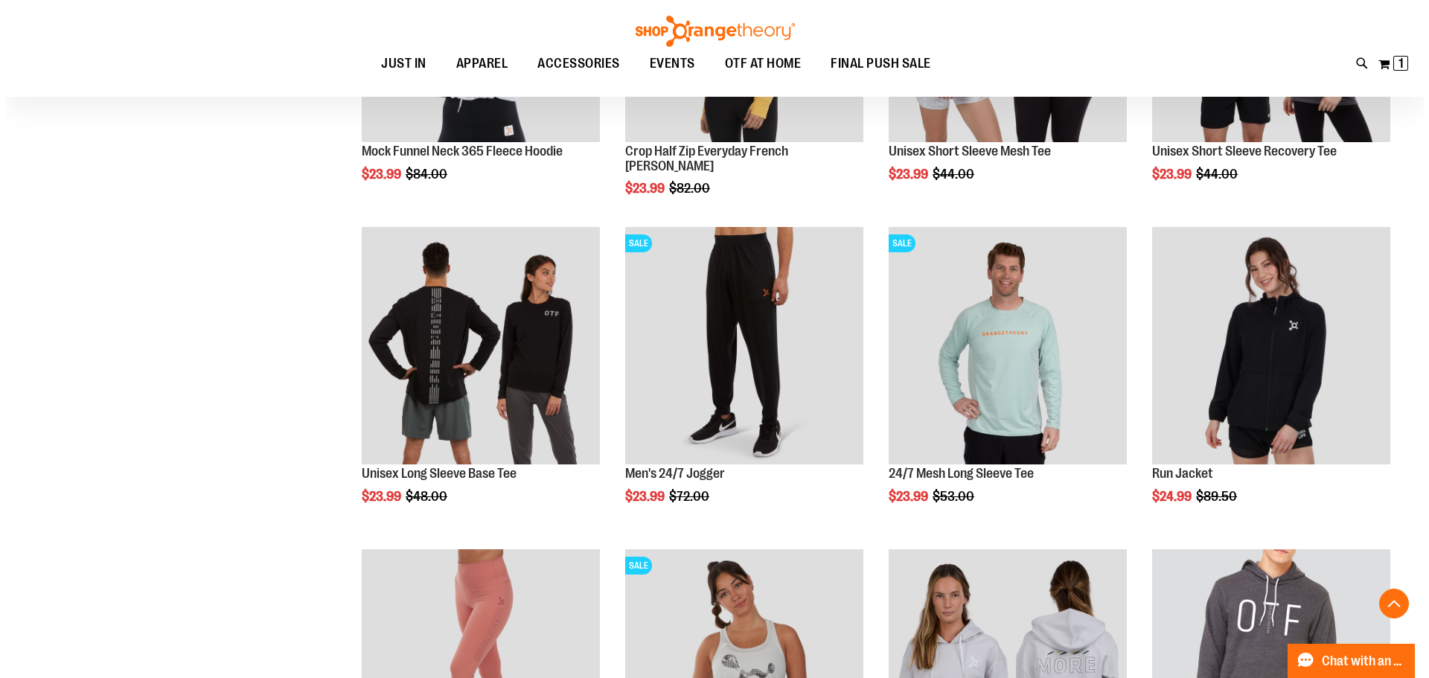
scroll to position [9844, 0]
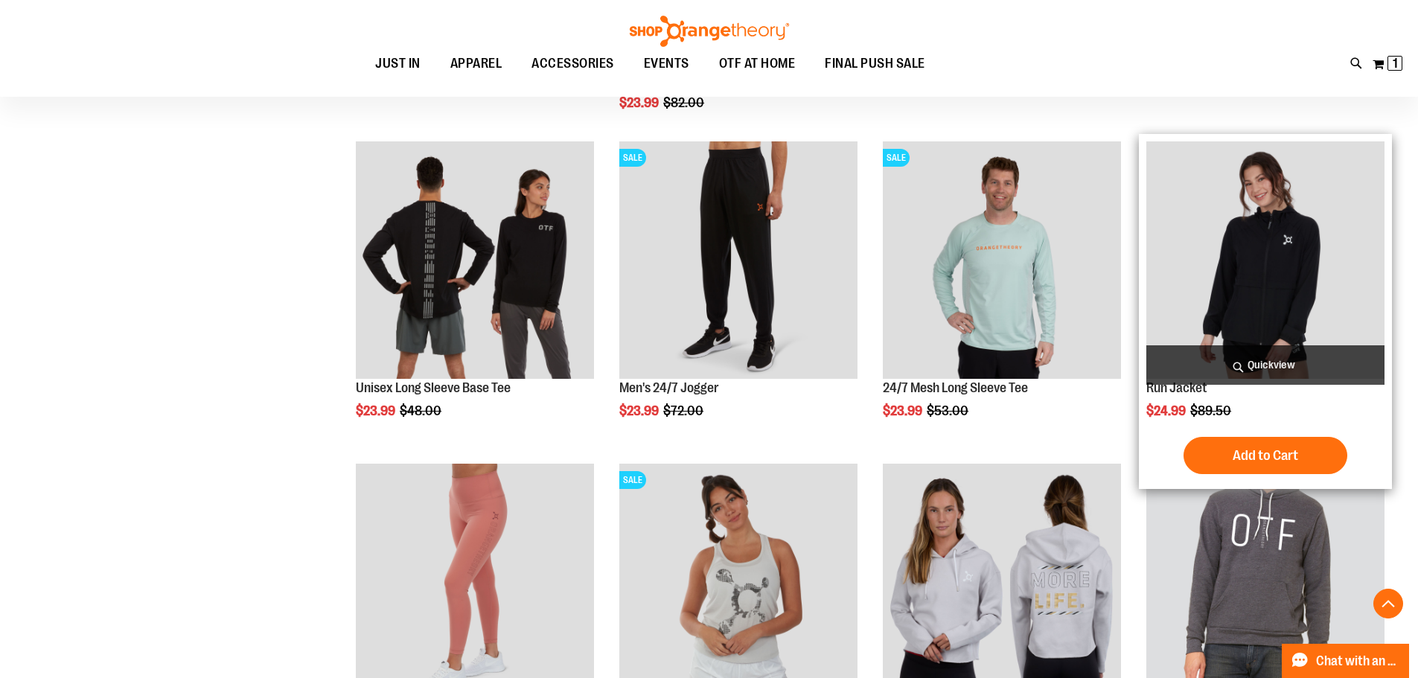
click at [1284, 356] on span "Quickview" at bounding box center [1265, 364] width 238 height 39
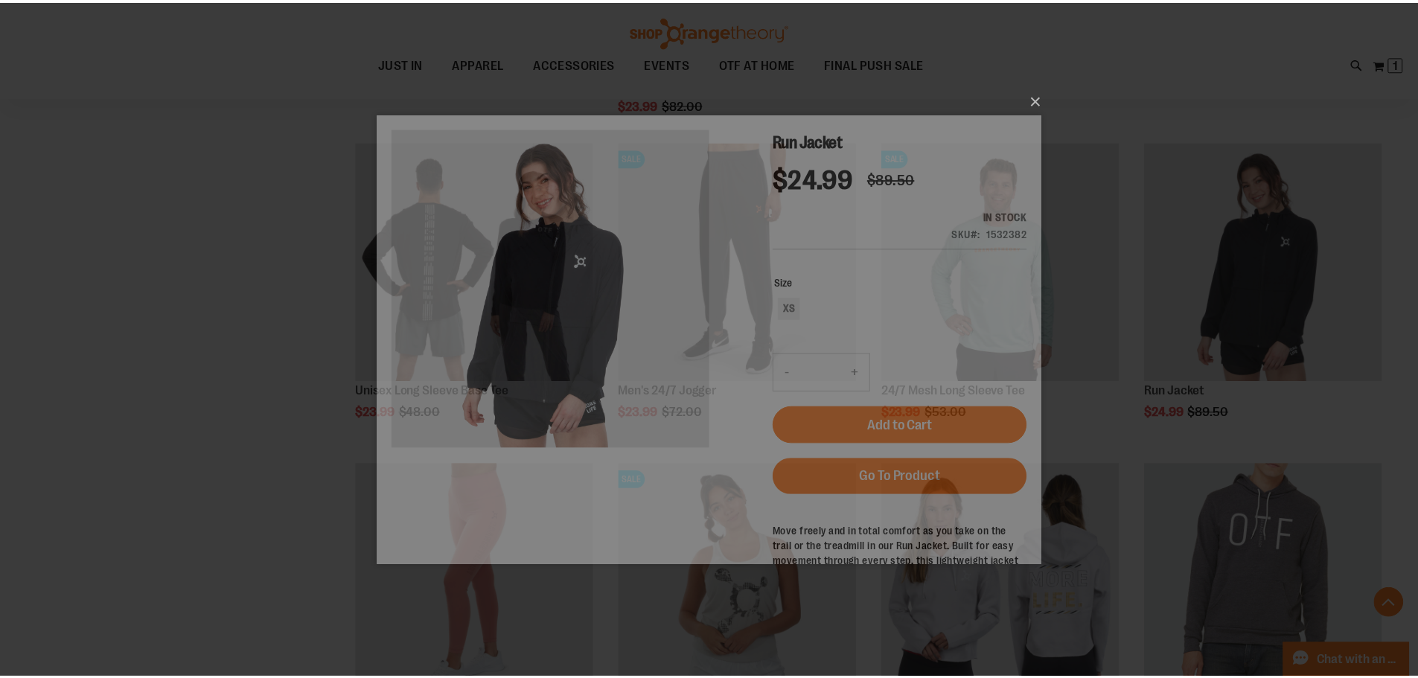
scroll to position [0, 0]
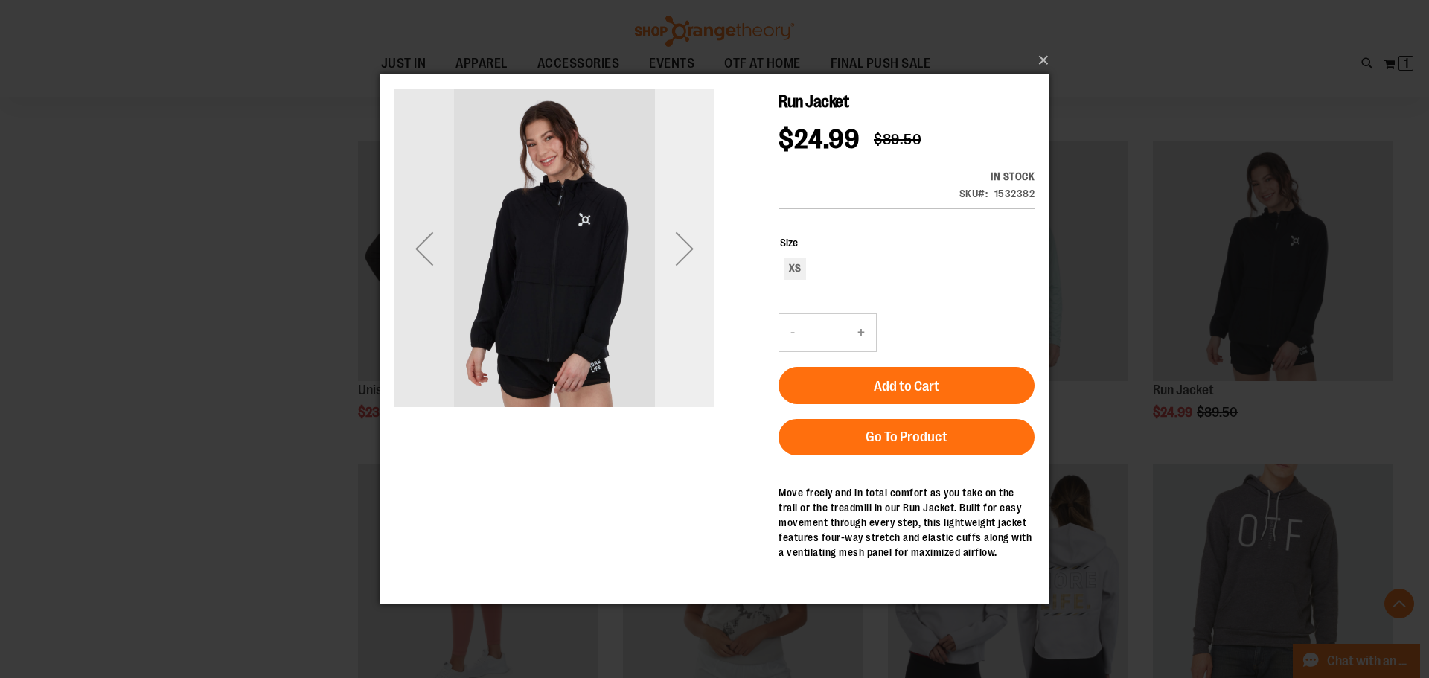
click at [693, 242] on div "Next" at bounding box center [685, 249] width 60 height 60
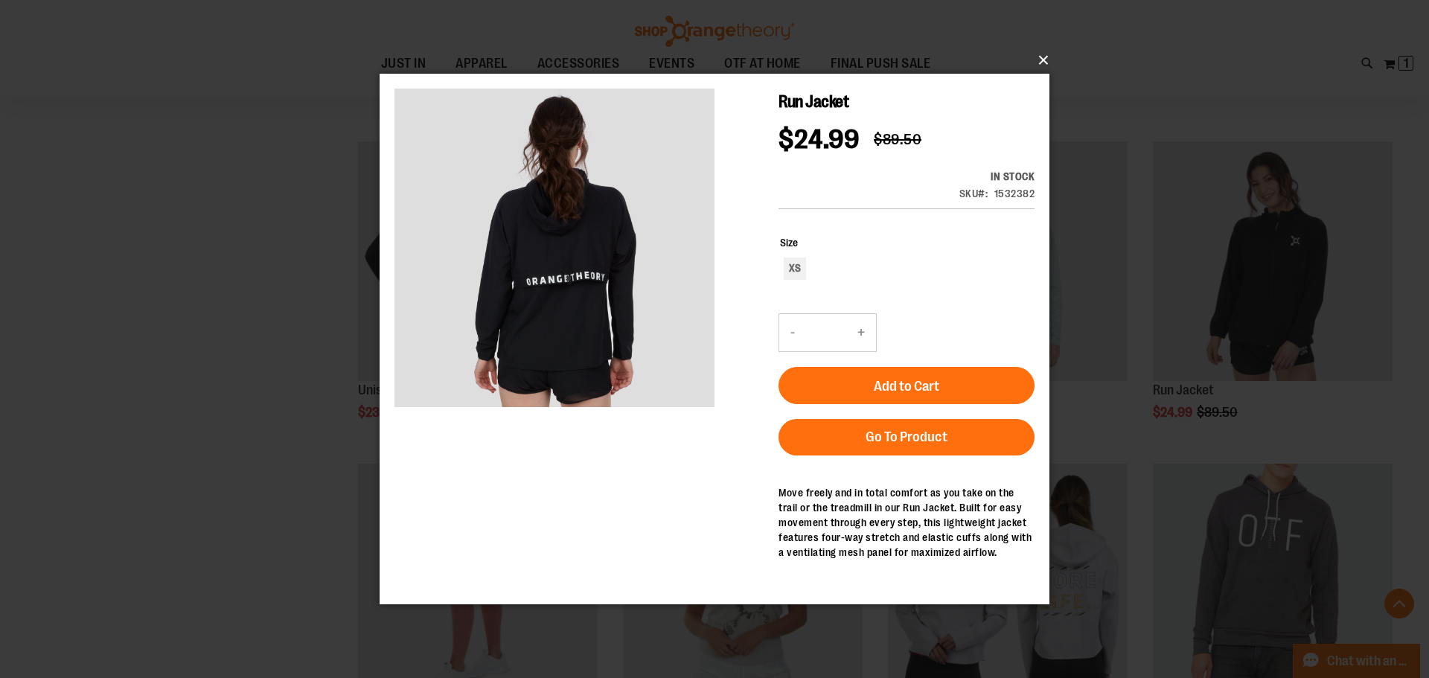
click at [1037, 58] on button "×" at bounding box center [719, 60] width 670 height 33
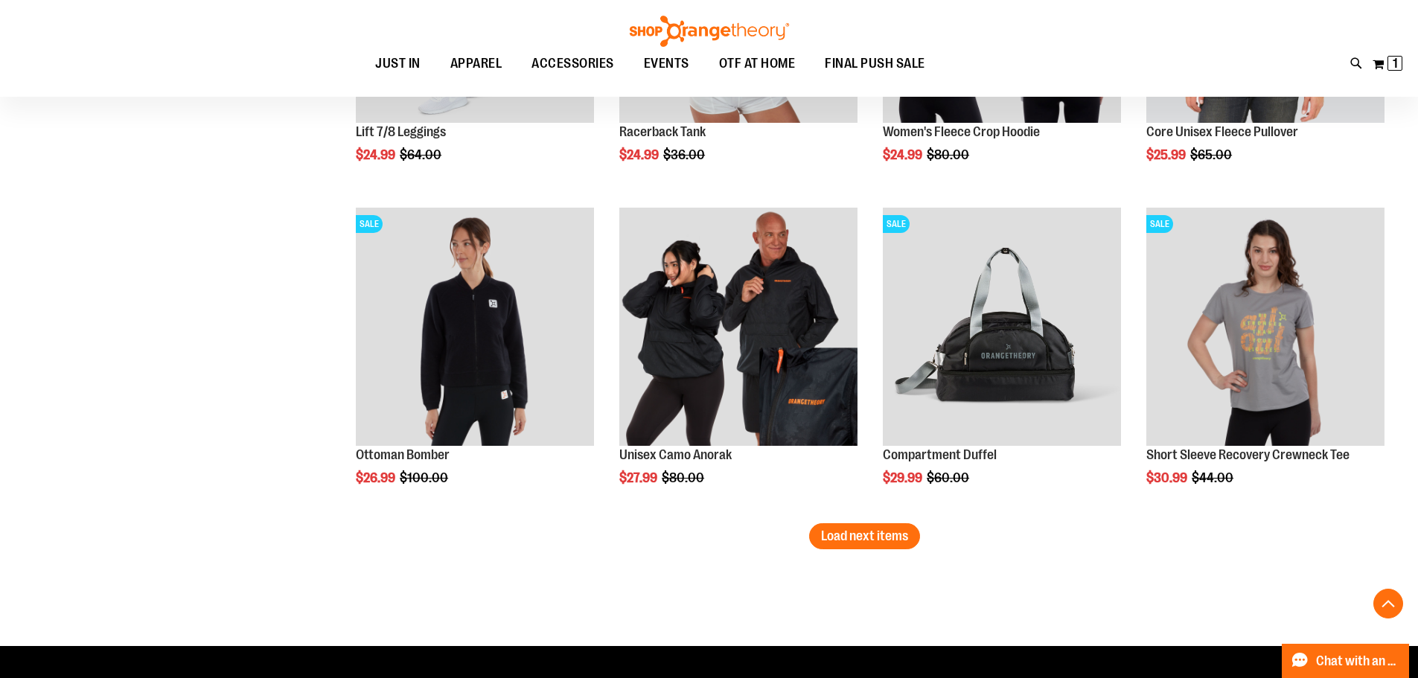
scroll to position [10440, 0]
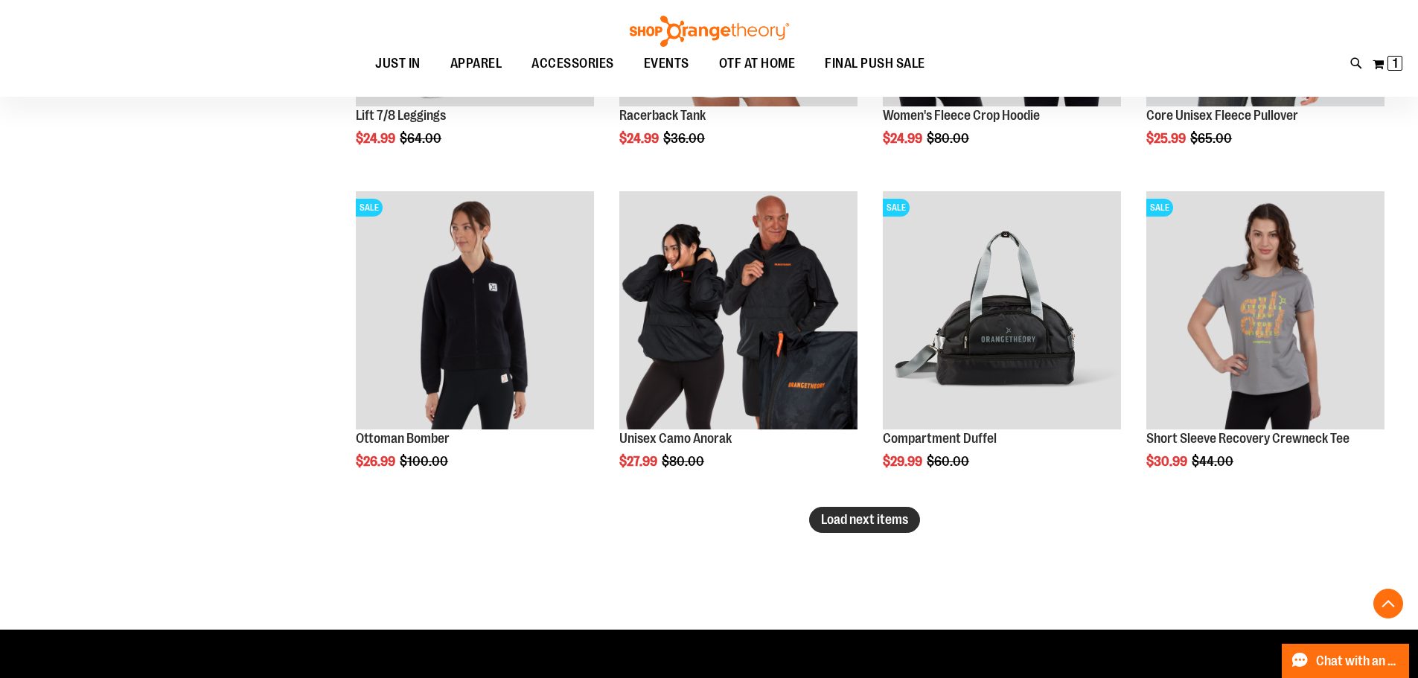
click at [837, 525] on span "Load next items" at bounding box center [864, 519] width 87 height 15
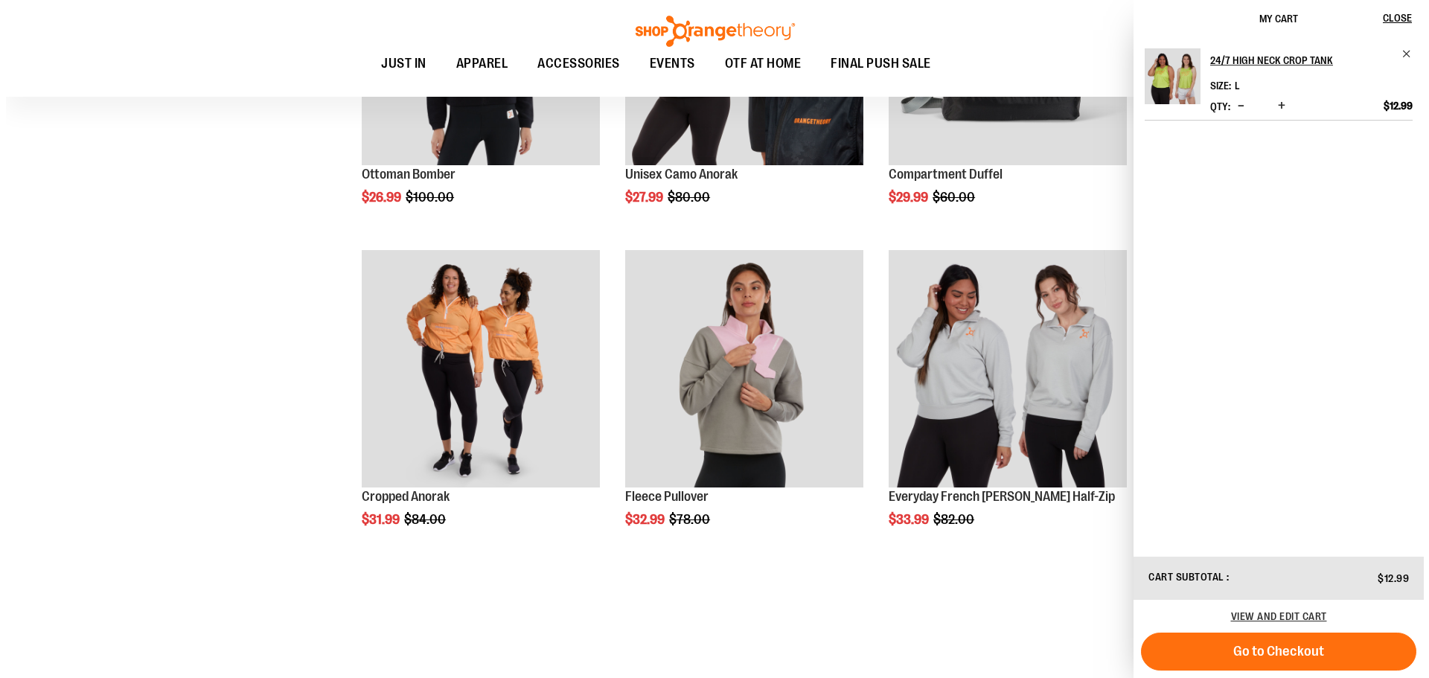
scroll to position [10812, 0]
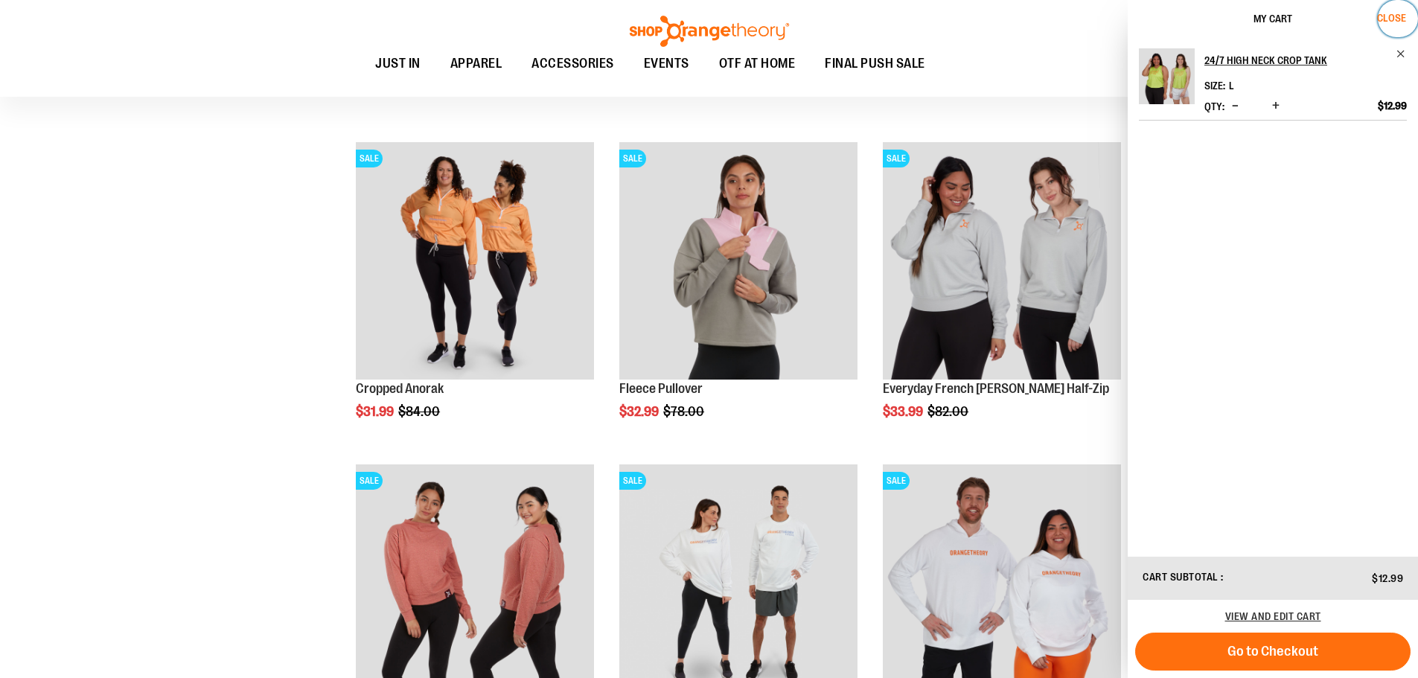
click at [1399, 11] on button "Close" at bounding box center [1398, 18] width 40 height 37
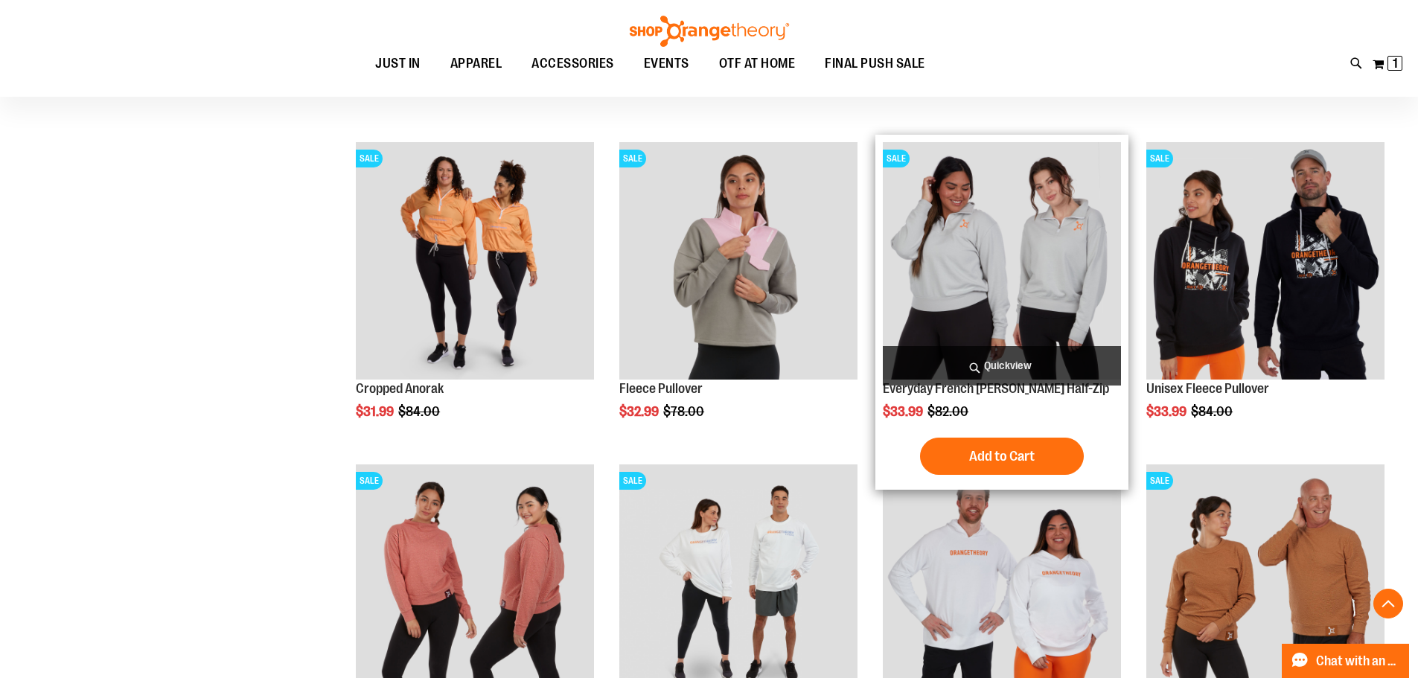
click at [991, 362] on span "Quickview" at bounding box center [1002, 365] width 238 height 39
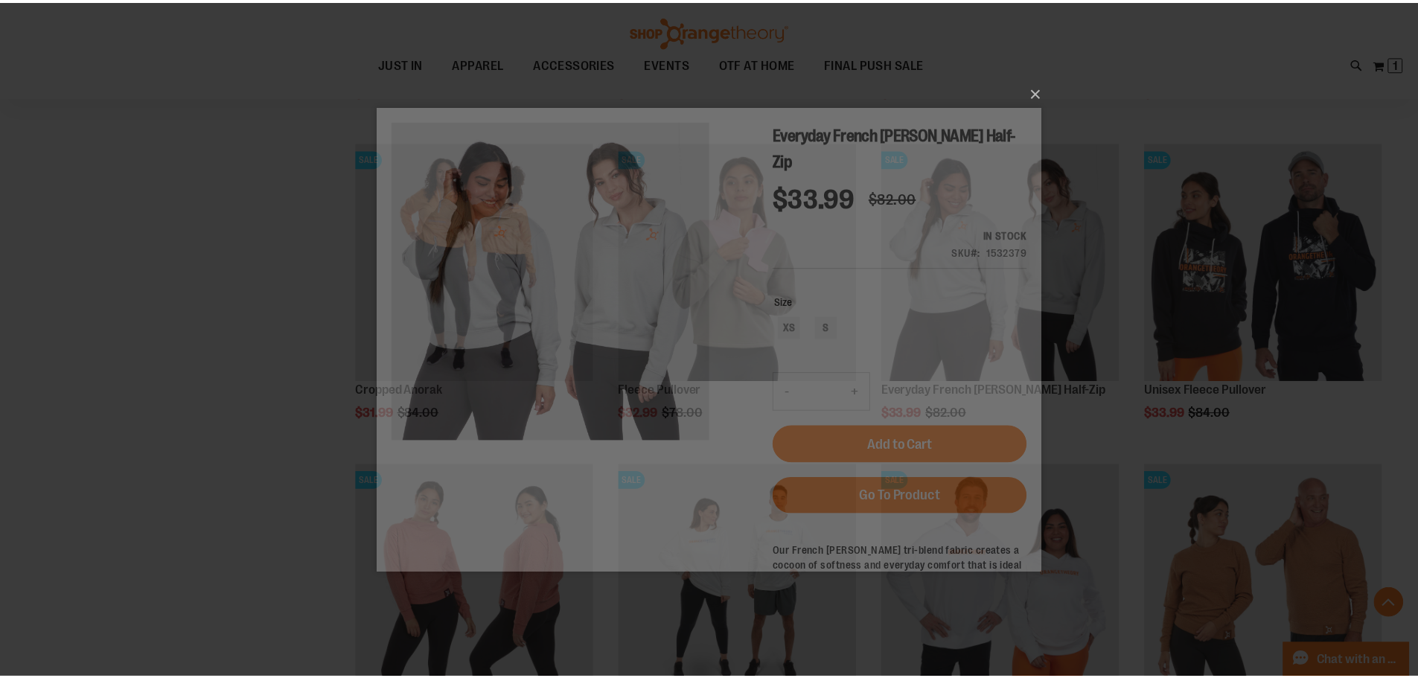
scroll to position [0, 0]
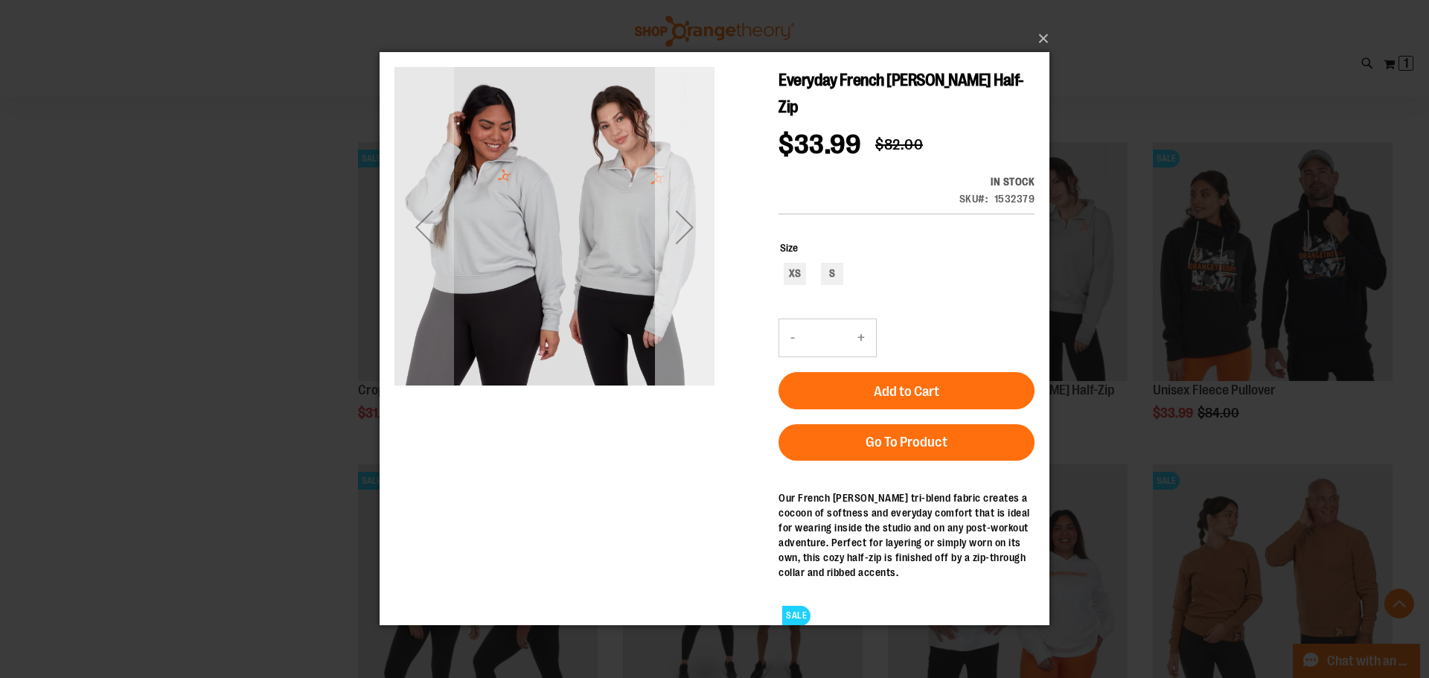
click at [674, 229] on div "Next" at bounding box center [685, 227] width 60 height 60
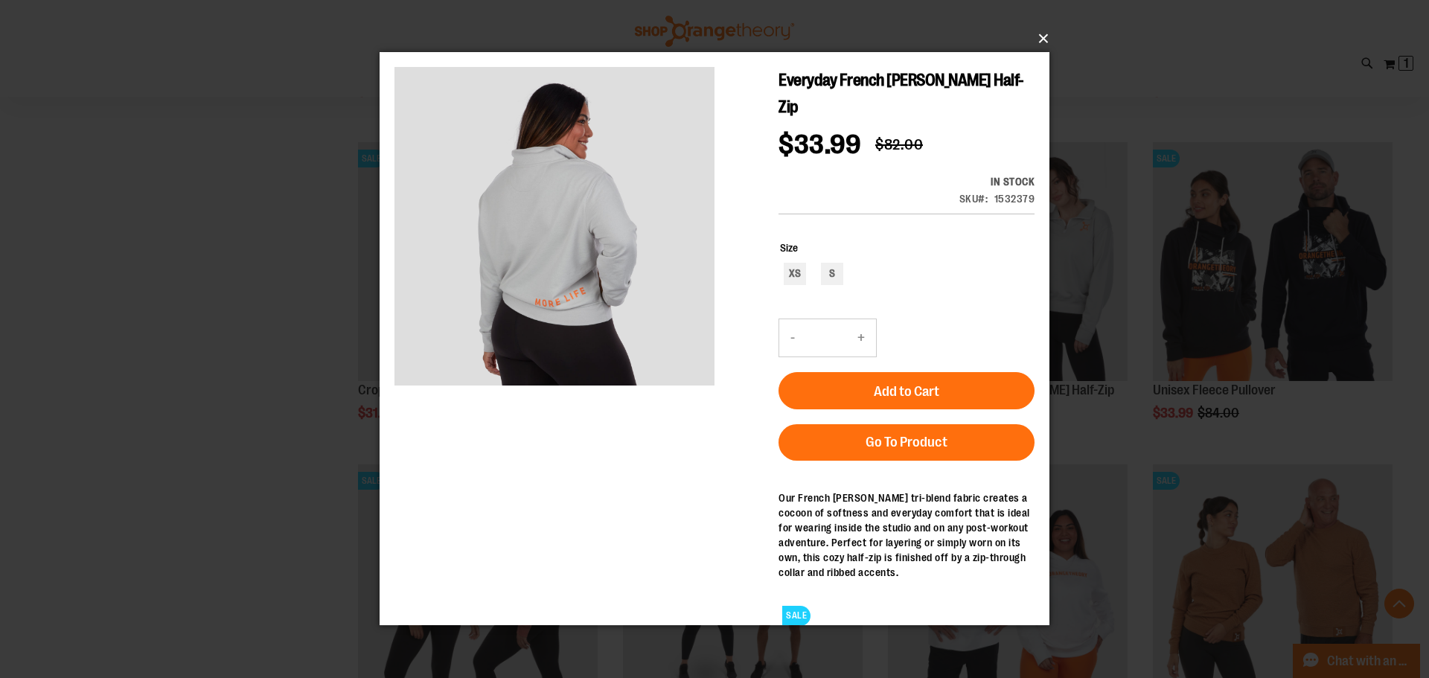
click at [1038, 40] on button "×" at bounding box center [719, 38] width 670 height 33
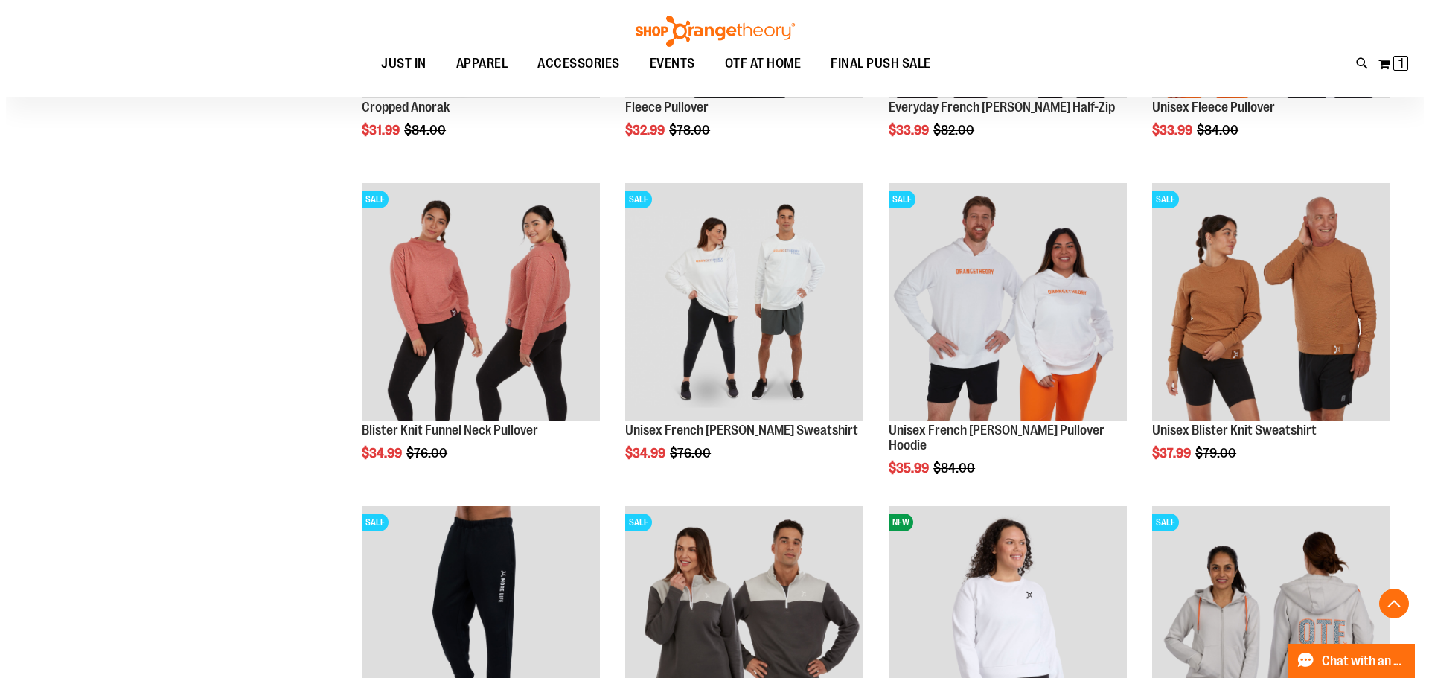
scroll to position [11110, 0]
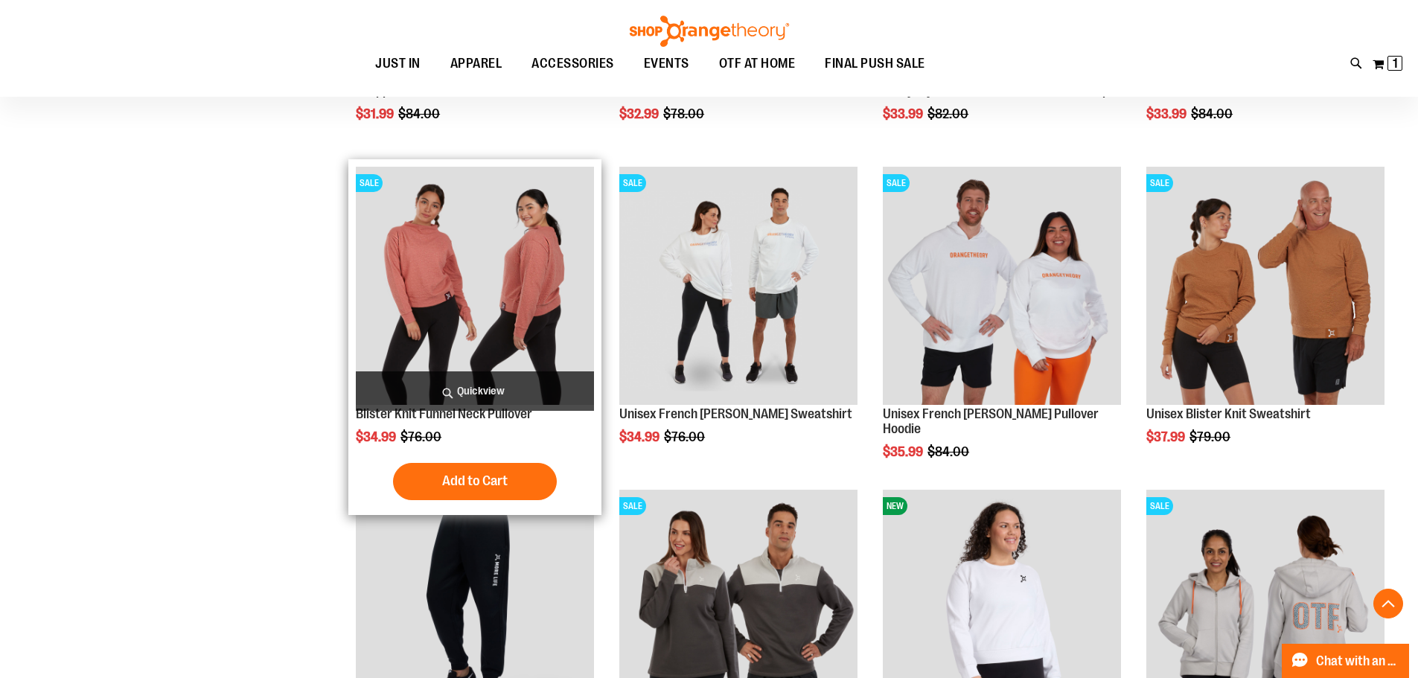
click at [482, 383] on span "Quickview" at bounding box center [475, 390] width 238 height 39
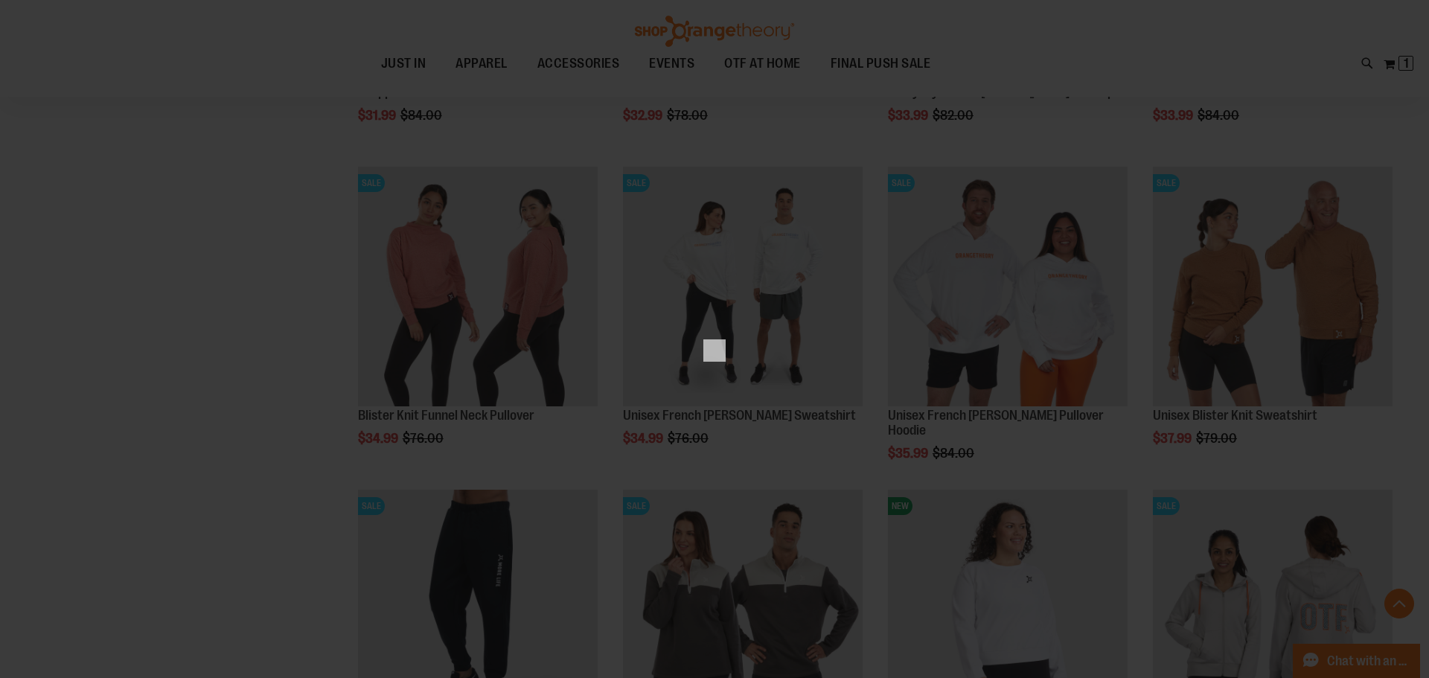
scroll to position [0, 0]
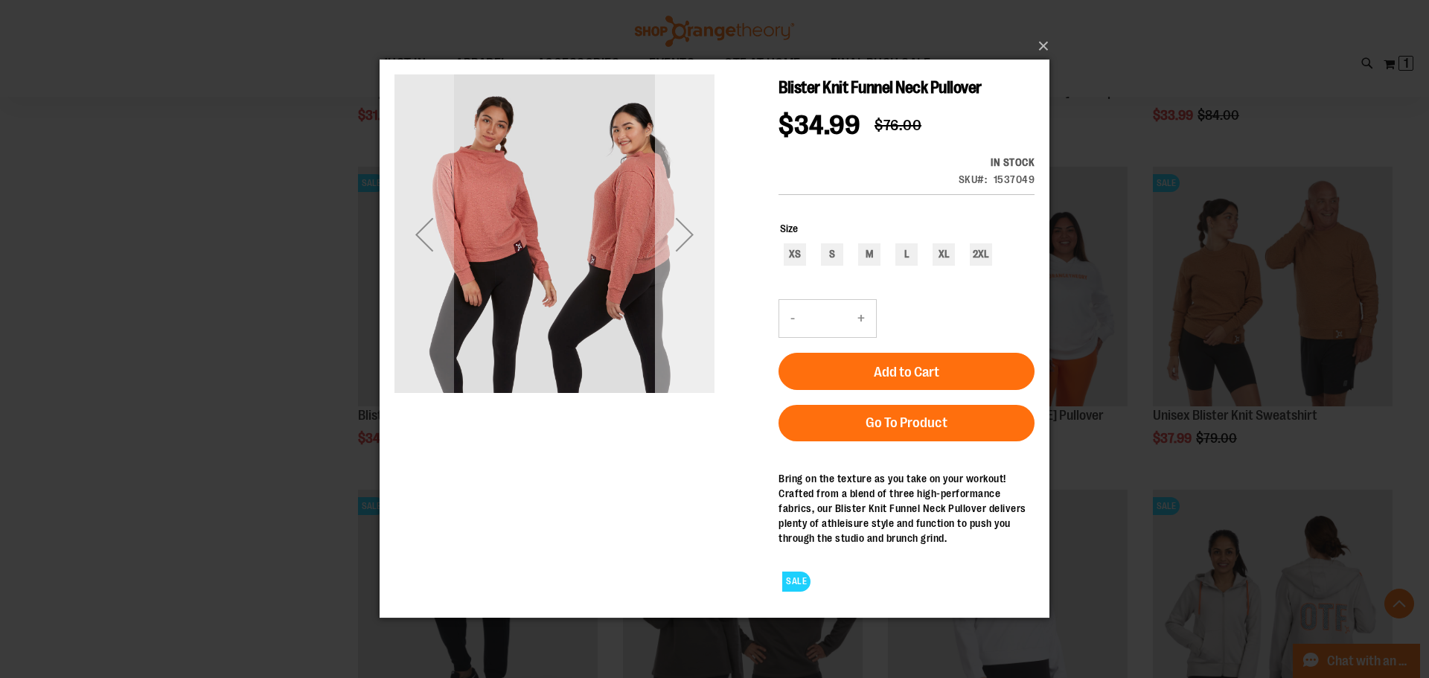
click at [688, 227] on div "Next" at bounding box center [685, 235] width 60 height 60
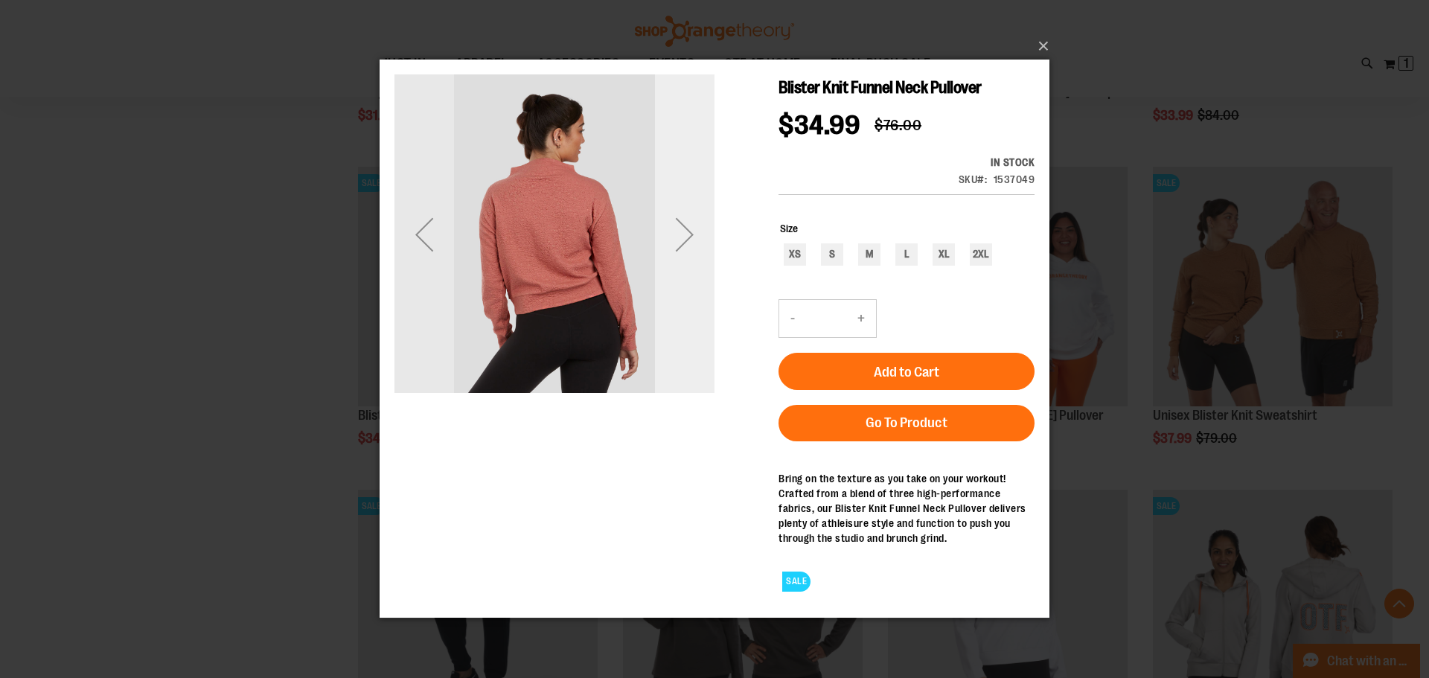
click at [688, 227] on div "Next" at bounding box center [685, 235] width 60 height 60
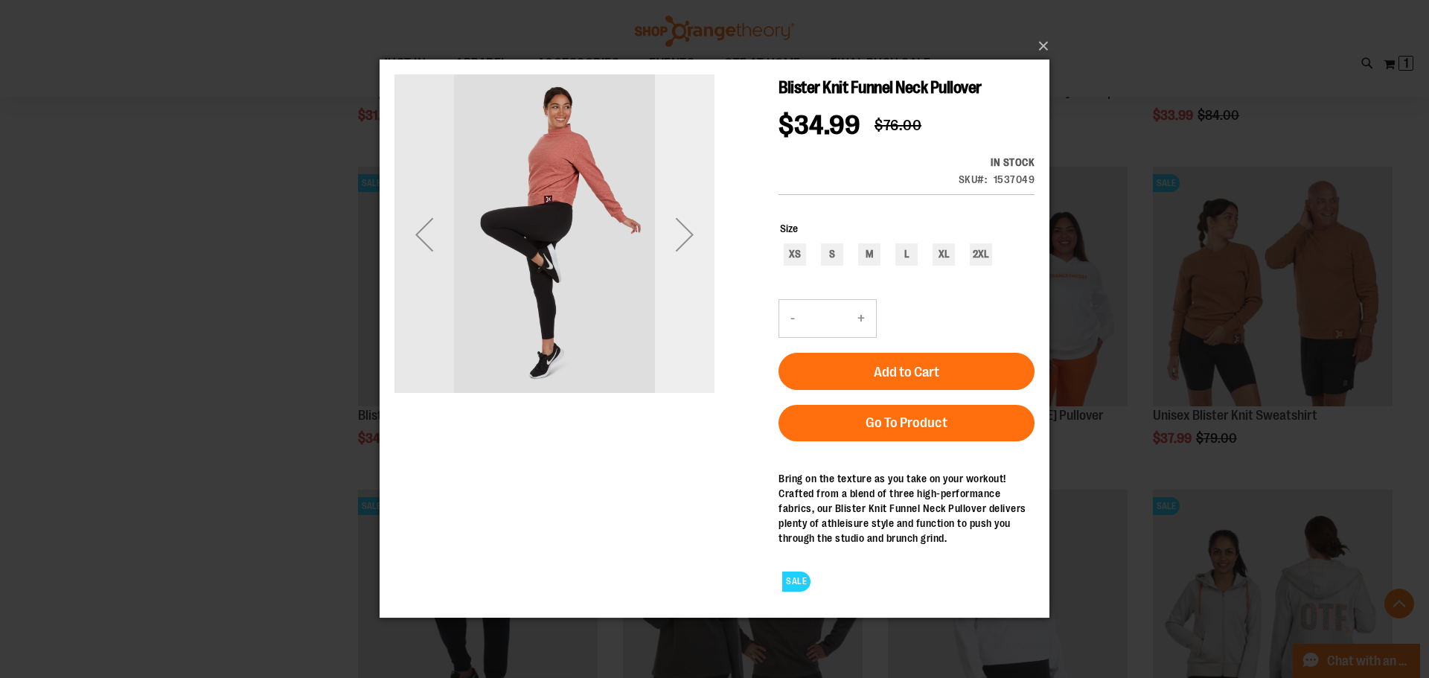
click at [688, 227] on div "Next" at bounding box center [685, 235] width 60 height 60
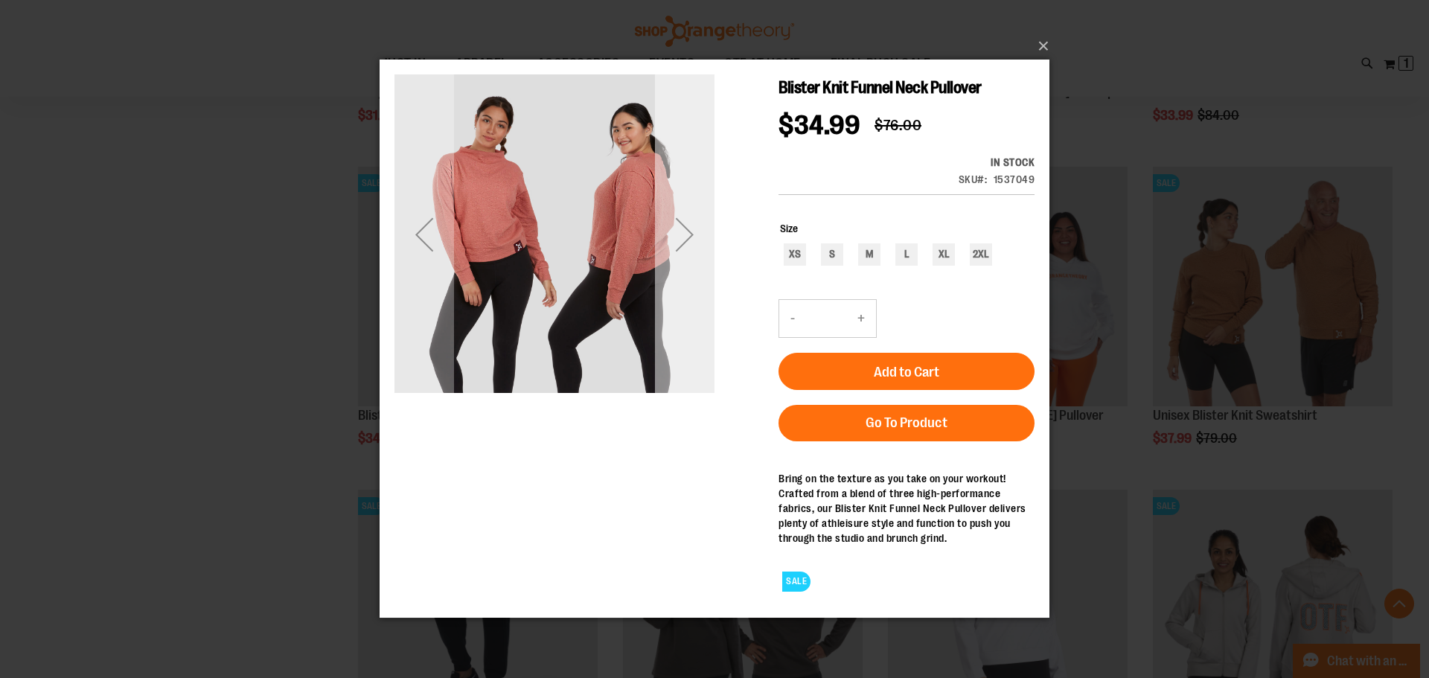
click at [688, 227] on div "Next" at bounding box center [685, 235] width 60 height 60
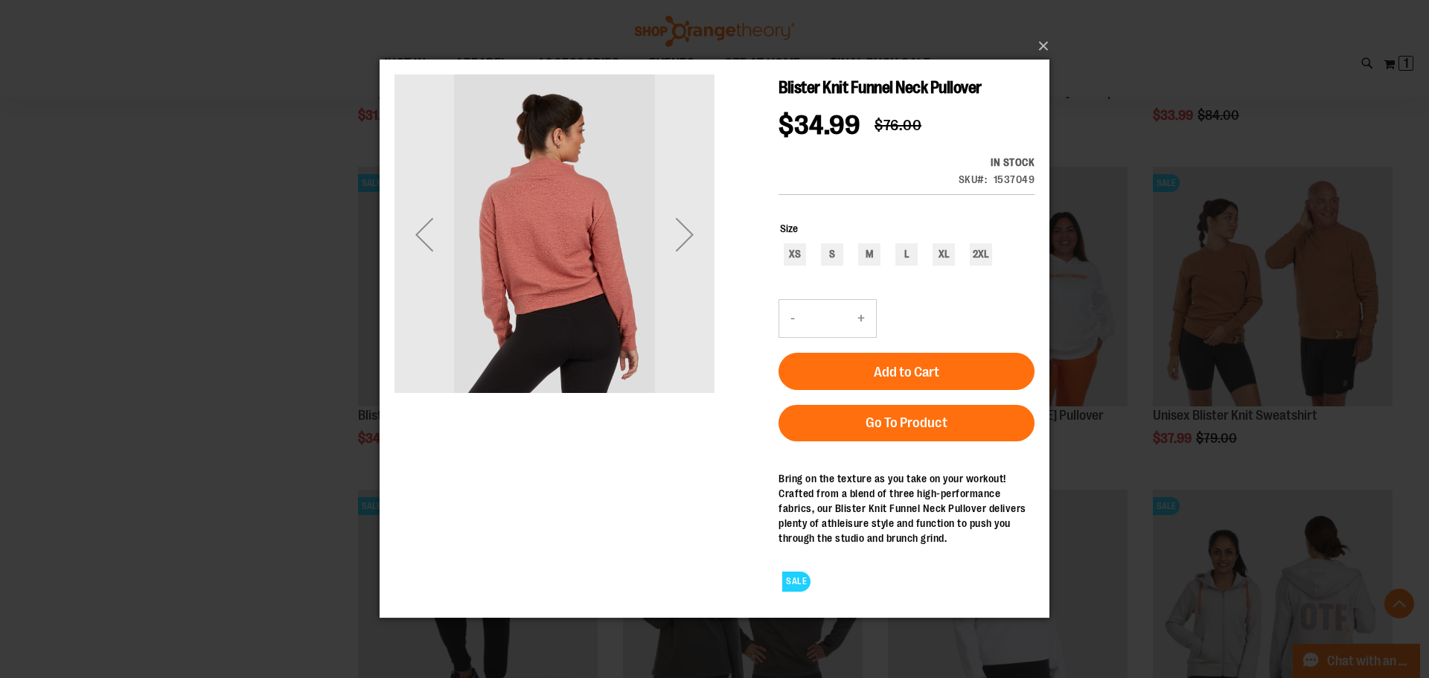
click at [693, 251] on div "Next" at bounding box center [685, 235] width 60 height 60
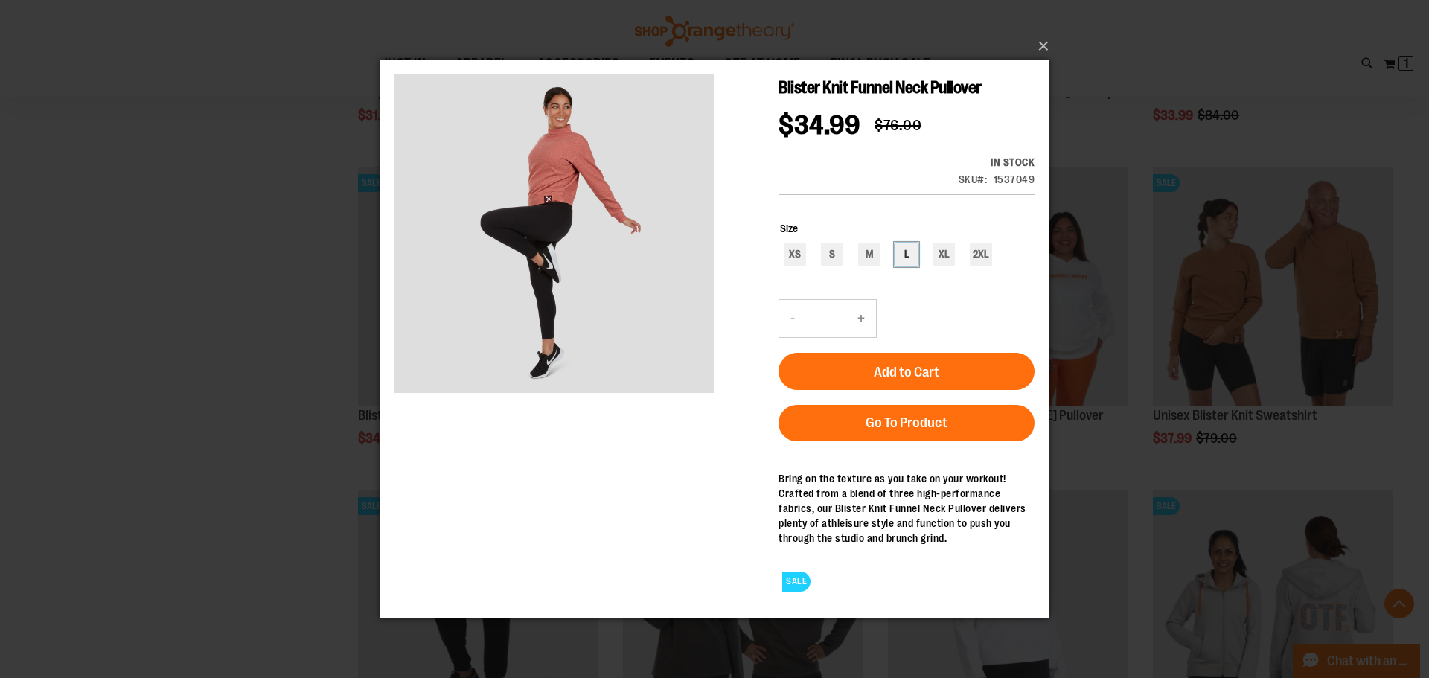
click at [902, 256] on div "L" at bounding box center [906, 254] width 22 height 22
type input "***"
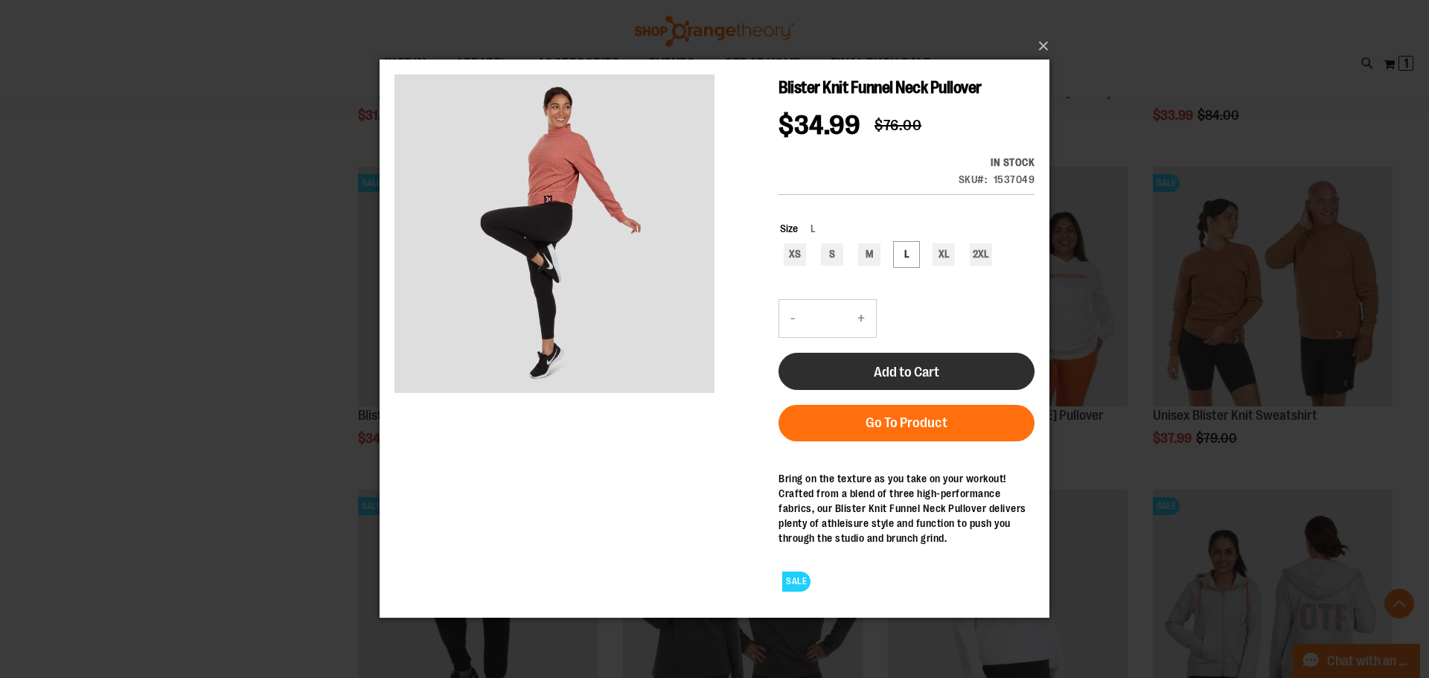
click at [908, 375] on span "Add to Cart" at bounding box center [906, 372] width 65 height 16
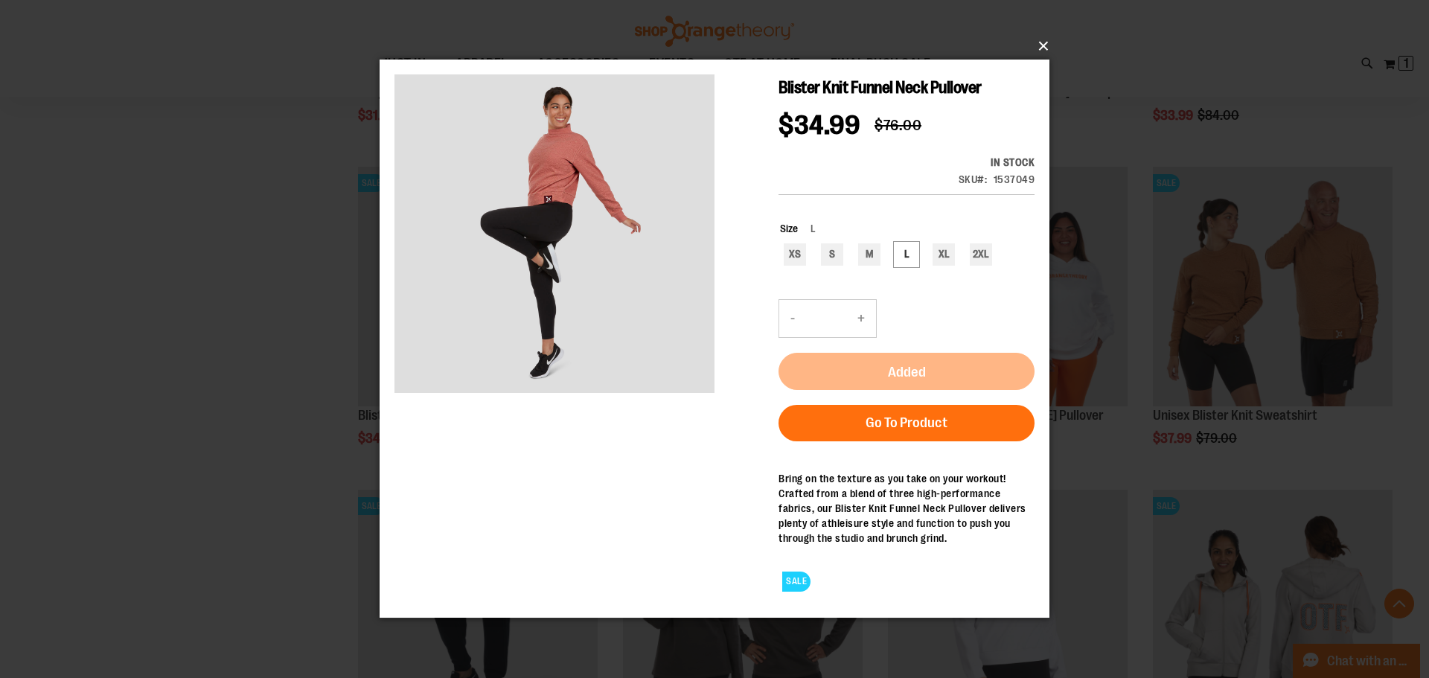
click at [1040, 44] on button "×" at bounding box center [719, 46] width 670 height 33
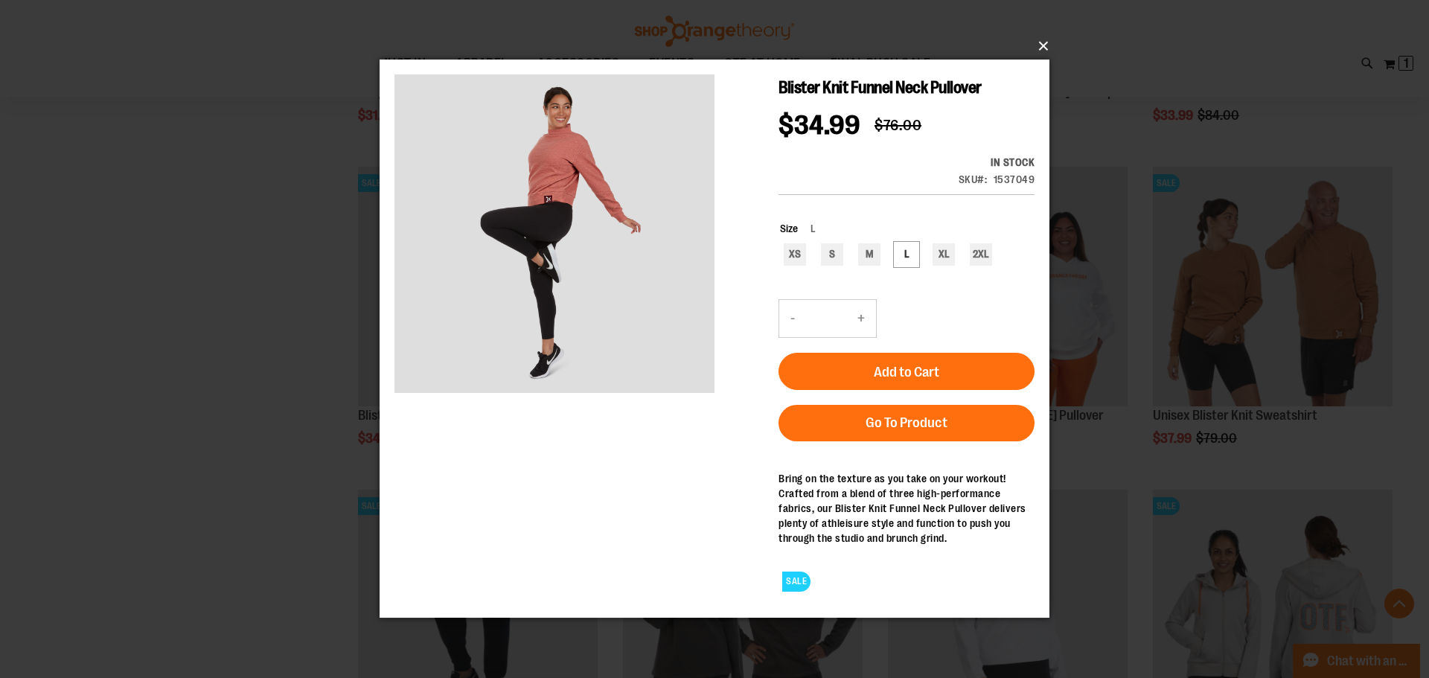
click at [1043, 45] on button "×" at bounding box center [719, 46] width 670 height 33
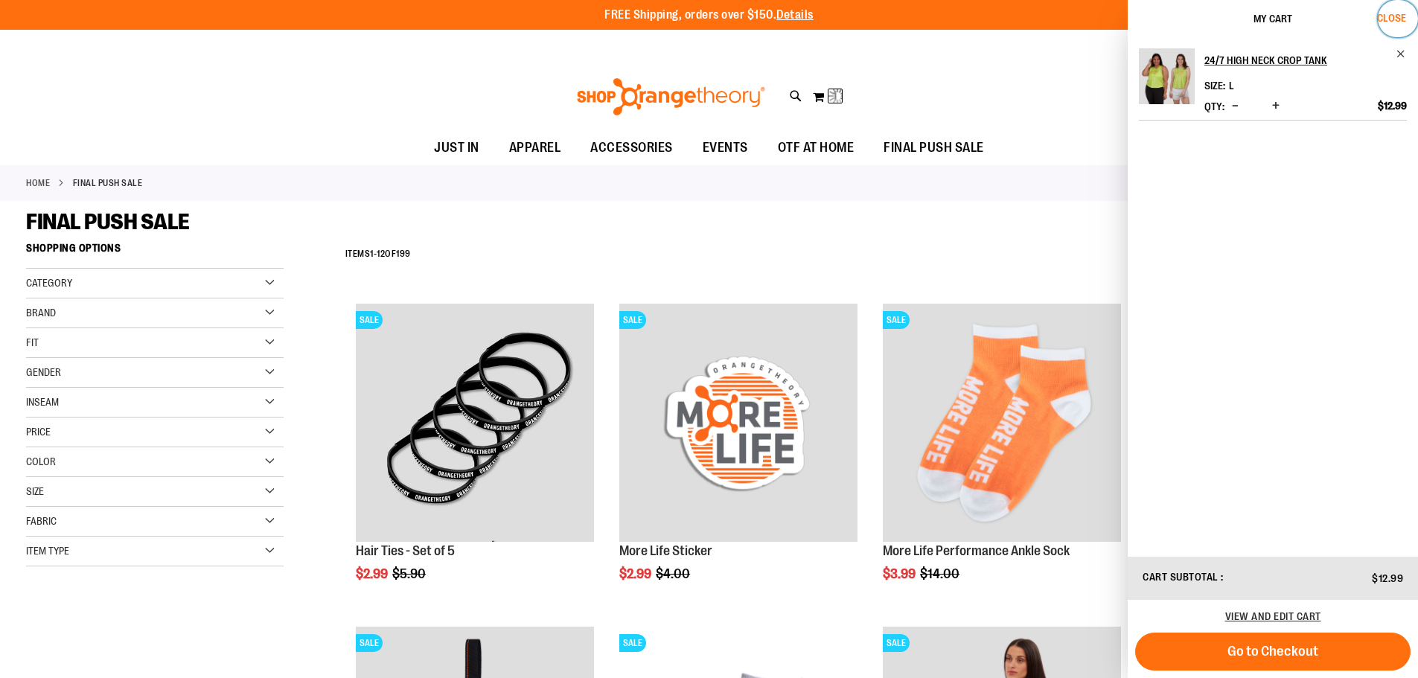
click at [1399, 10] on button "Close" at bounding box center [1398, 18] width 40 height 37
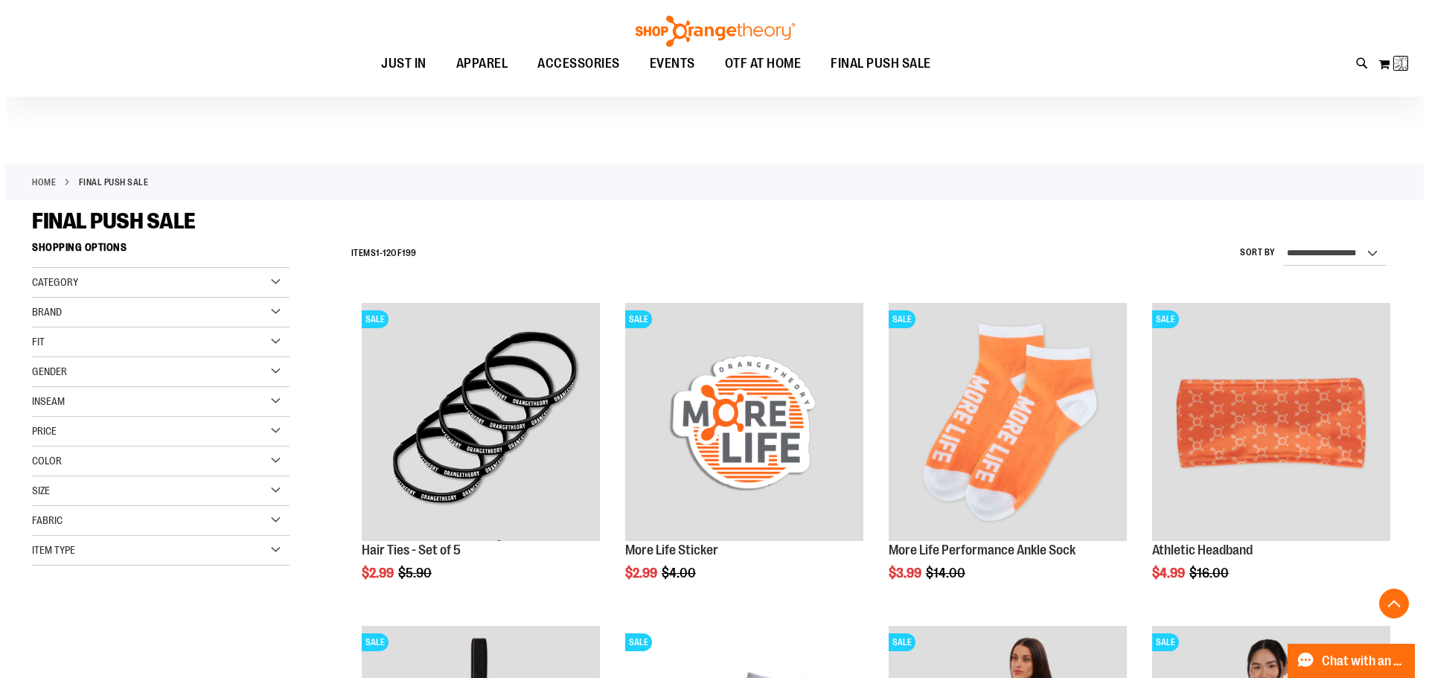
scroll to position [11448, 0]
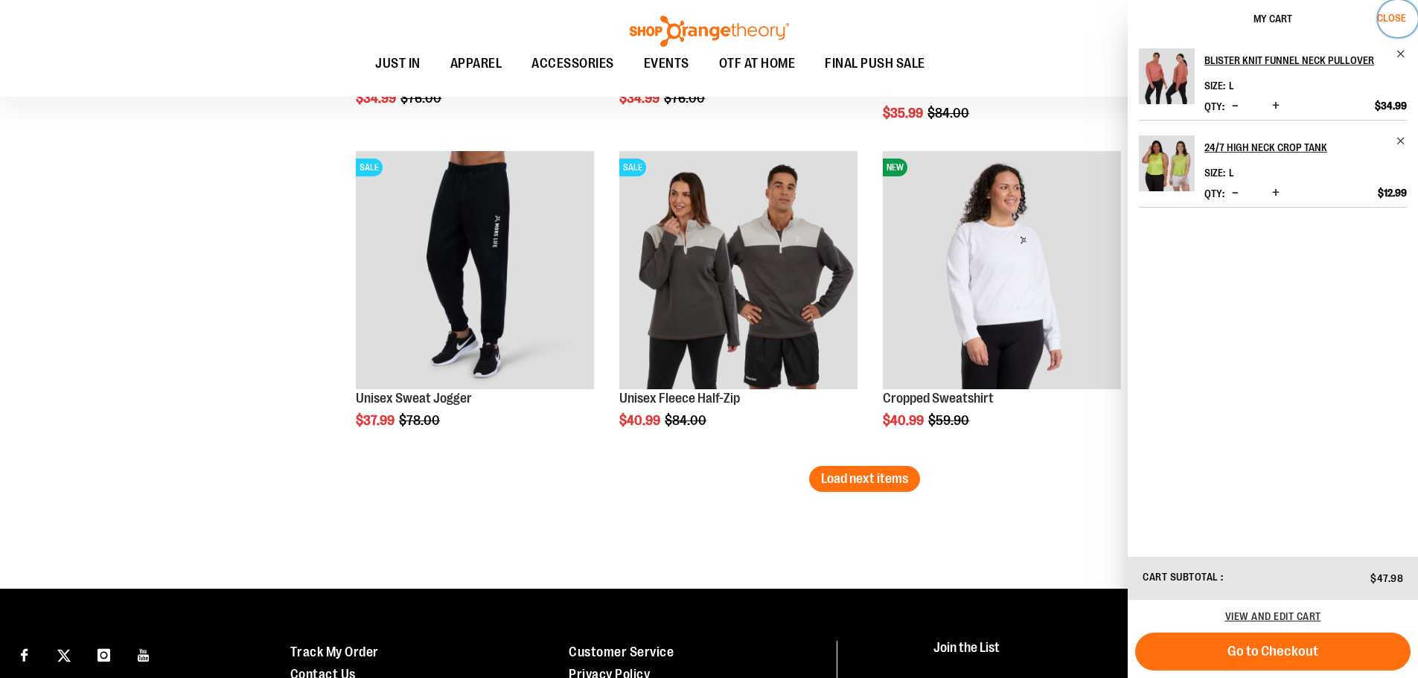
click at [1399, 12] on span "Close" at bounding box center [1391, 18] width 29 height 12
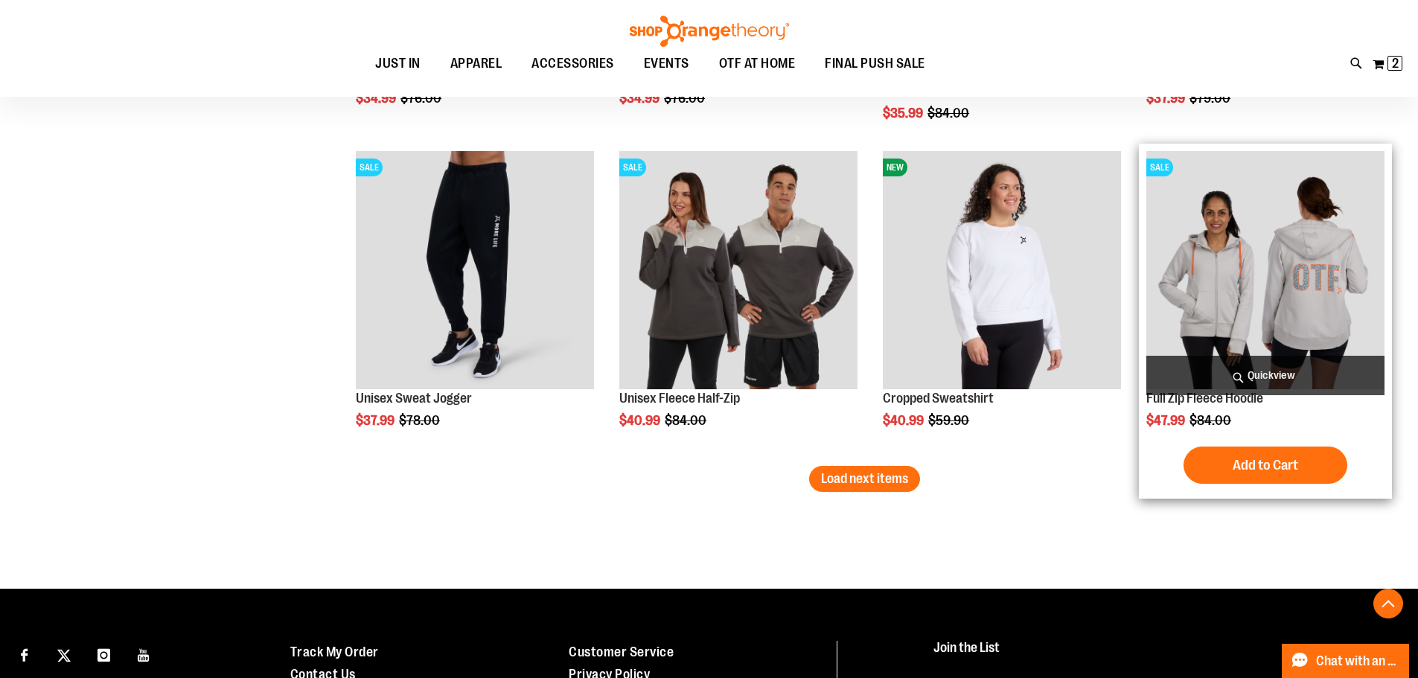
click at [1249, 378] on span "Quickview" at bounding box center [1265, 375] width 238 height 39
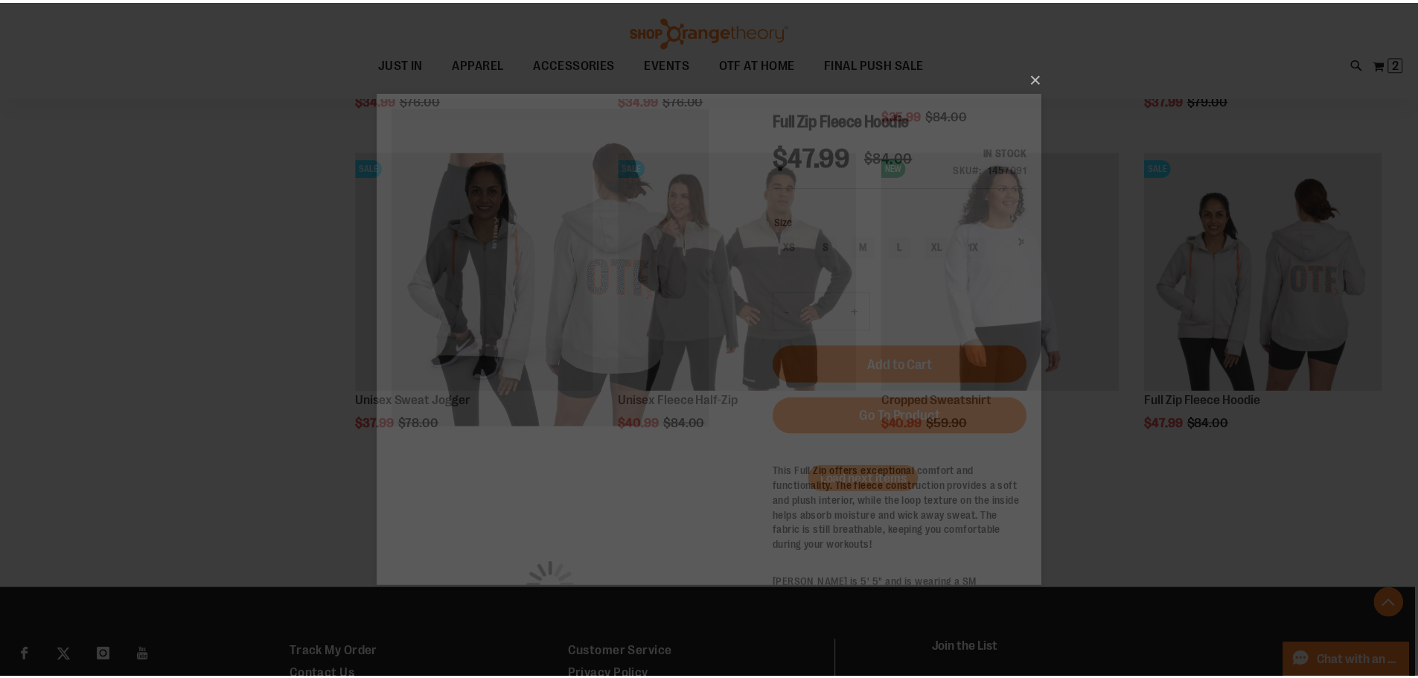
scroll to position [0, 0]
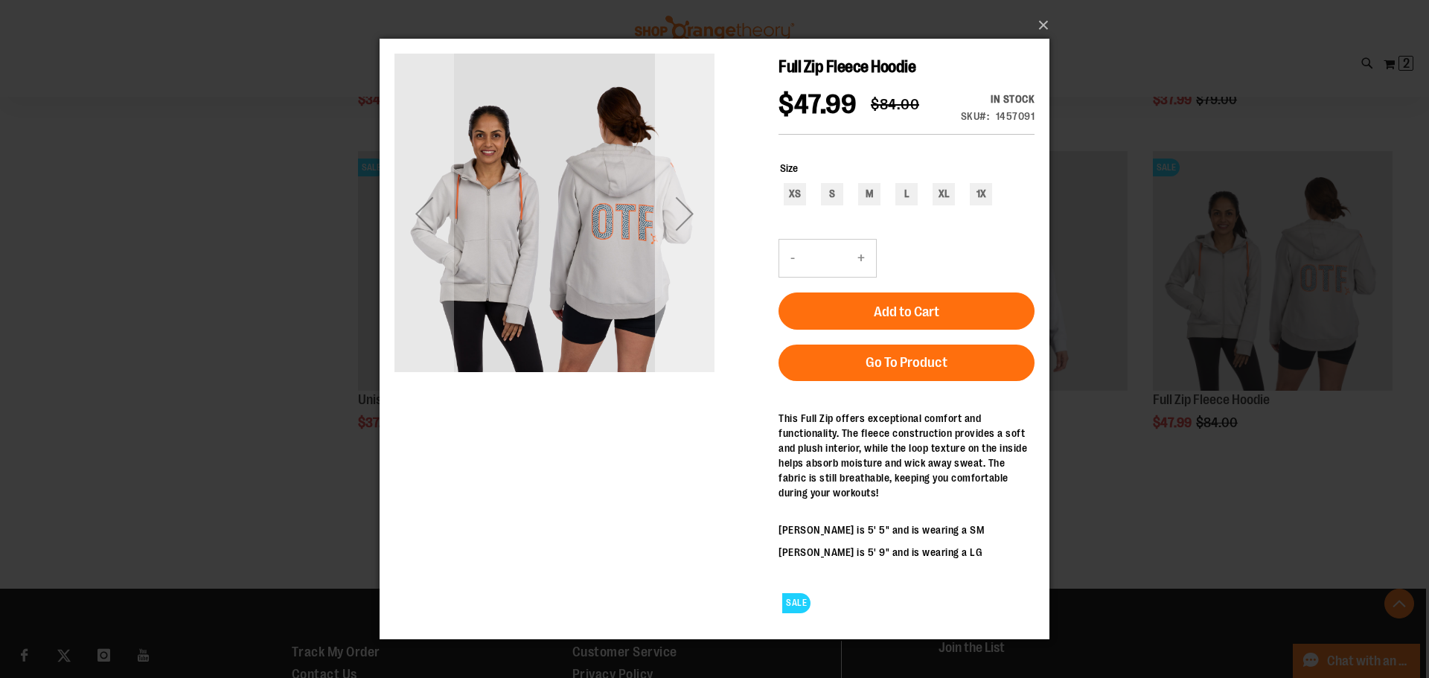
click at [683, 229] on div "Next" at bounding box center [685, 213] width 60 height 60
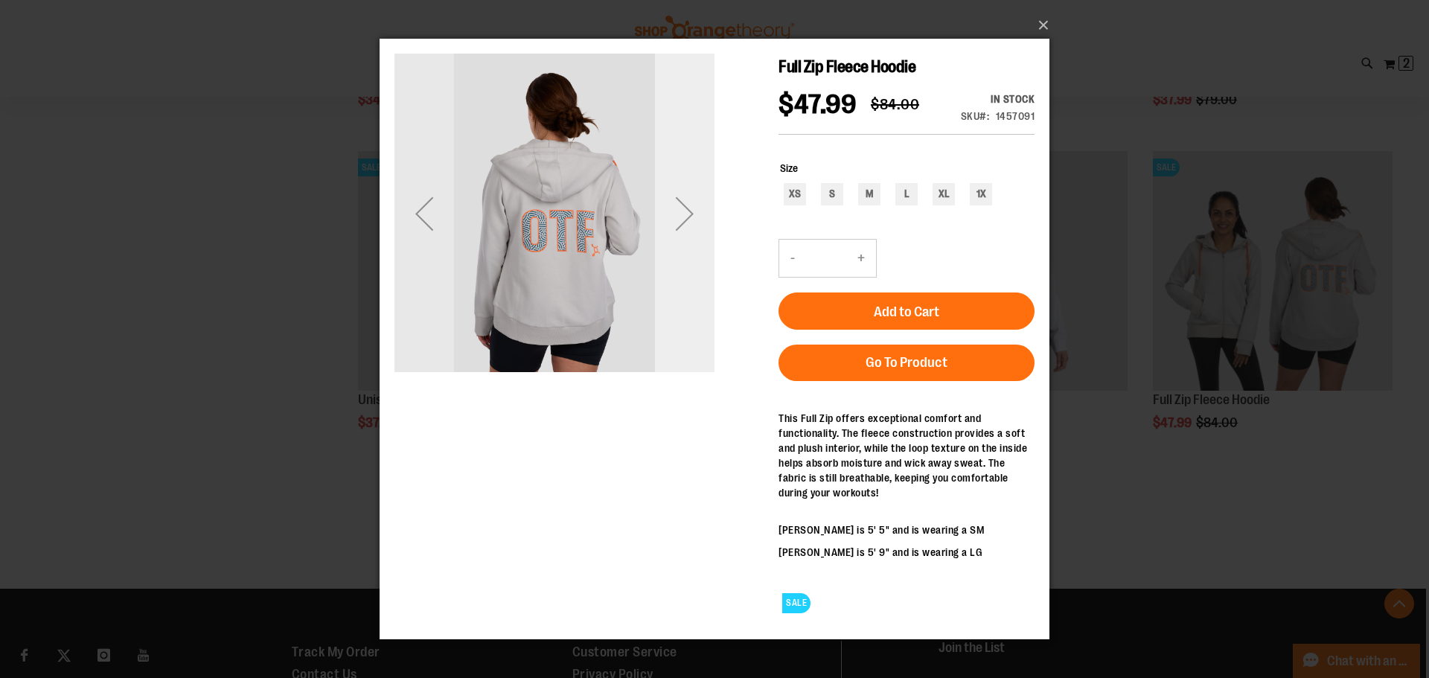
click at [683, 229] on div "Next" at bounding box center [685, 213] width 60 height 60
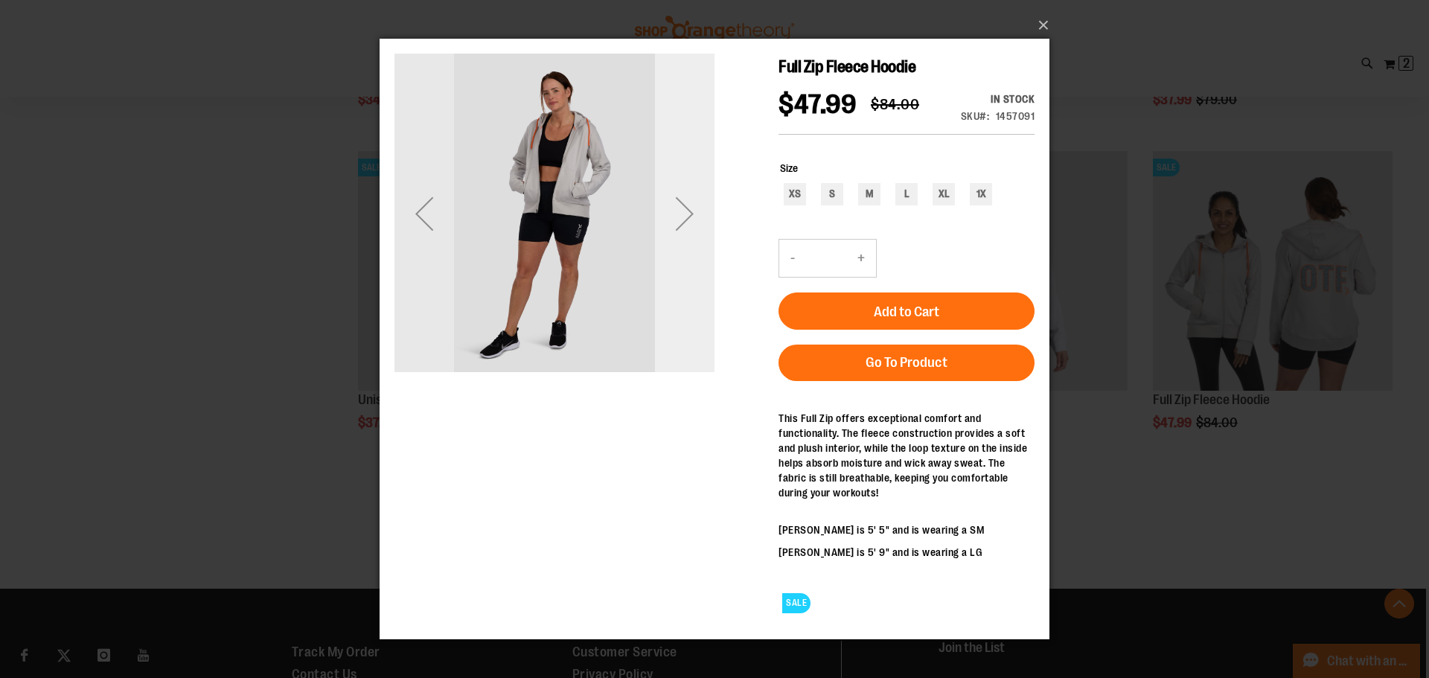
click at [683, 229] on div "Next" at bounding box center [685, 213] width 60 height 60
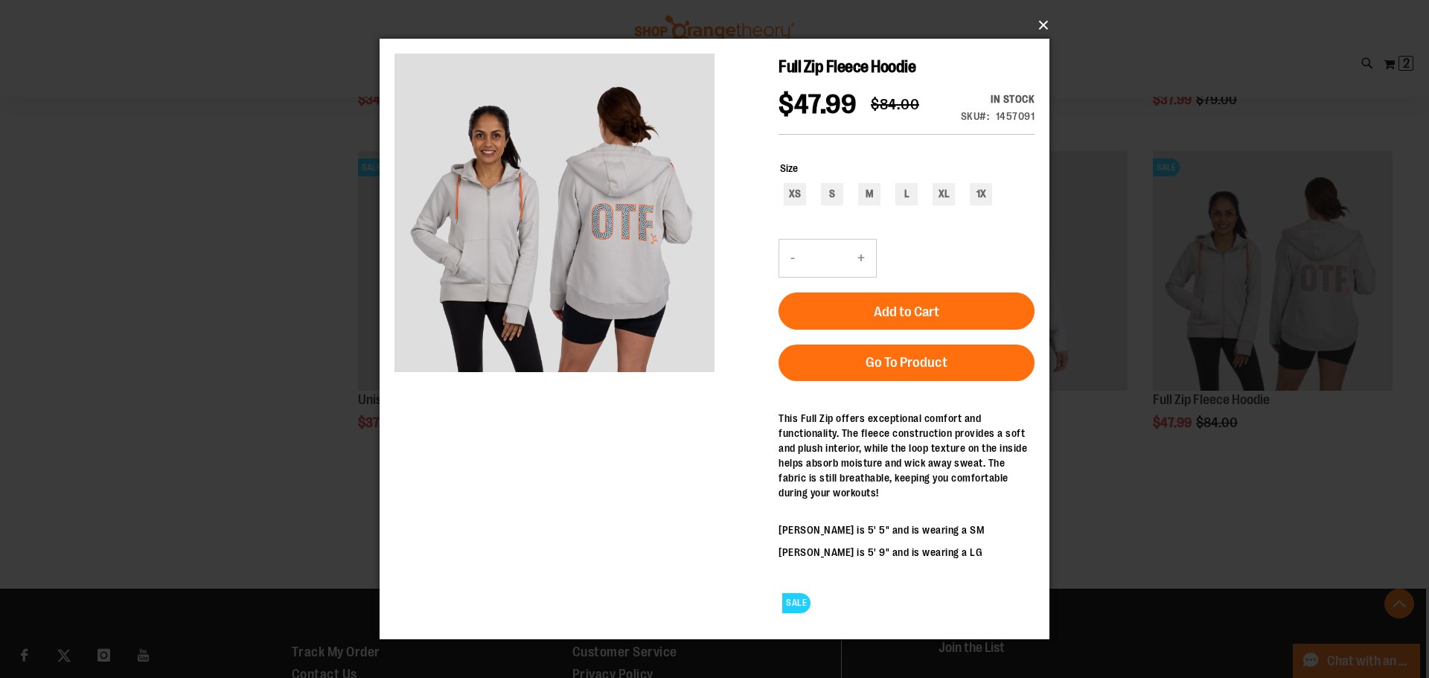
click at [1046, 27] on button "×" at bounding box center [719, 25] width 670 height 33
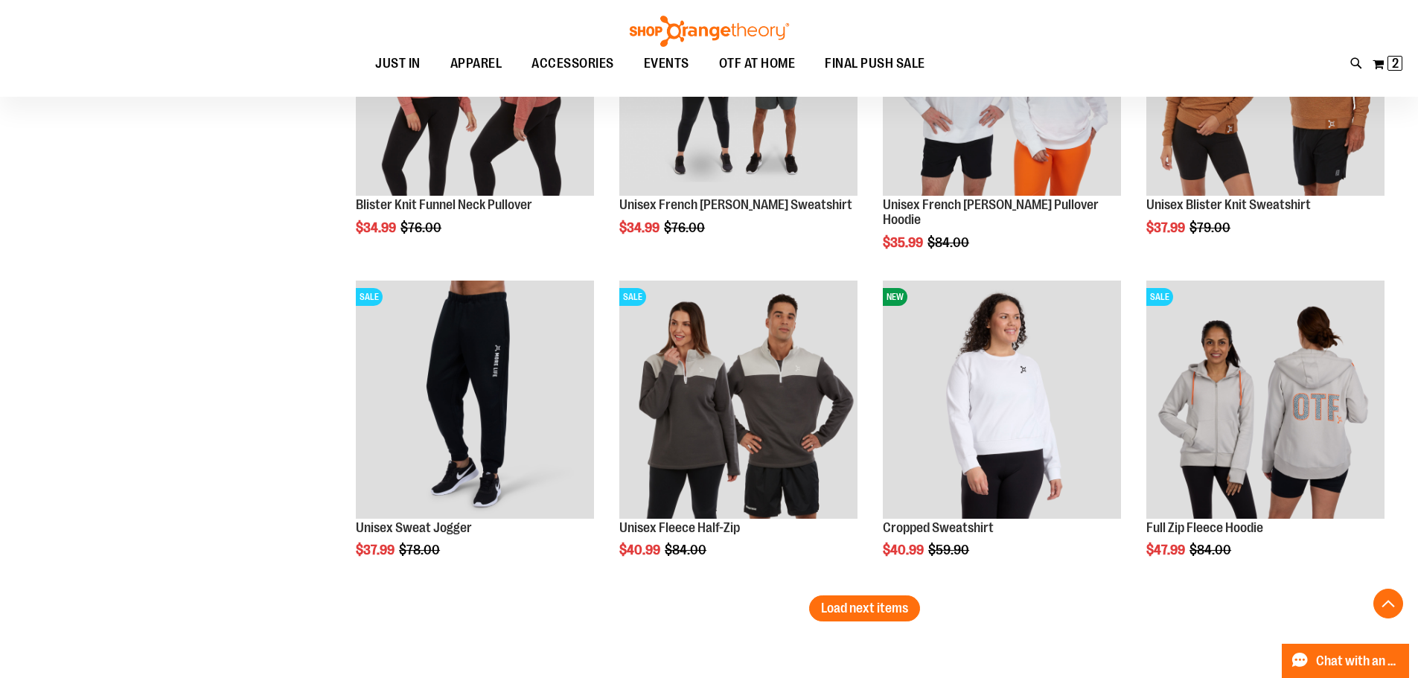
scroll to position [11448, 0]
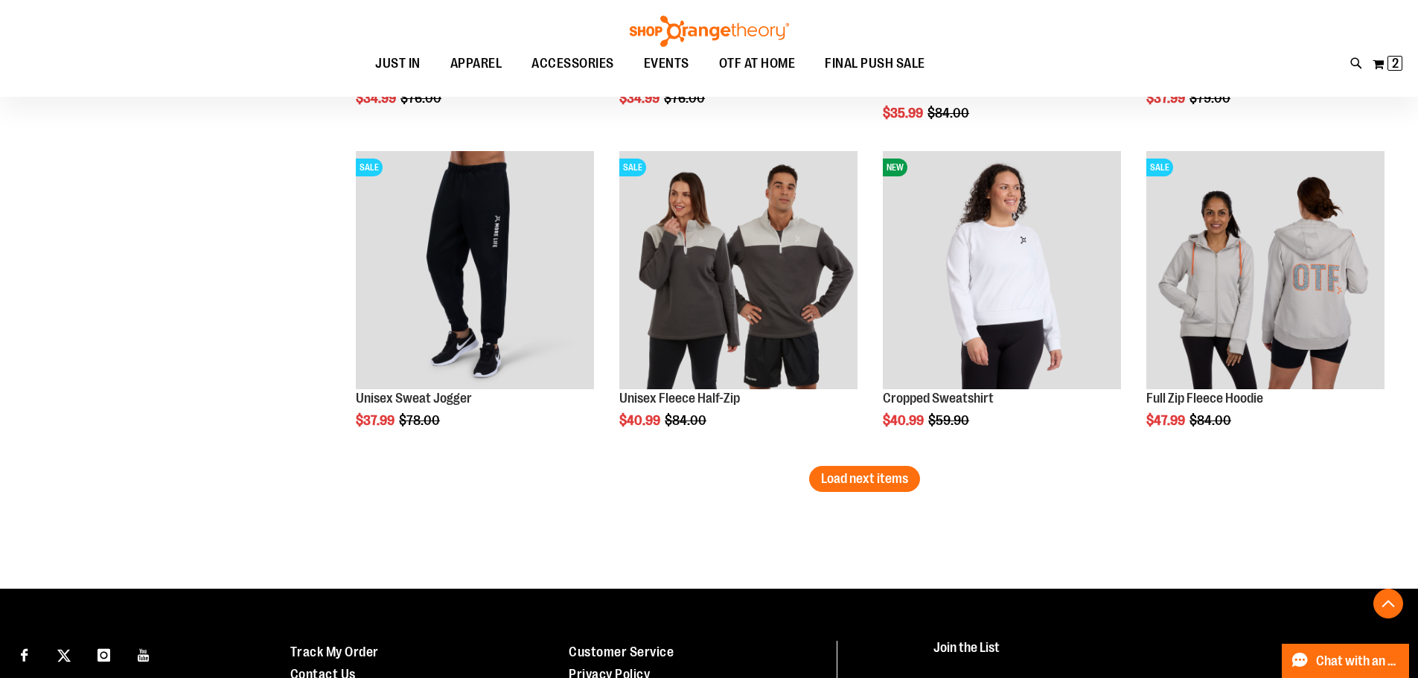
click at [839, 484] on span "Load next items" at bounding box center [864, 478] width 87 height 15
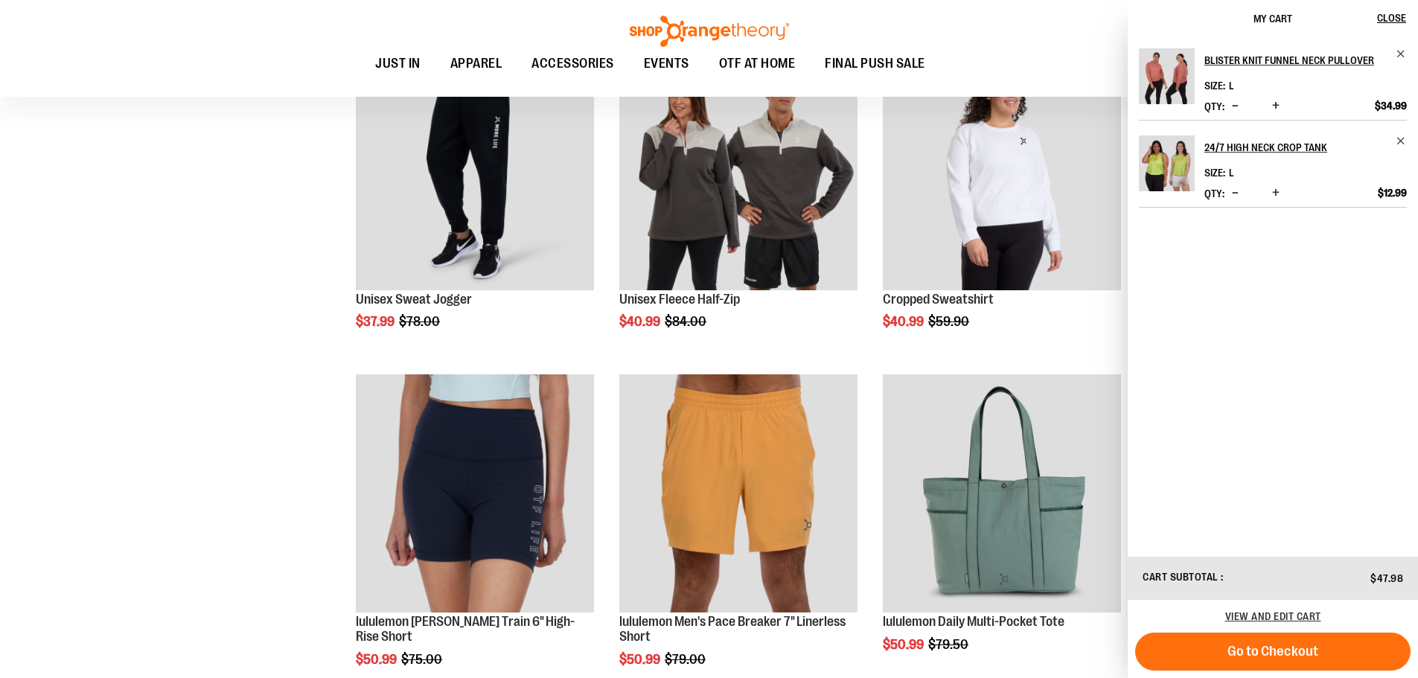
scroll to position [11672, 0]
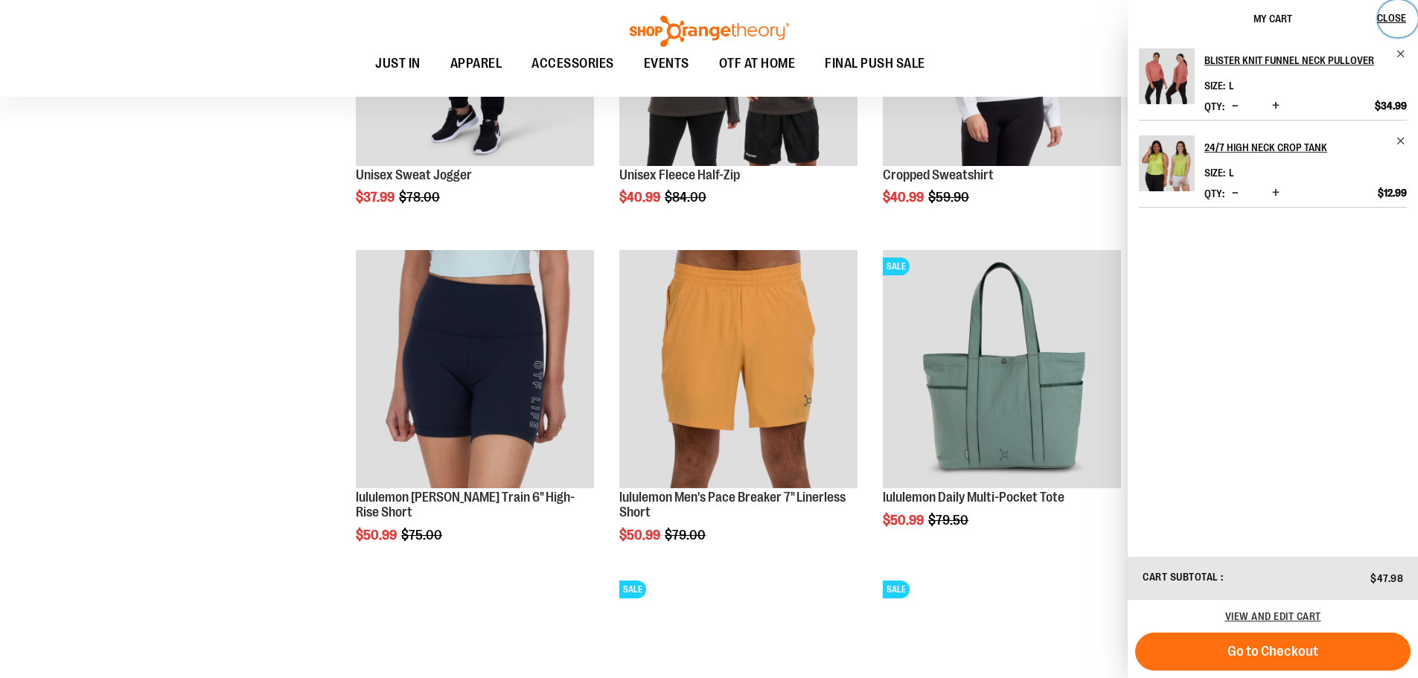
click at [1399, 19] on span "Close" at bounding box center [1391, 18] width 29 height 12
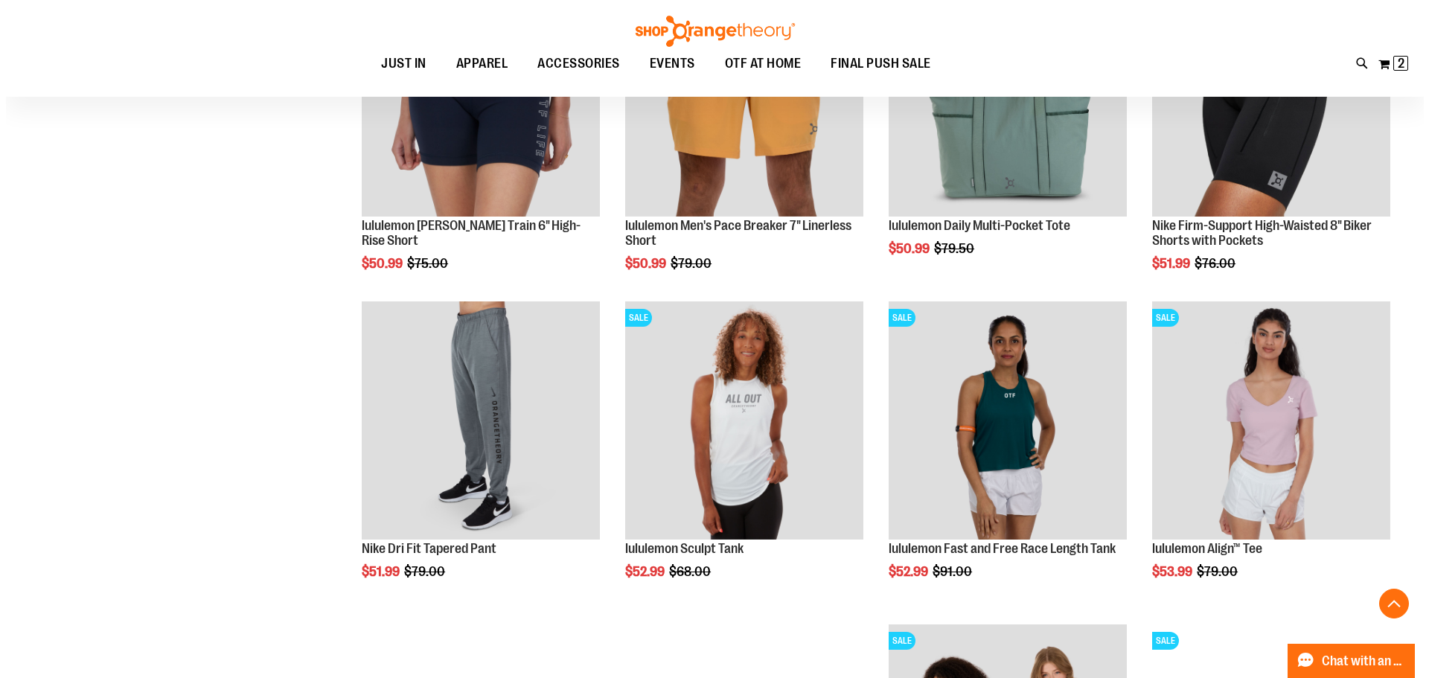
scroll to position [11969, 0]
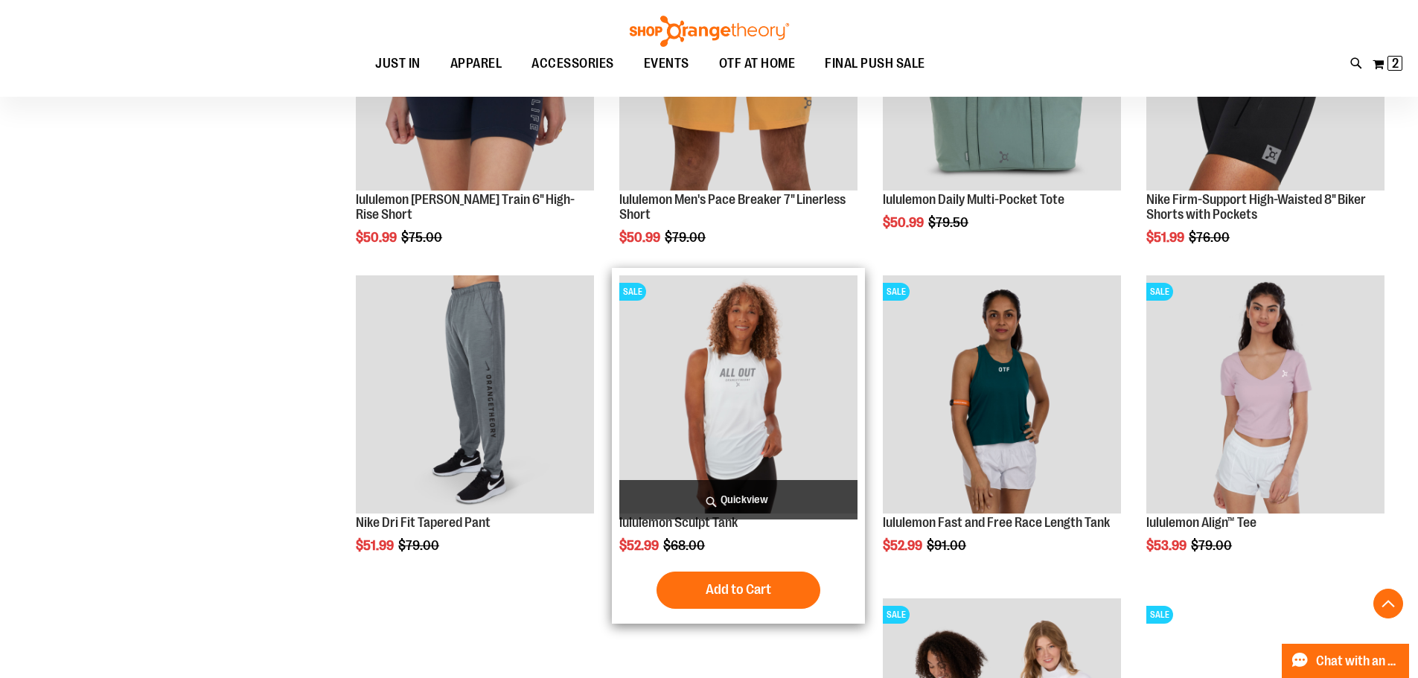
click at [735, 495] on span "Quickview" at bounding box center [738, 499] width 238 height 39
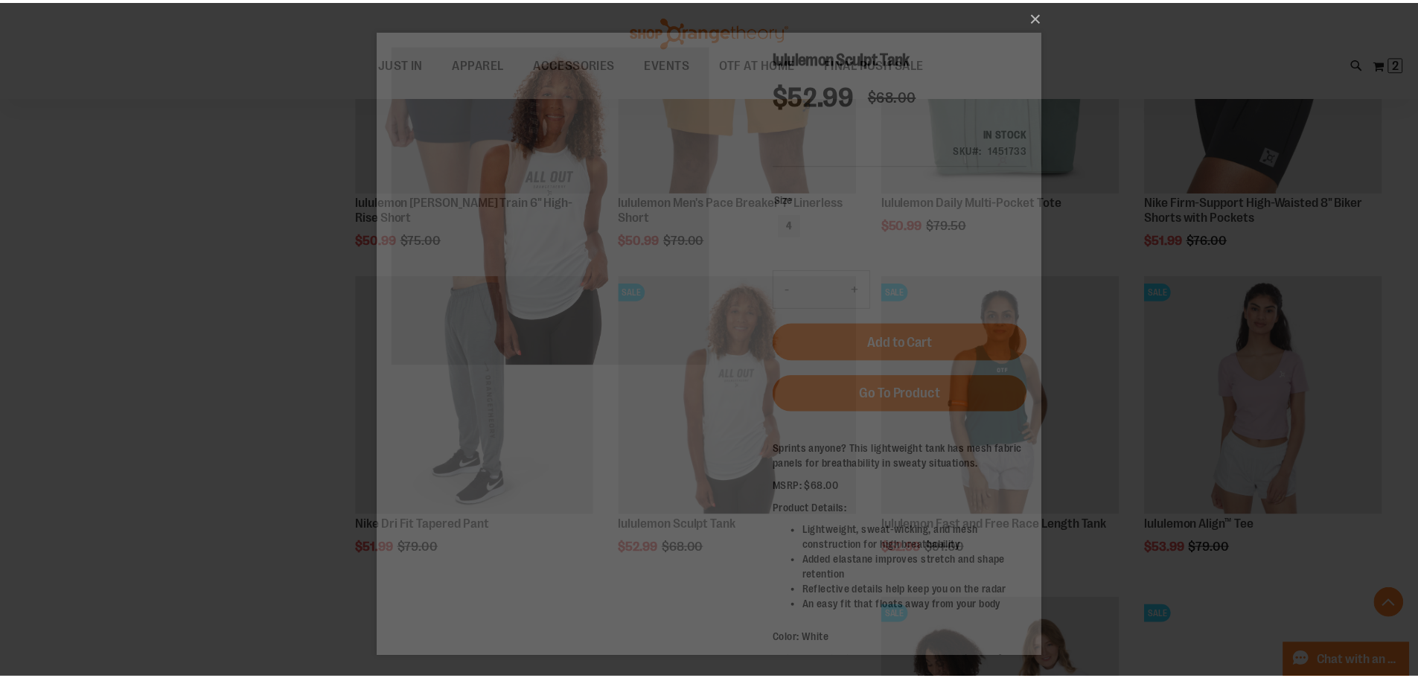
scroll to position [0, 0]
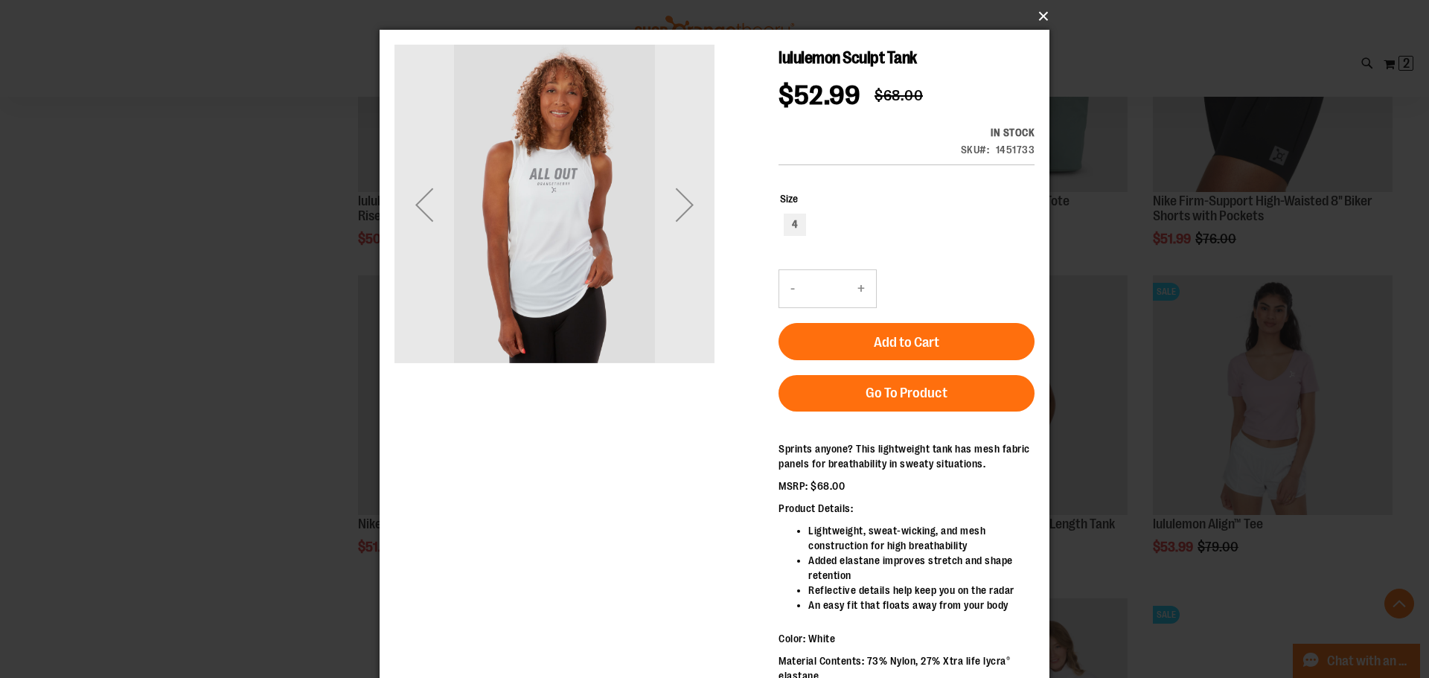
click at [1046, 19] on button "×" at bounding box center [719, 16] width 670 height 33
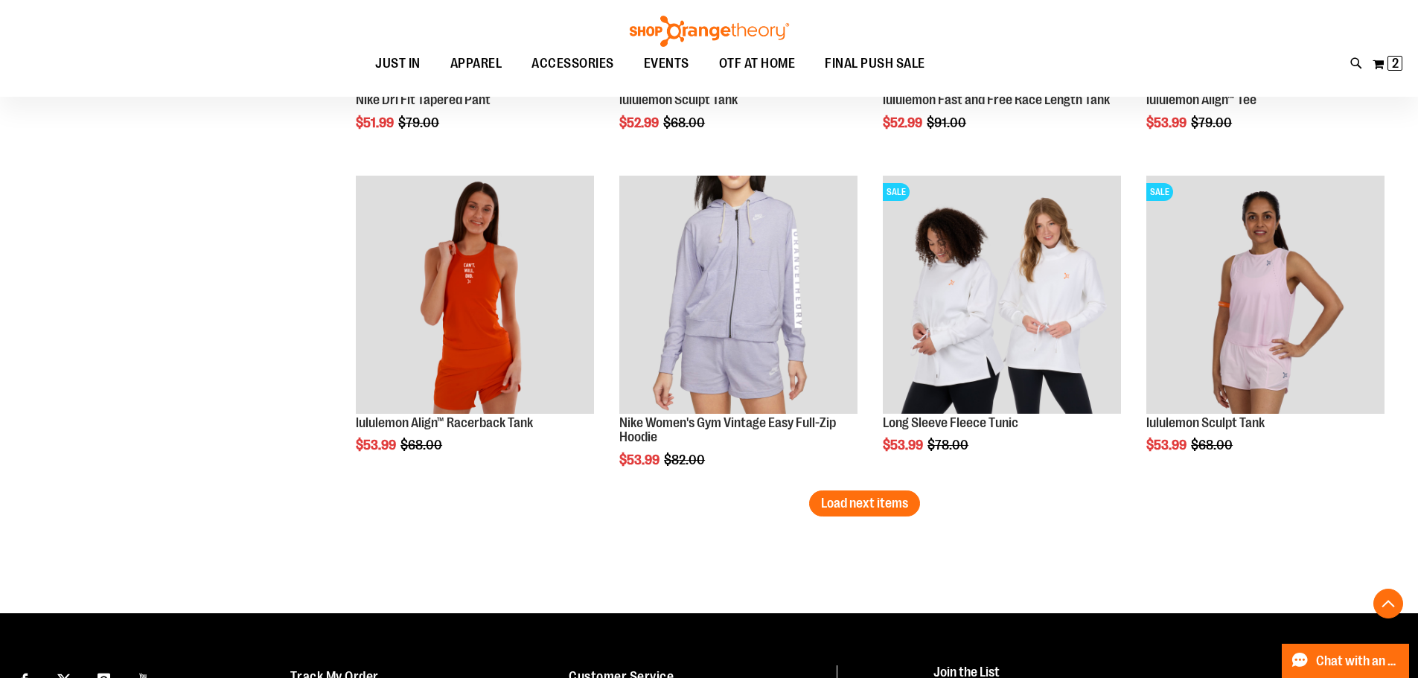
scroll to position [12416, 0]
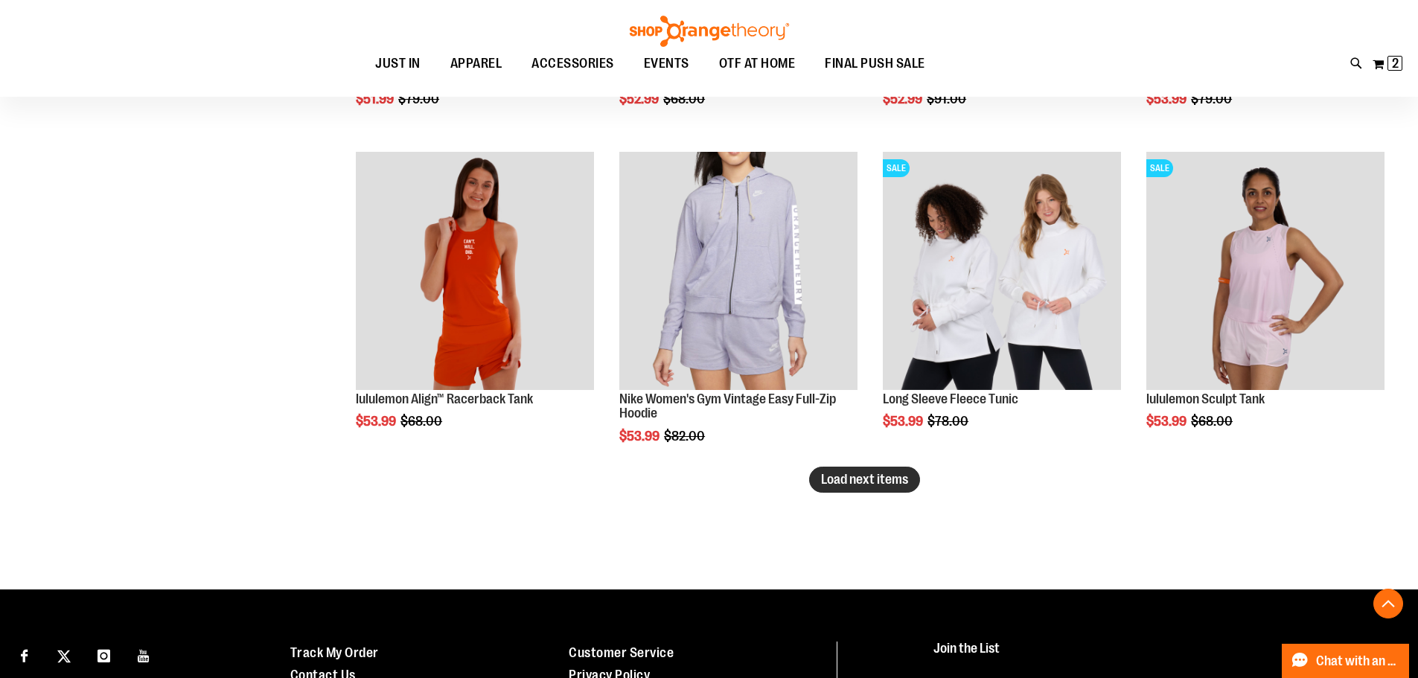
click at [877, 481] on span "Load next items" at bounding box center [864, 479] width 87 height 15
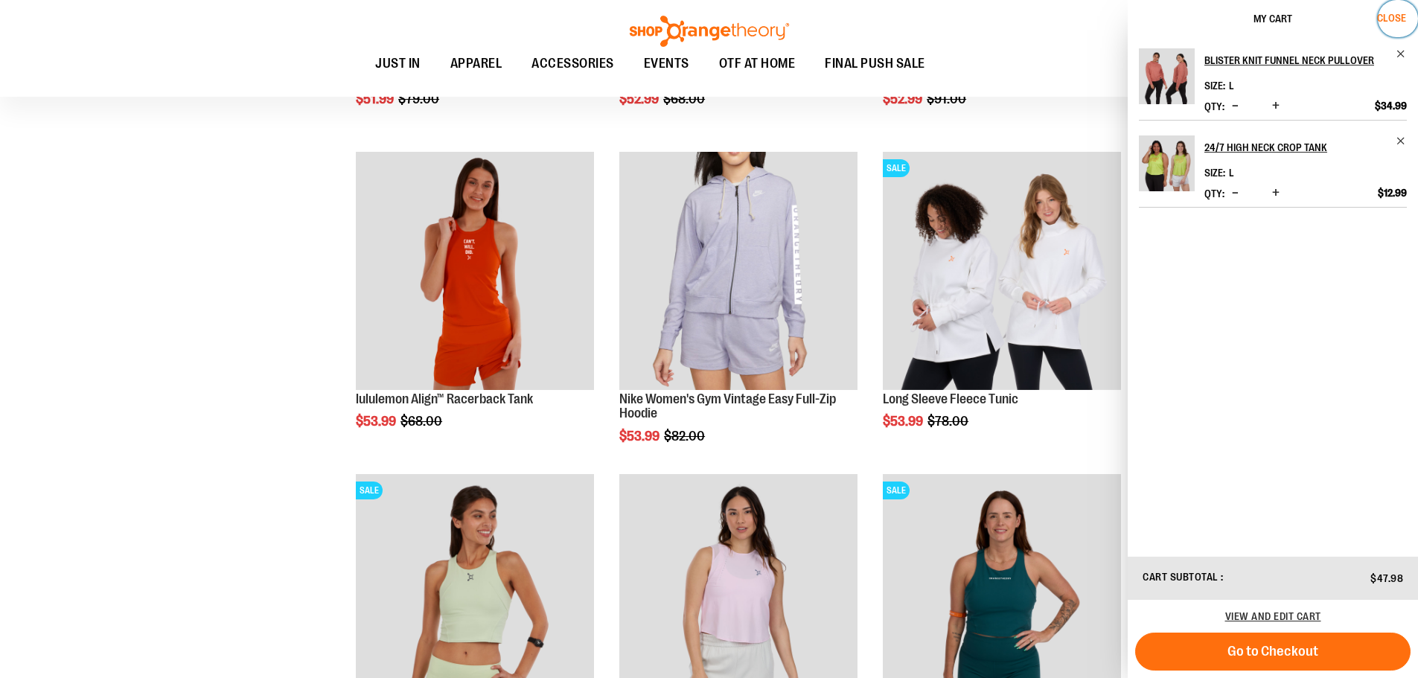
click at [1390, 19] on span "Close" at bounding box center [1391, 18] width 29 height 12
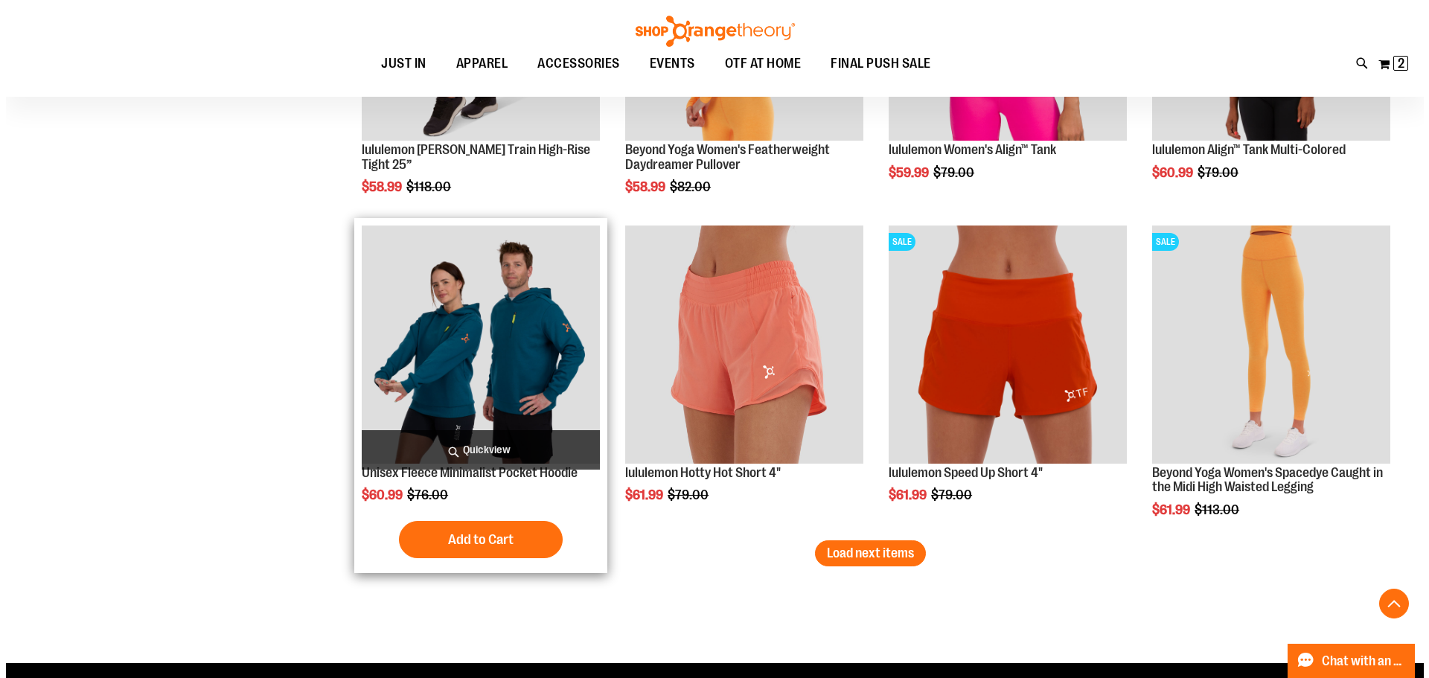
scroll to position [13309, 0]
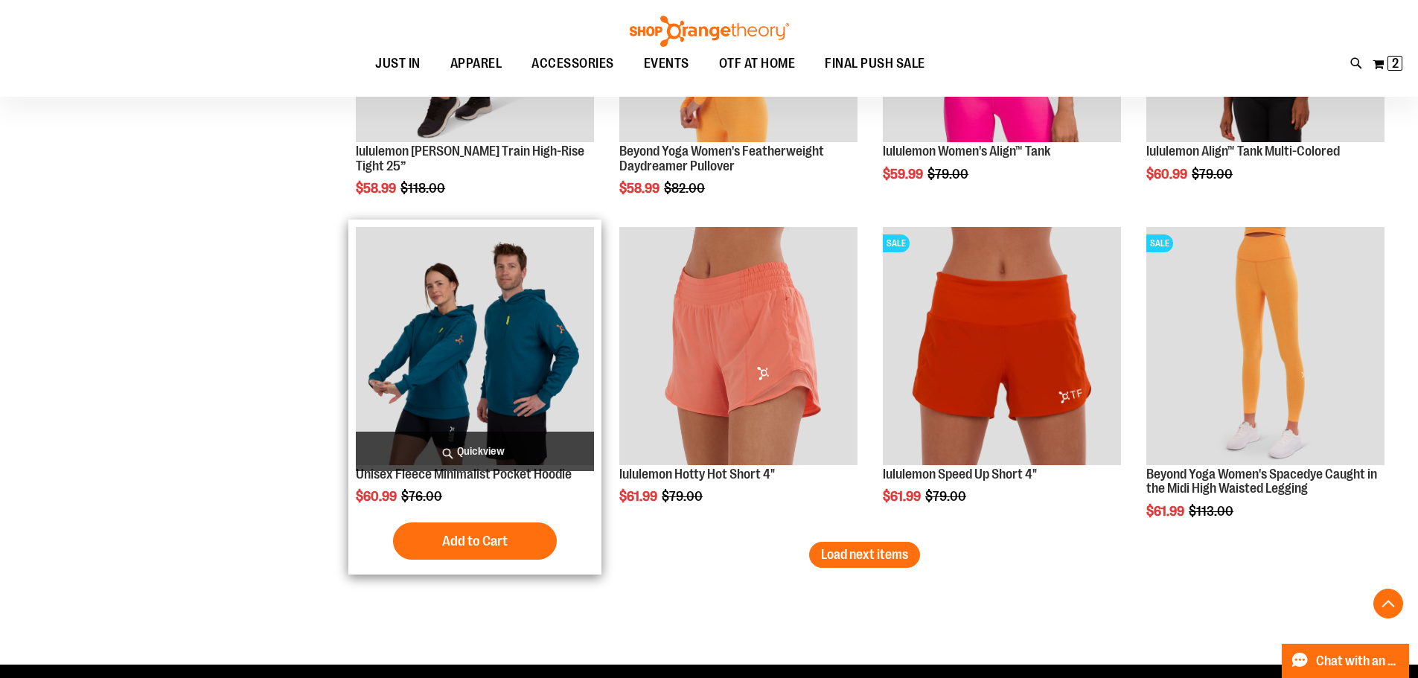
click at [473, 446] on span "Quickview" at bounding box center [475, 451] width 238 height 39
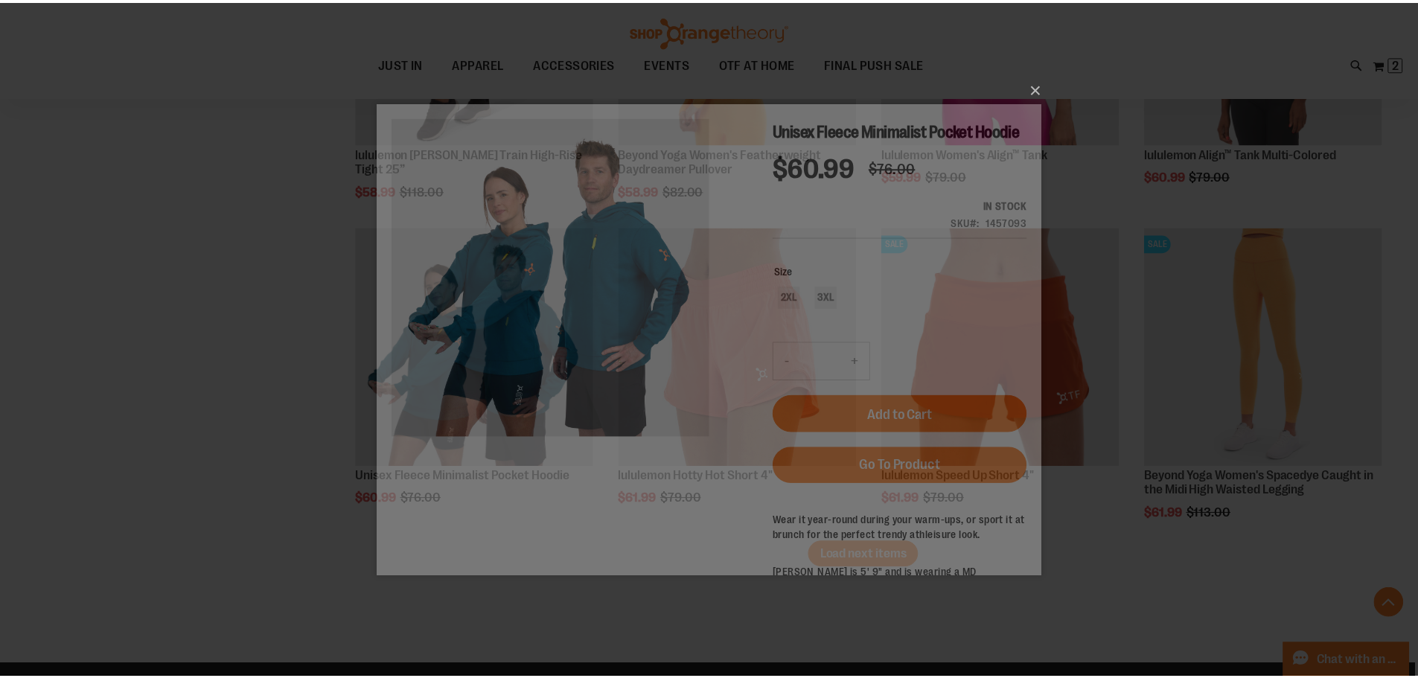
scroll to position [0, 0]
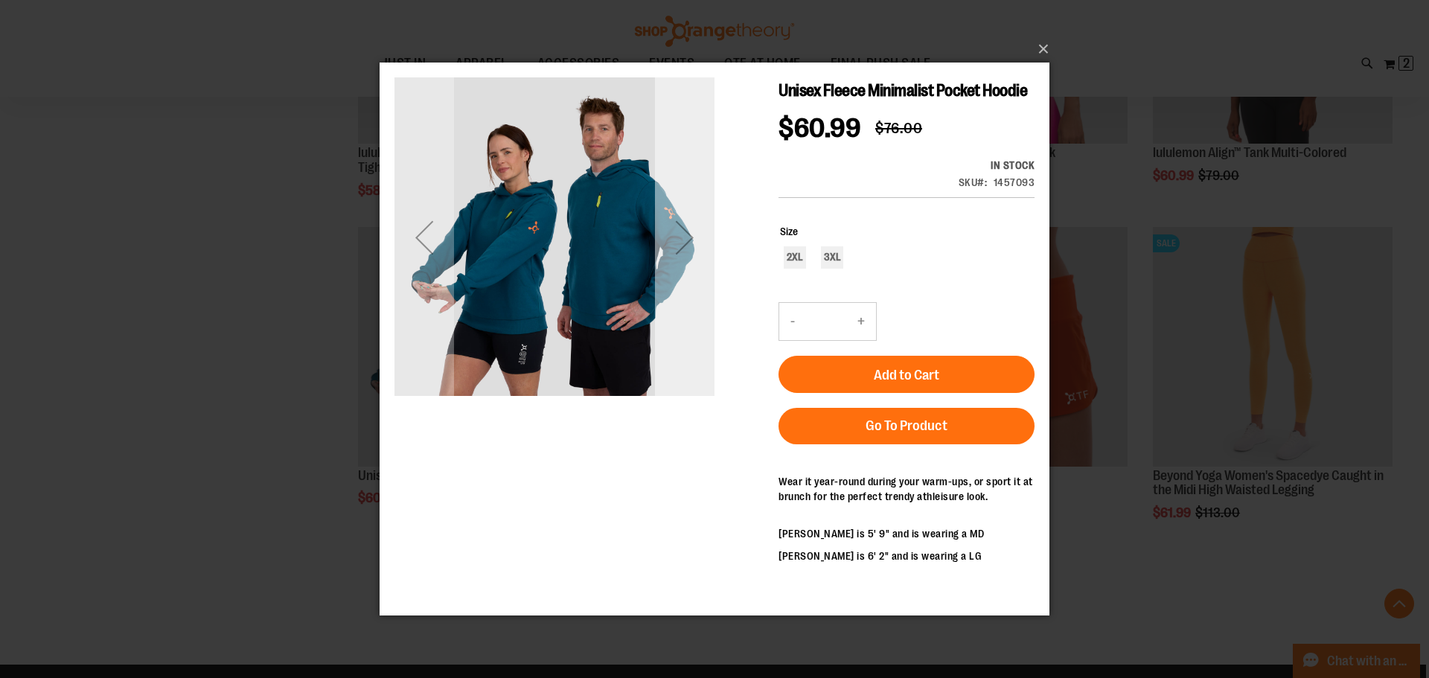
click at [671, 246] on div "Next" at bounding box center [685, 238] width 60 height 60
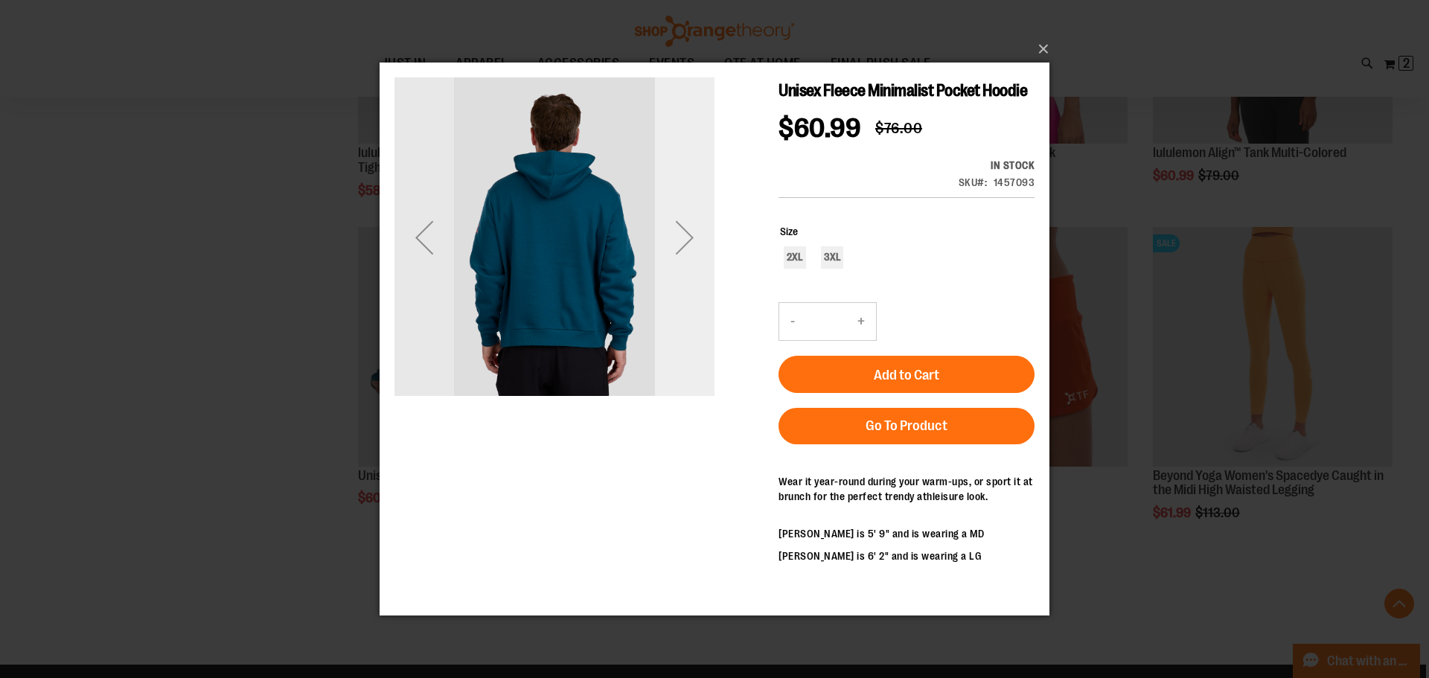
click at [671, 246] on div "Next" at bounding box center [685, 238] width 60 height 60
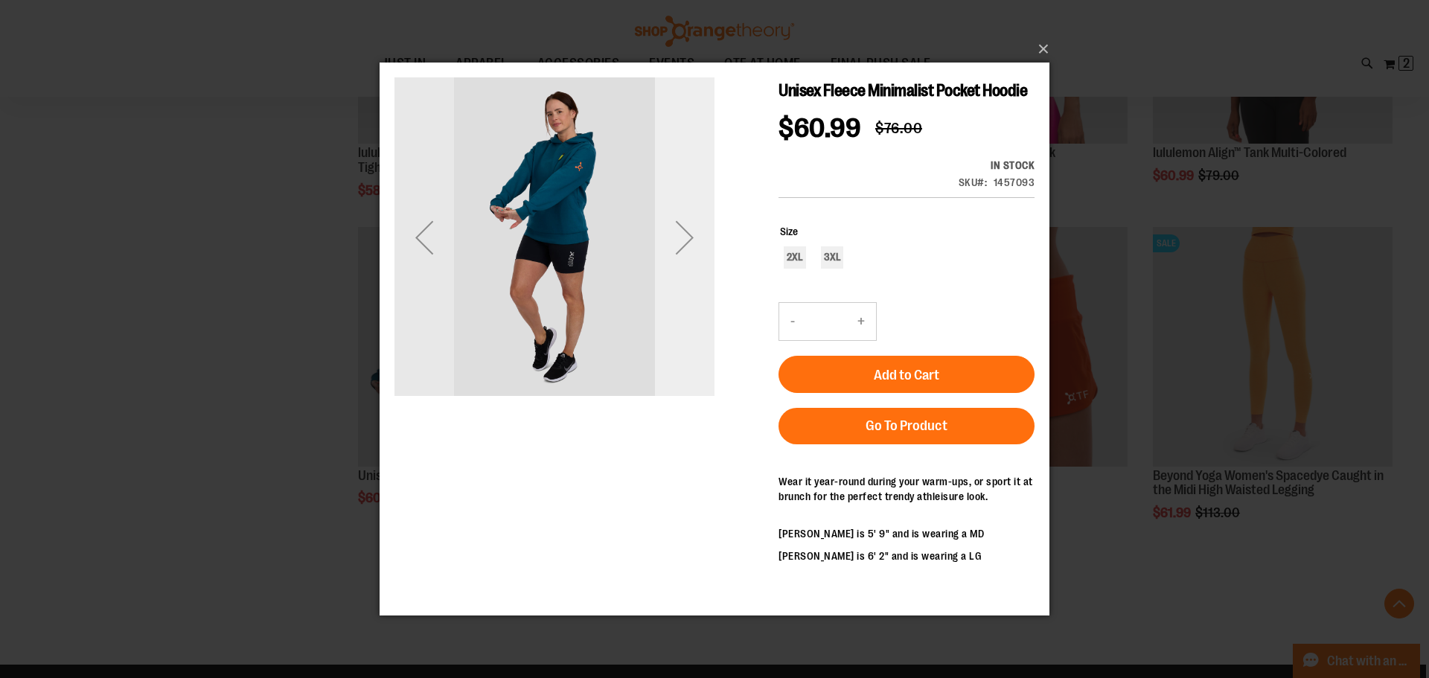
click at [671, 246] on div "Next" at bounding box center [685, 238] width 60 height 60
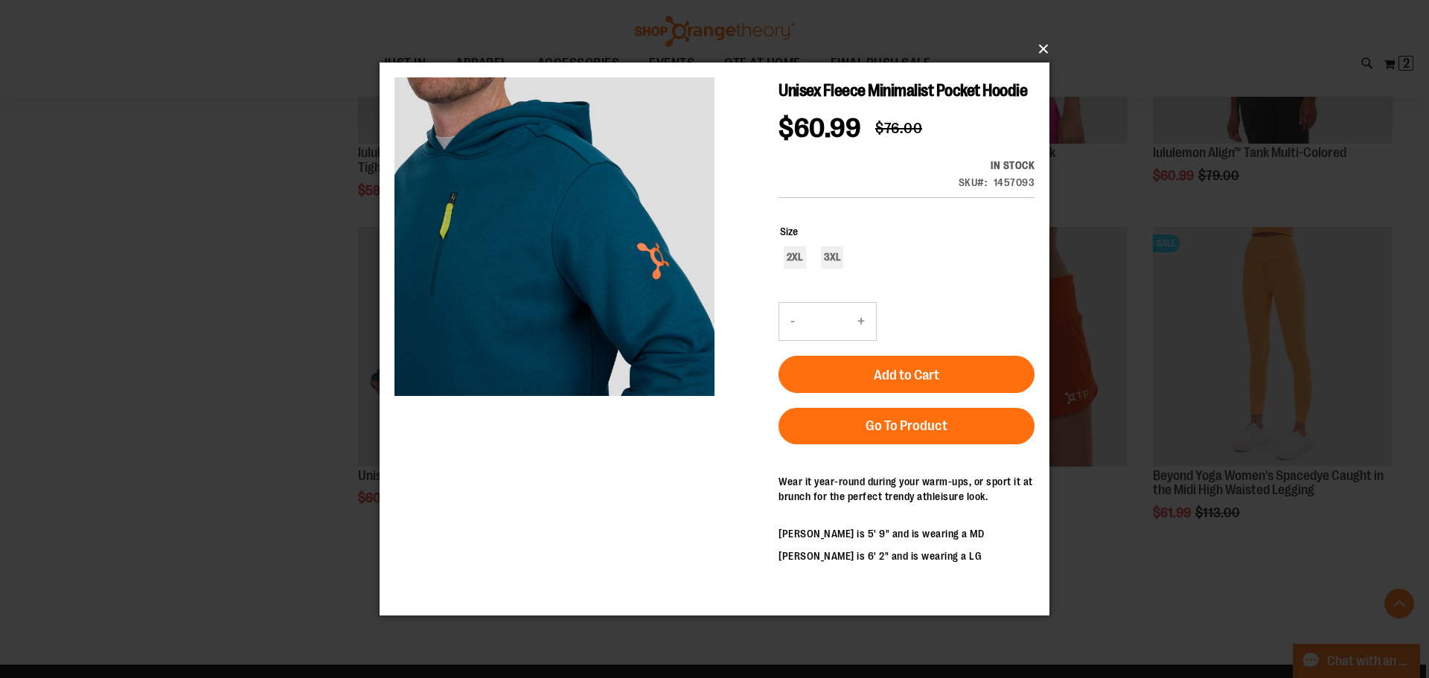
click at [1043, 52] on button "×" at bounding box center [719, 49] width 670 height 33
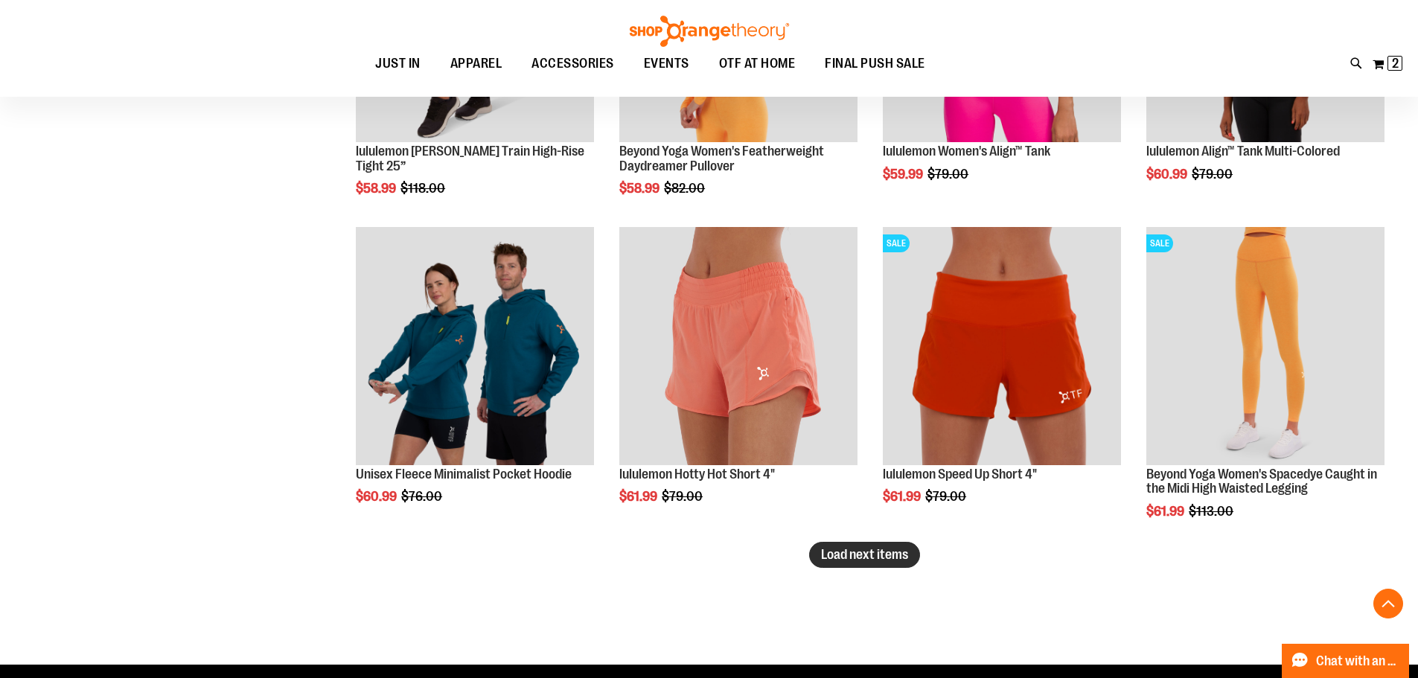
click at [849, 557] on span "Load next items" at bounding box center [864, 554] width 87 height 15
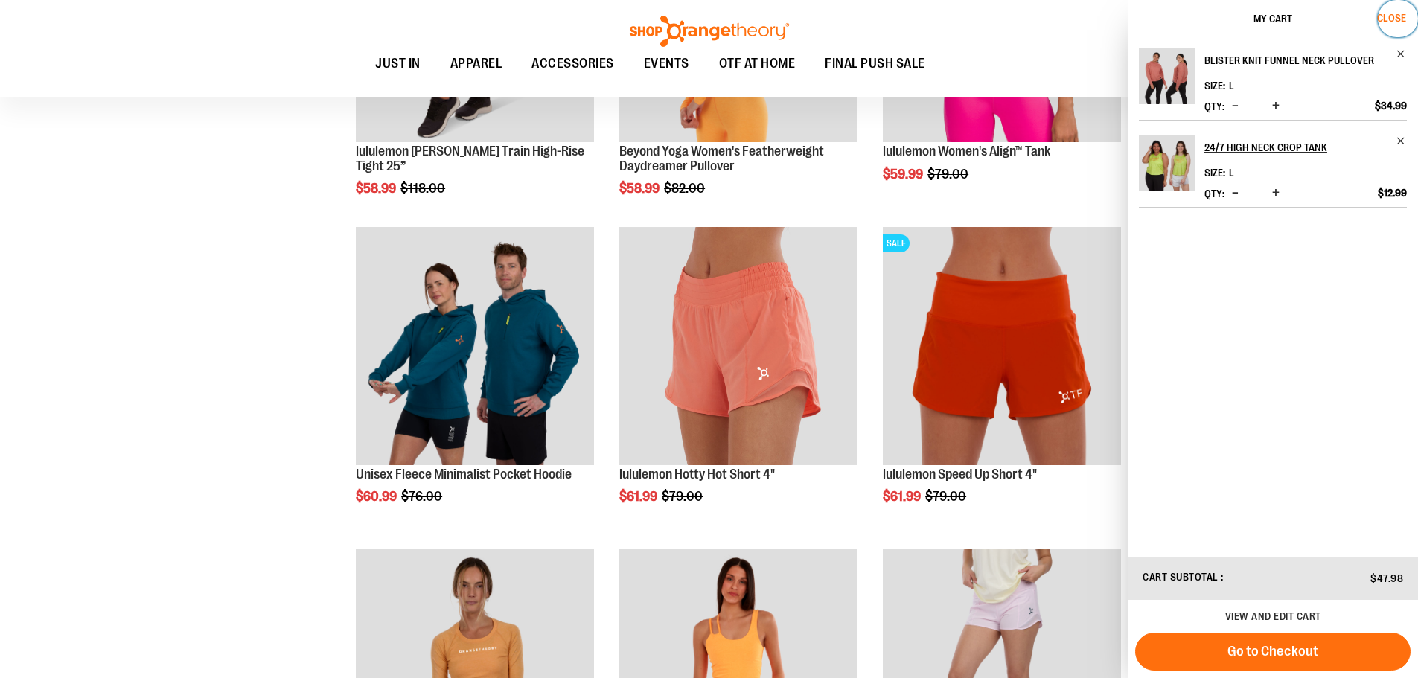
click at [1383, 15] on span "Close" at bounding box center [1391, 18] width 29 height 12
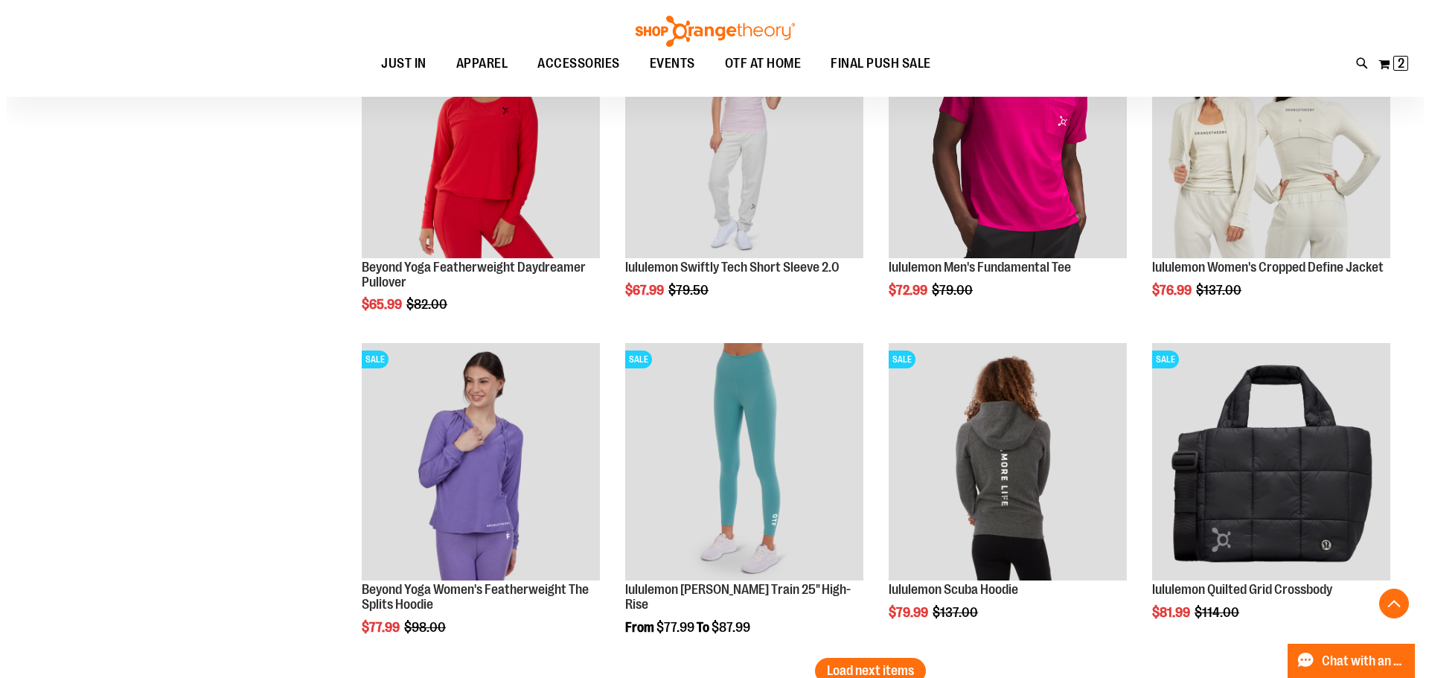
scroll to position [14202, 0]
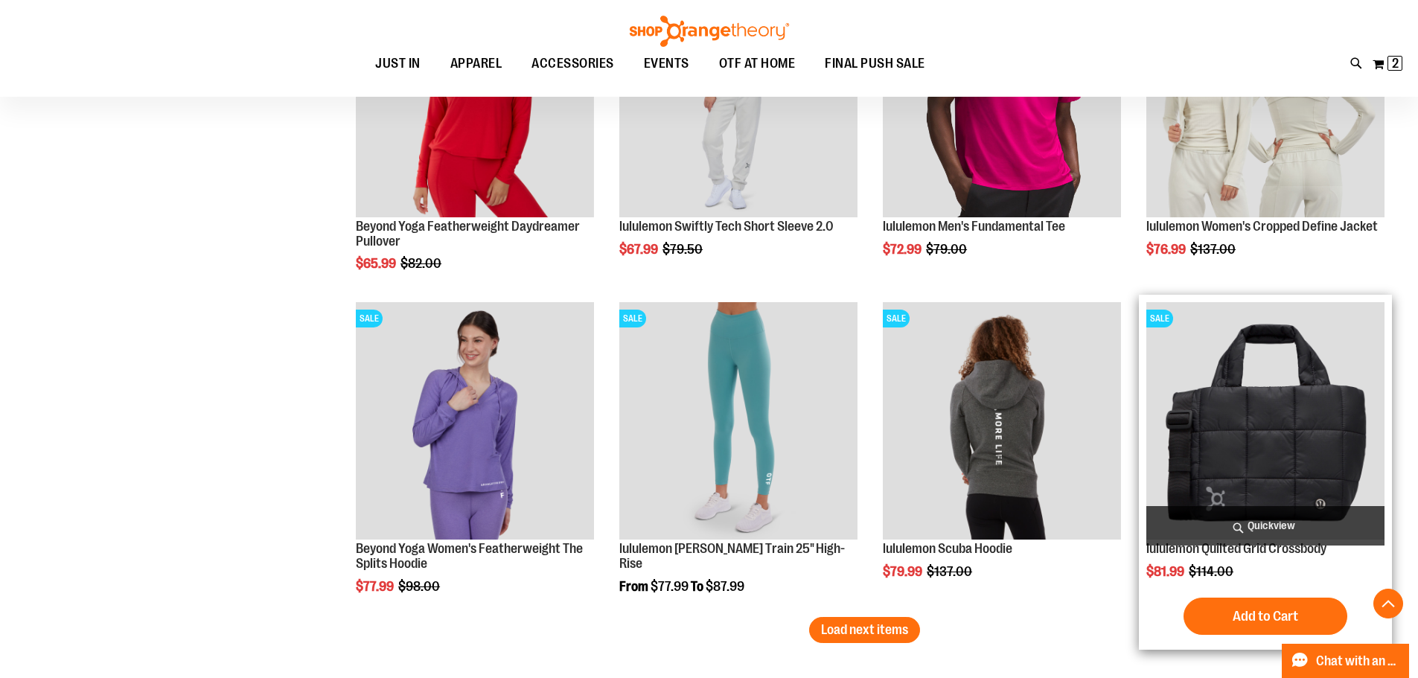
click at [1265, 527] on span "Quickview" at bounding box center [1265, 525] width 238 height 39
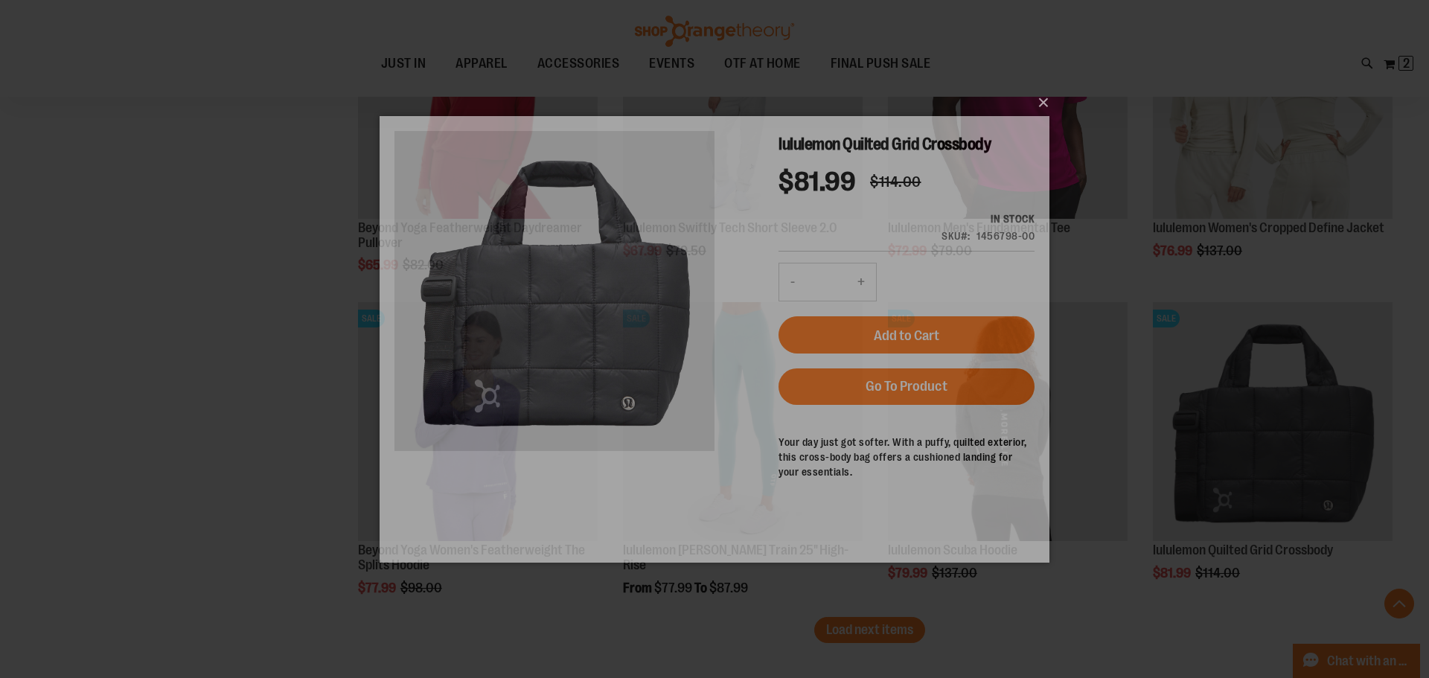
scroll to position [0, 0]
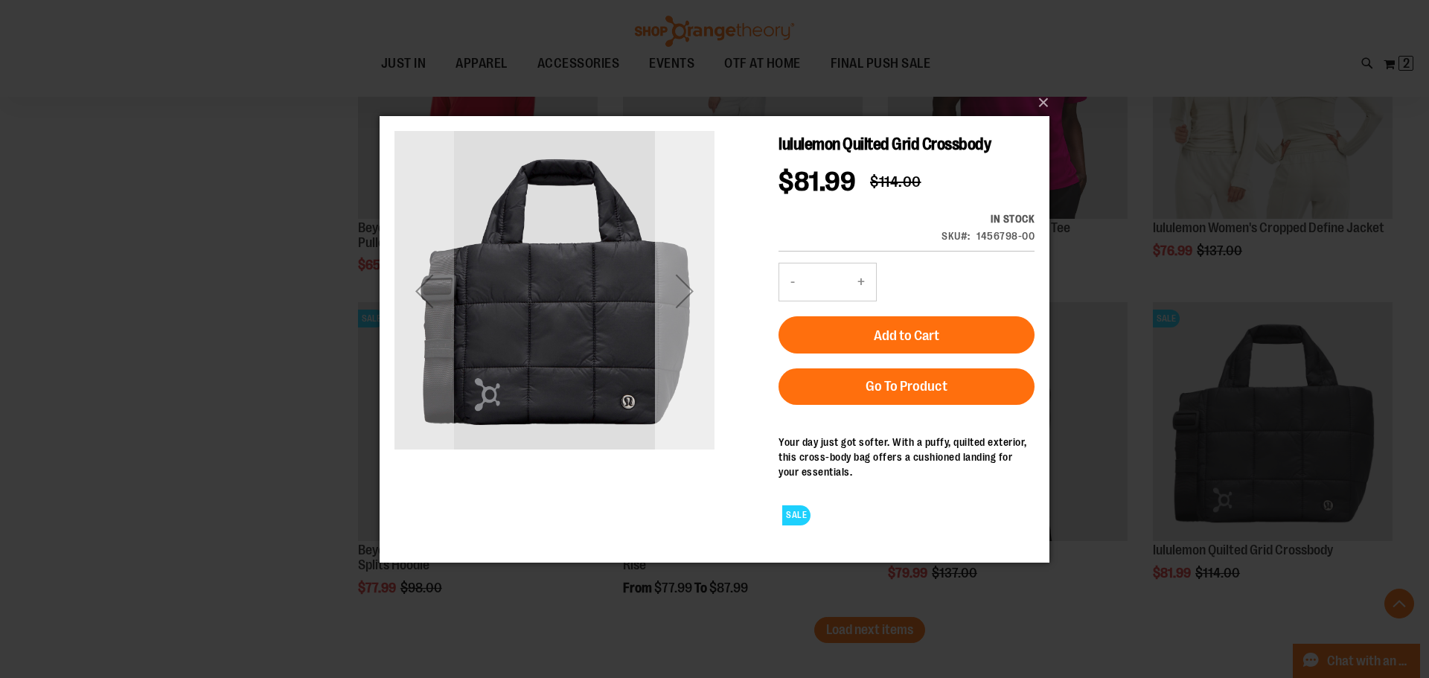
click at [690, 284] on div "Next" at bounding box center [685, 290] width 60 height 60
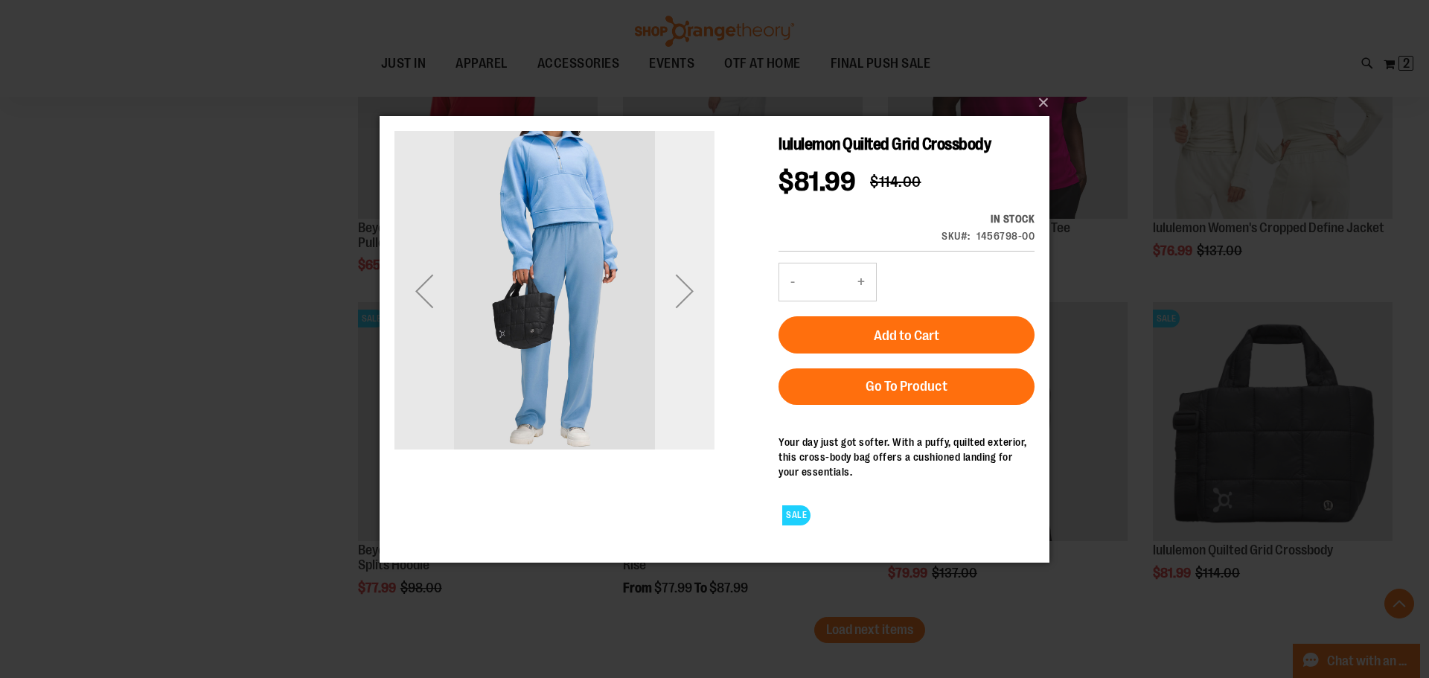
click at [690, 284] on div "Next" at bounding box center [685, 290] width 60 height 60
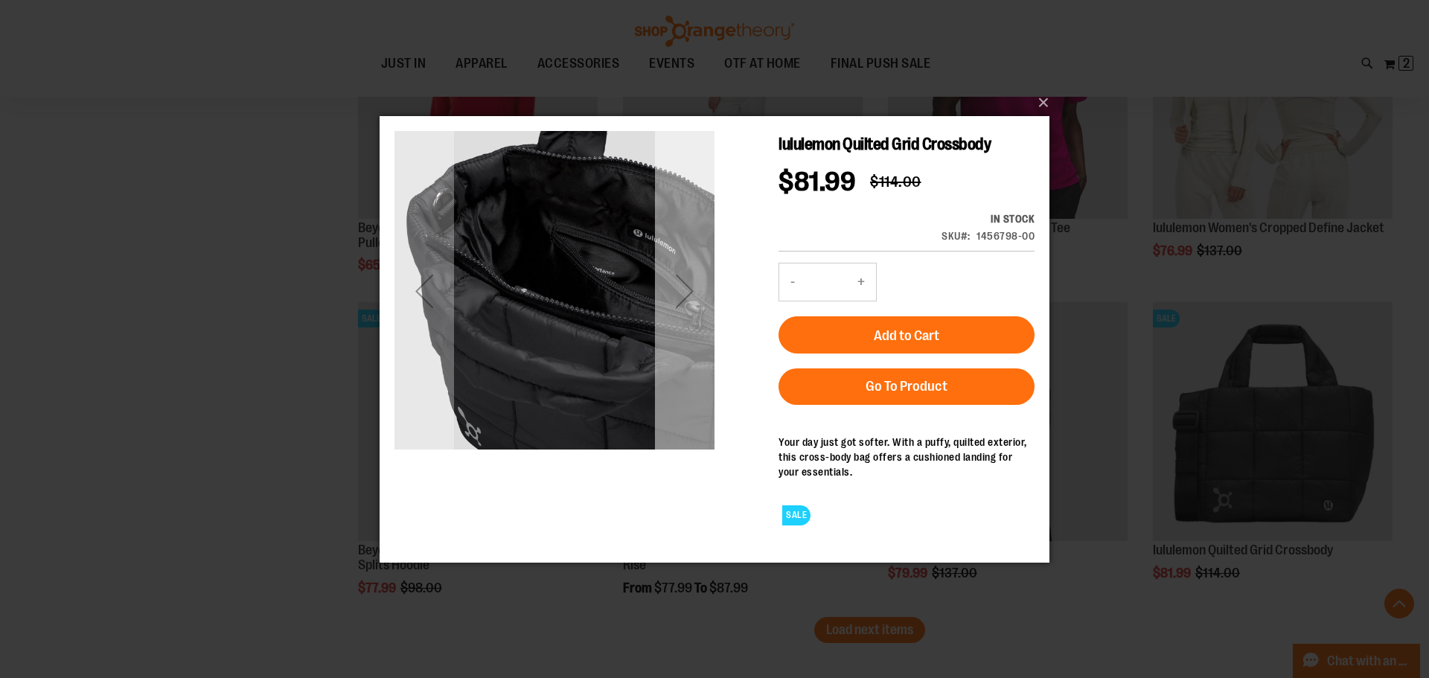
click at [690, 284] on div "Next" at bounding box center [685, 290] width 60 height 60
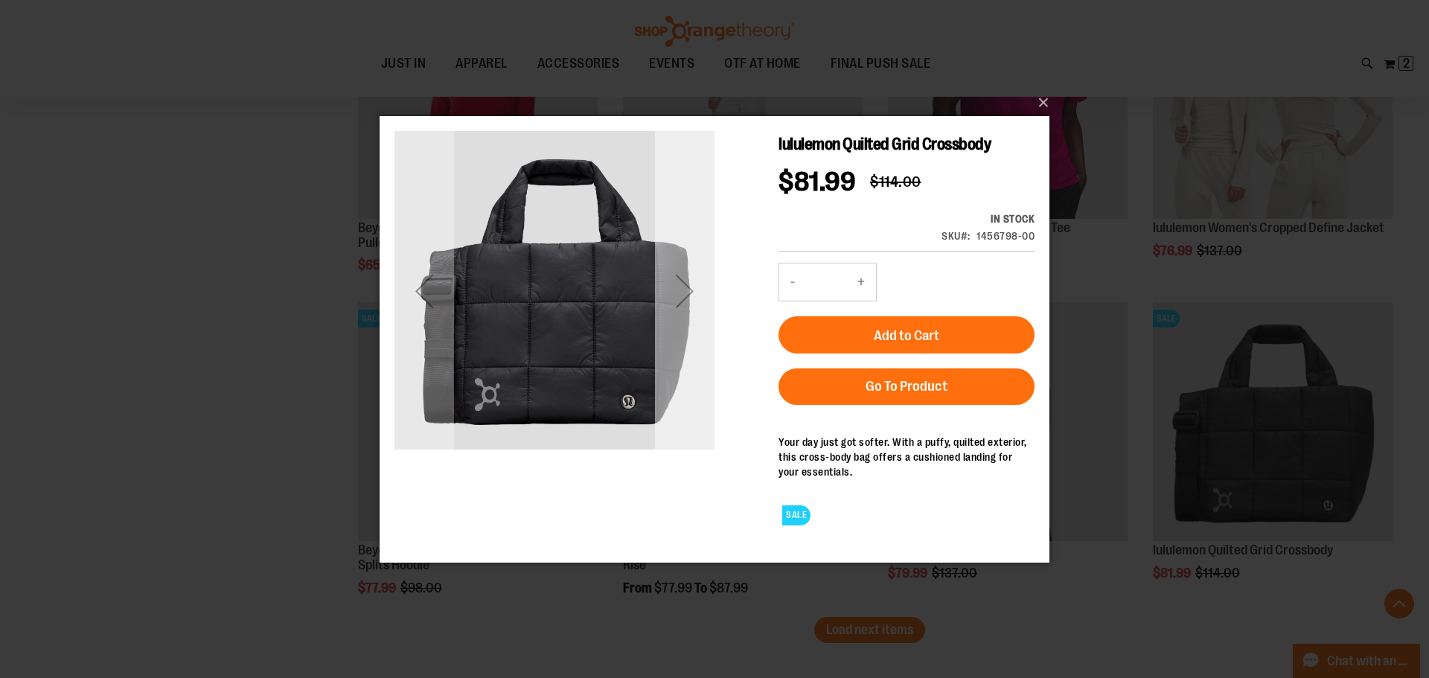
click at [690, 284] on div "Next" at bounding box center [685, 290] width 60 height 60
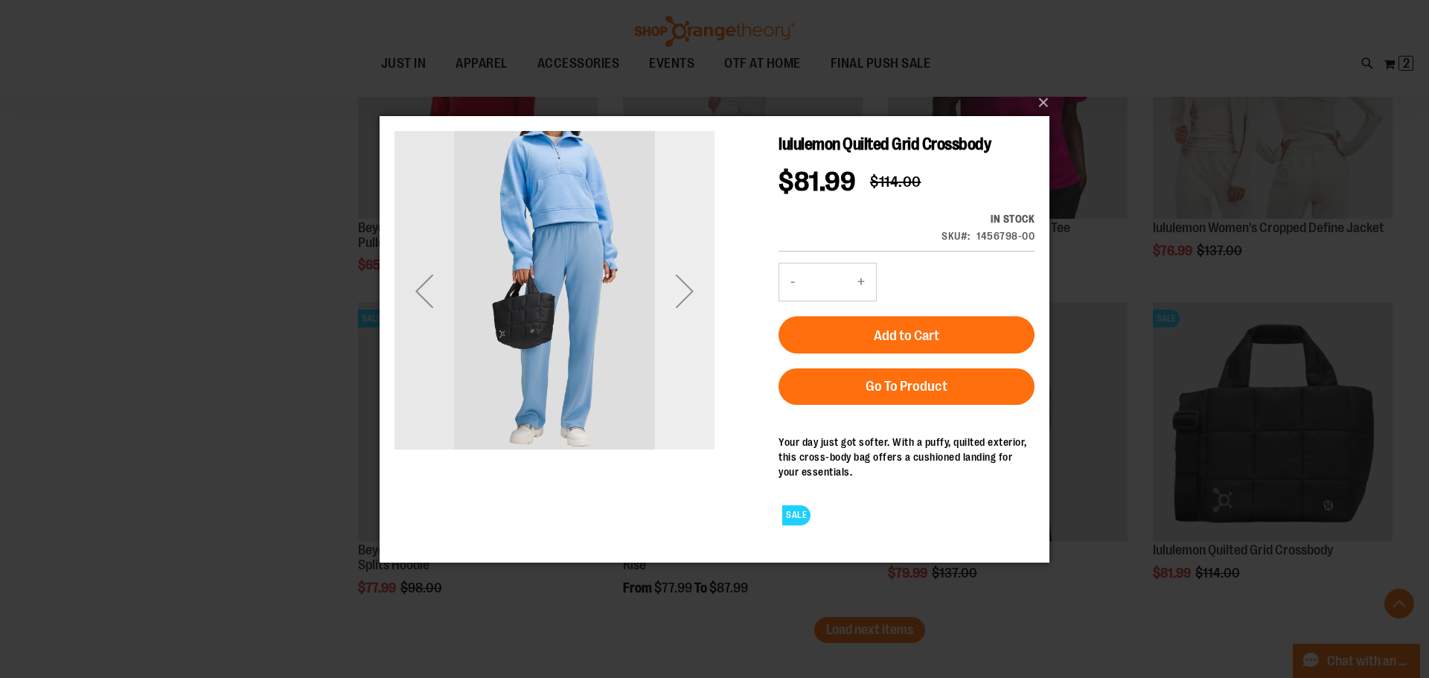
click at [690, 284] on div "Next" at bounding box center [685, 290] width 60 height 60
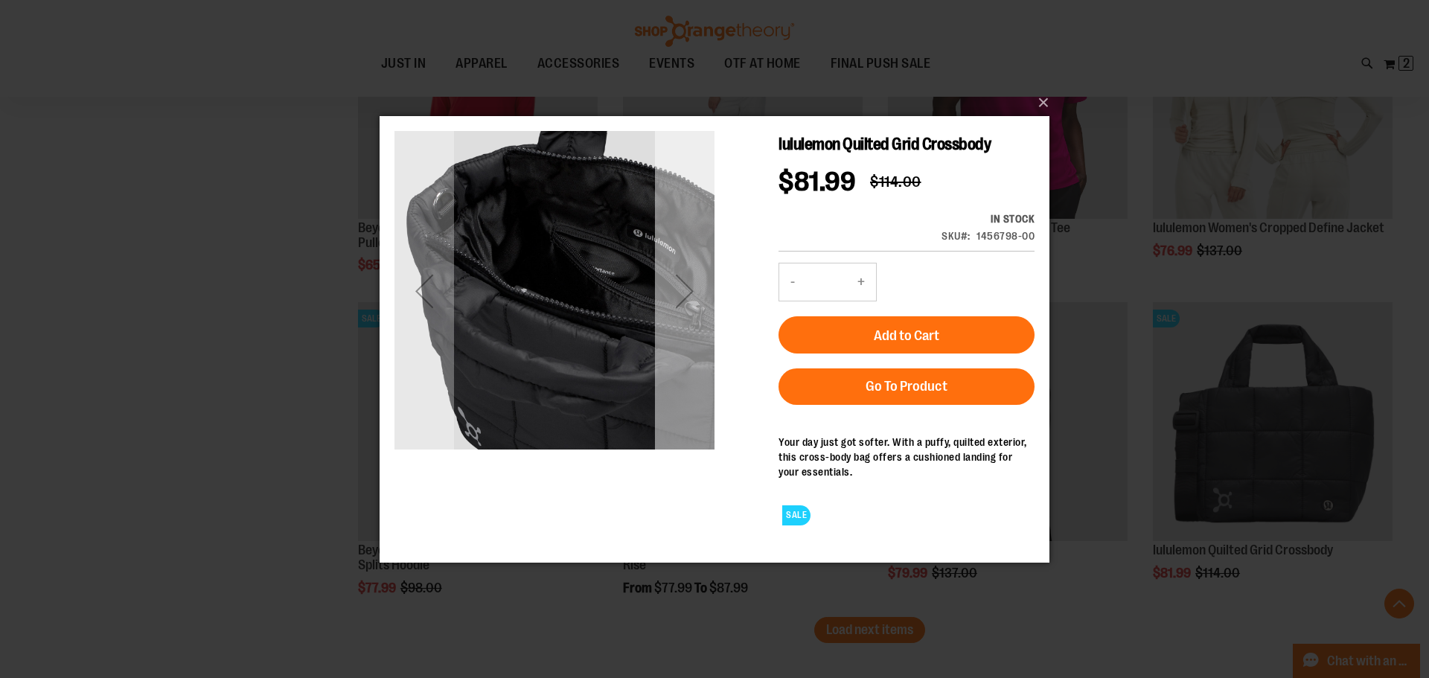
click at [690, 284] on div "Next" at bounding box center [685, 290] width 60 height 60
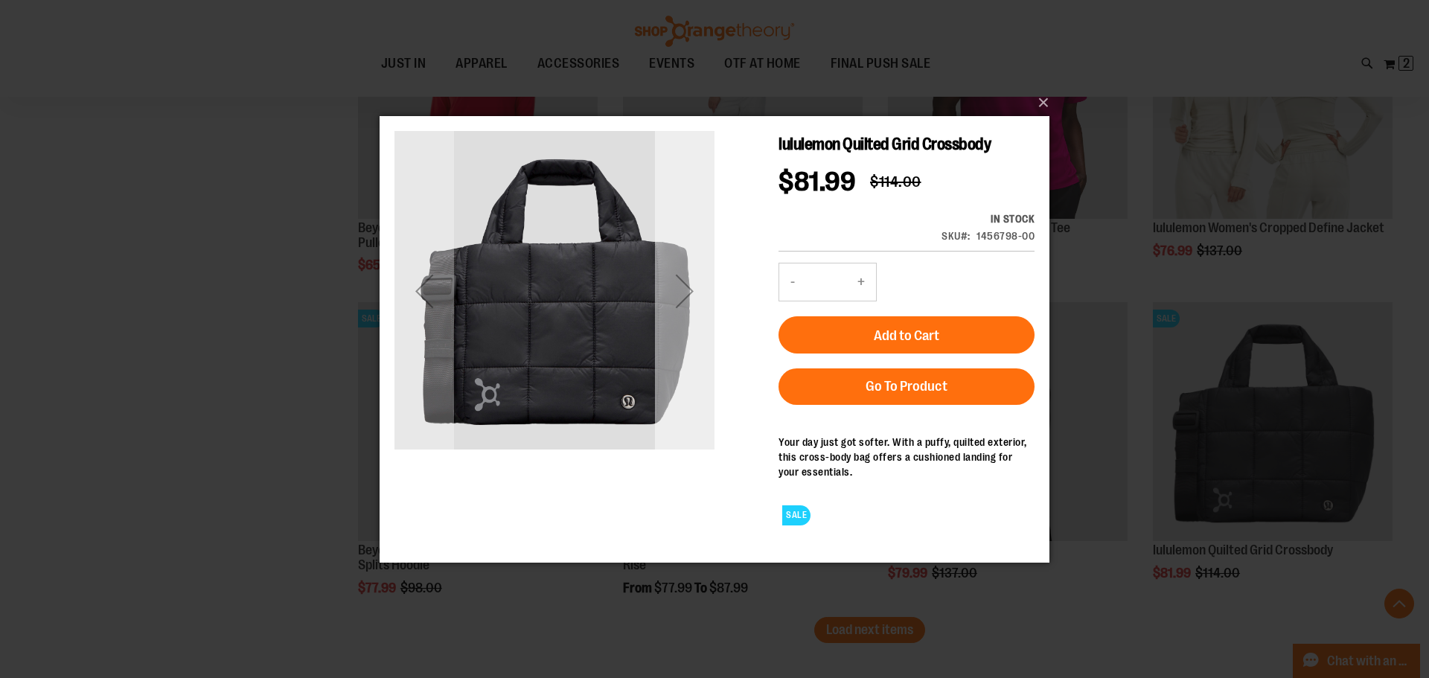
click at [690, 284] on div "Next" at bounding box center [685, 290] width 60 height 60
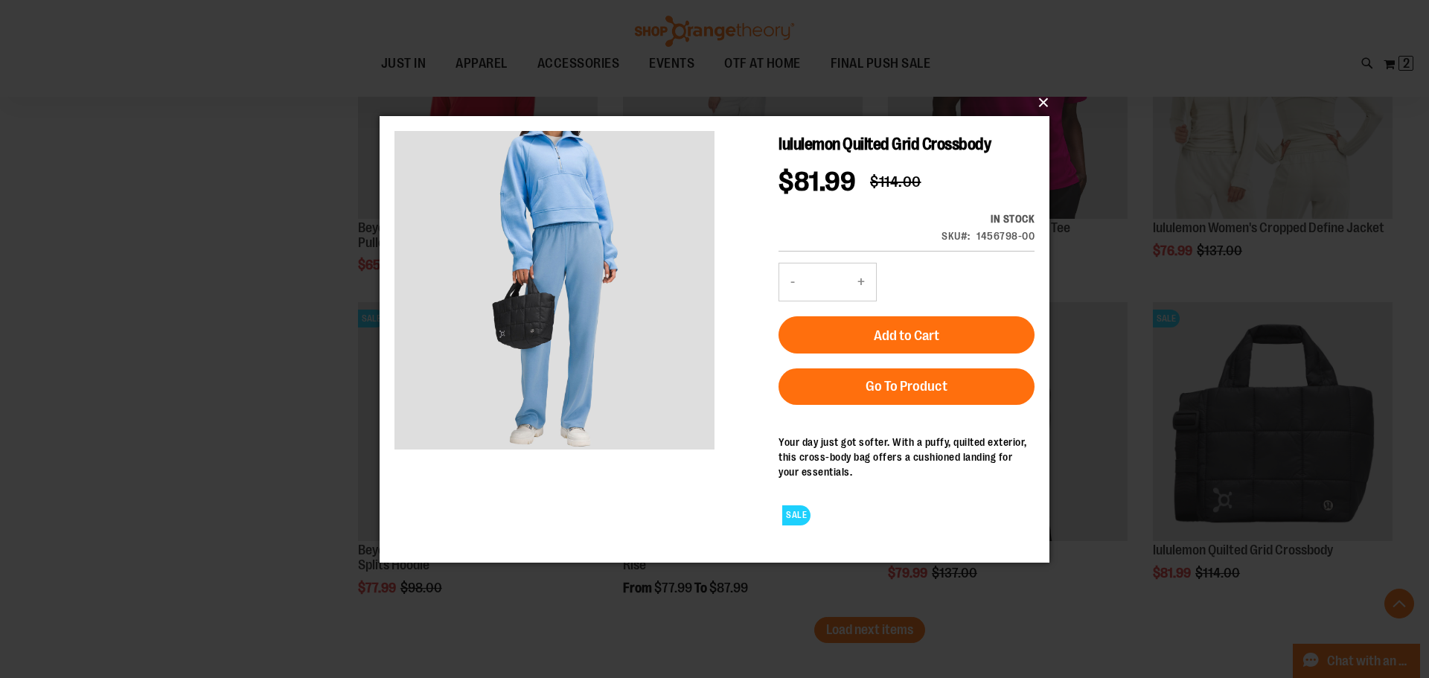
click at [1040, 96] on button "×" at bounding box center [719, 102] width 670 height 33
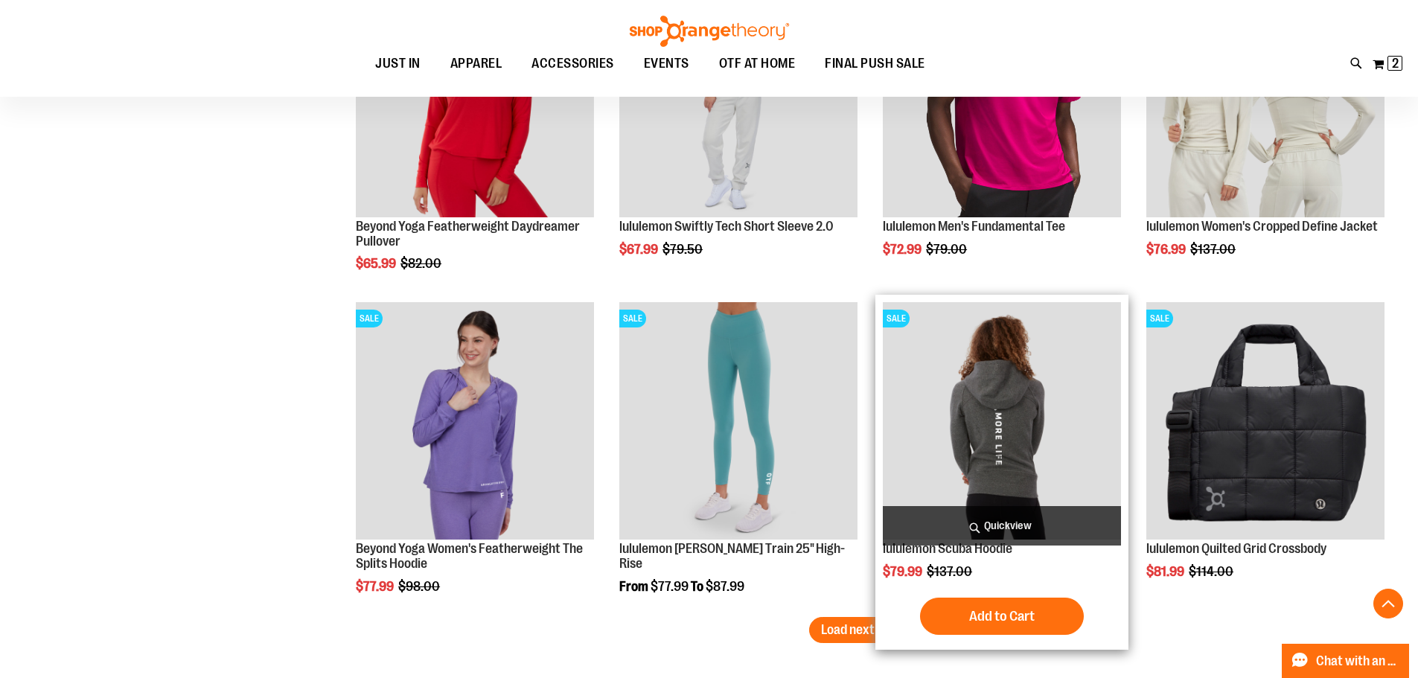
click at [1021, 518] on span "Quickview" at bounding box center [1002, 525] width 238 height 39
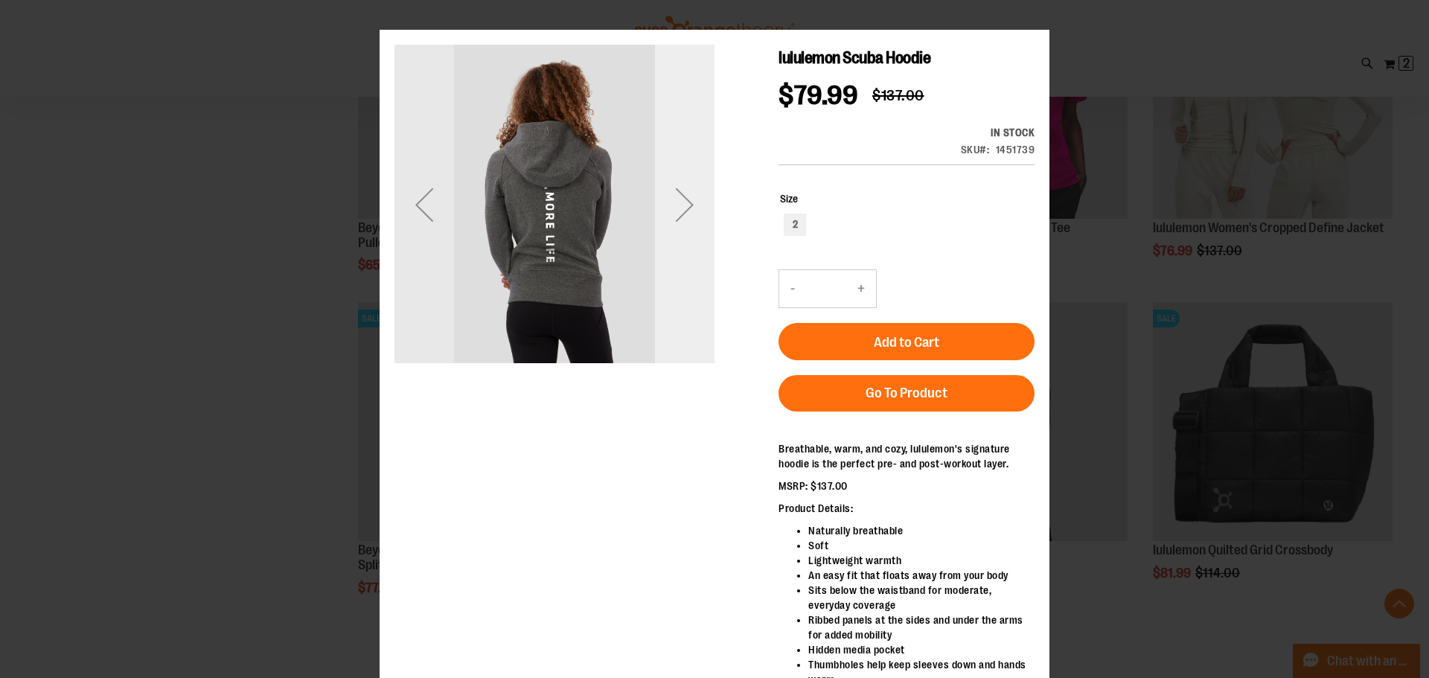
click at [683, 185] on div "Next" at bounding box center [685, 205] width 60 height 60
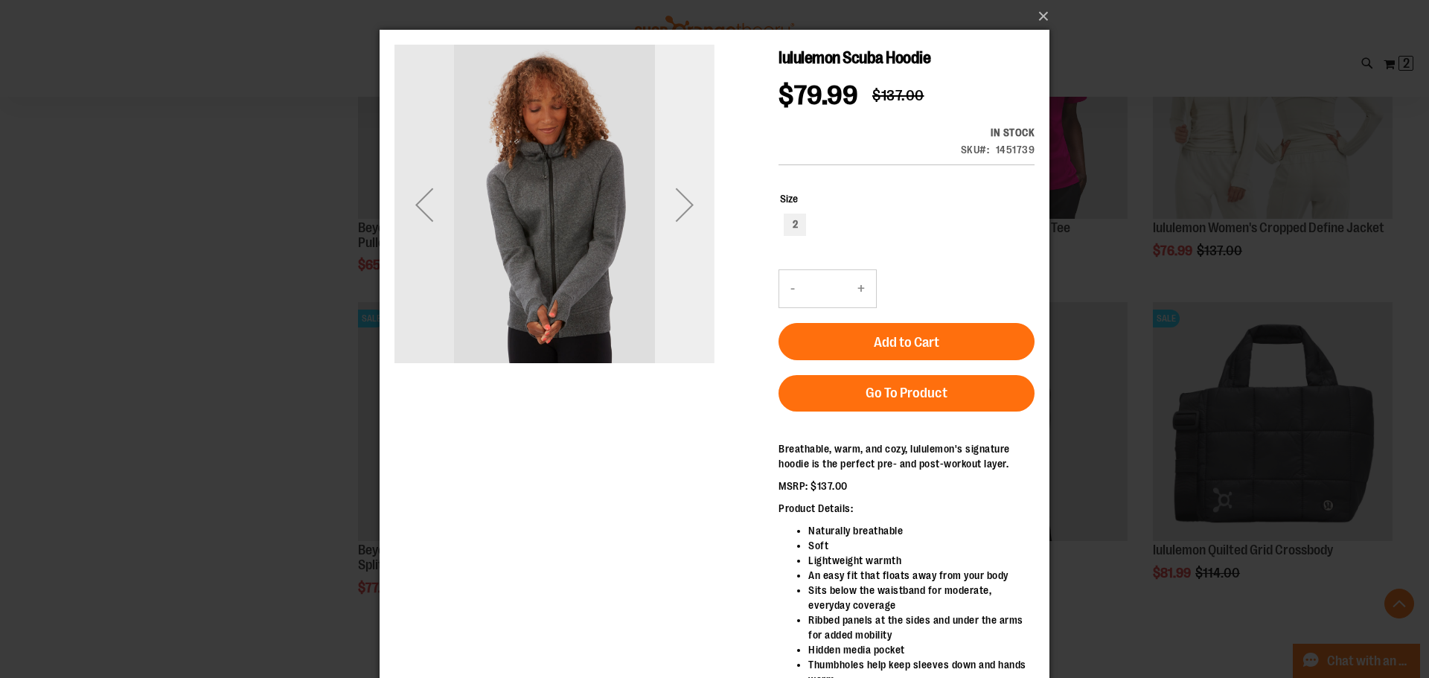
click at [683, 185] on div "Next" at bounding box center [685, 205] width 60 height 60
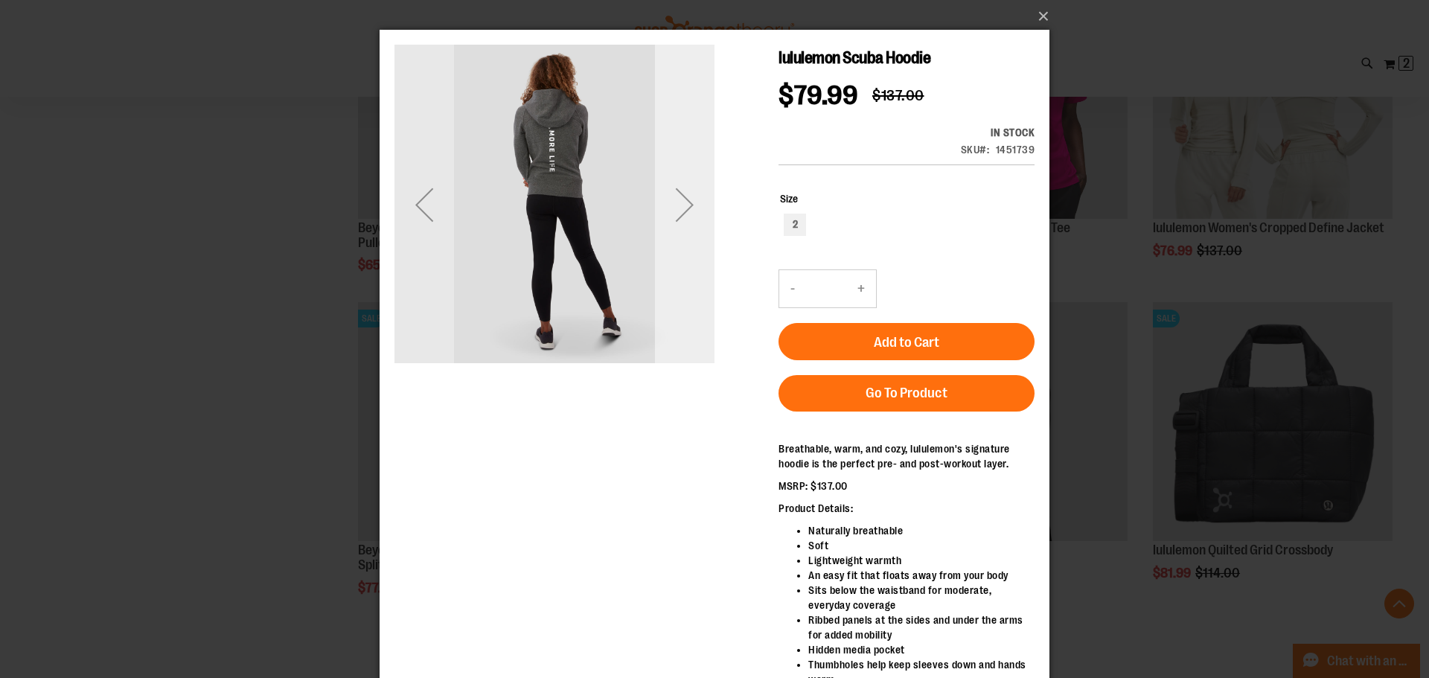
click at [683, 185] on div "Next" at bounding box center [685, 205] width 60 height 60
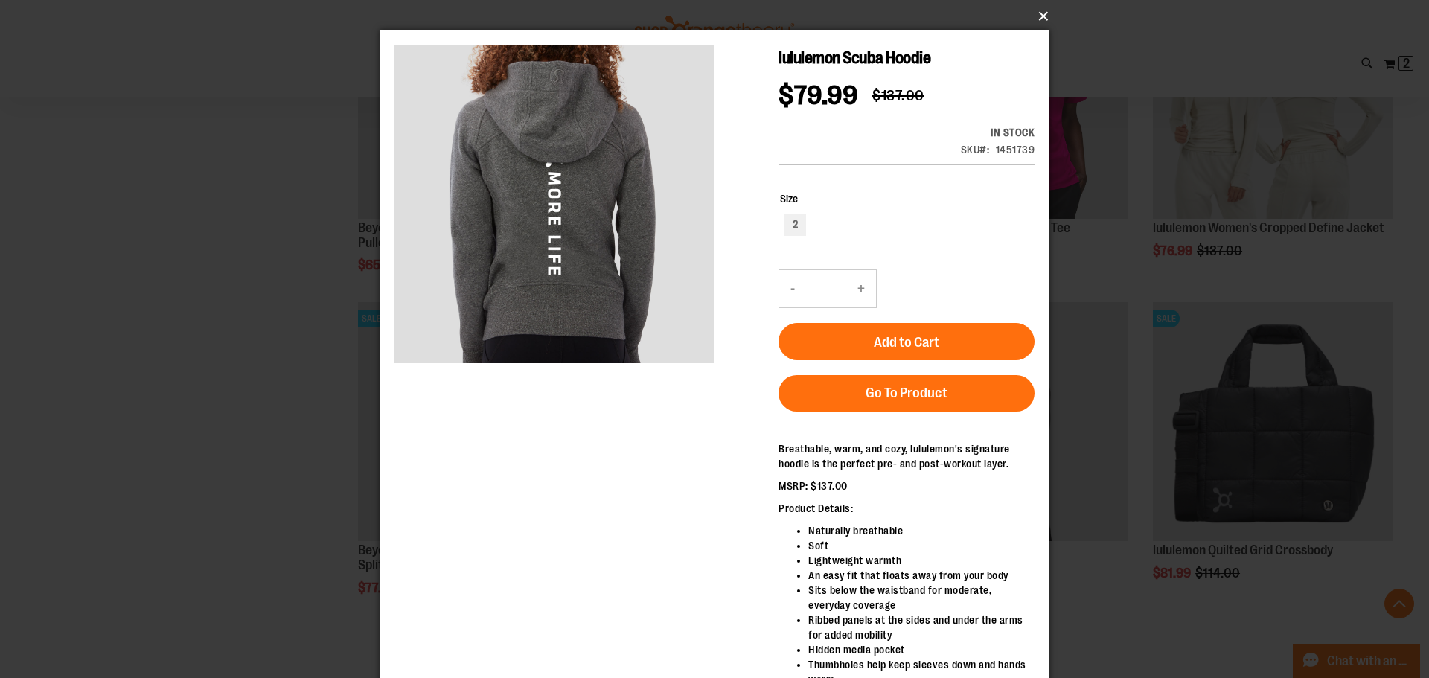
click at [1040, 19] on button "×" at bounding box center [719, 16] width 670 height 33
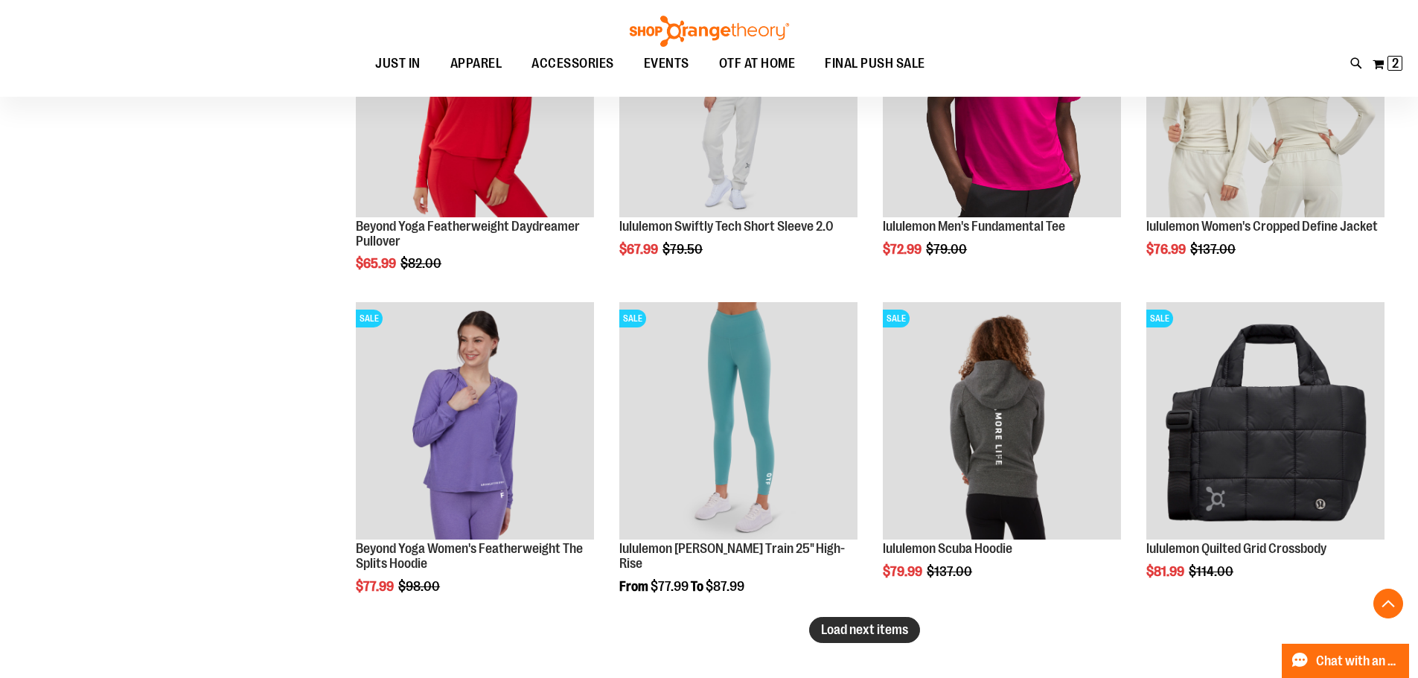
click at [869, 629] on span "Load next items" at bounding box center [864, 629] width 87 height 15
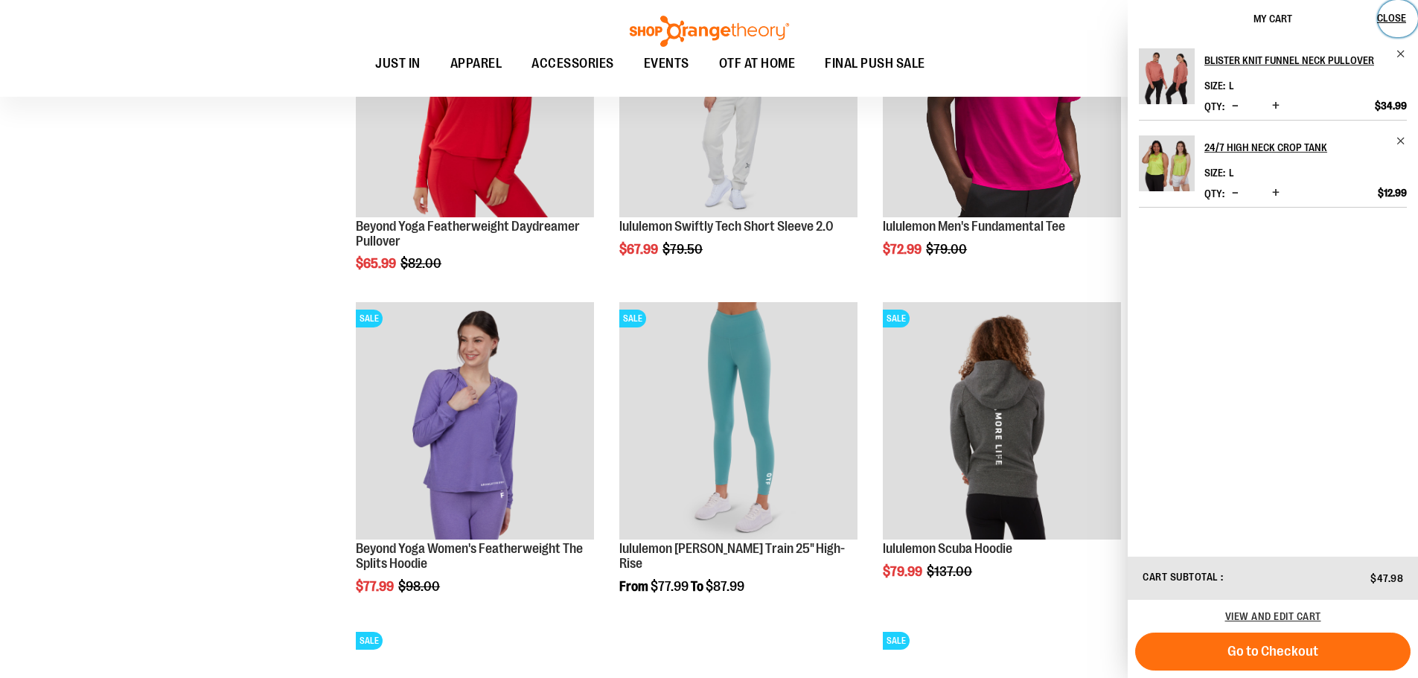
drag, startPoint x: 1384, startPoint y: 11, endPoint x: 294, endPoint y: 250, distance: 1116.2
click at [1384, 11] on button "Close" at bounding box center [1398, 18] width 40 height 37
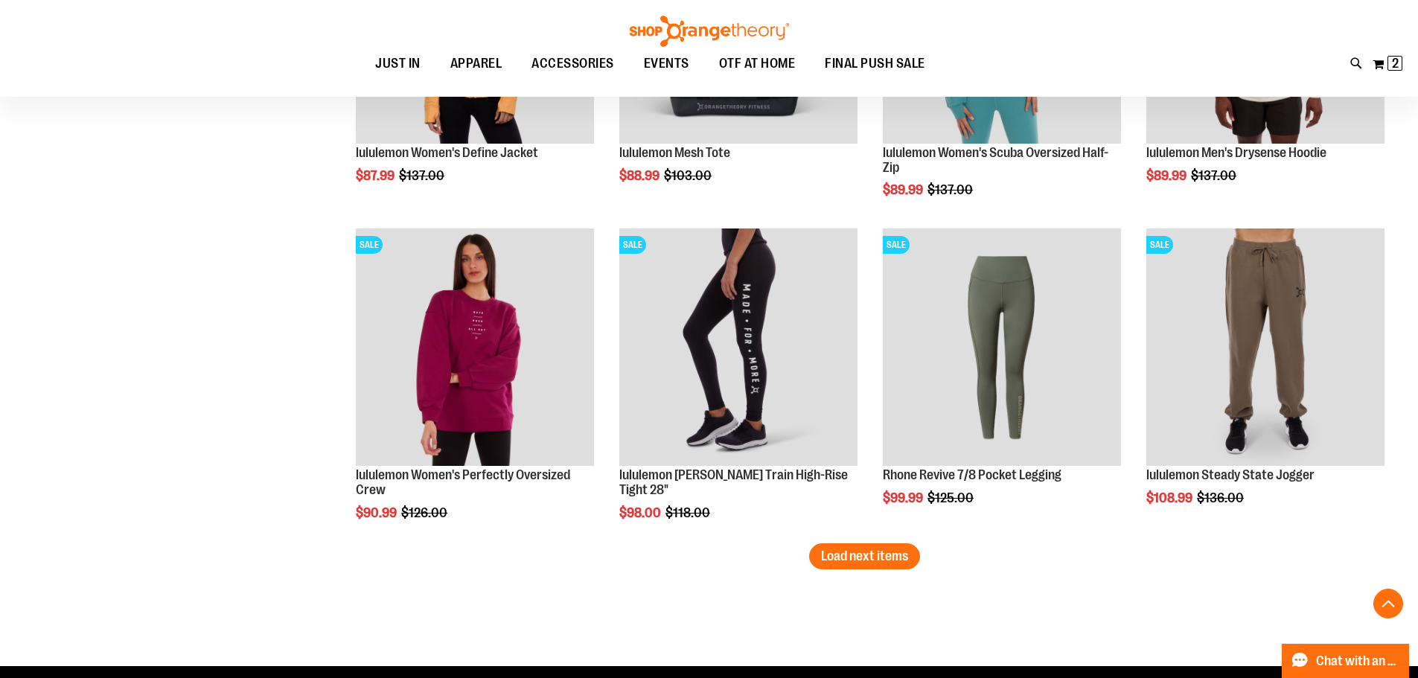
scroll to position [7434, 0]
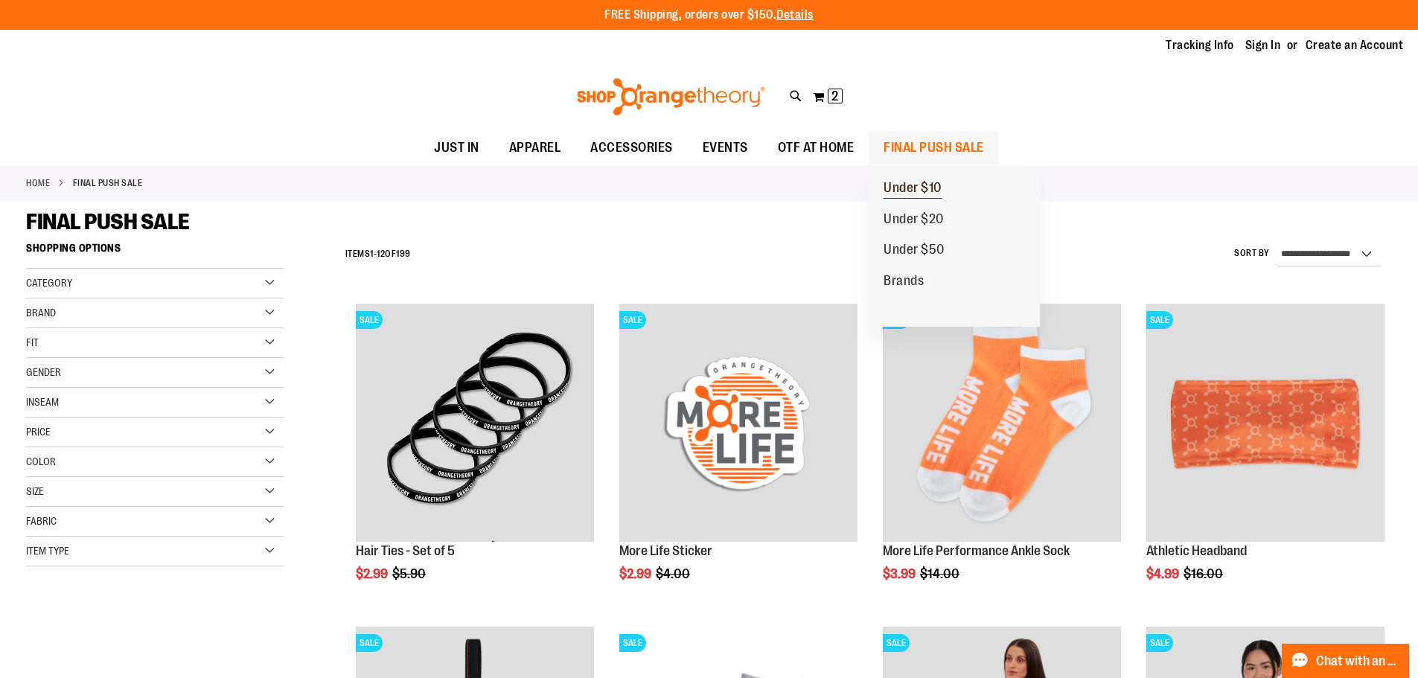
click at [925, 179] on link "Under $10" at bounding box center [913, 188] width 88 height 31
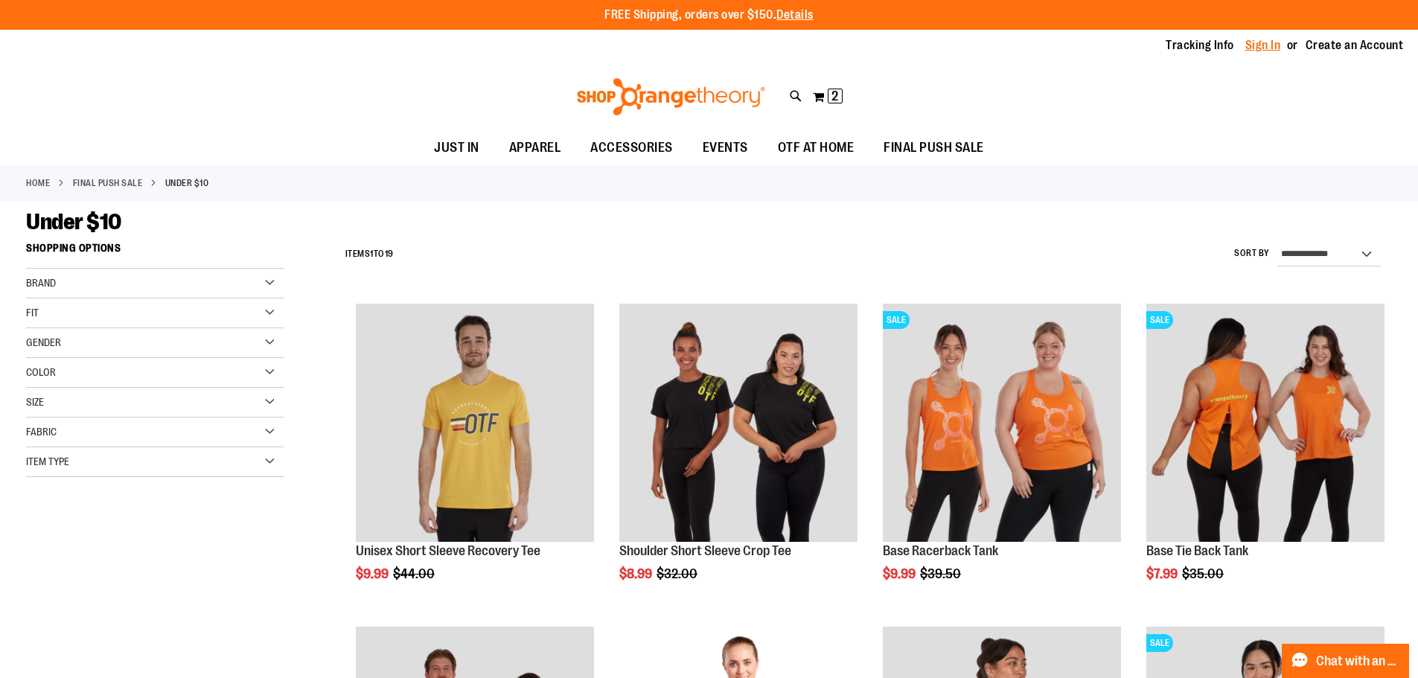
click at [1267, 53] on link "Sign In" at bounding box center [1263, 45] width 36 height 16
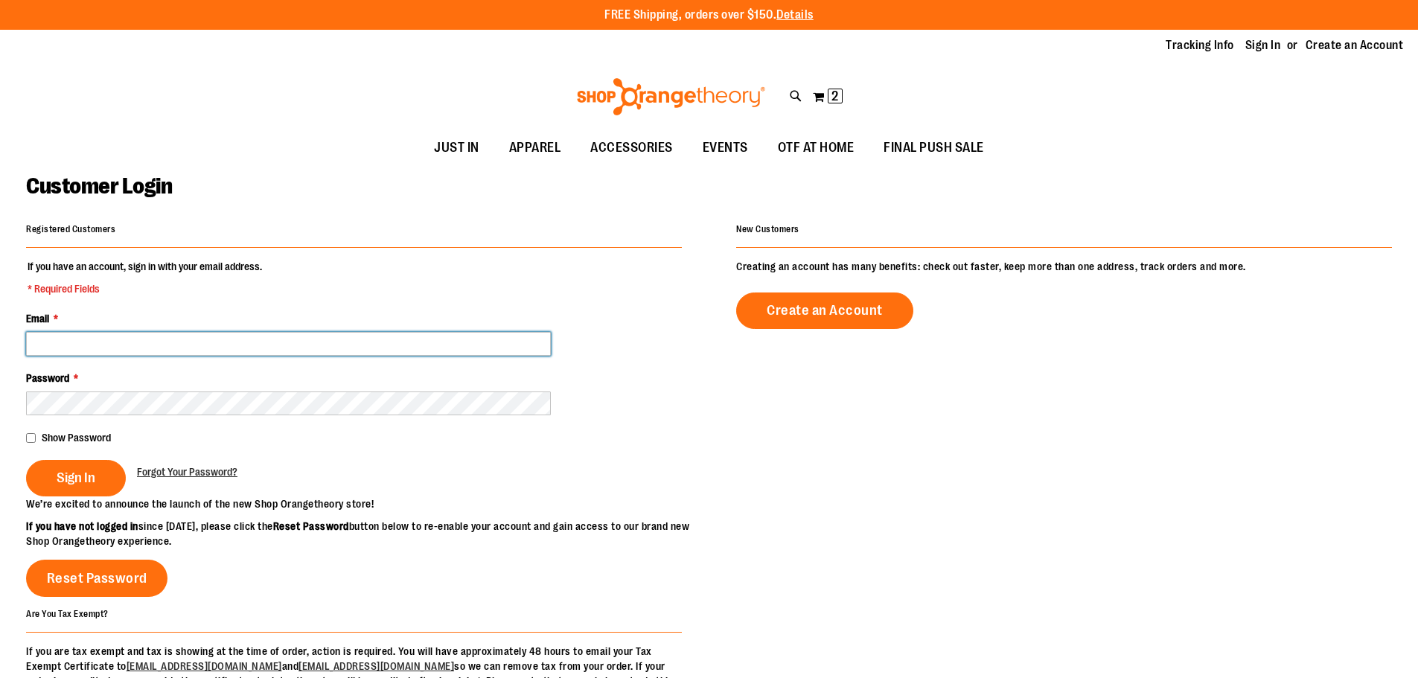
click at [165, 348] on input "Email *" at bounding box center [288, 344] width 525 height 24
click at [109, 346] on input "Email *" at bounding box center [288, 344] width 525 height 24
type input "**********"
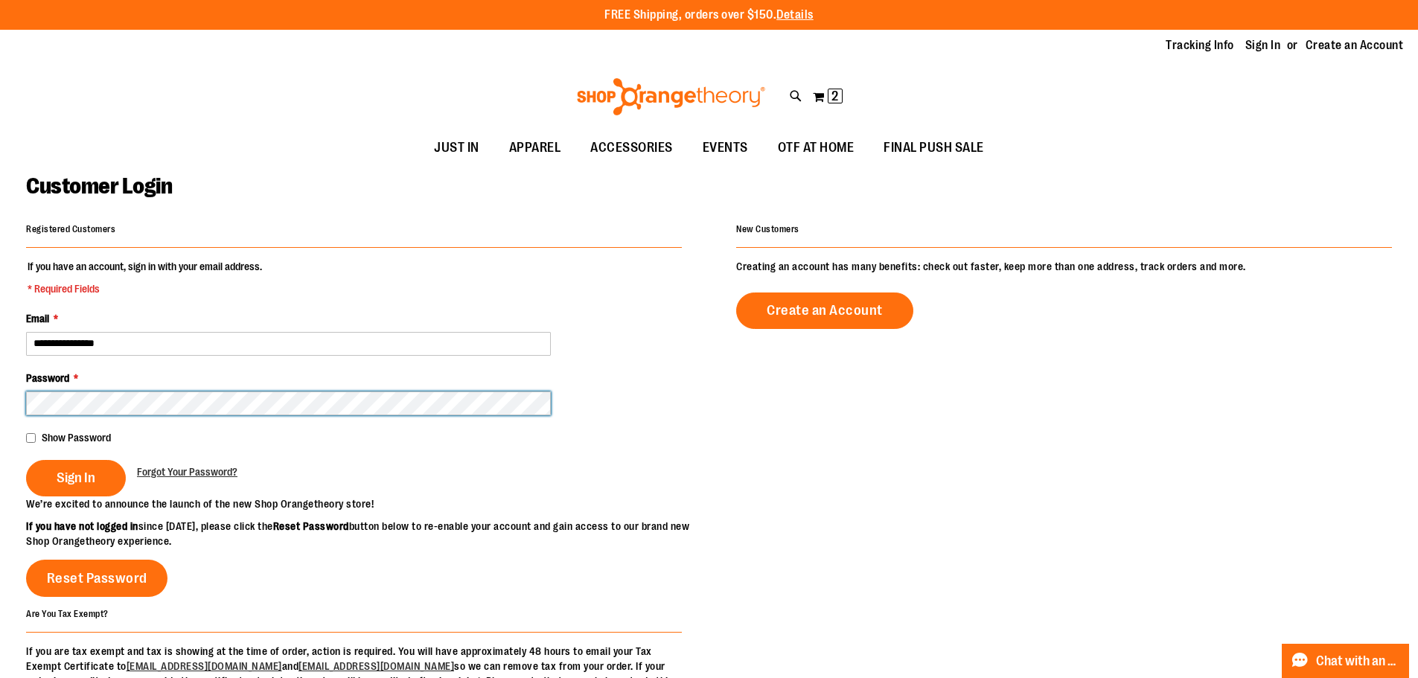
click at [26, 460] on button "Sign In" at bounding box center [76, 478] width 100 height 36
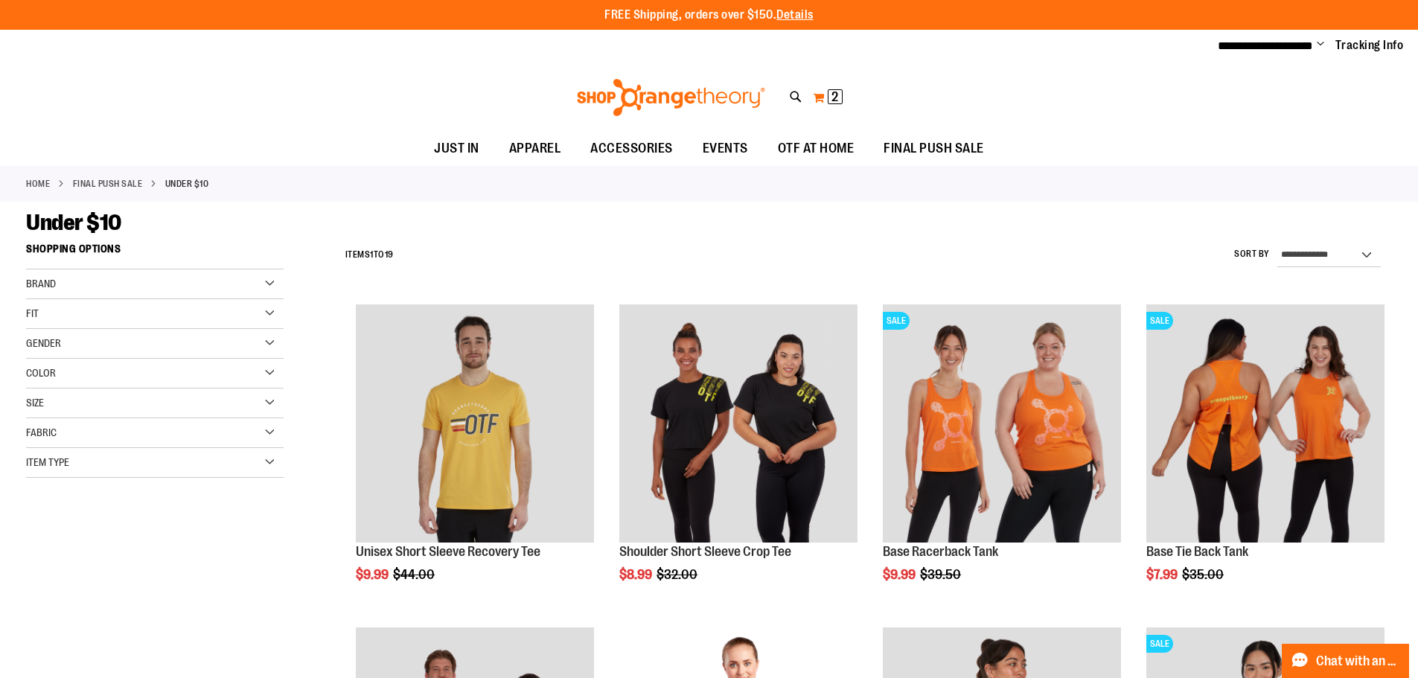
type input "**********"
click at [819, 100] on button "My Cart 2 2 items" at bounding box center [827, 98] width 31 height 24
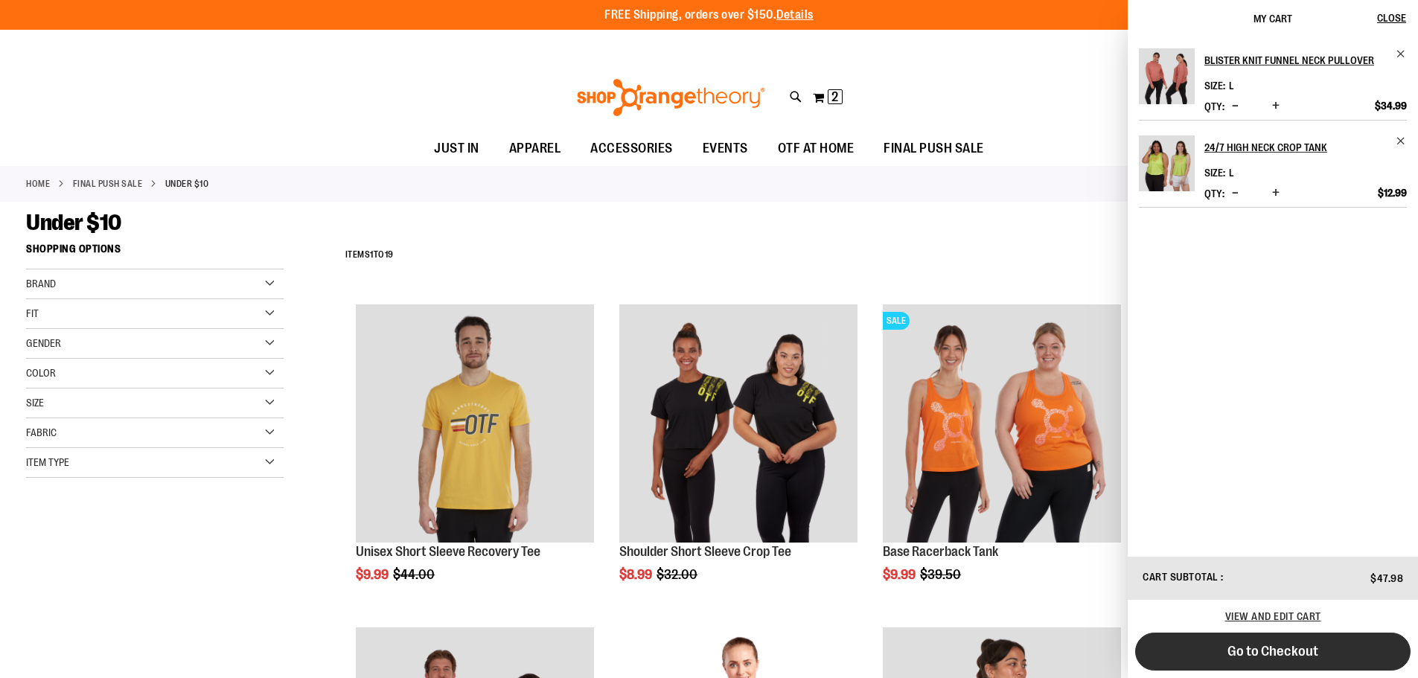
click at [1257, 659] on span "Go to Checkout" at bounding box center [1272, 651] width 91 height 16
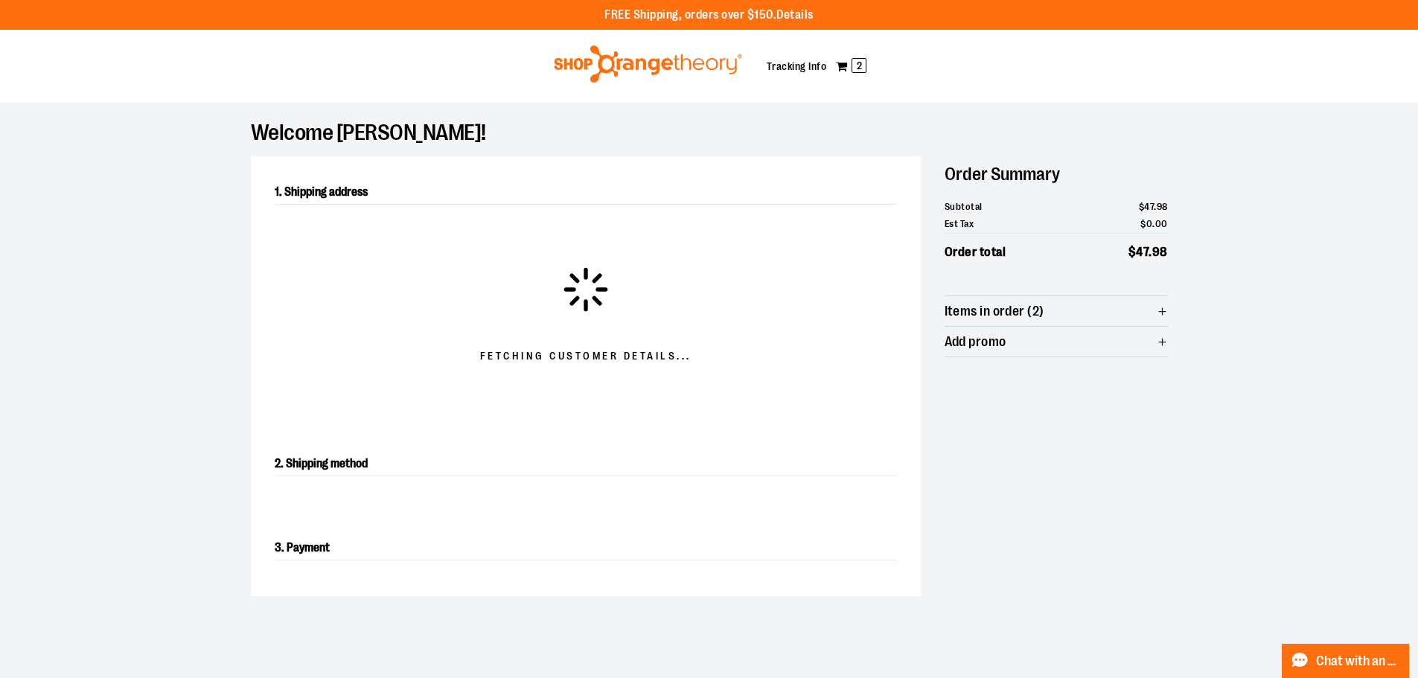
select select "**"
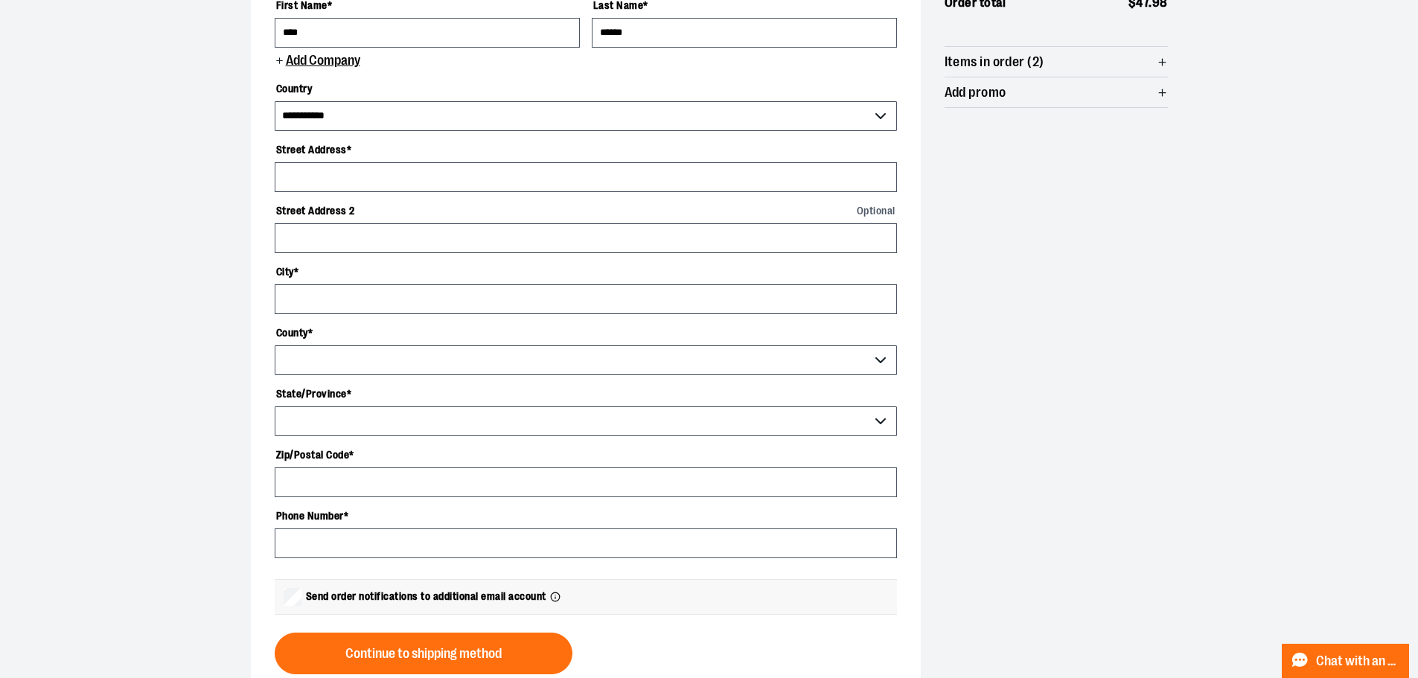
scroll to position [223, 0]
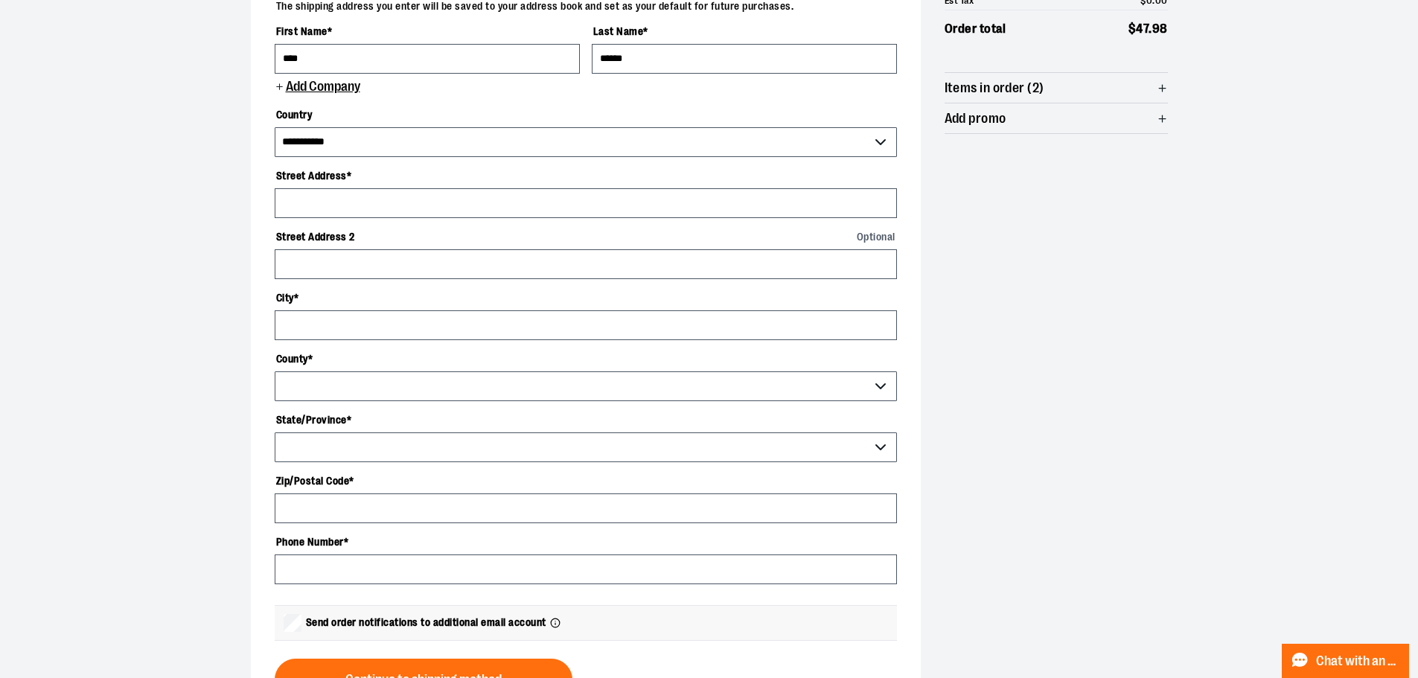
click at [1016, 89] on span "Items in order (2)" at bounding box center [994, 88] width 100 height 14
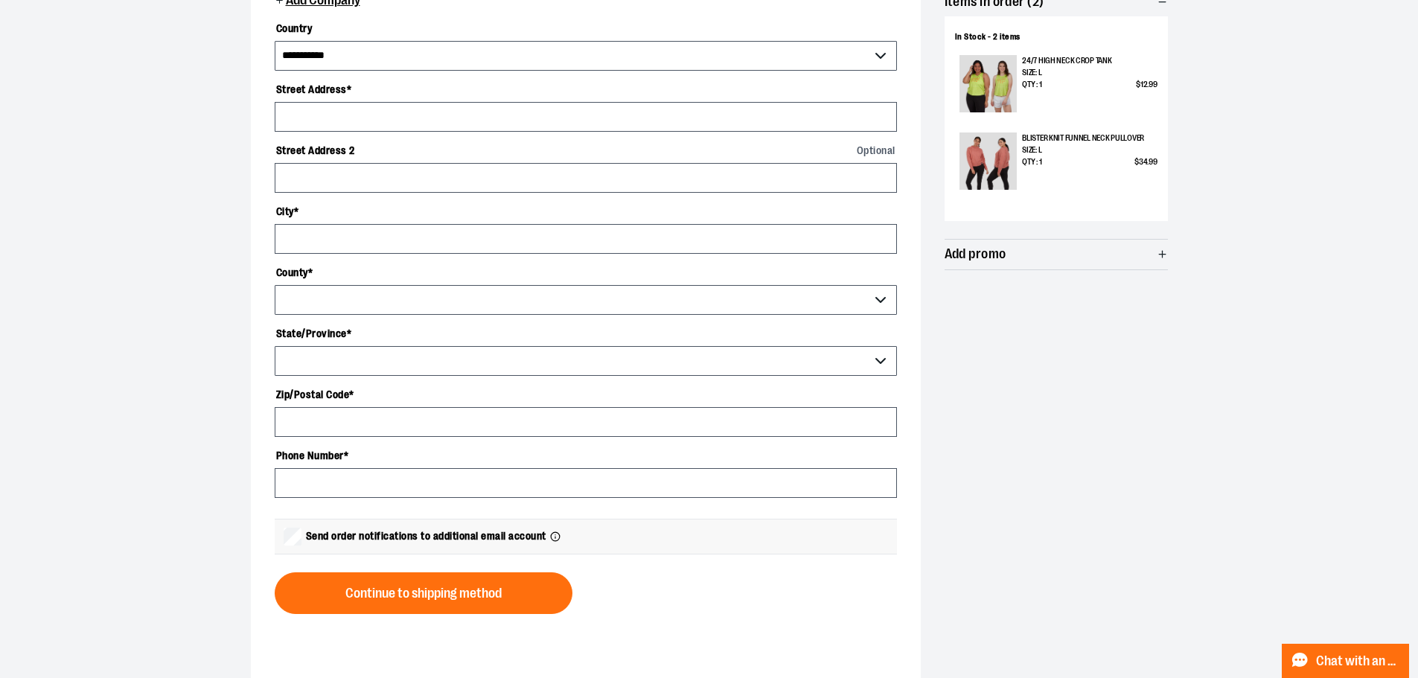
scroll to position [0, 0]
